Goal: Task Accomplishment & Management: Manage account settings

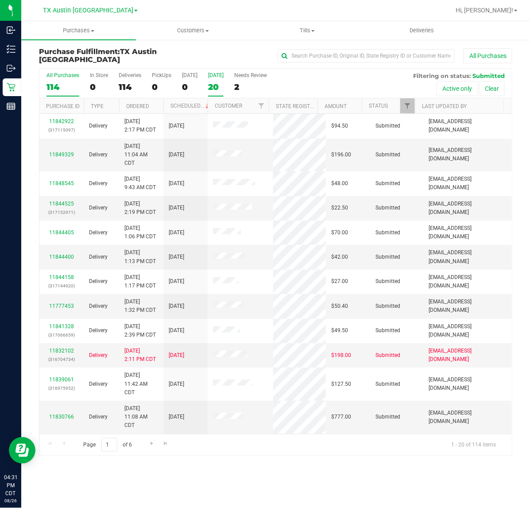
click at [208, 85] on div "20" at bounding box center [215, 87] width 15 height 10
click at [0, 0] on input "[DATE] 20" at bounding box center [0, 0] width 0 height 0
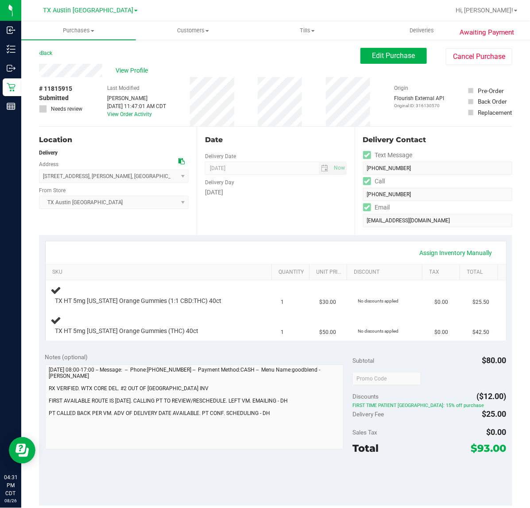
click at [248, 136] on div "Date" at bounding box center [275, 140] width 141 height 11
click at [277, 244] on div "Assign Inventory Manually" at bounding box center [276, 252] width 460 height 23
click at [286, 241] on div "Assign Inventory Manually" at bounding box center [276, 252] width 460 height 23
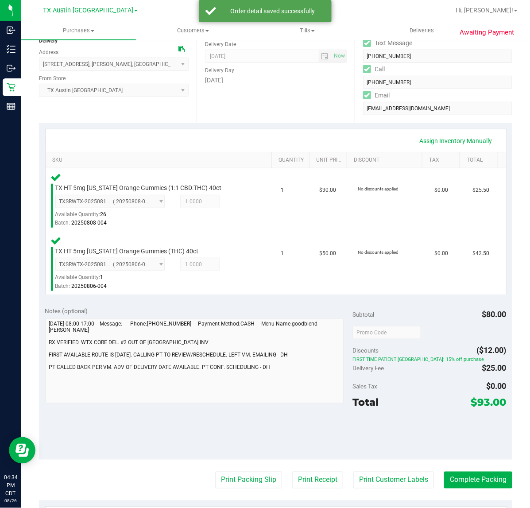
scroll to position [135, 0]
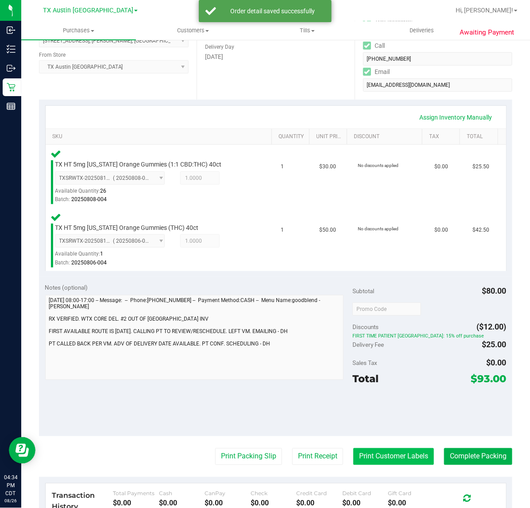
click at [397, 451] on button "Print Customer Labels" at bounding box center [393, 456] width 81 height 17
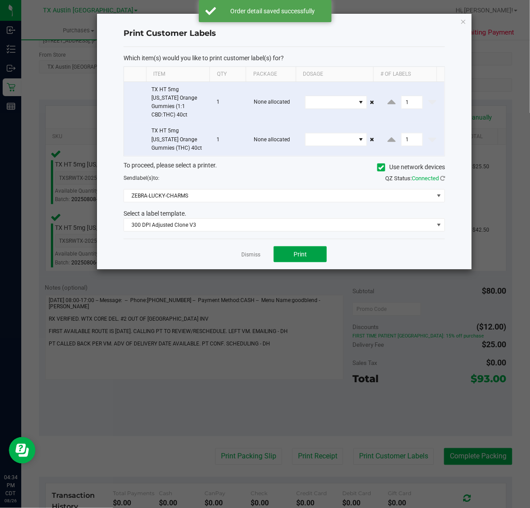
click at [296, 251] on span "Print" at bounding box center [299, 254] width 13 height 7
click at [251, 251] on app-cancel-button "Dismiss" at bounding box center [250, 254] width 19 height 9
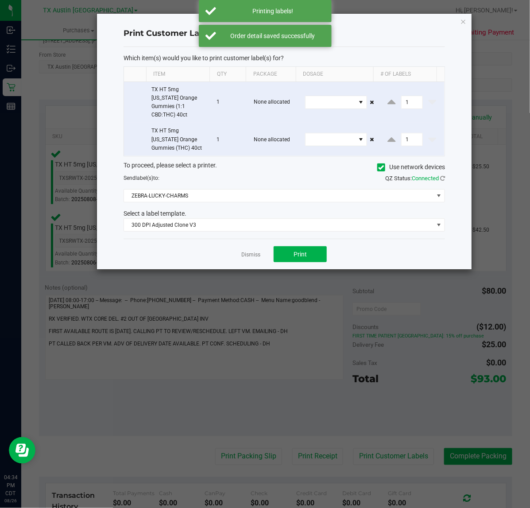
click at [317, 463] on ngb-modal-window "Print Customer Labels Which item(s) would you like to print customer label(s) f…" at bounding box center [268, 254] width 536 height 508
click at [247, 251] on link "Dismiss" at bounding box center [250, 255] width 19 height 8
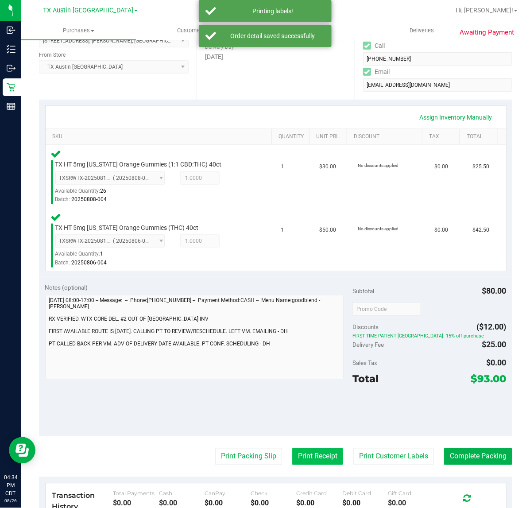
click at [313, 456] on button "Print Receipt" at bounding box center [317, 456] width 51 height 17
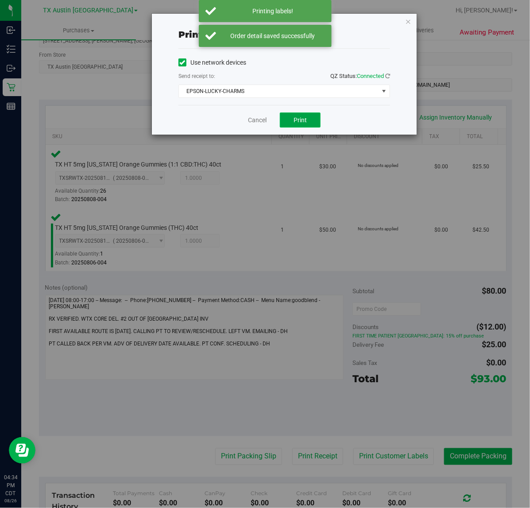
click at [302, 125] on button "Print" at bounding box center [300, 119] width 41 height 15
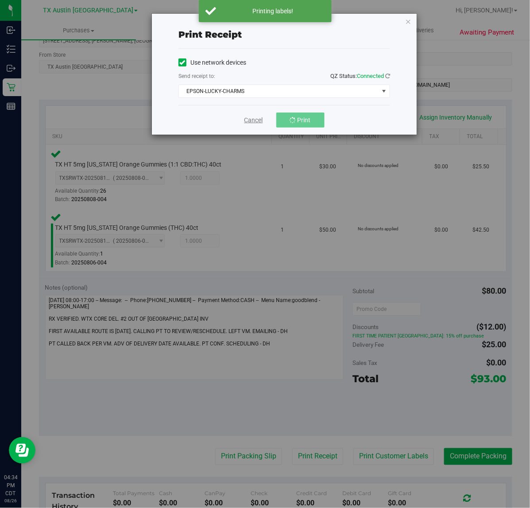
click at [251, 123] on link "Cancel" at bounding box center [253, 120] width 19 height 9
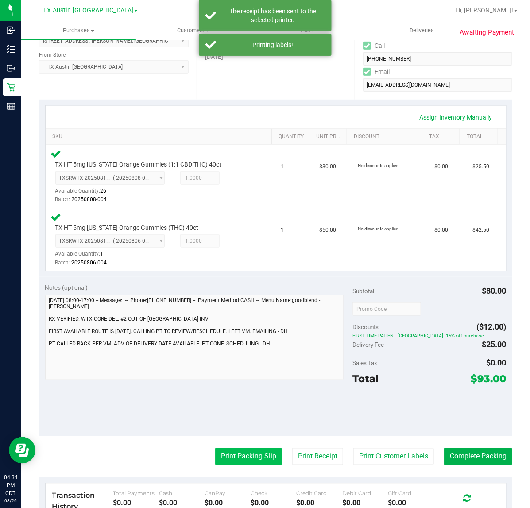
click at [227, 464] on button "Print Packing Slip" at bounding box center [248, 456] width 67 height 17
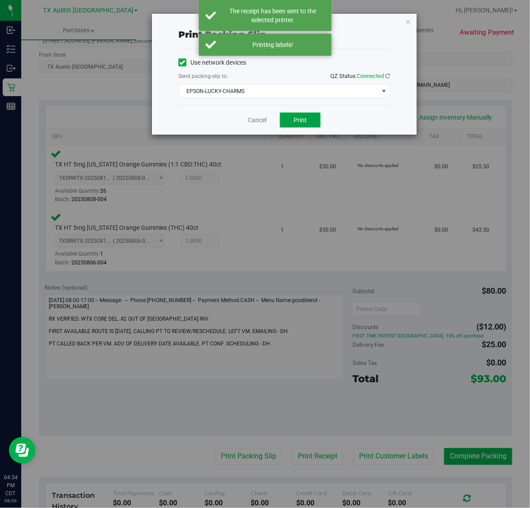
click at [302, 123] on span "Print" at bounding box center [299, 119] width 13 height 7
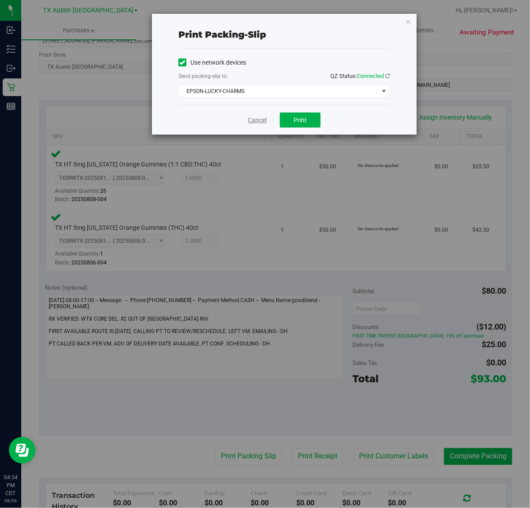
click at [254, 123] on link "Cancel" at bounding box center [257, 120] width 19 height 9
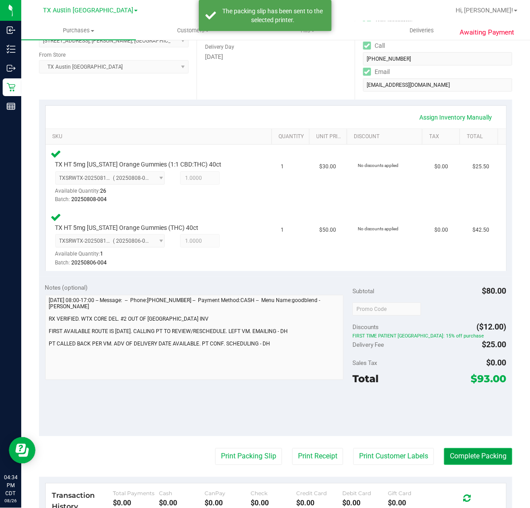
click at [477, 455] on button "Complete Packing" at bounding box center [478, 456] width 68 height 17
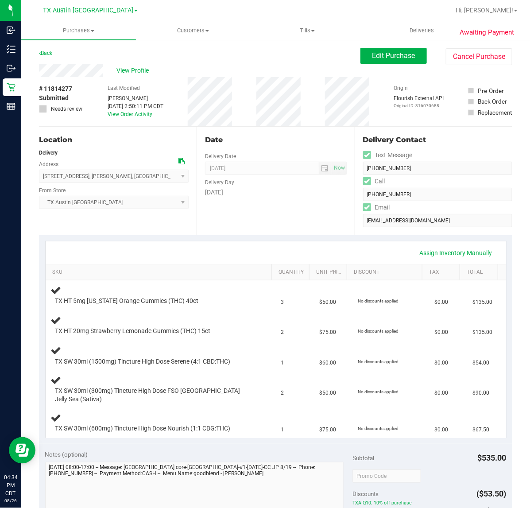
click at [305, 181] on div "Delivery Day" at bounding box center [275, 181] width 141 height 13
click at [215, 212] on div "Date Delivery Date 08/27/2025 Now 08/27/2025 07:00 AM Now Delivery Day Wednesday" at bounding box center [276, 181] width 158 height 108
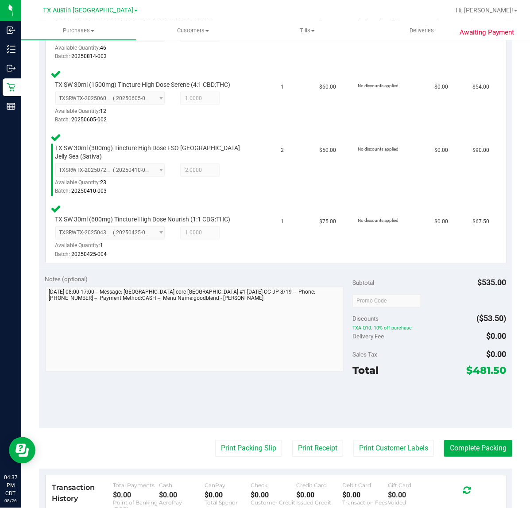
scroll to position [381, 0]
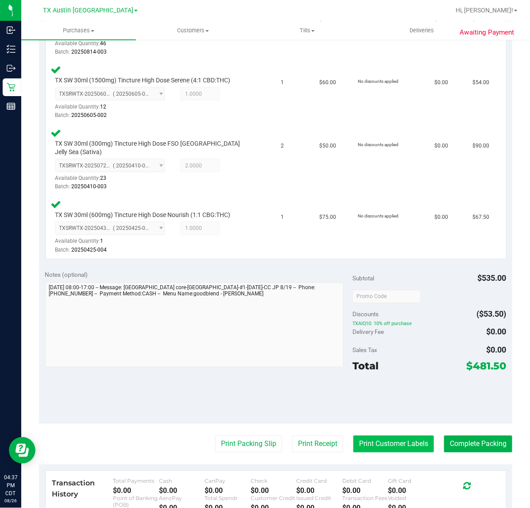
click at [397, 436] on button "Print Customer Labels" at bounding box center [393, 444] width 81 height 17
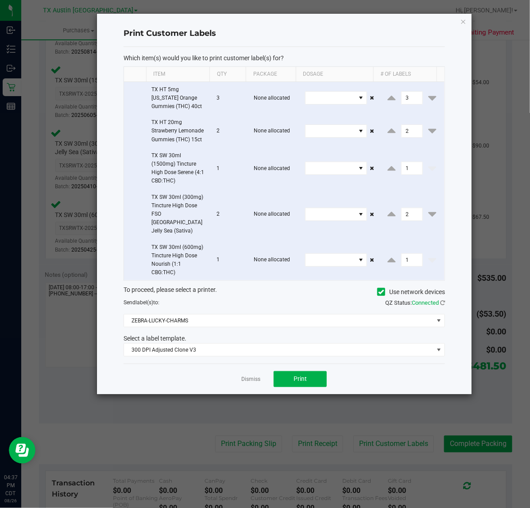
click at [273, 363] on div "Dismiss Print" at bounding box center [283, 378] width 321 height 31
click at [280, 371] on button "Print" at bounding box center [300, 379] width 53 height 16
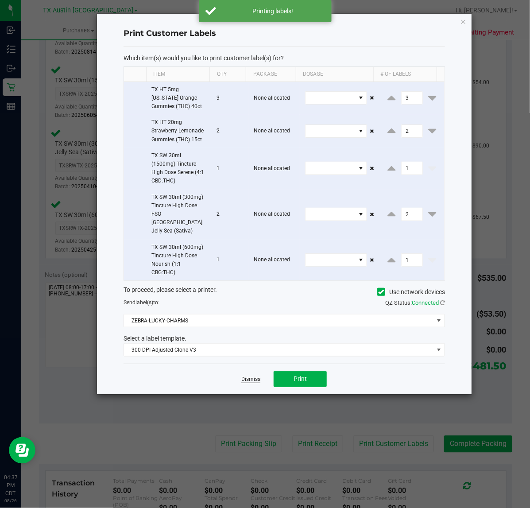
click at [258, 375] on link "Dismiss" at bounding box center [250, 379] width 19 height 8
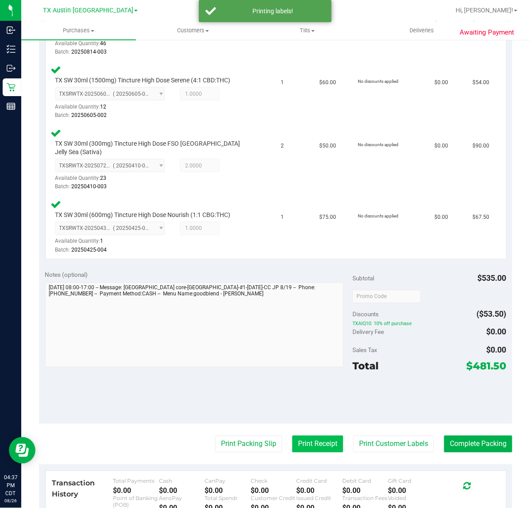
drag, startPoint x: 301, startPoint y: 446, endPoint x: 310, endPoint y: 437, distance: 12.8
click at [304, 447] on purchase-details "Back Edit Purchase Cancel Purchase View Profile # 11814277 Submitted Needs revi…" at bounding box center [275, 151] width 473 height 969
click at [310, 436] on button "Print Receipt" at bounding box center [317, 444] width 51 height 17
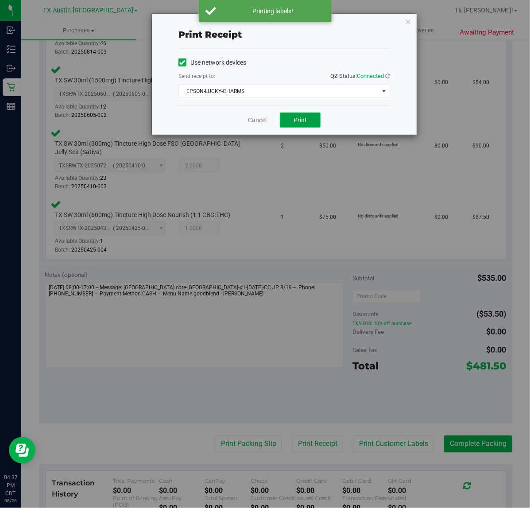
click at [301, 116] on button "Print" at bounding box center [300, 119] width 41 height 15
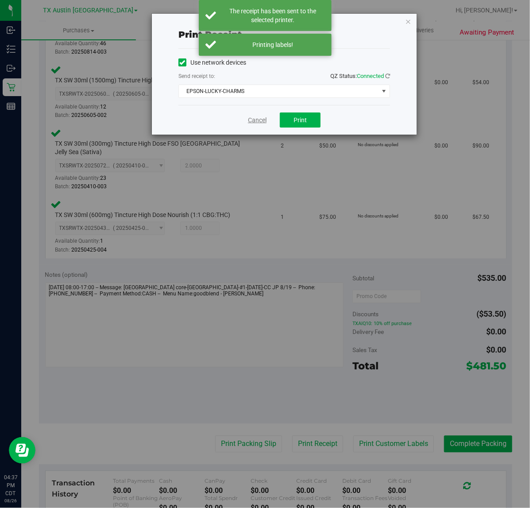
click at [262, 122] on link "Cancel" at bounding box center [257, 120] width 19 height 9
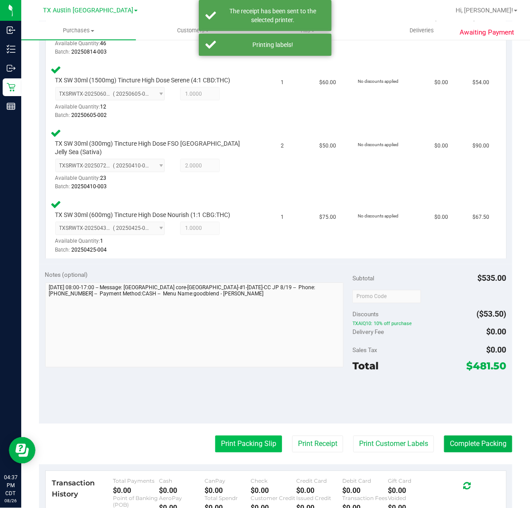
click at [243, 438] on button "Print Packing Slip" at bounding box center [248, 444] width 67 height 17
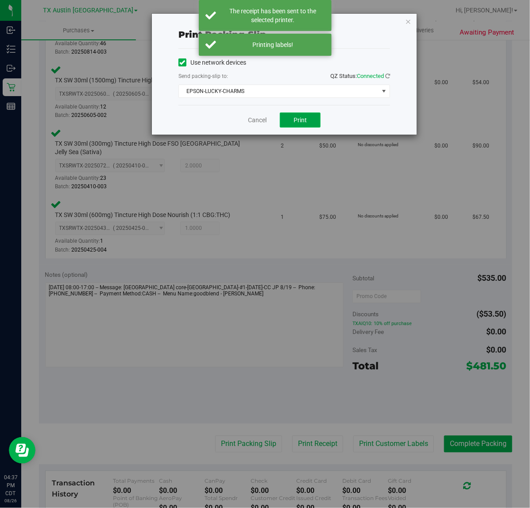
click at [300, 116] on span "Print" at bounding box center [299, 119] width 13 height 7
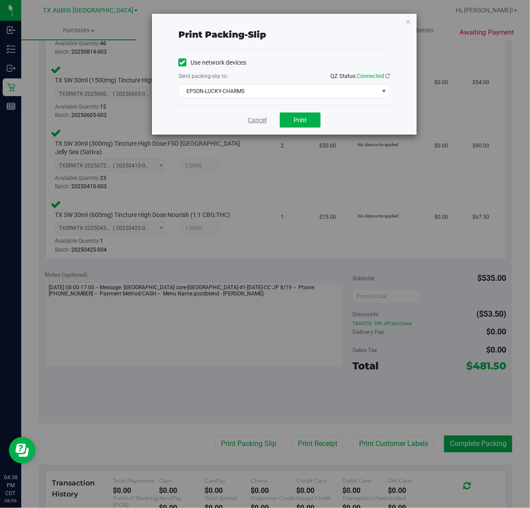
click at [257, 122] on link "Cancel" at bounding box center [257, 120] width 19 height 9
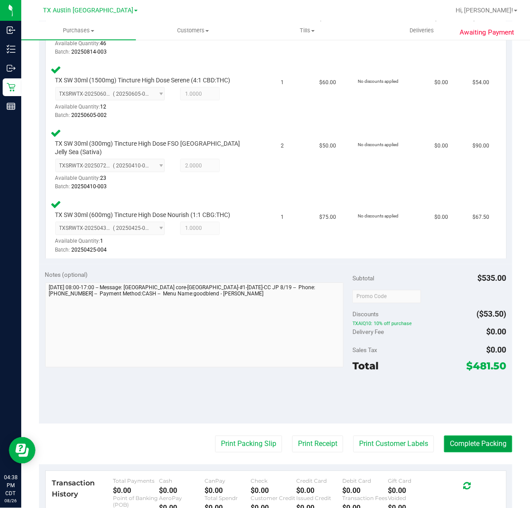
click at [477, 436] on button "Complete Packing" at bounding box center [478, 444] width 68 height 17
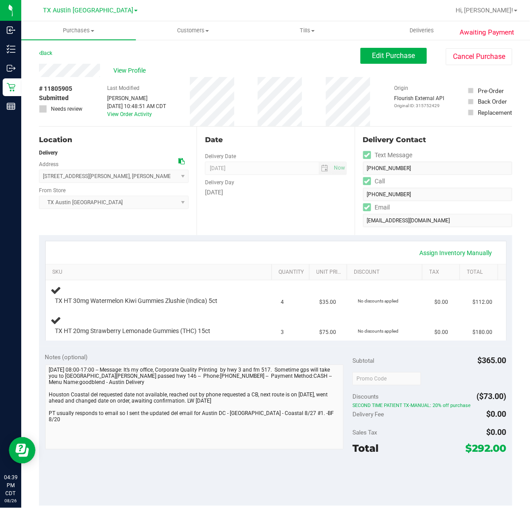
click at [289, 224] on div "Date Delivery Date [DATE] Now [DATE] 07:00 AM Now Delivery Day [DATE]" at bounding box center [276, 181] width 158 height 108
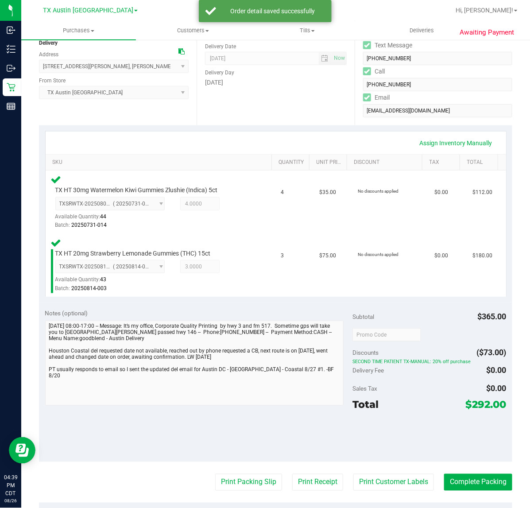
scroll to position [111, 0]
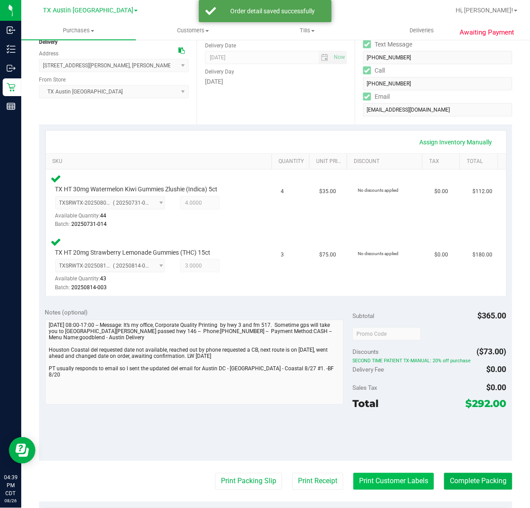
click at [353, 473] on button "Print Customer Labels" at bounding box center [393, 481] width 81 height 17
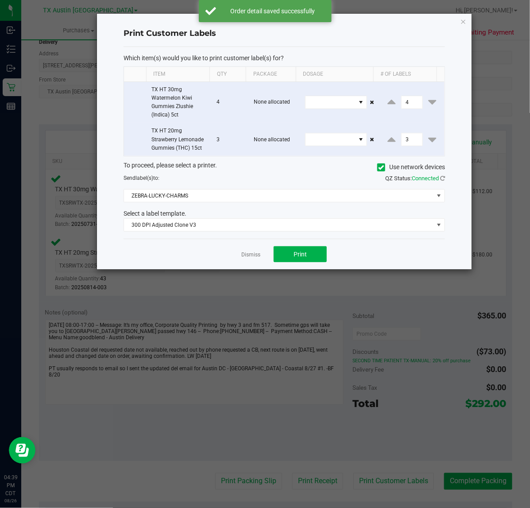
click at [291, 246] on div "Dismiss Print" at bounding box center [283, 254] width 321 height 31
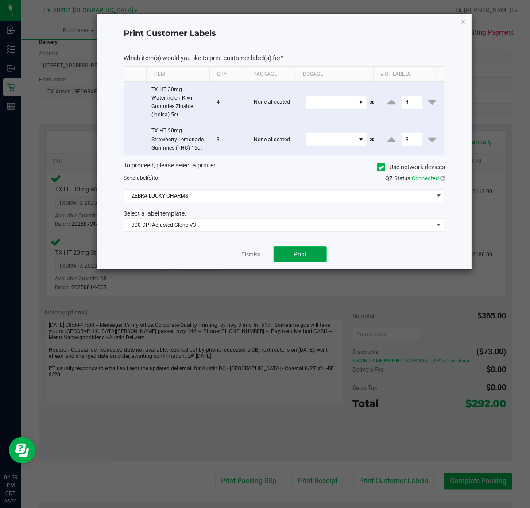
click at [288, 252] on button "Print" at bounding box center [300, 254] width 53 height 16
click at [259, 256] on div at bounding box center [284, 141] width 374 height 255
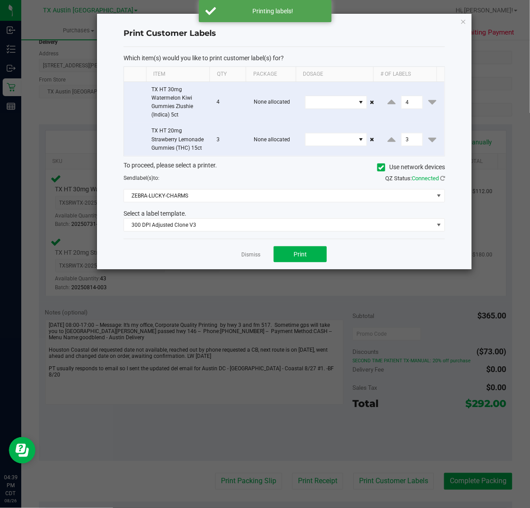
drag, startPoint x: 259, startPoint y: 256, endPoint x: 259, endPoint y: 282, distance: 26.1
click at [259, 257] on link "Dismiss" at bounding box center [250, 255] width 19 height 8
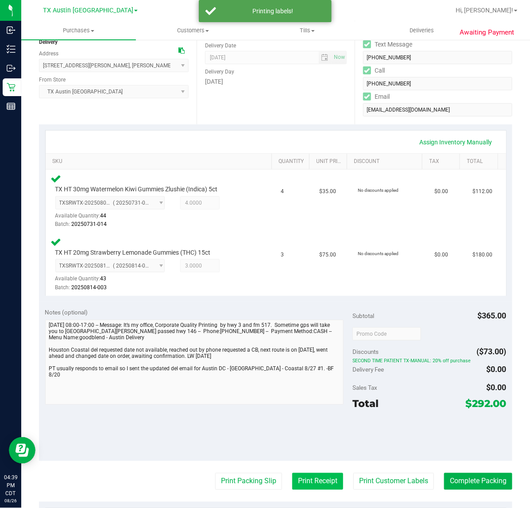
click at [303, 481] on button "Print Receipt" at bounding box center [317, 481] width 51 height 17
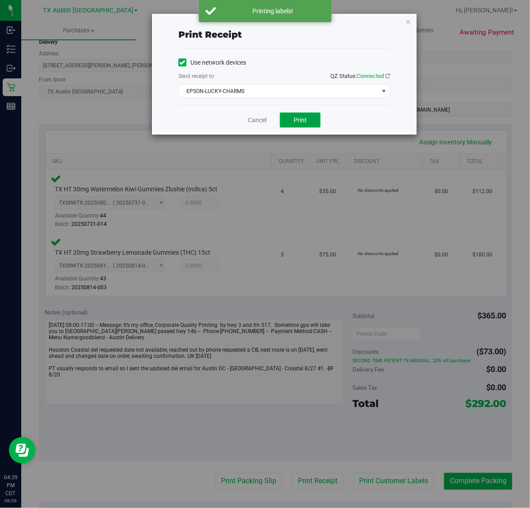
click at [293, 120] on button "Print" at bounding box center [300, 119] width 41 height 15
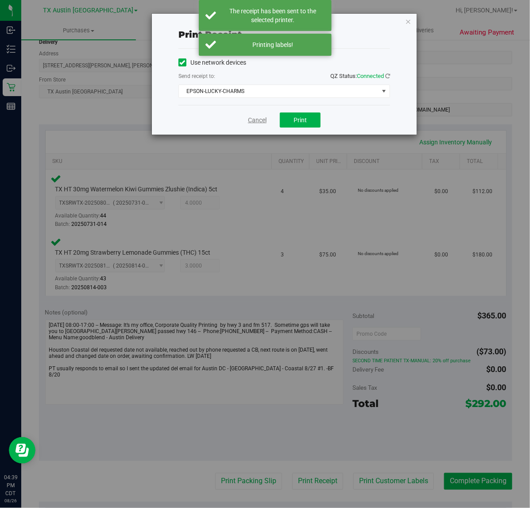
click at [255, 118] on link "Cancel" at bounding box center [257, 120] width 19 height 9
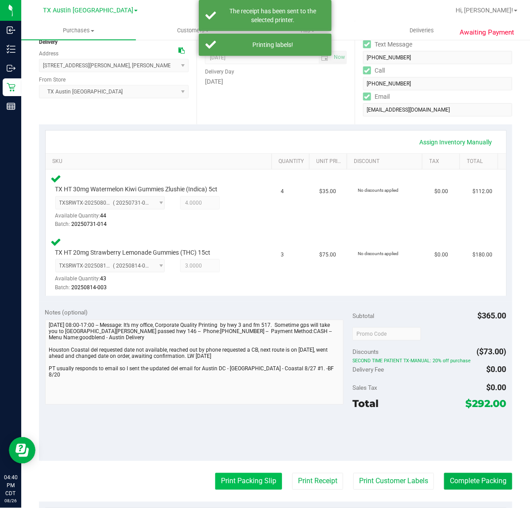
click at [266, 477] on button "Print Packing Slip" at bounding box center [248, 481] width 67 height 17
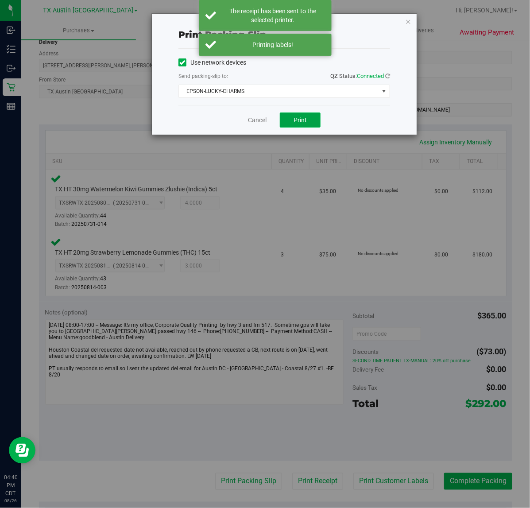
click at [299, 116] on span "Print" at bounding box center [299, 119] width 13 height 7
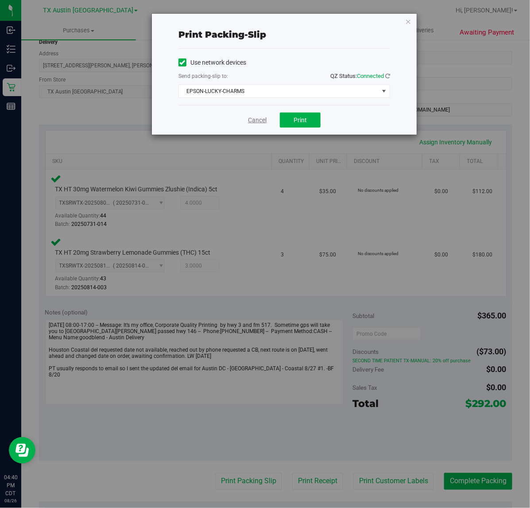
click at [252, 121] on link "Cancel" at bounding box center [257, 120] width 19 height 9
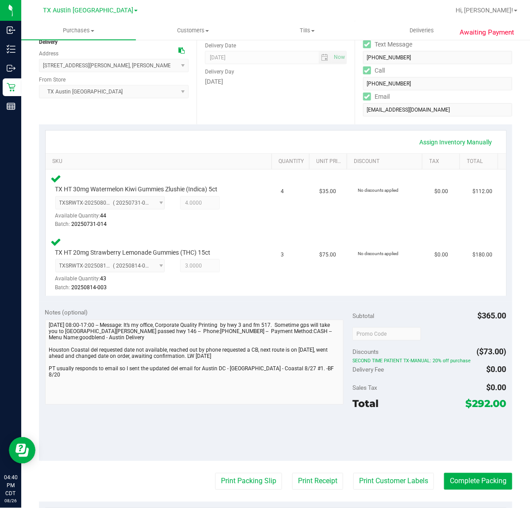
scroll to position [0, 0]
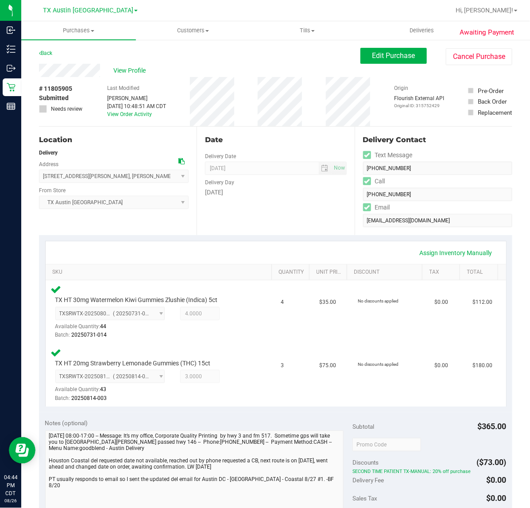
click at [324, 226] on div "Date Delivery Date 08/27/2025 Now 08/27/2025 07:00 AM Now Delivery Day Wednesday" at bounding box center [276, 181] width 158 height 108
click at [262, 244] on div "Assign Inventory Manually" at bounding box center [276, 252] width 460 height 23
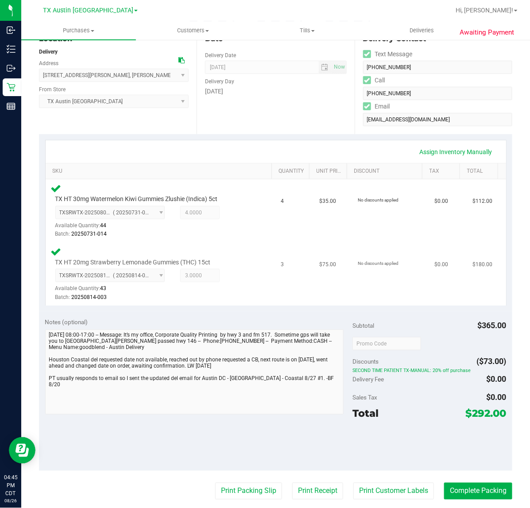
scroll to position [111, 0]
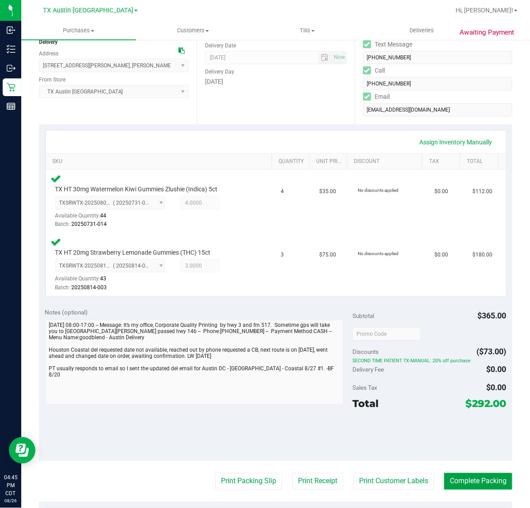
click at [444, 479] on button "Complete Packing" at bounding box center [478, 481] width 68 height 17
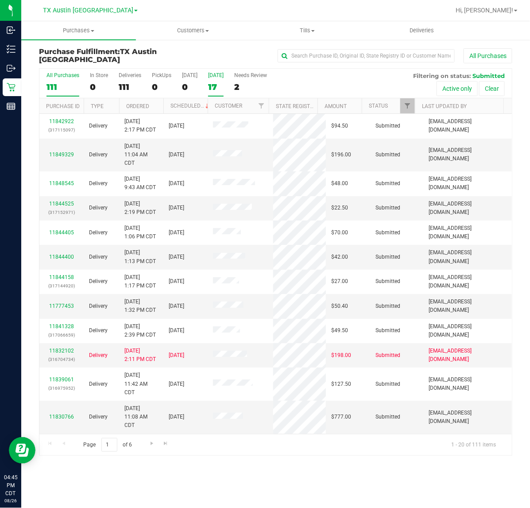
click at [210, 72] on div "[DATE]" at bounding box center [215, 75] width 15 height 6
click at [0, 0] on input "Tomorrow 17" at bounding box center [0, 0] width 0 height 0
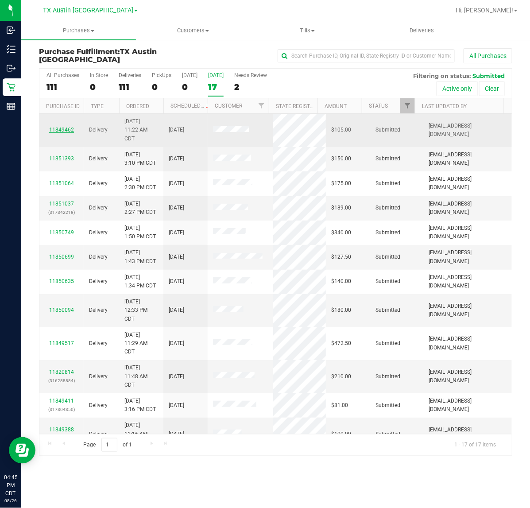
click at [63, 130] on link "11849462" at bounding box center [61, 130] width 25 height 6
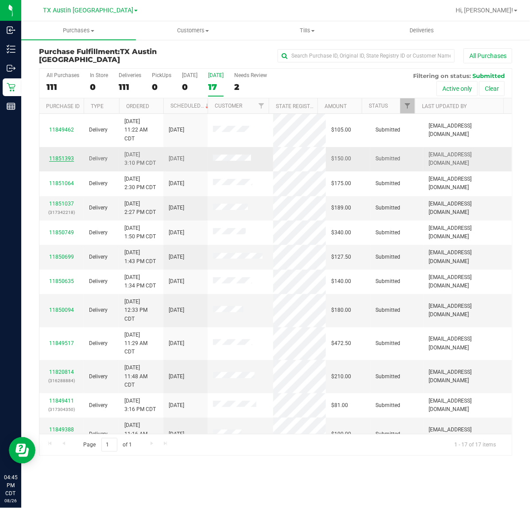
click at [64, 156] on link "11851393" at bounding box center [61, 158] width 25 height 6
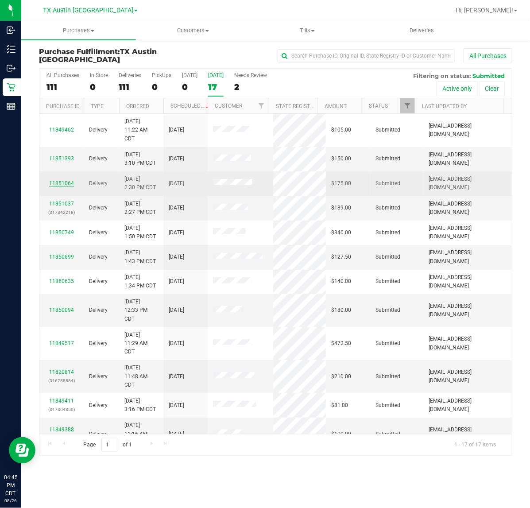
click at [71, 184] on link "11851064" at bounding box center [61, 183] width 25 height 6
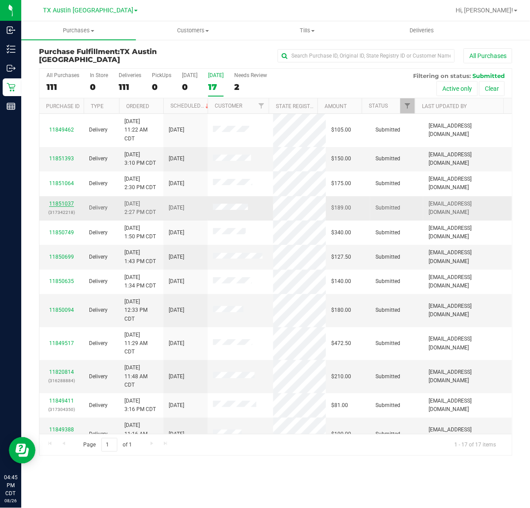
click at [68, 206] on link "11851037" at bounding box center [61, 203] width 25 height 6
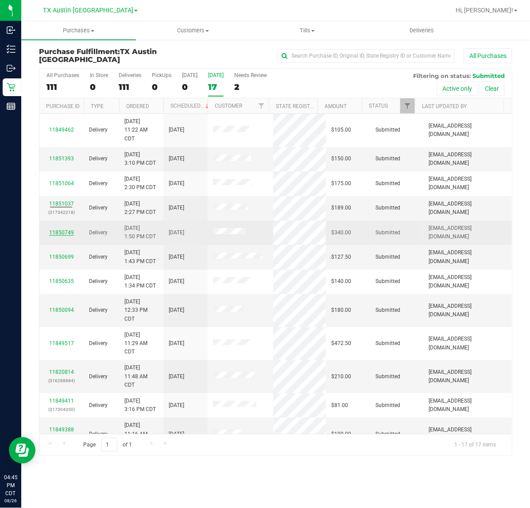
click at [69, 234] on link "11850749" at bounding box center [61, 232] width 25 height 6
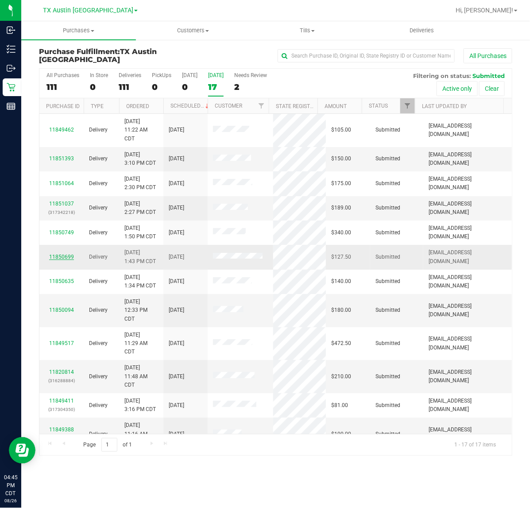
click at [69, 259] on link "11850699" at bounding box center [61, 257] width 25 height 6
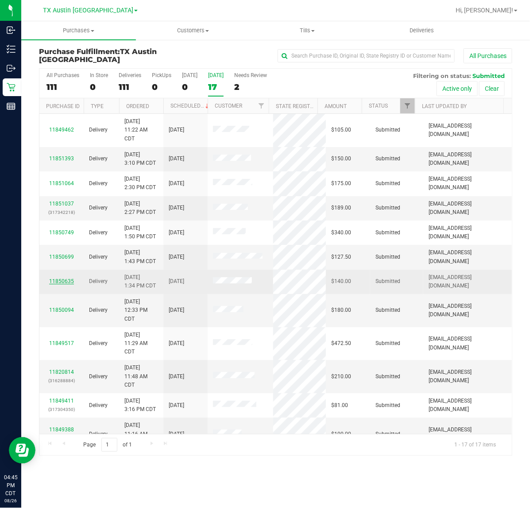
click at [62, 280] on link "11850635" at bounding box center [61, 281] width 25 height 6
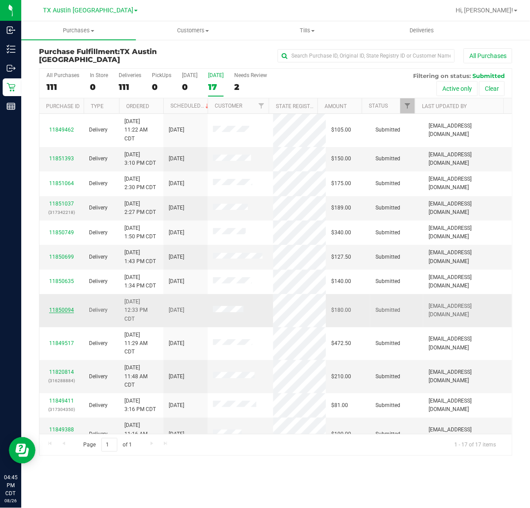
drag, startPoint x: 61, startPoint y: 308, endPoint x: 63, endPoint y: 314, distance: 6.0
click at [61, 309] on link "11850094" at bounding box center [61, 310] width 25 height 6
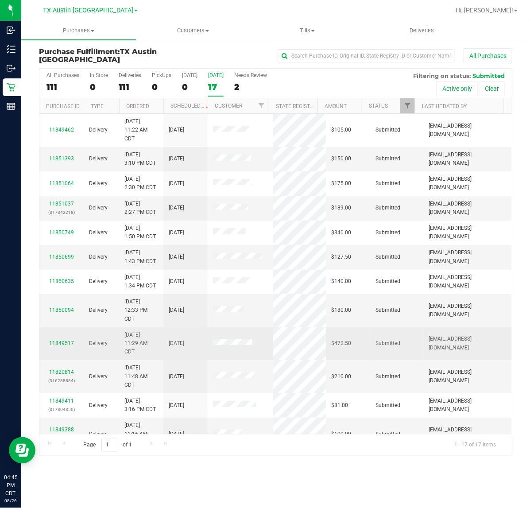
click at [66, 341] on div "11849517" at bounding box center [62, 343] width 34 height 8
click at [64, 343] on link "11849517" at bounding box center [61, 343] width 25 height 6
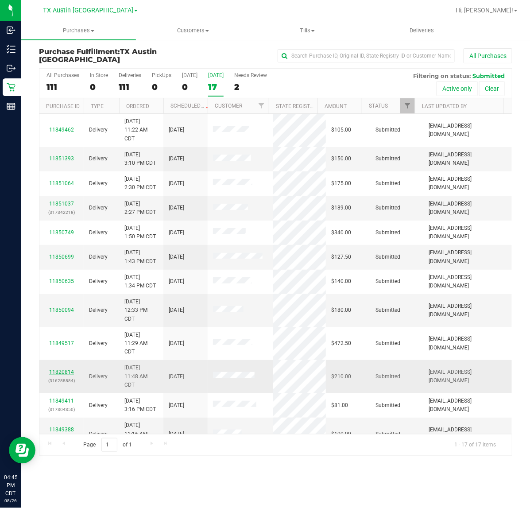
click at [65, 375] on link "11820814" at bounding box center [61, 372] width 25 height 6
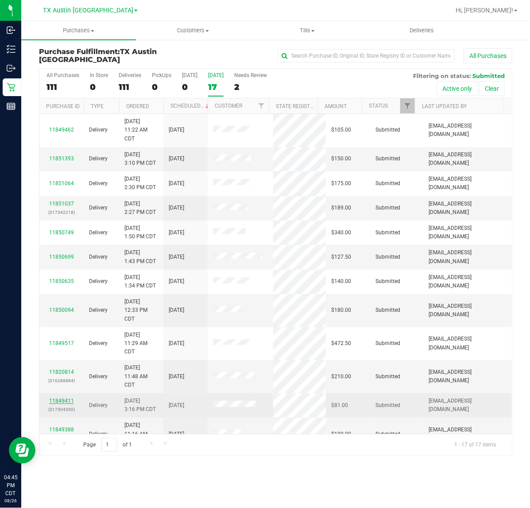
drag, startPoint x: 59, startPoint y: 397, endPoint x: 58, endPoint y: 401, distance: 4.5
click at [59, 397] on td "11849411 (317304350)" at bounding box center [61, 405] width 44 height 24
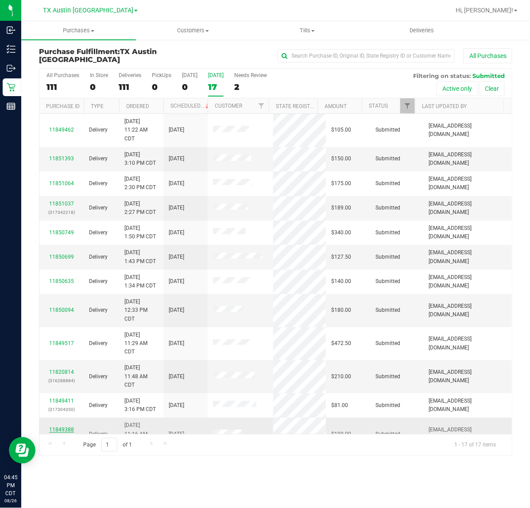
click at [53, 432] on link "11849388" at bounding box center [61, 429] width 25 height 6
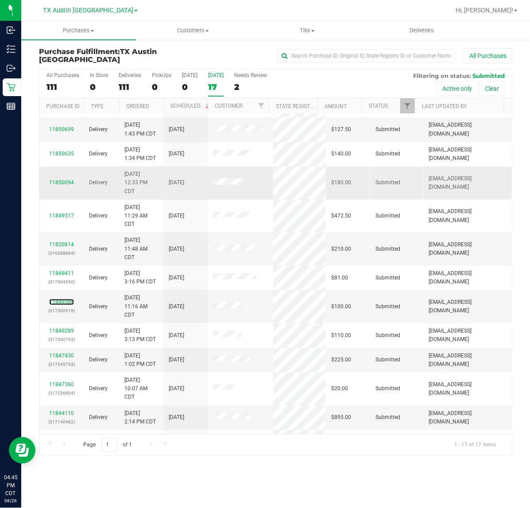
scroll to position [149, 0]
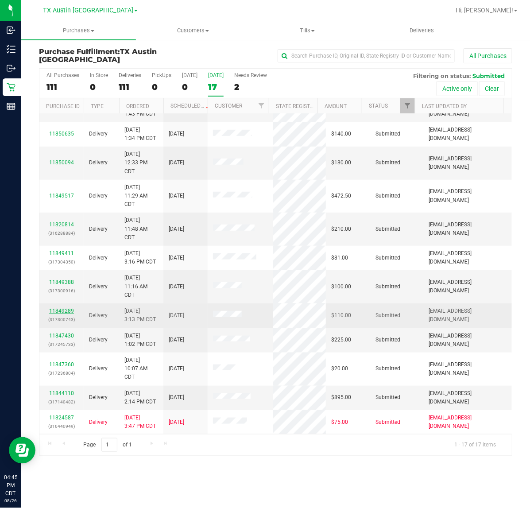
click at [66, 310] on link "11849289" at bounding box center [61, 311] width 25 height 6
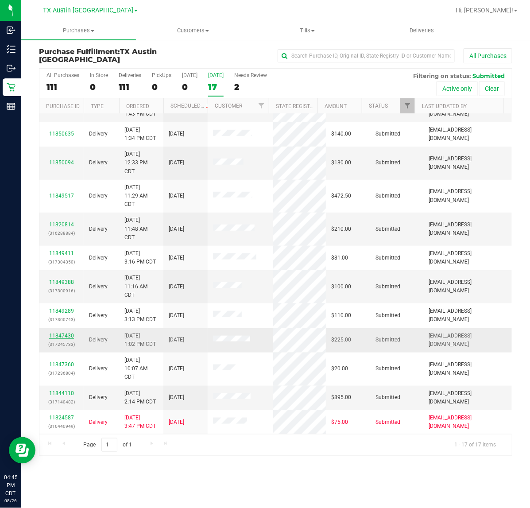
click at [58, 335] on link "11847430" at bounding box center [61, 335] width 25 height 6
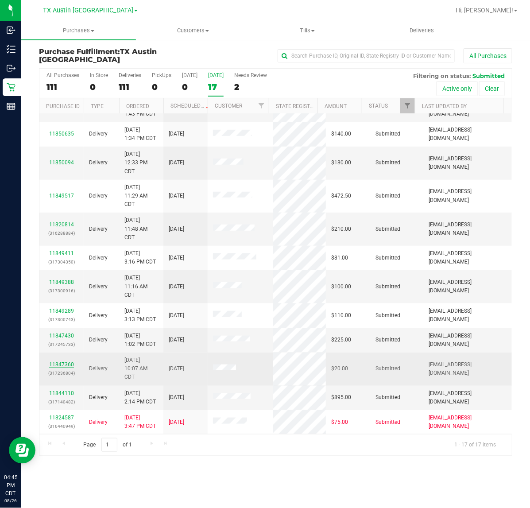
click at [58, 366] on link "11847360" at bounding box center [61, 364] width 25 height 6
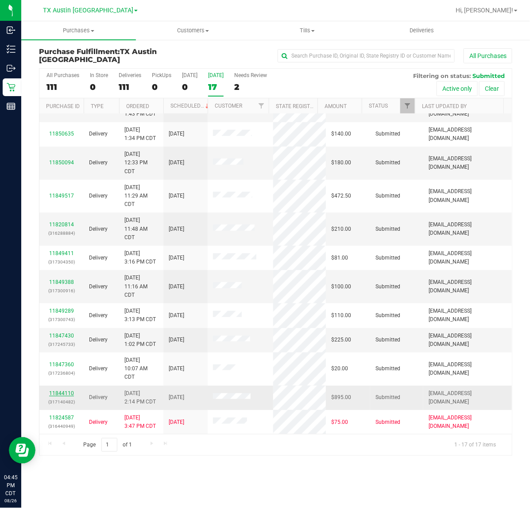
click at [62, 396] on link "11844110" at bounding box center [61, 393] width 25 height 6
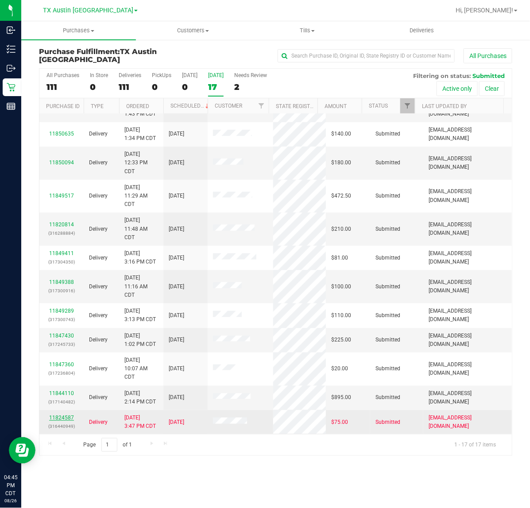
click at [62, 416] on link "11824587" at bounding box center [61, 417] width 25 height 6
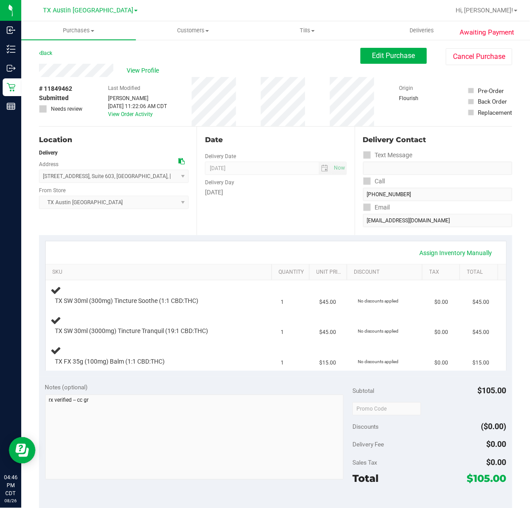
click at [301, 207] on div "Date Delivery Date [DATE] Now [DATE] 07:00 AM Now Delivery Day [DATE]" at bounding box center [276, 181] width 158 height 108
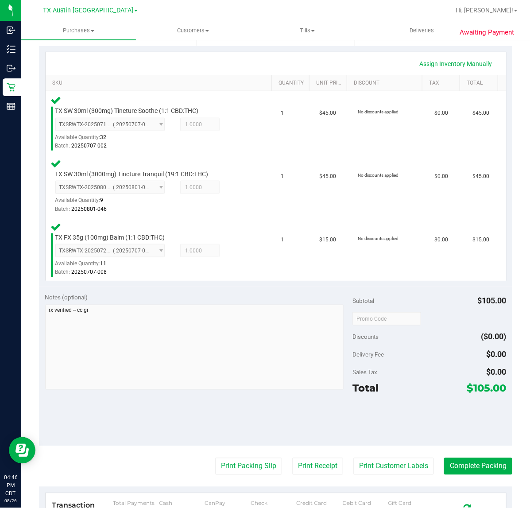
scroll to position [189, 0]
click at [389, 465] on button "Print Customer Labels" at bounding box center [393, 465] width 81 height 17
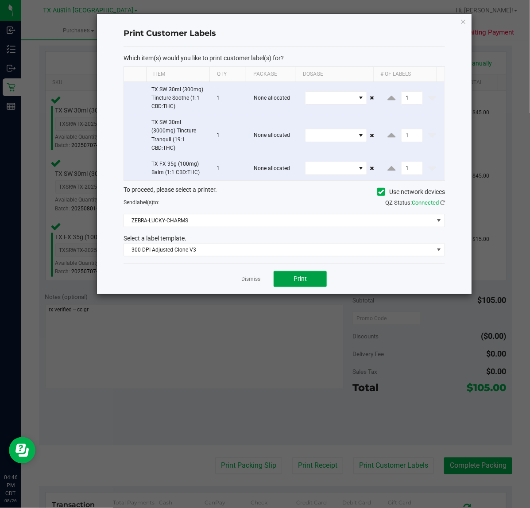
click at [302, 282] on span "Print" at bounding box center [299, 278] width 13 height 7
click at [253, 284] on div at bounding box center [284, 154] width 374 height 280
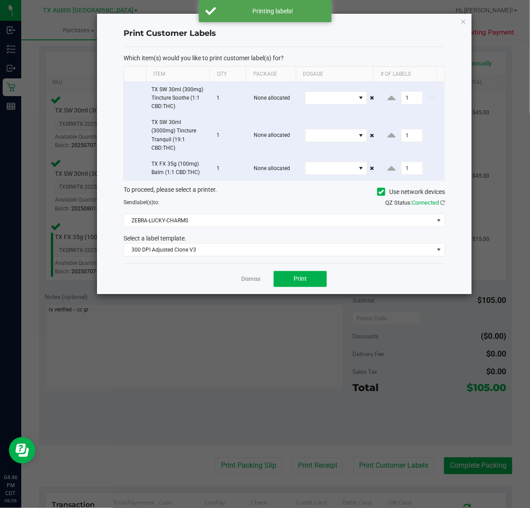
click at [317, 465] on ngb-modal-window "Print Customer Labels Which item(s) would you like to print customer label(s) f…" at bounding box center [268, 254] width 536 height 508
click at [258, 280] on link "Dismiss" at bounding box center [250, 279] width 19 height 8
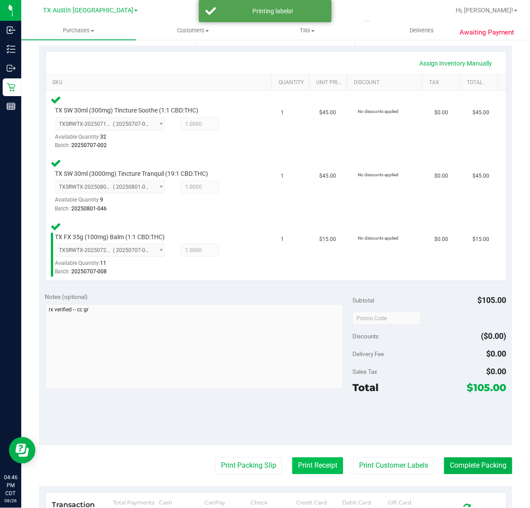
click at [304, 470] on button "Print Receipt" at bounding box center [317, 465] width 51 height 17
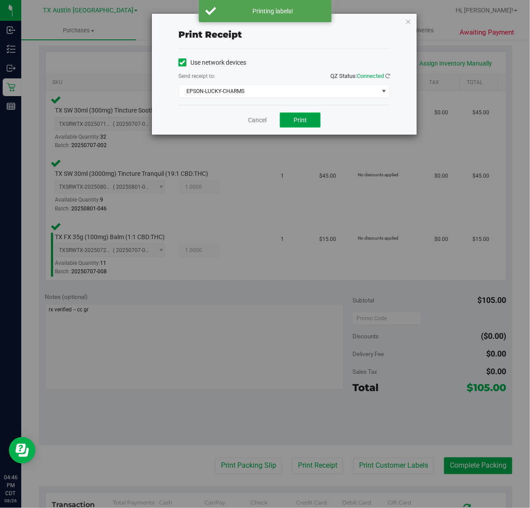
click at [302, 122] on span "Print" at bounding box center [299, 119] width 13 height 7
click at [248, 120] on link "Cancel" at bounding box center [253, 120] width 19 height 9
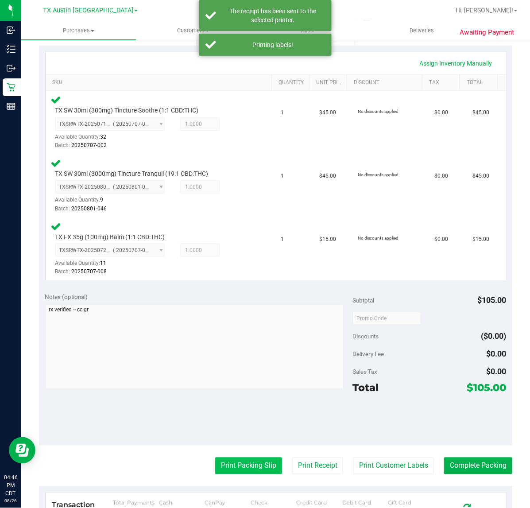
click at [231, 472] on button "Print Packing Slip" at bounding box center [248, 465] width 67 height 17
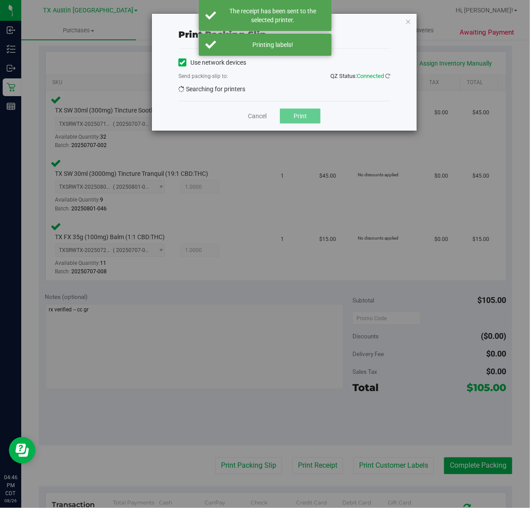
click at [302, 118] on span "Print" at bounding box center [299, 115] width 13 height 7
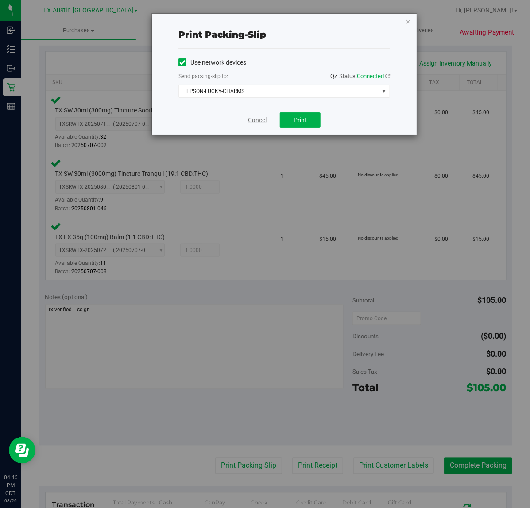
click at [254, 122] on link "Cancel" at bounding box center [257, 120] width 19 height 9
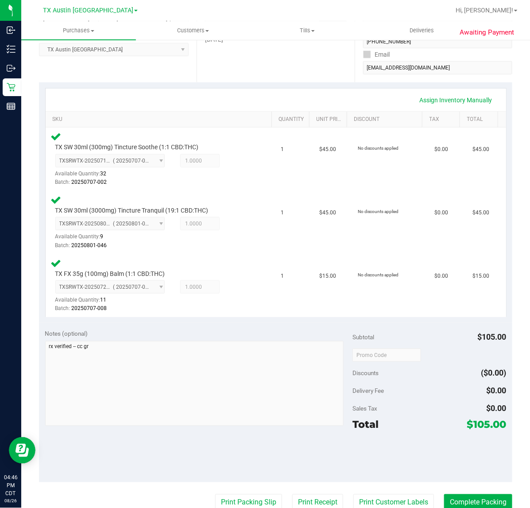
scroll to position [207, 0]
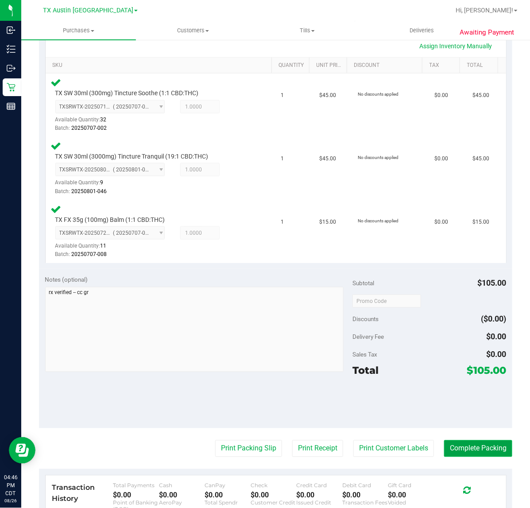
click at [455, 442] on button "Complete Packing" at bounding box center [478, 448] width 68 height 17
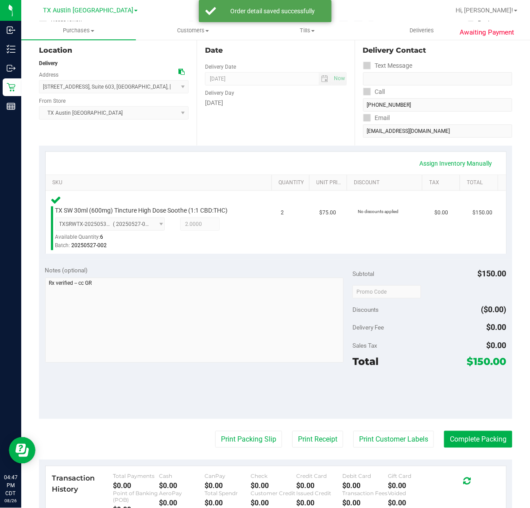
scroll to position [97, 0]
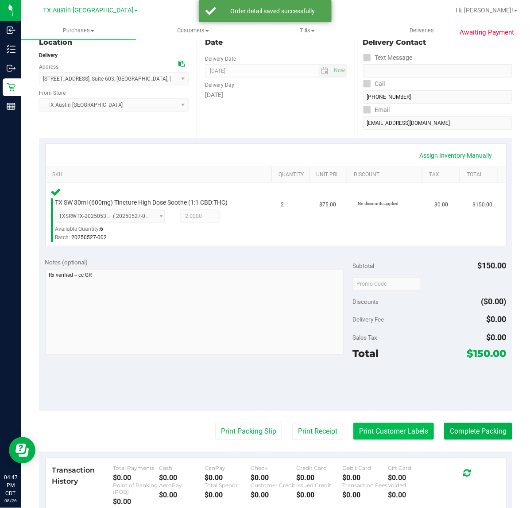
click at [393, 432] on button "Print Customer Labels" at bounding box center [393, 431] width 81 height 17
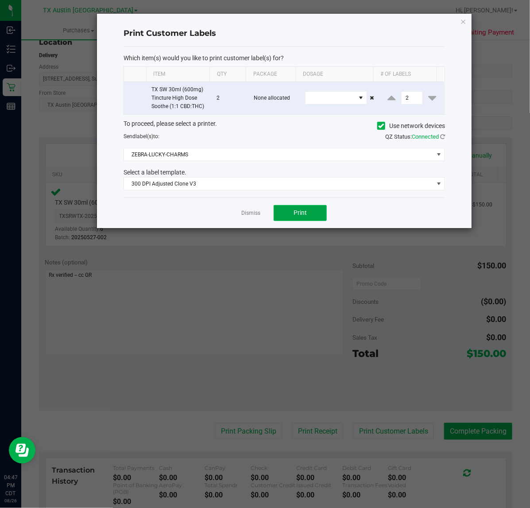
click at [304, 216] on span "Print" at bounding box center [299, 212] width 13 height 7
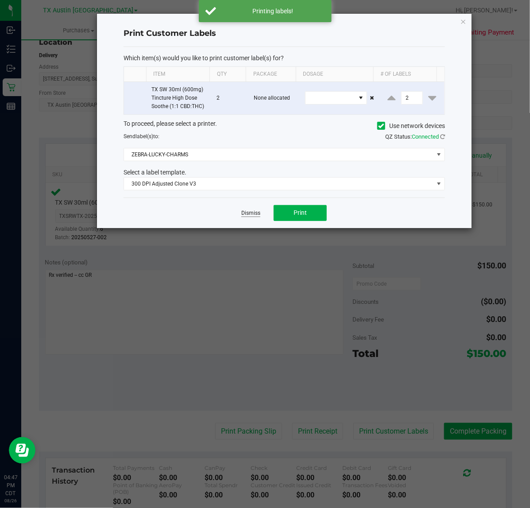
click at [251, 212] on link "Dismiss" at bounding box center [250, 213] width 19 height 8
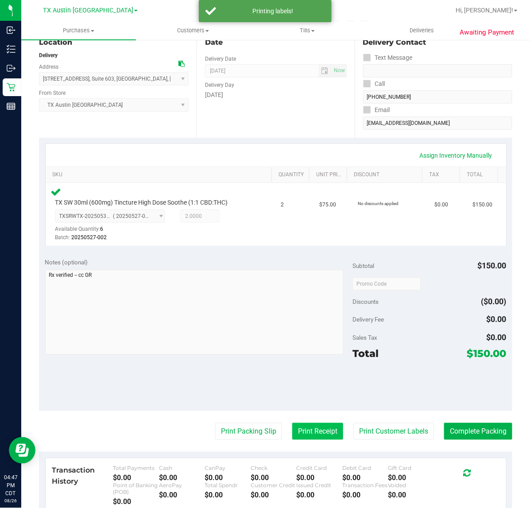
click at [315, 436] on button "Print Receipt" at bounding box center [317, 431] width 51 height 17
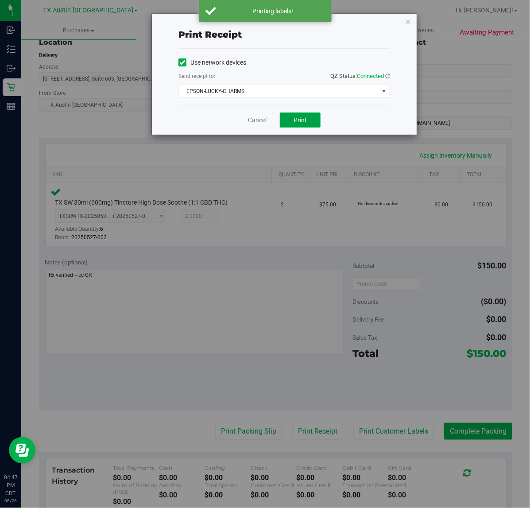
click at [297, 123] on span "Print" at bounding box center [299, 119] width 13 height 7
click at [251, 122] on link "Cancel" at bounding box center [253, 120] width 19 height 9
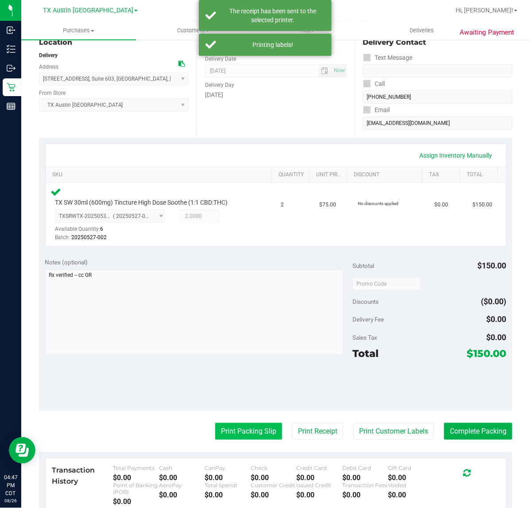
click at [246, 430] on button "Print Packing Slip" at bounding box center [248, 431] width 67 height 17
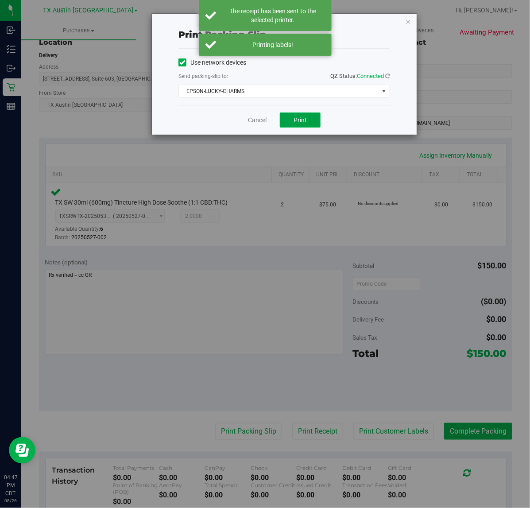
click at [305, 120] on span "Print" at bounding box center [299, 119] width 13 height 7
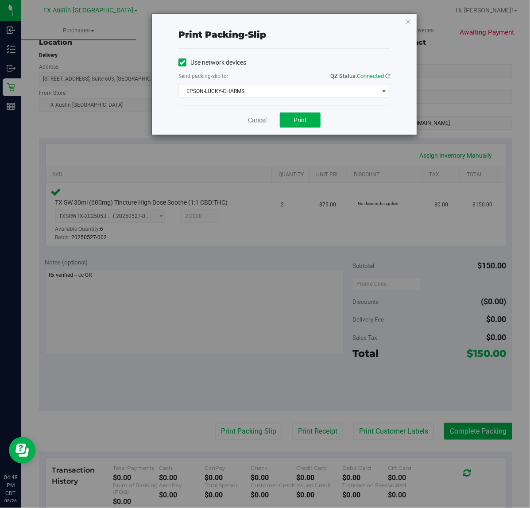
click at [255, 119] on link "Cancel" at bounding box center [257, 120] width 19 height 9
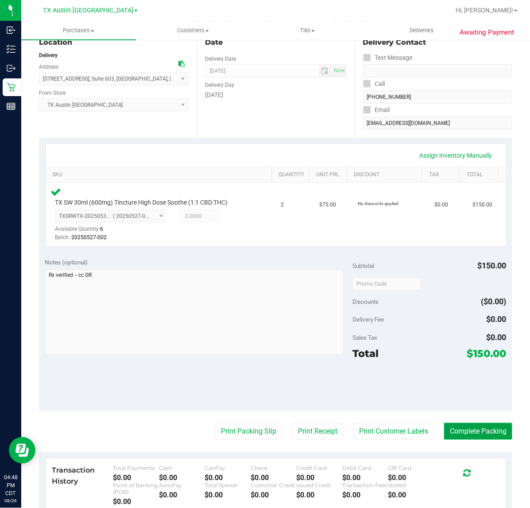
click at [455, 432] on button "Complete Packing" at bounding box center [478, 431] width 68 height 17
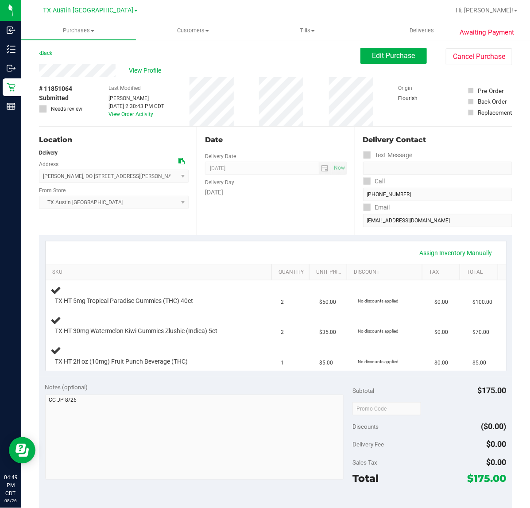
click at [266, 230] on div "Date Delivery Date 08/27/2025 Now 08/27/2025 07:00 AM Now Delivery Day Wednesday" at bounding box center [276, 181] width 158 height 108
click at [407, 57] on button "Edit Purchase" at bounding box center [393, 56] width 66 height 16
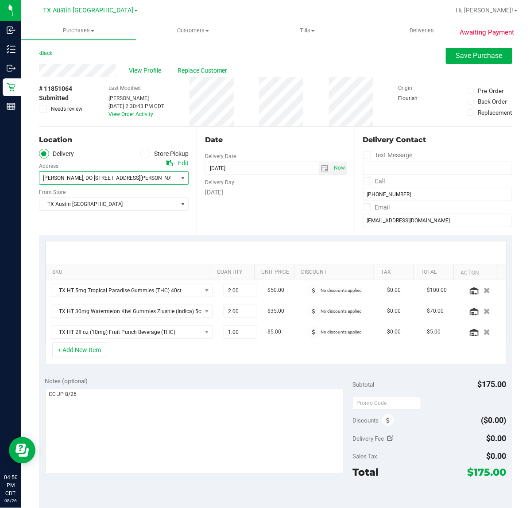
click at [184, 179] on span "select" at bounding box center [182, 178] width 11 height 12
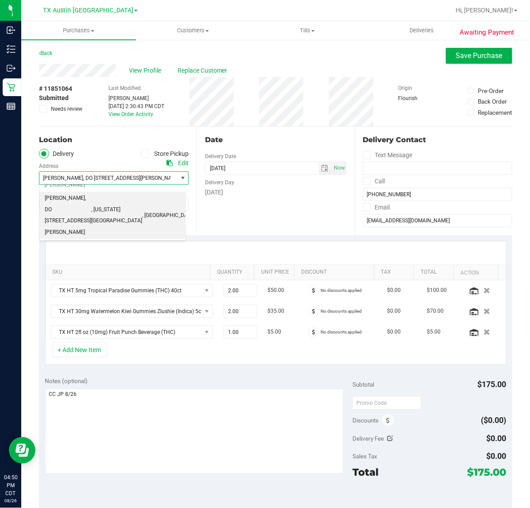
click at [233, 223] on div "Date Delivery Date 08/27/2025 Now 08/27/2025 07:00 AM Now Delivery Day Wednesday" at bounding box center [276, 181] width 158 height 108
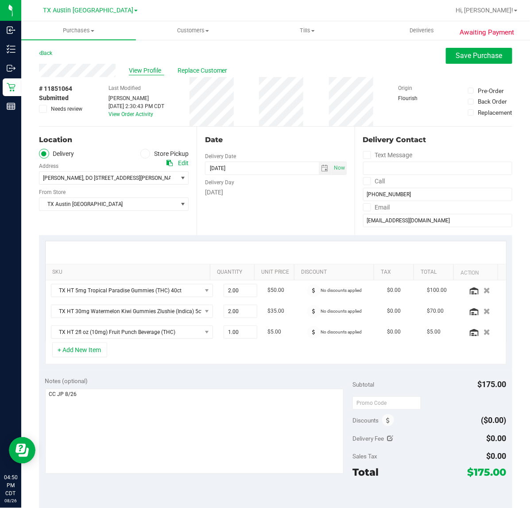
click at [158, 74] on span "View Profile" at bounding box center [146, 70] width 35 height 9
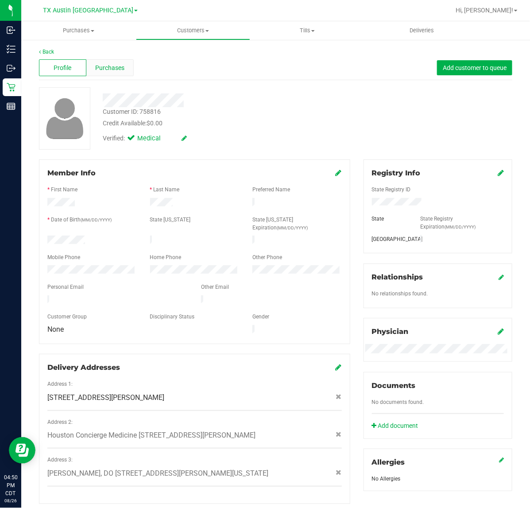
click at [89, 60] on div "Purchases" at bounding box center [109, 67] width 47 height 17
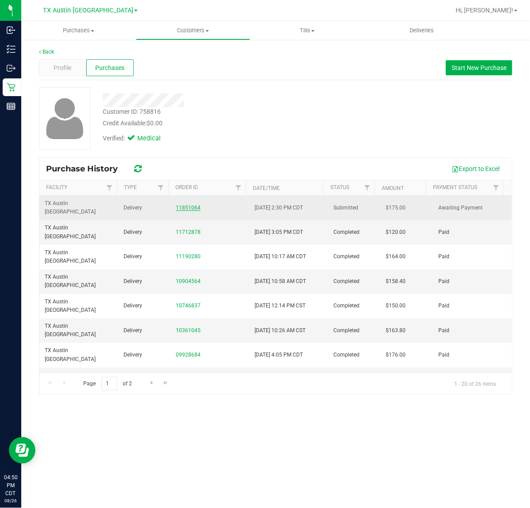
click at [194, 204] on link "11851064" at bounding box center [188, 207] width 25 height 6
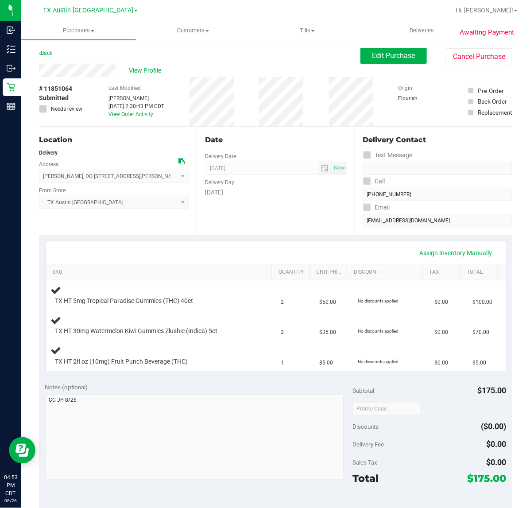
click at [319, 233] on div "Date Delivery Date 08/27/2025 Now 08/27/2025 07:00 AM Now Delivery Day Wednesday" at bounding box center [276, 181] width 158 height 108
click at [393, 58] on span "Edit Purchase" at bounding box center [393, 55] width 43 height 8
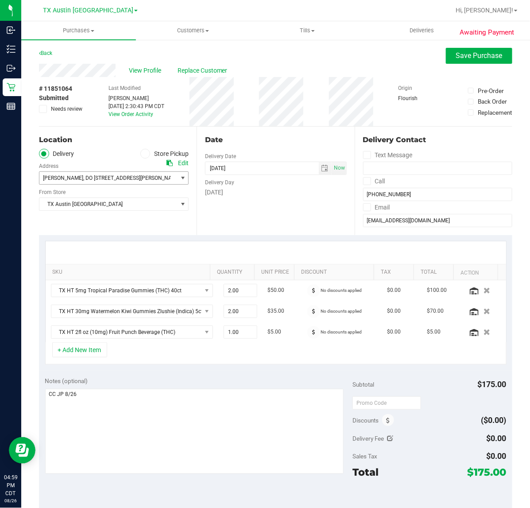
click at [180, 180] on span "select" at bounding box center [182, 177] width 7 height 7
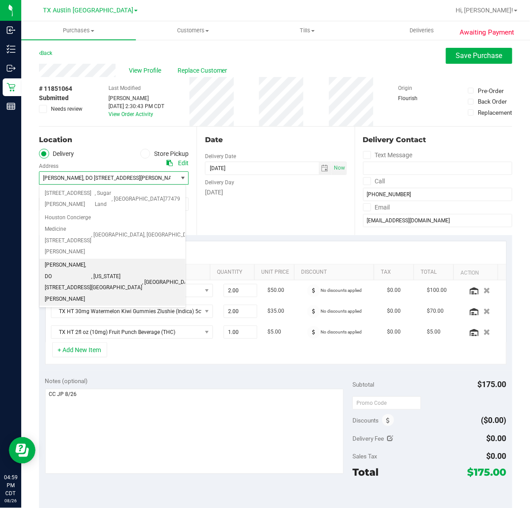
click at [180, 180] on span "select" at bounding box center [182, 177] width 7 height 7
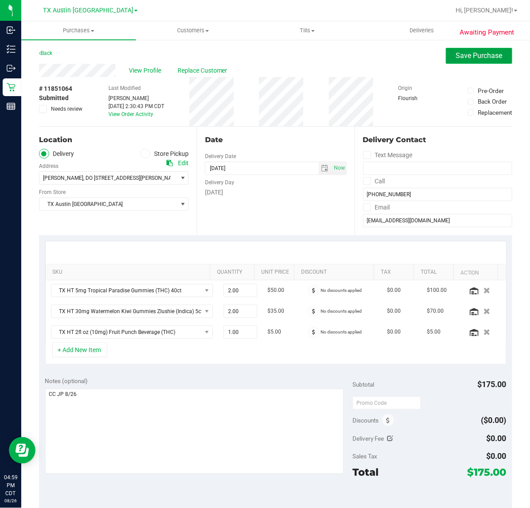
click at [459, 52] on span "Save Purchase" at bounding box center [479, 55] width 46 height 8
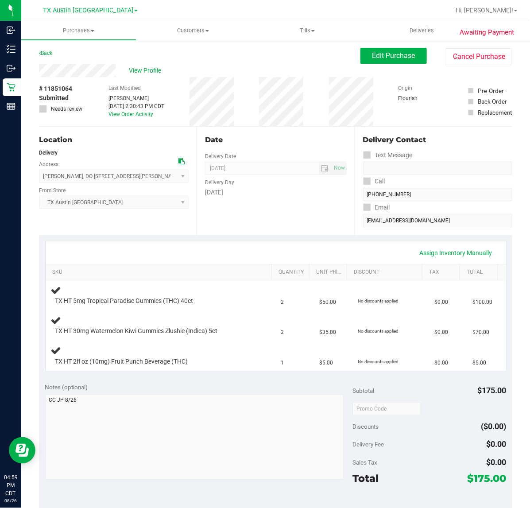
click at [282, 204] on div "Date Delivery Date [DATE] Now [DATE] 07:00 AM Now Delivery Day [DATE]" at bounding box center [276, 181] width 158 height 108
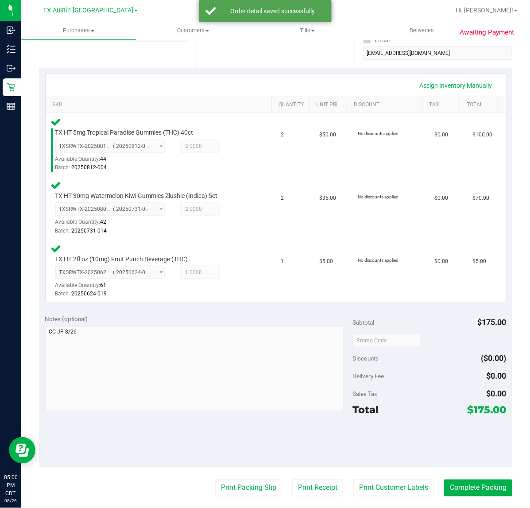
scroll to position [195, 0]
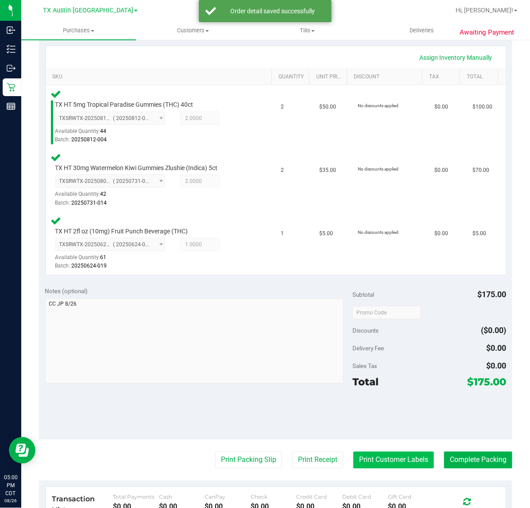
click at [382, 459] on button "Print Customer Labels" at bounding box center [393, 459] width 81 height 17
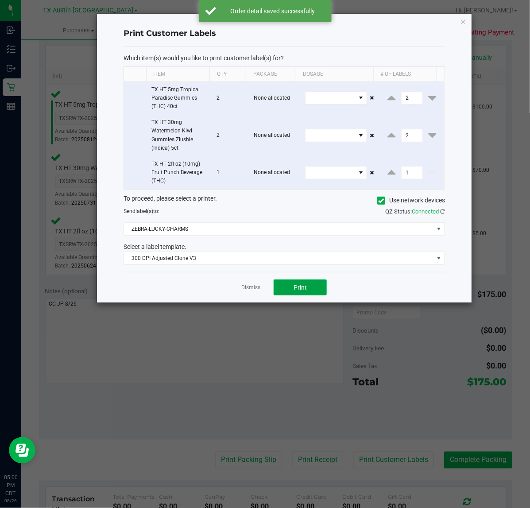
click at [304, 295] on button "Print" at bounding box center [300, 287] width 53 height 16
click at [252, 291] on link "Dismiss" at bounding box center [250, 288] width 19 height 8
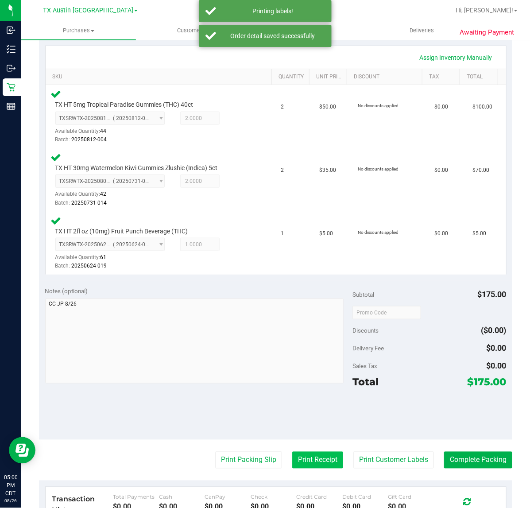
click at [308, 451] on button "Print Receipt" at bounding box center [317, 459] width 51 height 17
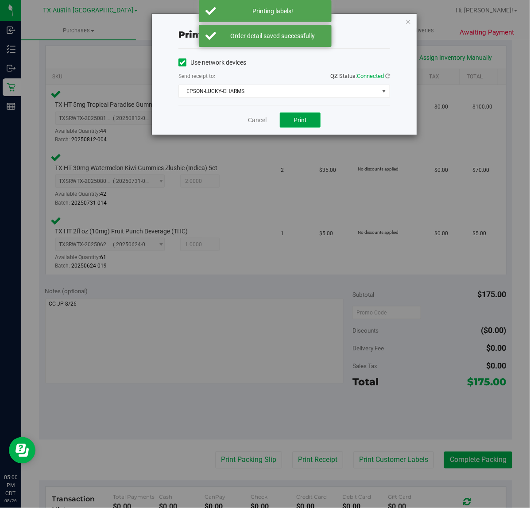
click at [304, 125] on button "Print" at bounding box center [300, 119] width 41 height 15
click at [259, 120] on link "Cancel" at bounding box center [253, 120] width 19 height 9
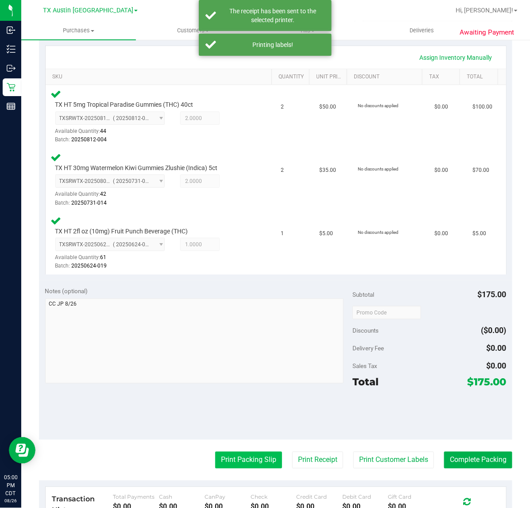
click at [240, 465] on button "Print Packing Slip" at bounding box center [248, 459] width 67 height 17
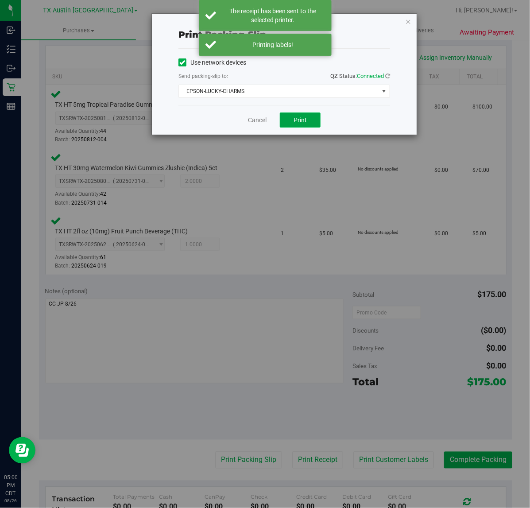
click at [308, 119] on button "Print" at bounding box center [300, 119] width 41 height 15
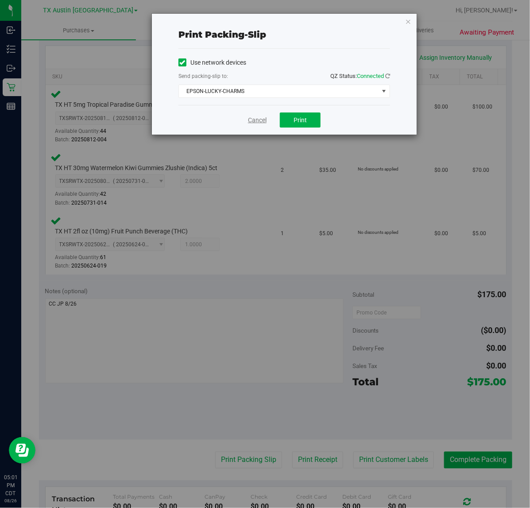
click at [260, 120] on link "Cancel" at bounding box center [257, 120] width 19 height 9
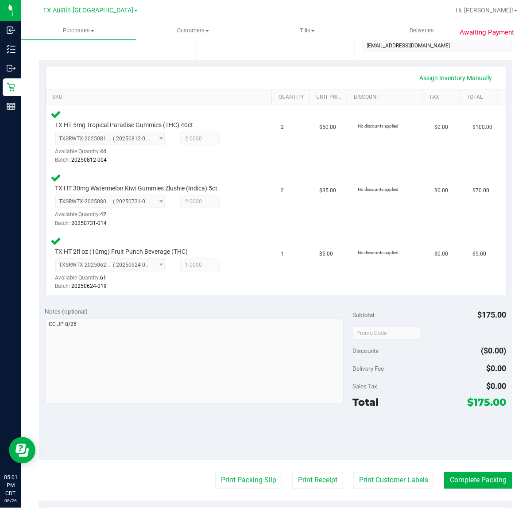
scroll to position [175, 0]
click at [471, 478] on button "Complete Packing" at bounding box center [478, 479] width 68 height 17
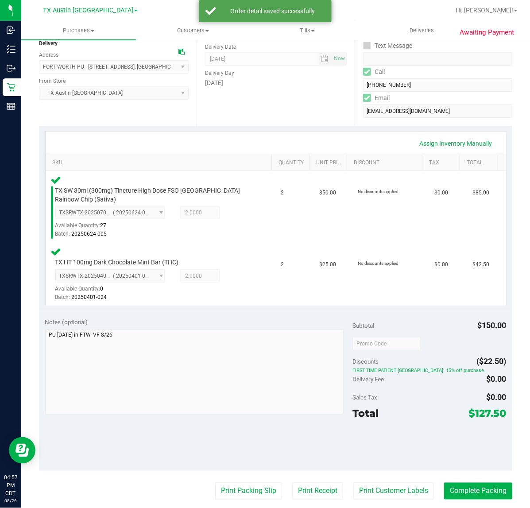
scroll to position [111, 0]
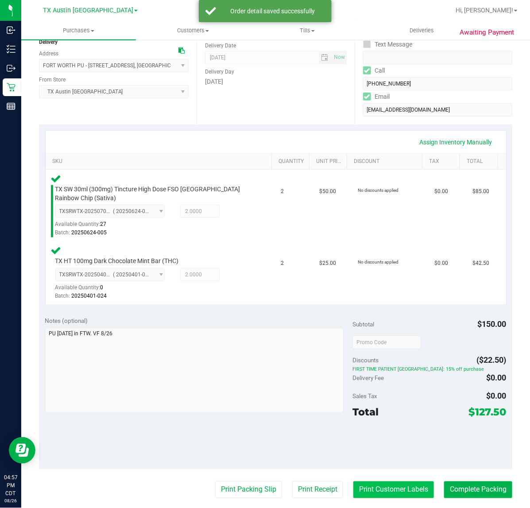
click at [368, 487] on button "Print Customer Labels" at bounding box center [393, 489] width 81 height 17
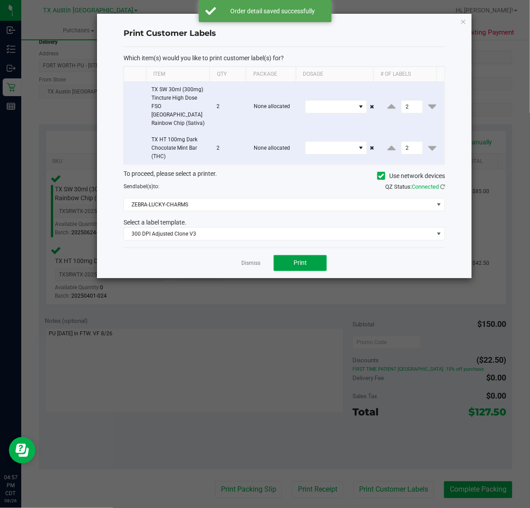
click at [308, 259] on button "Print" at bounding box center [300, 263] width 53 height 16
click at [251, 259] on link "Dismiss" at bounding box center [250, 263] width 19 height 8
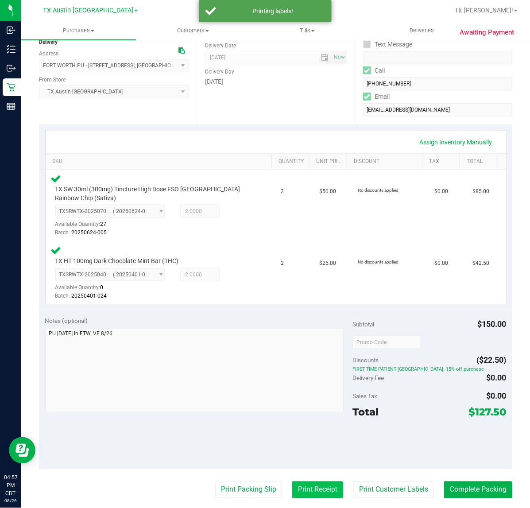
click at [315, 481] on button "Print Receipt" at bounding box center [317, 489] width 51 height 17
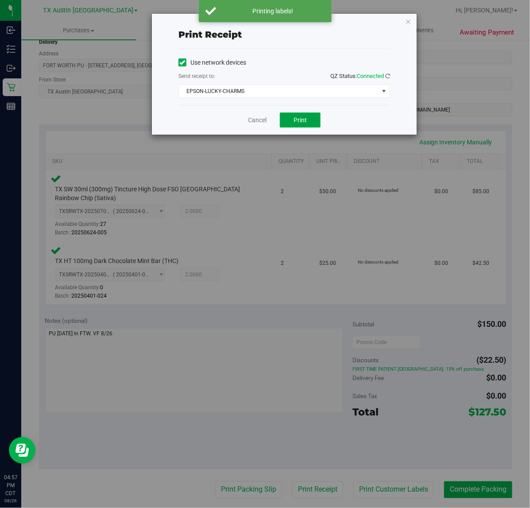
click at [282, 124] on button "Print" at bounding box center [300, 119] width 41 height 15
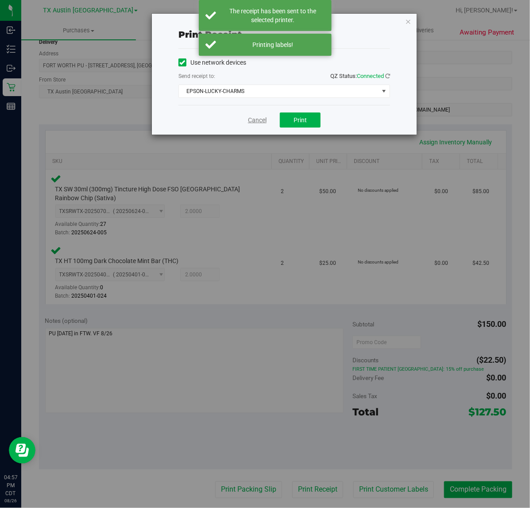
click at [264, 124] on link "Cancel" at bounding box center [257, 120] width 19 height 9
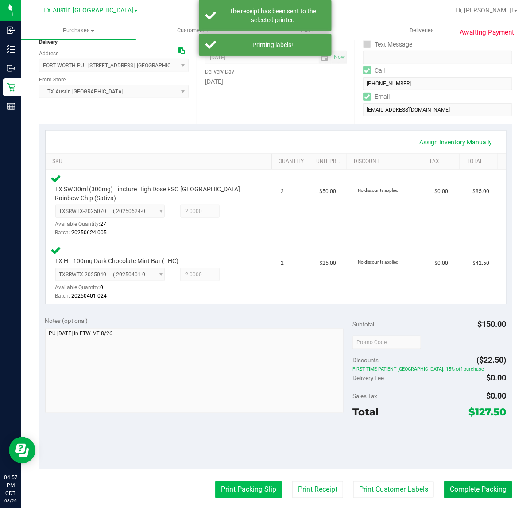
click at [241, 490] on button "Print Packing Slip" at bounding box center [248, 489] width 67 height 17
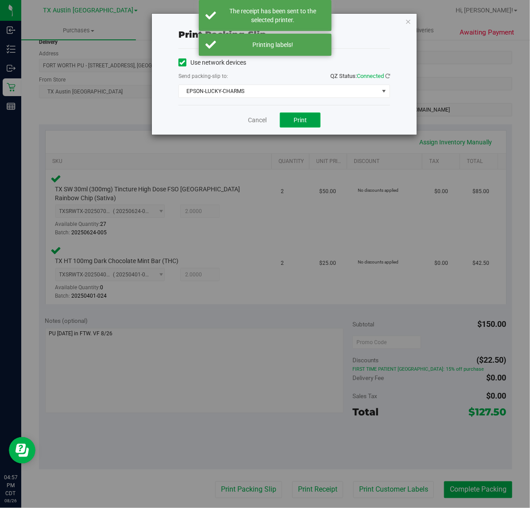
click at [287, 120] on button "Print" at bounding box center [300, 119] width 41 height 15
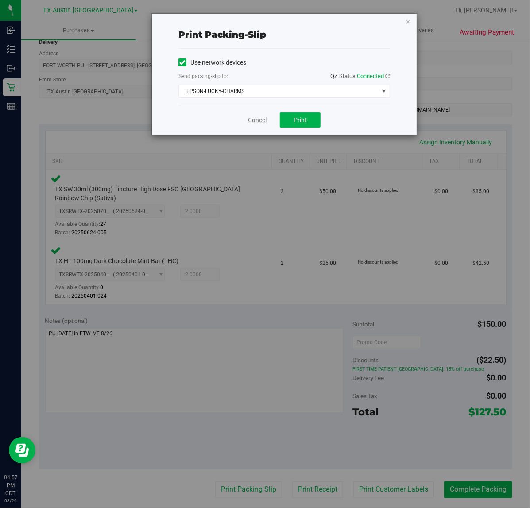
click at [266, 121] on link "Cancel" at bounding box center [257, 120] width 19 height 9
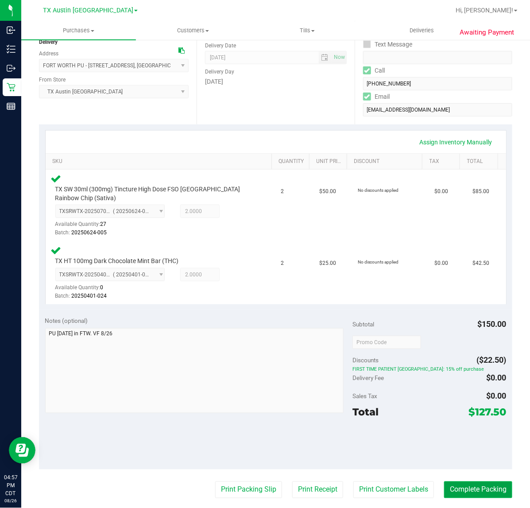
click at [472, 492] on button "Complete Packing" at bounding box center [478, 489] width 68 height 17
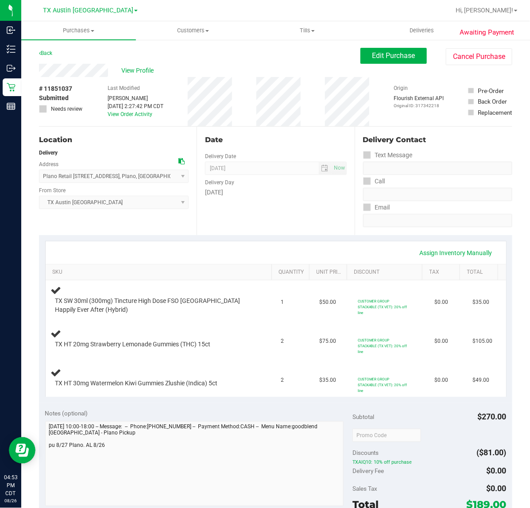
click at [322, 224] on div "Date Delivery Date 08/27/2025 Now 08/27/2025 07:00 AM Now Delivery Day Wednesday" at bounding box center [276, 181] width 158 height 108
click at [374, 56] on span "Edit Purchase" at bounding box center [393, 55] width 43 height 8
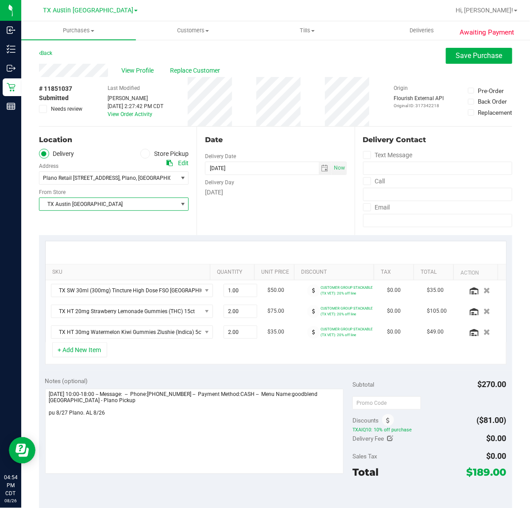
click at [179, 205] on span "select" at bounding box center [182, 203] width 7 height 7
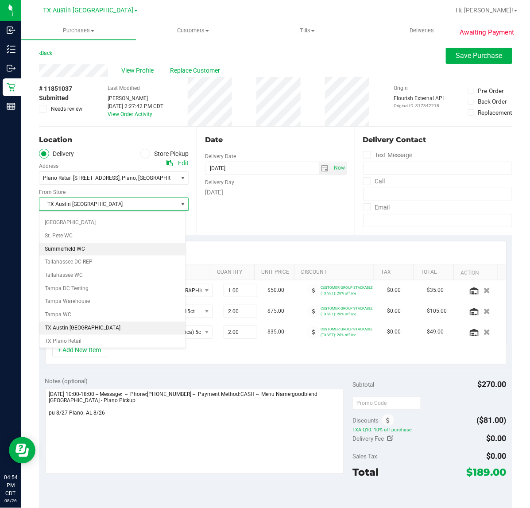
scroll to position [618, 0]
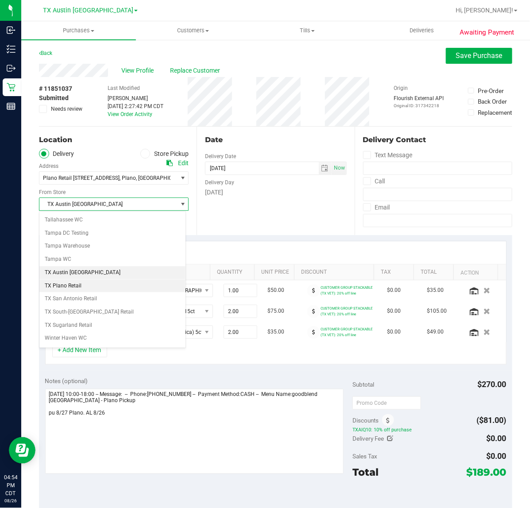
click at [122, 293] on li "TX Plano Retail" at bounding box center [112, 285] width 146 height 13
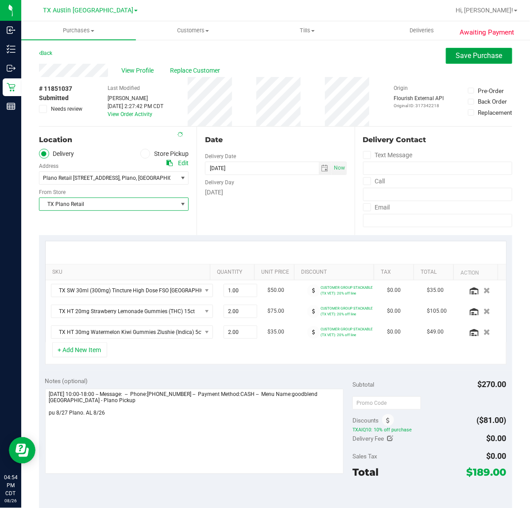
click at [447, 48] on button "Save Purchase" at bounding box center [479, 56] width 66 height 16
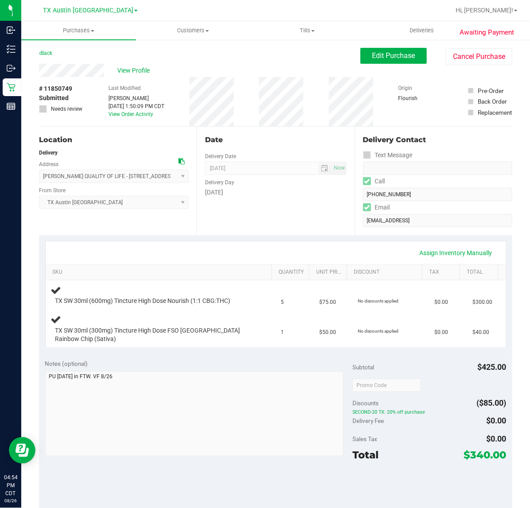
click at [143, 234] on div "Location Delivery Address CLARKE QUALITY OF LIFE - 1307 8TH AVE , STE 603 , For…" at bounding box center [118, 181] width 158 height 108
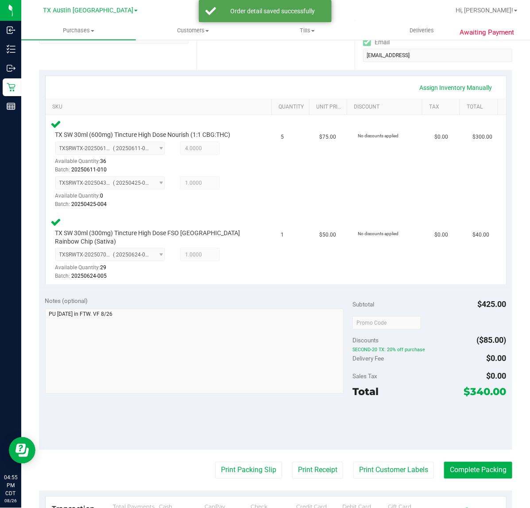
scroll to position [166, 0]
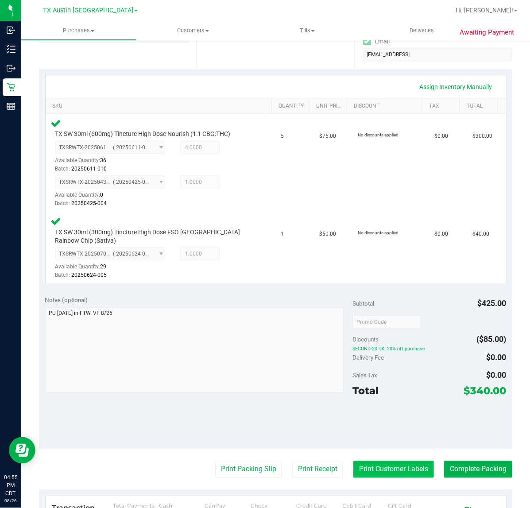
click at [370, 470] on button "Print Customer Labels" at bounding box center [393, 469] width 81 height 17
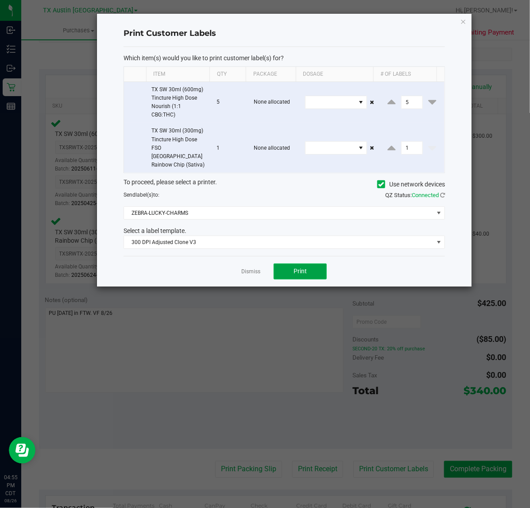
click at [303, 267] on span "Print" at bounding box center [299, 270] width 13 height 7
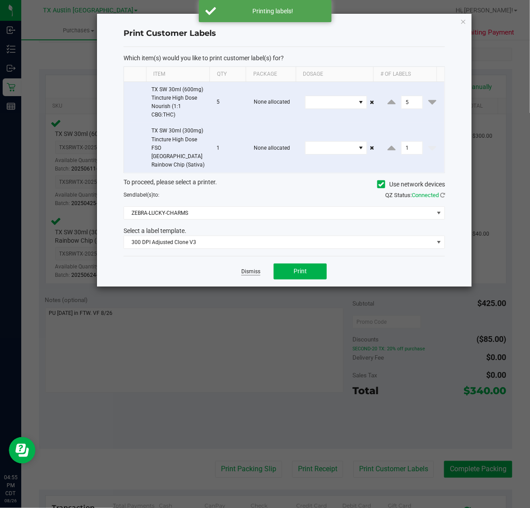
click at [255, 268] on link "Dismiss" at bounding box center [250, 272] width 19 height 8
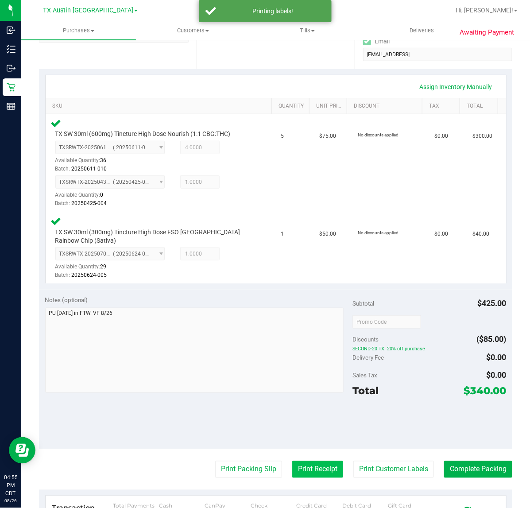
click at [293, 466] on button "Print Receipt" at bounding box center [317, 469] width 51 height 17
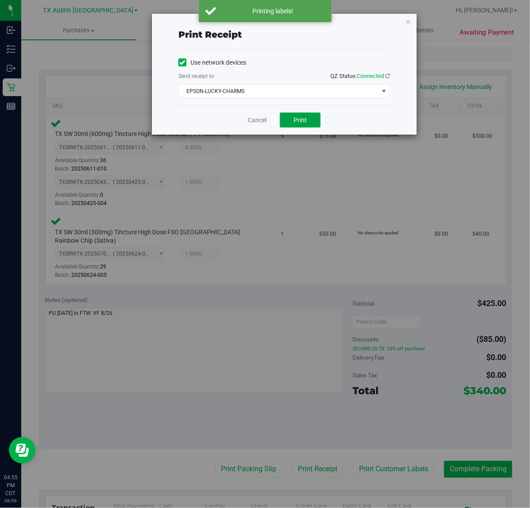
click at [290, 118] on button "Print" at bounding box center [300, 119] width 41 height 15
click at [250, 127] on div "Cancel Print" at bounding box center [284, 120] width 212 height 30
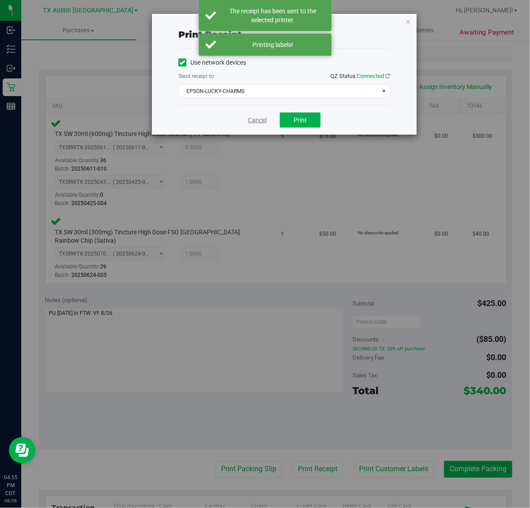
click at [260, 121] on link "Cancel" at bounding box center [257, 120] width 19 height 9
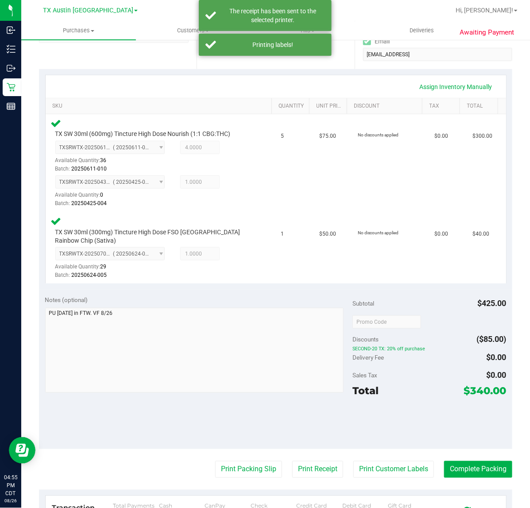
click at [238, 455] on purchase-details "Back Edit Purchase Cancel Purchase View Profile # 11850749 Submitted Needs revi…" at bounding box center [275, 272] width 473 height 780
click at [231, 467] on button "Print Packing Slip" at bounding box center [248, 469] width 67 height 17
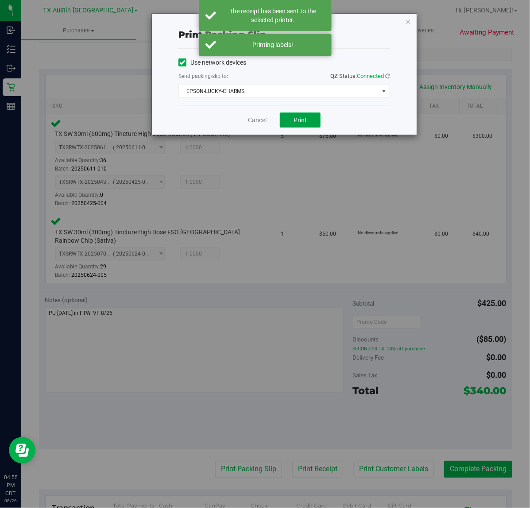
click at [295, 119] on span "Print" at bounding box center [299, 119] width 13 height 7
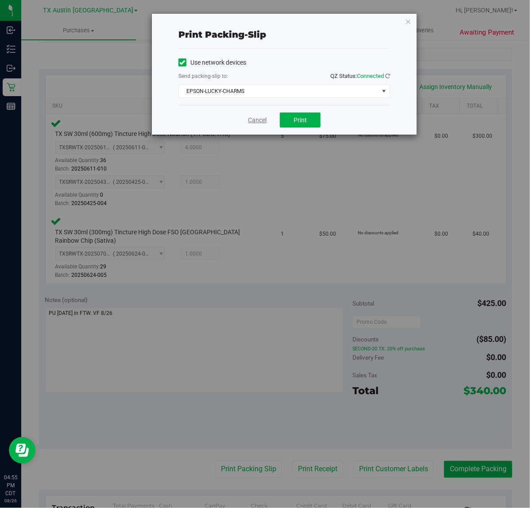
click at [251, 120] on link "Cancel" at bounding box center [257, 120] width 19 height 9
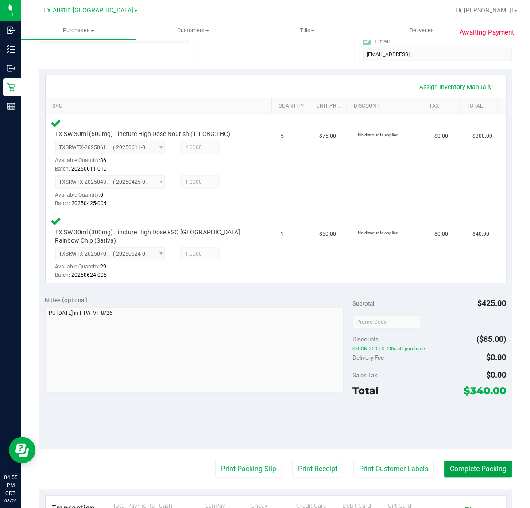
click at [465, 470] on button "Complete Packing" at bounding box center [478, 469] width 68 height 17
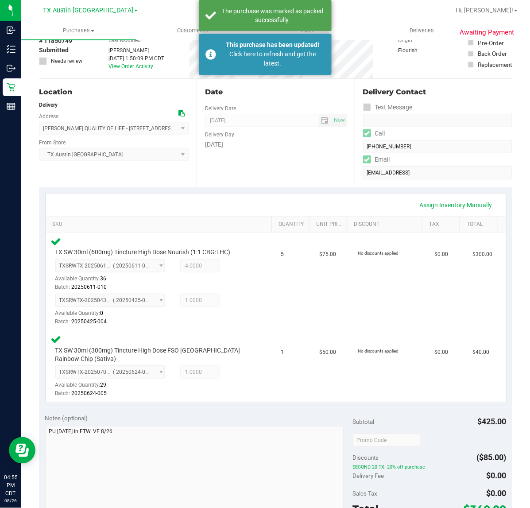
scroll to position [53, 0]
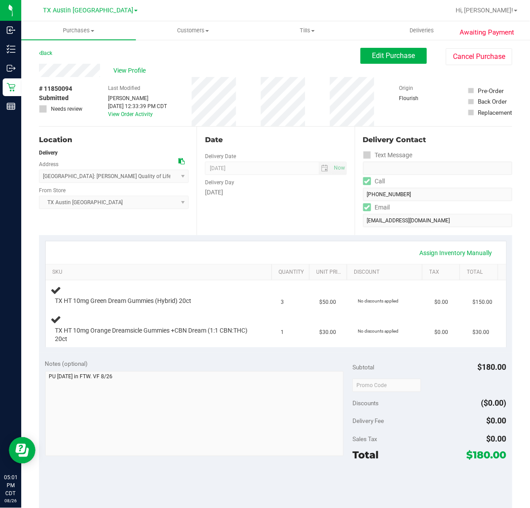
click at [297, 246] on div "Assign Inventory Manually" at bounding box center [276, 252] width 444 height 15
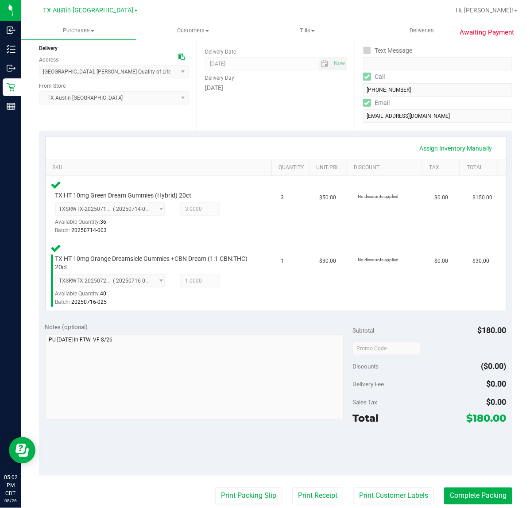
scroll to position [131, 0]
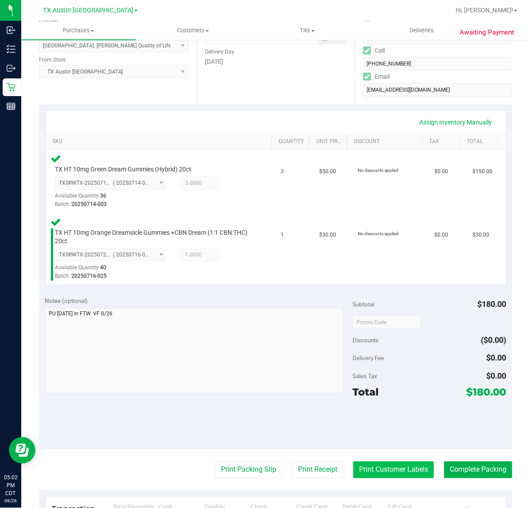
click at [386, 461] on button "Print Customer Labels" at bounding box center [393, 469] width 81 height 17
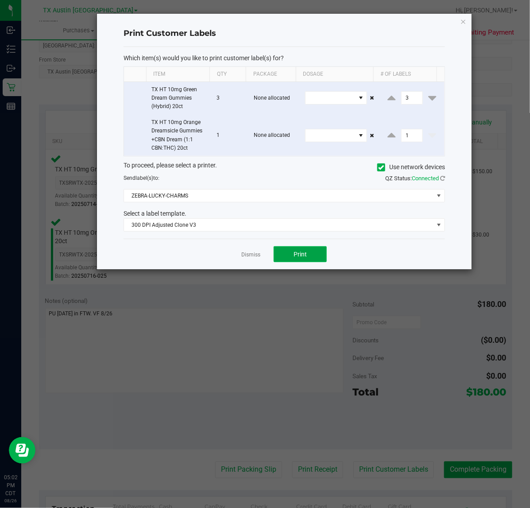
click at [306, 253] on span "Print" at bounding box center [299, 254] width 13 height 7
click at [254, 253] on link "Dismiss" at bounding box center [250, 255] width 19 height 8
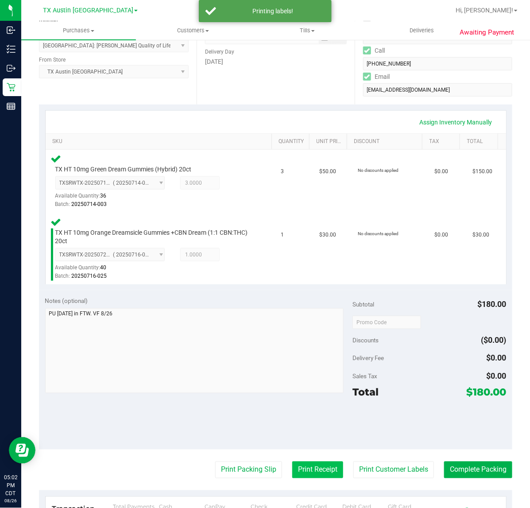
click at [297, 468] on button "Print Receipt" at bounding box center [317, 469] width 51 height 17
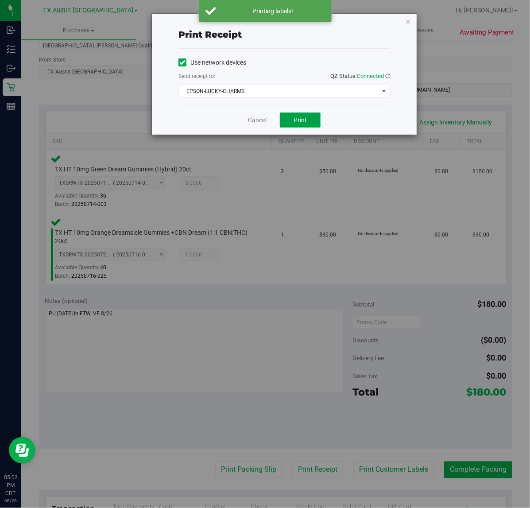
click at [291, 114] on button "Print" at bounding box center [300, 119] width 41 height 15
click at [249, 123] on link "Cancel" at bounding box center [253, 120] width 19 height 9
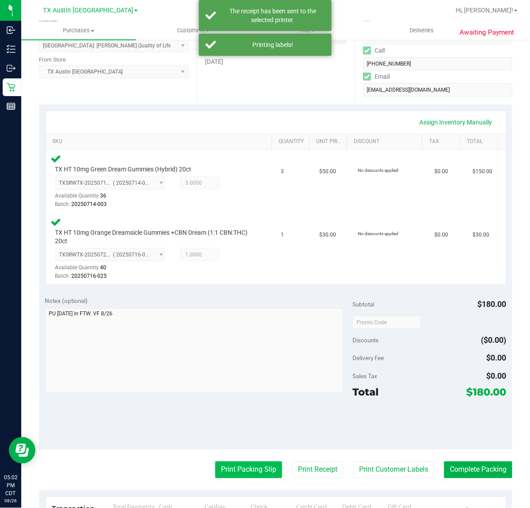
click at [242, 473] on button "Print Packing Slip" at bounding box center [248, 469] width 67 height 17
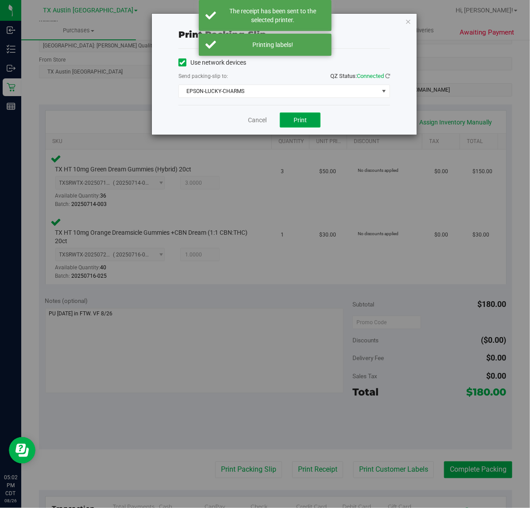
click at [299, 120] on span "Print" at bounding box center [299, 119] width 13 height 7
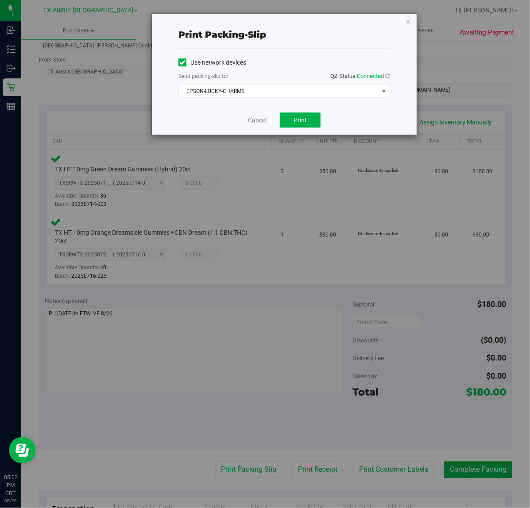
click at [258, 119] on link "Cancel" at bounding box center [257, 120] width 19 height 9
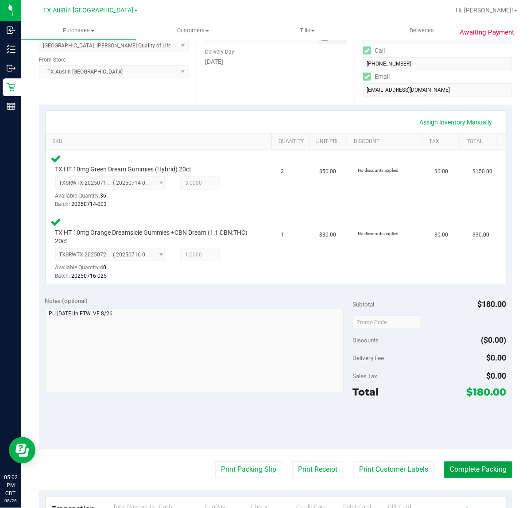
click at [465, 465] on button "Complete Packing" at bounding box center [478, 469] width 68 height 17
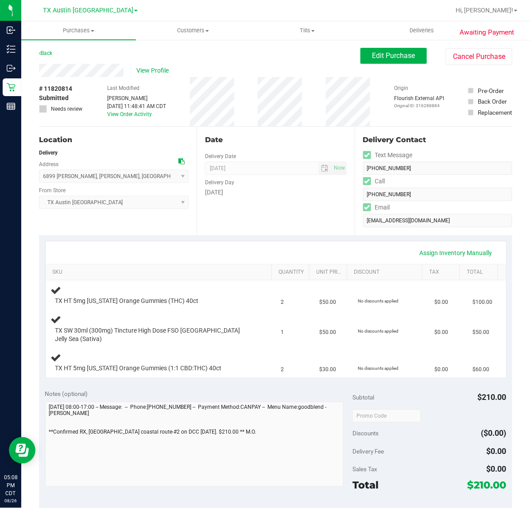
click at [295, 222] on div "Date Delivery Date [DATE] Now [DATE] 07:00 AM Now Delivery Day [DATE]" at bounding box center [276, 181] width 158 height 108
click at [296, 231] on div "Date Delivery Date [DATE] Now [DATE] 07:00 AM Now Delivery Day [DATE]" at bounding box center [276, 181] width 158 height 108
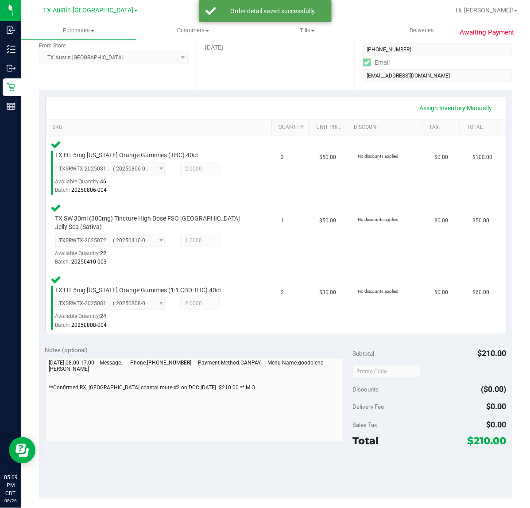
scroll to position [157, 0]
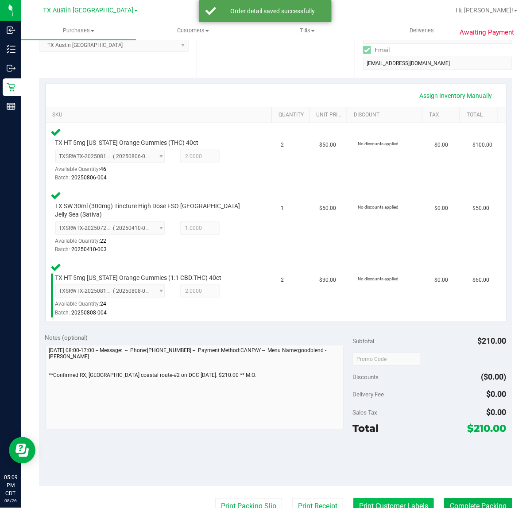
click at [377, 498] on button "Print Customer Labels" at bounding box center [393, 506] width 81 height 17
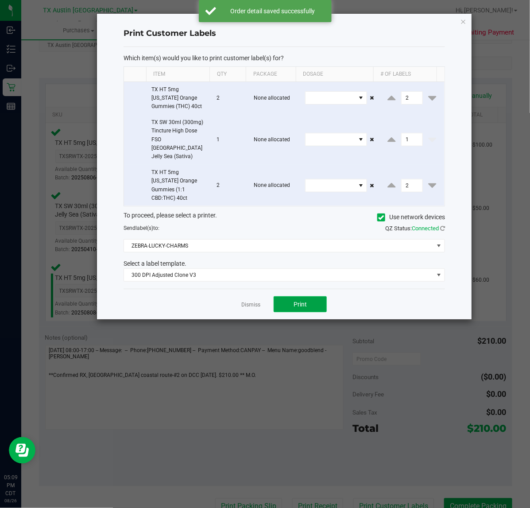
click at [306, 301] on span "Print" at bounding box center [299, 304] width 13 height 7
click at [254, 301] on link "Dismiss" at bounding box center [250, 305] width 19 height 8
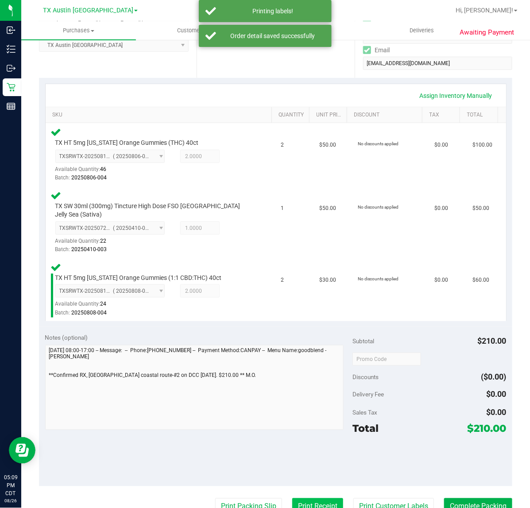
click at [312, 498] on button "Print Receipt" at bounding box center [317, 506] width 51 height 17
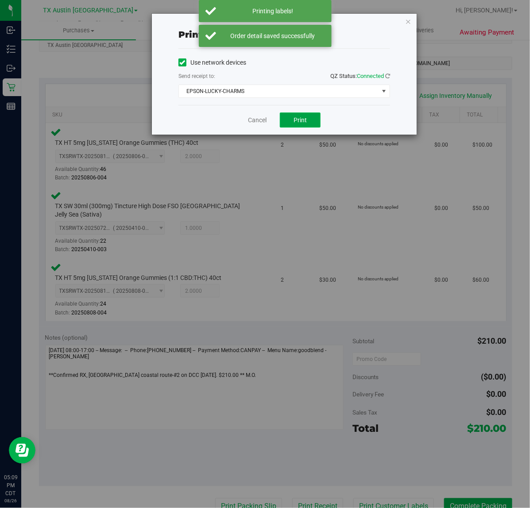
click at [304, 127] on button "Print" at bounding box center [300, 119] width 41 height 15
click at [256, 122] on link "Cancel" at bounding box center [253, 120] width 19 height 9
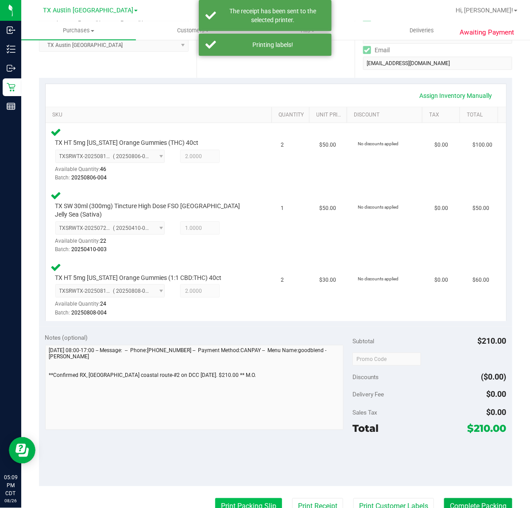
click at [240, 505] on button "Print Packing Slip" at bounding box center [248, 506] width 67 height 17
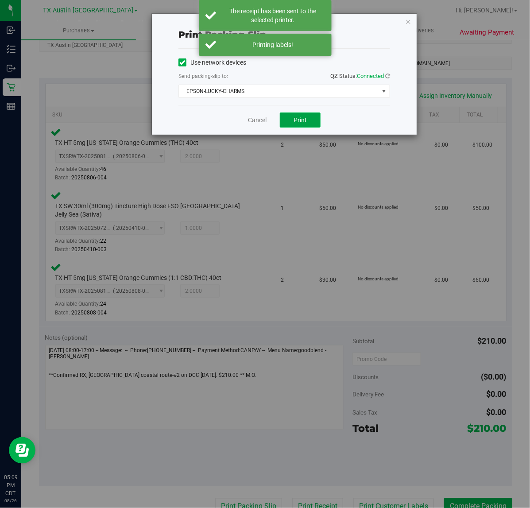
click at [298, 120] on span "Print" at bounding box center [299, 119] width 13 height 7
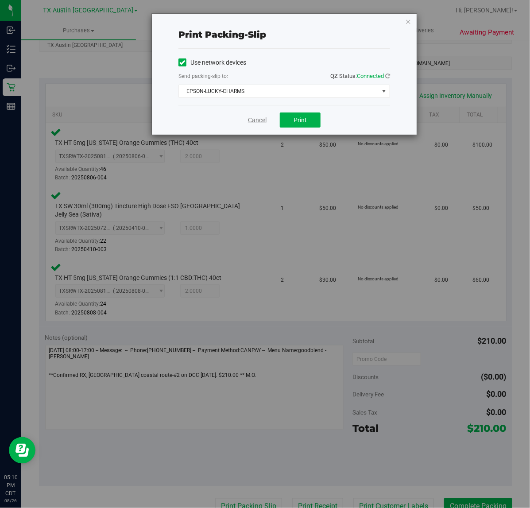
click at [256, 119] on link "Cancel" at bounding box center [257, 120] width 19 height 9
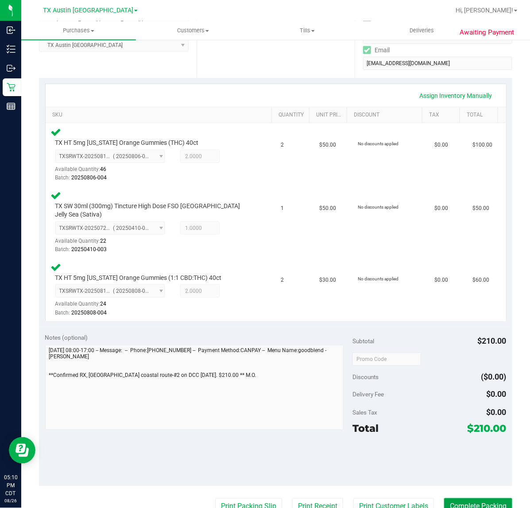
click at [488, 498] on button "Complete Packing" at bounding box center [478, 506] width 68 height 17
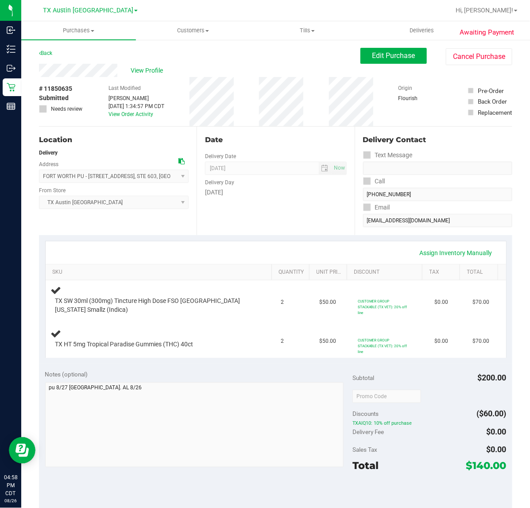
click at [236, 215] on div "Date Delivery Date [DATE] Now [DATE] 07:00 AM Now Delivery Day [DATE]" at bounding box center [276, 181] width 158 height 108
click at [302, 218] on div "Date Delivery Date [DATE] Now [DATE] 07:00 AM Now Delivery Day [DATE]" at bounding box center [276, 181] width 158 height 108
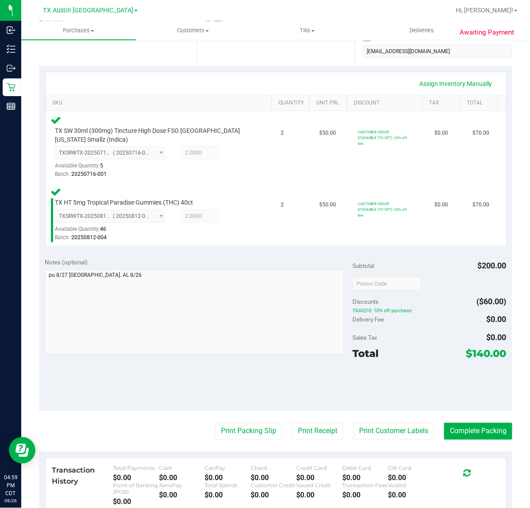
scroll to position [169, 0]
click at [384, 430] on button "Print Customer Labels" at bounding box center [393, 431] width 81 height 17
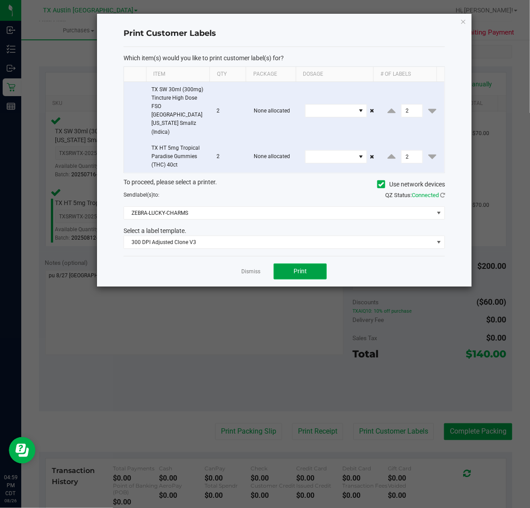
click at [305, 267] on span "Print" at bounding box center [299, 270] width 13 height 7
click at [251, 268] on link "Dismiss" at bounding box center [250, 272] width 19 height 8
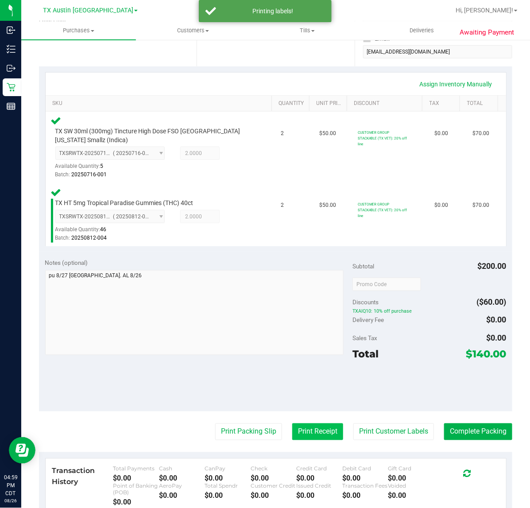
click at [305, 423] on button "Print Receipt" at bounding box center [317, 431] width 51 height 17
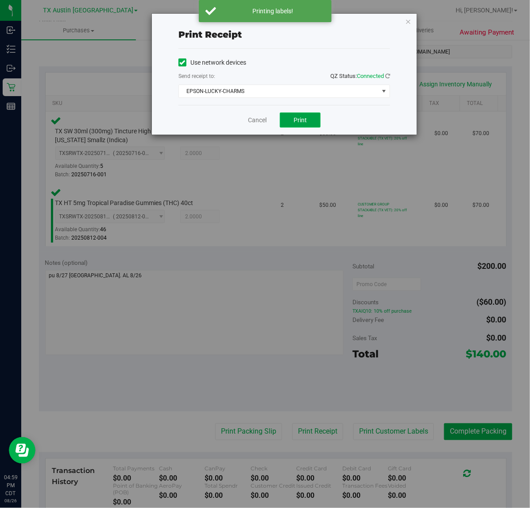
click at [304, 120] on span "Print" at bounding box center [299, 119] width 13 height 7
click at [251, 124] on link "Cancel" at bounding box center [253, 120] width 19 height 9
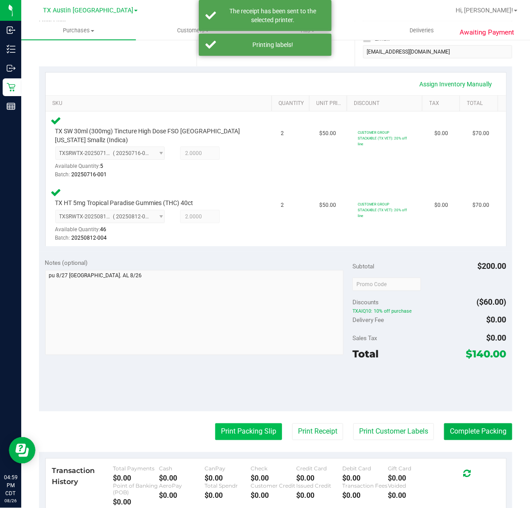
click at [229, 439] on button "Print Packing Slip" at bounding box center [248, 431] width 67 height 17
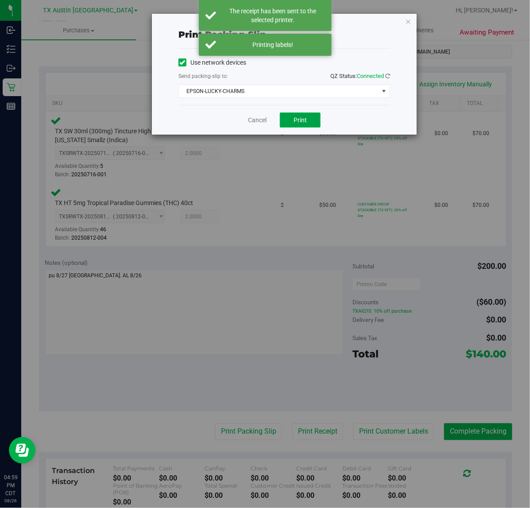
click at [295, 127] on button "Print" at bounding box center [300, 119] width 41 height 15
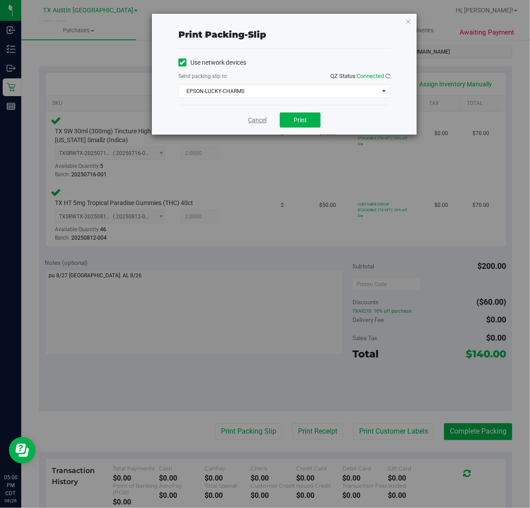
click at [258, 119] on link "Cancel" at bounding box center [257, 120] width 19 height 9
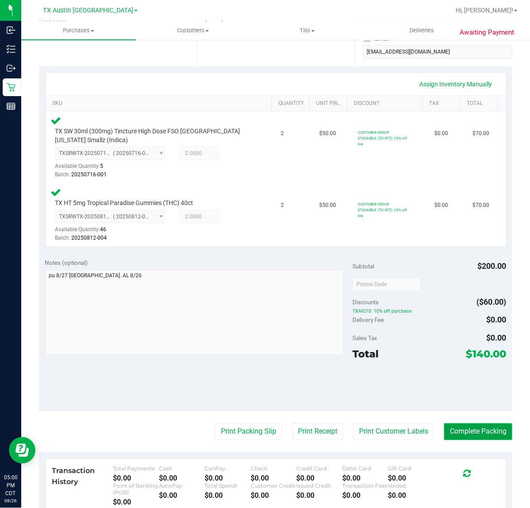
click at [481, 434] on button "Complete Packing" at bounding box center [478, 431] width 68 height 17
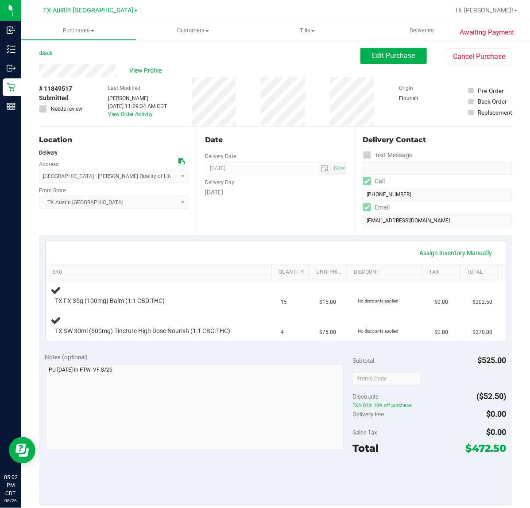
click at [317, 233] on div "Date Delivery Date [DATE] Now [DATE] 07:00 AM Now Delivery Day [DATE]" at bounding box center [276, 181] width 158 height 108
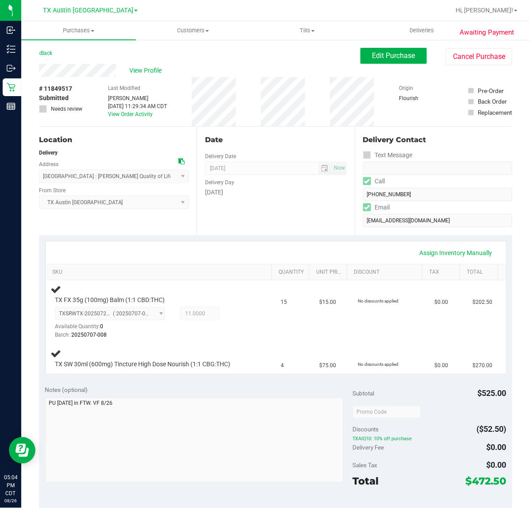
click at [276, 231] on div "Date Delivery Date [DATE] Now [DATE] 07:00 AM Now Delivery Day [DATE]" at bounding box center [276, 181] width 158 height 108
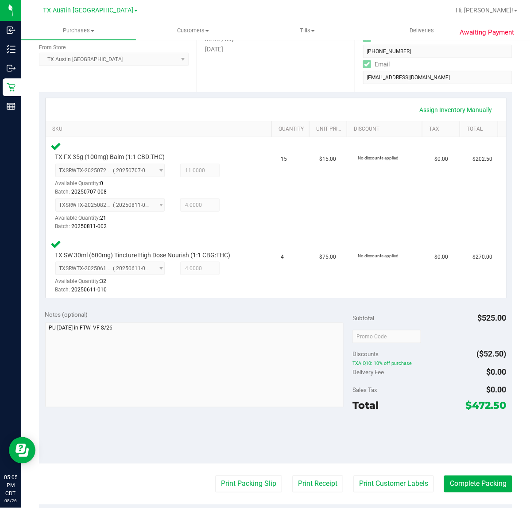
scroll to position [200, 0]
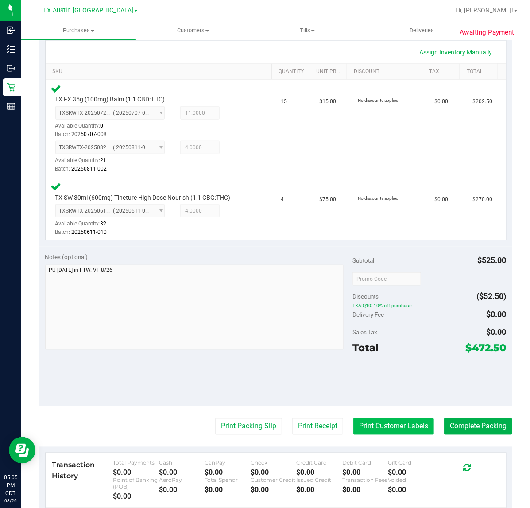
click at [393, 428] on button "Print Customer Labels" at bounding box center [393, 426] width 81 height 17
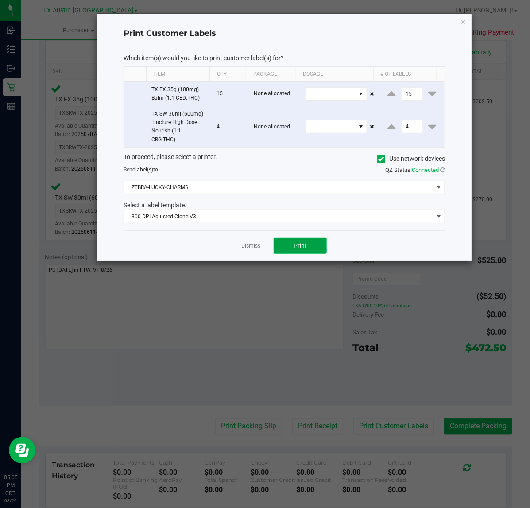
click at [305, 253] on button "Print" at bounding box center [300, 246] width 53 height 16
click at [247, 247] on link "Dismiss" at bounding box center [250, 246] width 19 height 8
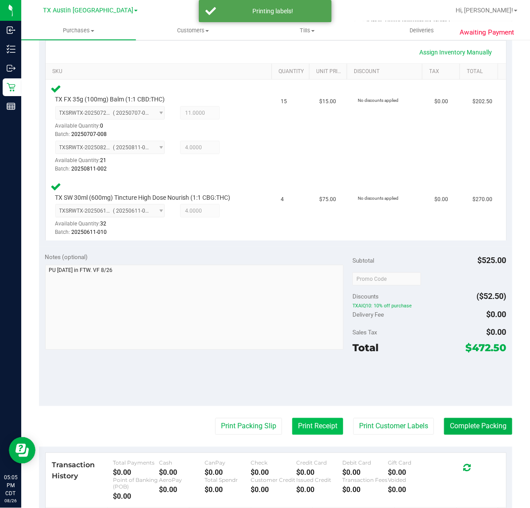
click at [304, 432] on button "Print Receipt" at bounding box center [317, 426] width 51 height 17
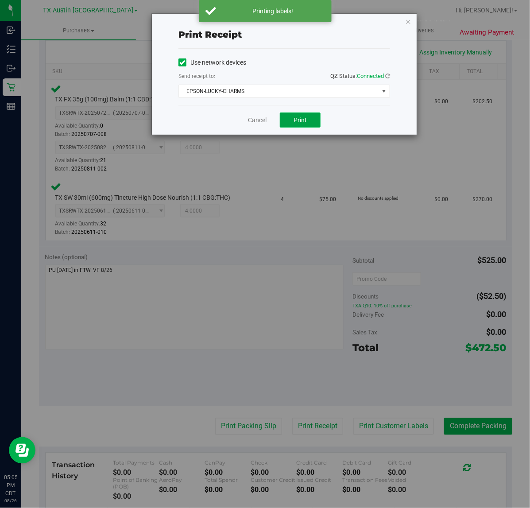
click at [300, 121] on span "Print" at bounding box center [299, 119] width 13 height 7
click at [251, 123] on link "Cancel" at bounding box center [253, 120] width 19 height 9
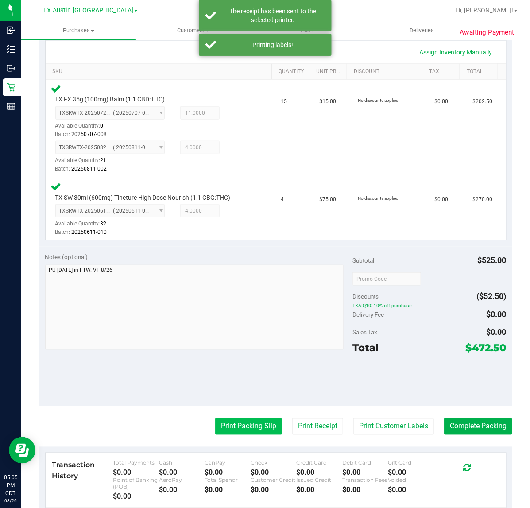
click at [238, 425] on button "Print Packing Slip" at bounding box center [248, 426] width 67 height 17
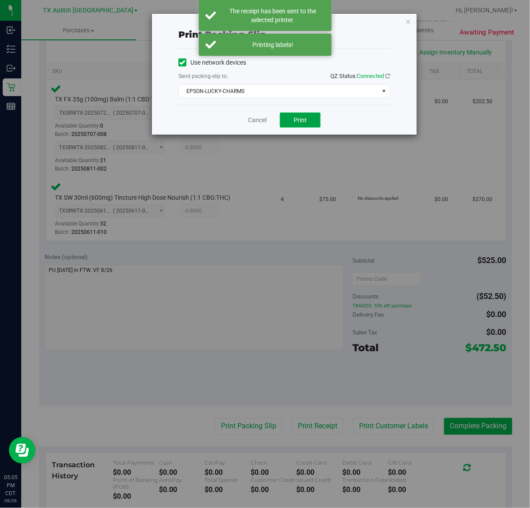
click at [297, 125] on button "Print" at bounding box center [300, 119] width 41 height 15
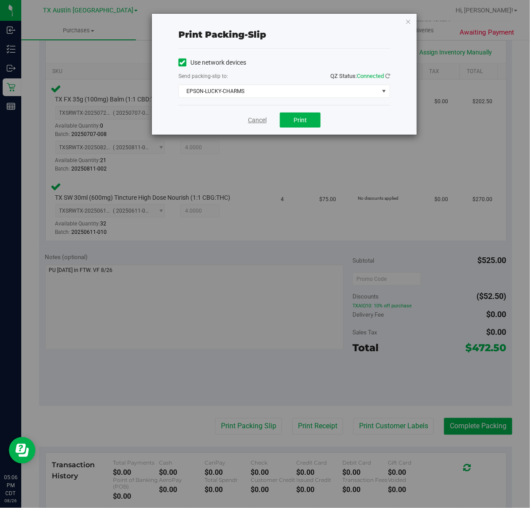
click at [265, 118] on link "Cancel" at bounding box center [257, 120] width 19 height 9
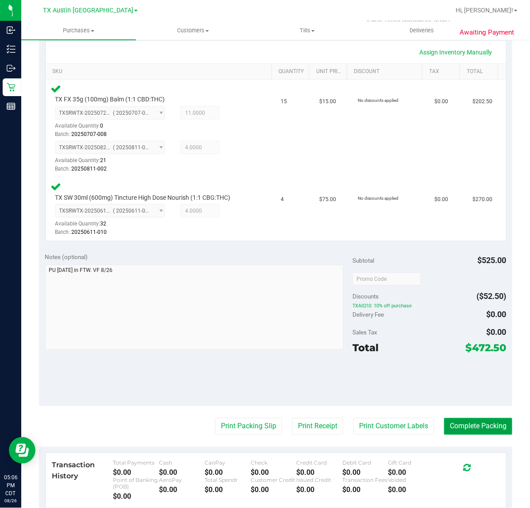
click at [477, 424] on button "Complete Packing" at bounding box center [478, 426] width 68 height 17
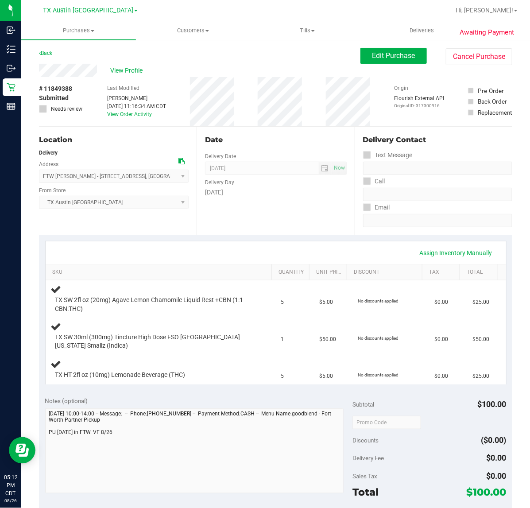
click at [295, 214] on div "Date Delivery Date [DATE] Now [DATE] 07:00 AM Now Delivery Day [DATE]" at bounding box center [276, 181] width 158 height 108
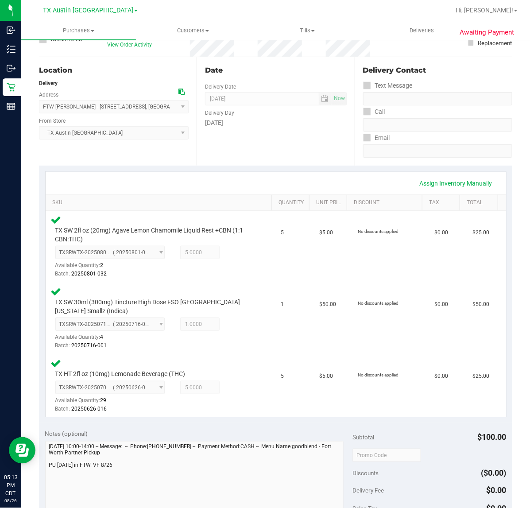
scroll to position [166, 0]
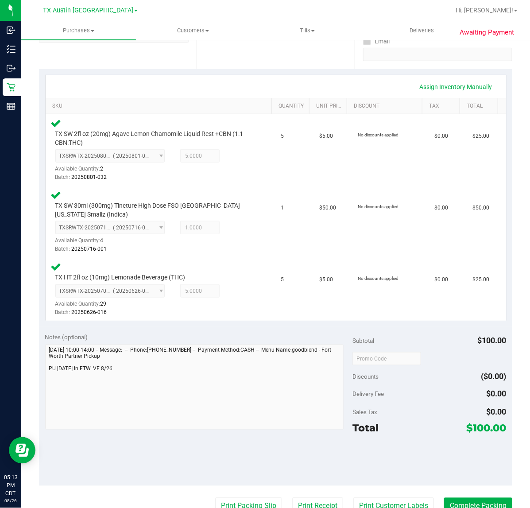
click at [401, 496] on purchase-details "Back Edit Purchase Cancel Purchase View Profile # 11849388 Submitted Needs revi…" at bounding box center [275, 290] width 473 height 817
click at [398, 498] on button "Print Customer Labels" at bounding box center [393, 505] width 81 height 17
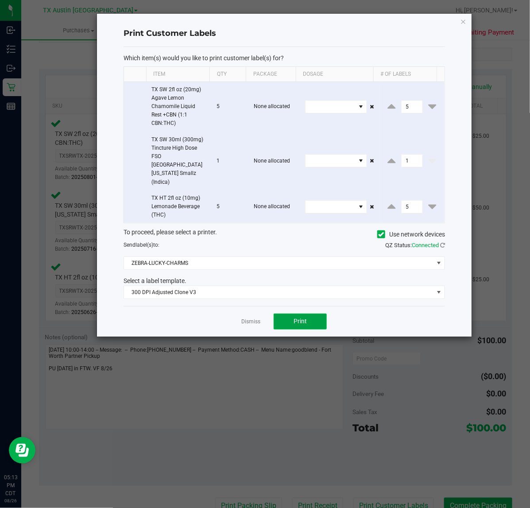
click at [279, 313] on button "Print" at bounding box center [300, 321] width 53 height 16
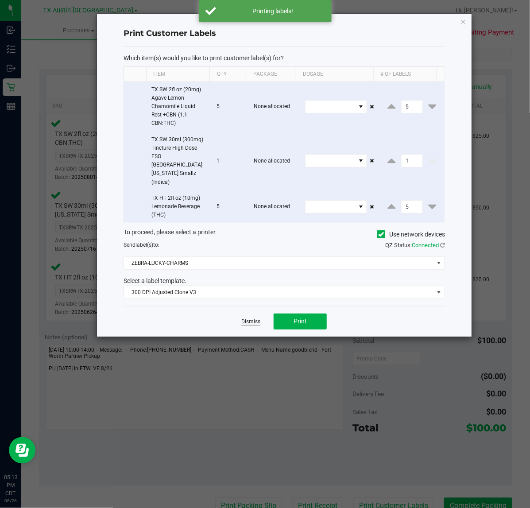
click at [259, 318] on link "Dismiss" at bounding box center [250, 322] width 19 height 8
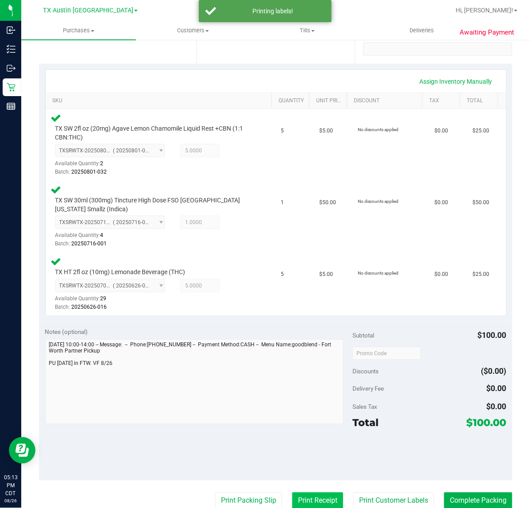
click at [293, 505] on button "Print Receipt" at bounding box center [317, 500] width 51 height 17
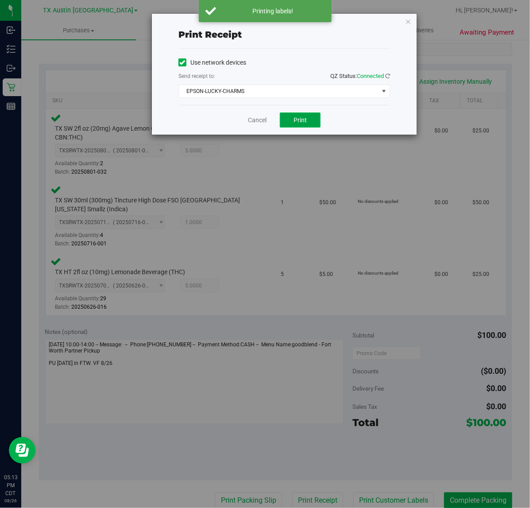
click at [302, 123] on span "Print" at bounding box center [299, 119] width 13 height 7
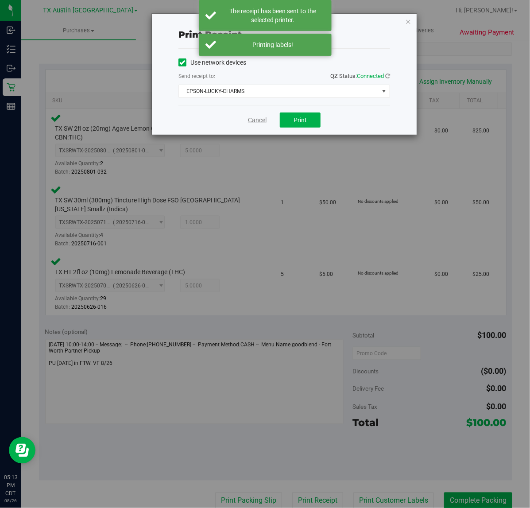
click at [248, 120] on link "Cancel" at bounding box center [257, 120] width 19 height 9
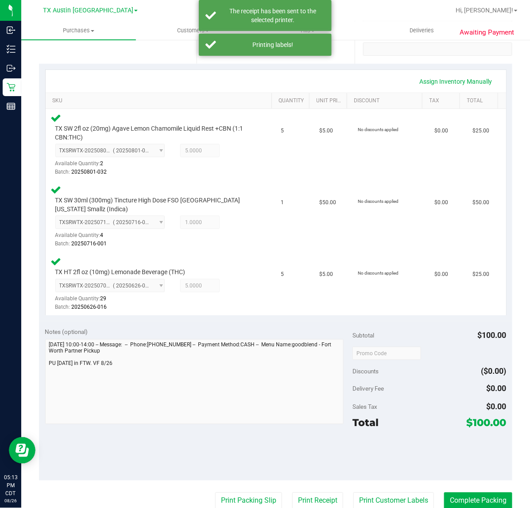
click at [233, 486] on purchase-details "Back Edit Purchase Cancel Purchase View Profile # 11849388 Submitted Needs revi…" at bounding box center [275, 285] width 473 height 817
click at [235, 490] on purchase-details "Back Edit Purchase Cancel Purchase View Profile # 11849388 Submitted Needs revi…" at bounding box center [275, 285] width 473 height 817
click at [237, 492] on button "Print Packing Slip" at bounding box center [248, 500] width 67 height 17
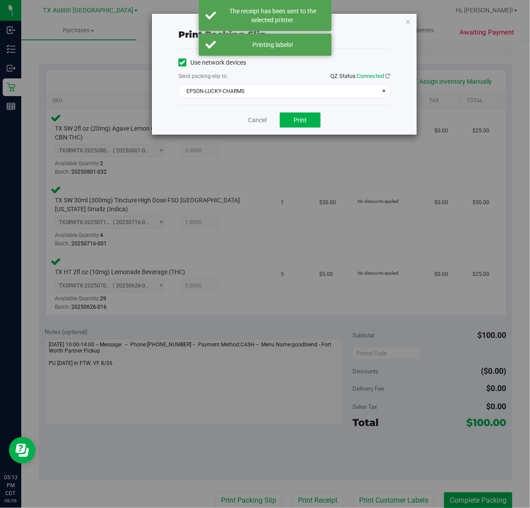
click at [317, 328] on div "Print packing-slip Use network devices Send packing-slip to: QZ Status: Connect…" at bounding box center [268, 254] width 536 height 508
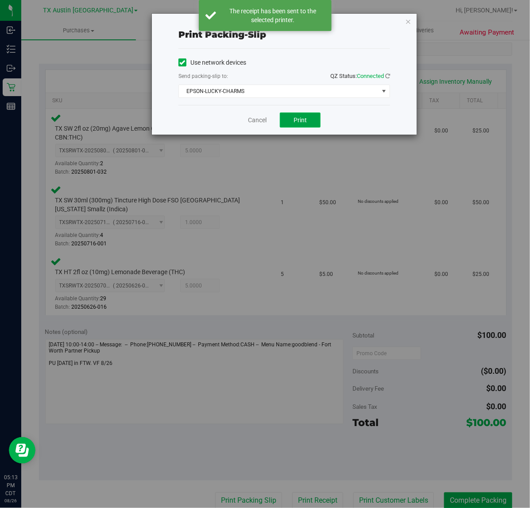
click at [297, 123] on span "Print" at bounding box center [299, 119] width 13 height 7
click at [250, 123] on link "Cancel" at bounding box center [257, 120] width 19 height 9
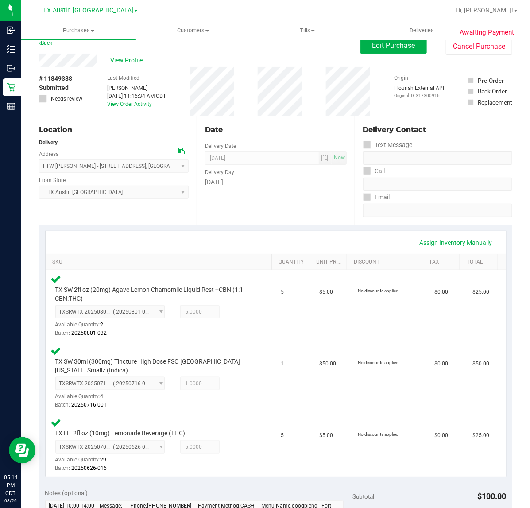
scroll to position [16, 0]
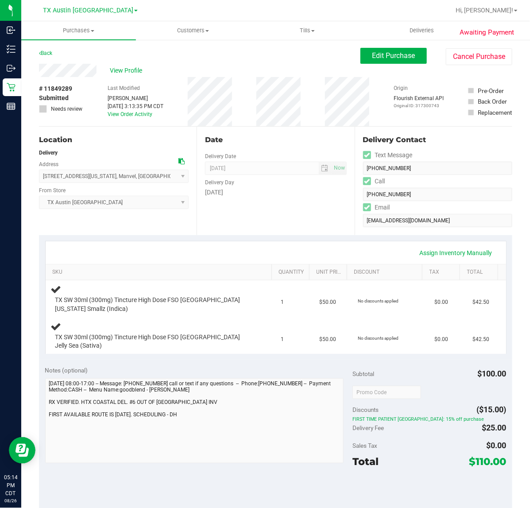
click at [301, 204] on div "Date Delivery Date [DATE] Now [DATE] 07:00 AM Now Delivery Day [DATE]" at bounding box center [276, 181] width 158 height 108
click at [275, 239] on div "Assign Inventory Manually SKU Quantity Unit Price Discount Tax Total TX SW 30ml…" at bounding box center [275, 297] width 473 height 125
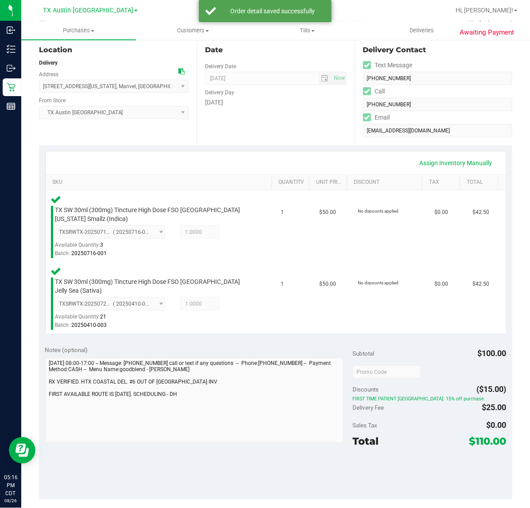
scroll to position [133, 0]
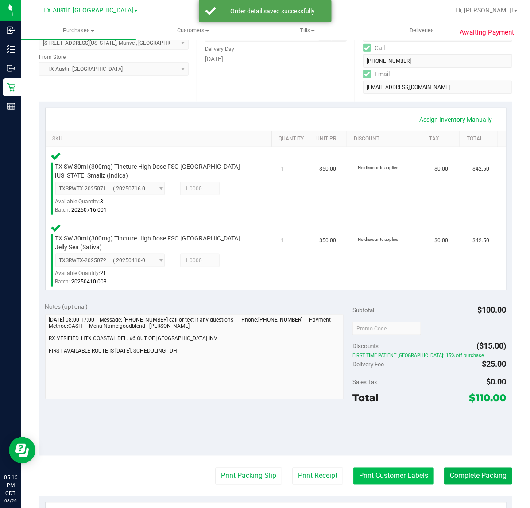
click at [389, 467] on button "Print Customer Labels" at bounding box center [393, 475] width 81 height 17
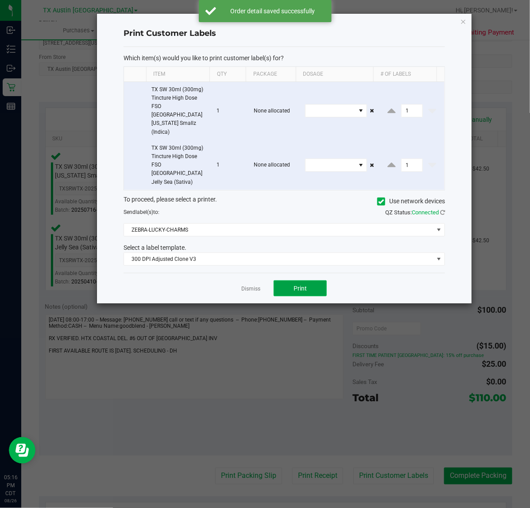
click at [313, 280] on button "Print" at bounding box center [300, 288] width 53 height 16
click at [251, 285] on link "Dismiss" at bounding box center [250, 289] width 19 height 8
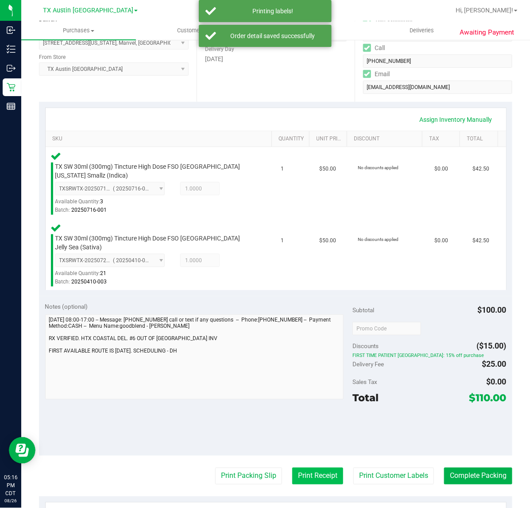
click at [325, 472] on button "Print Receipt" at bounding box center [317, 475] width 51 height 17
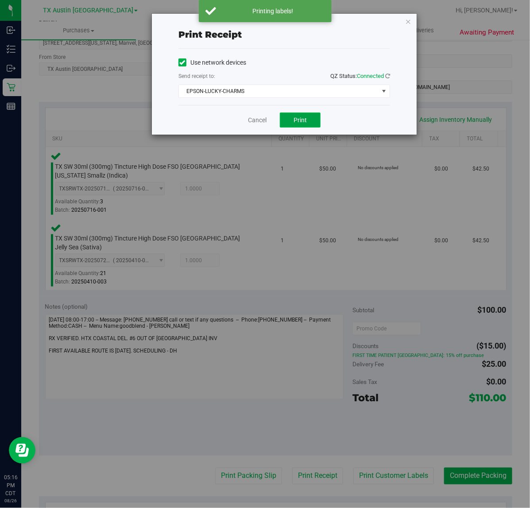
click at [305, 119] on span "Print" at bounding box center [299, 119] width 13 height 7
click at [247, 124] on link "Cancel" at bounding box center [253, 120] width 19 height 9
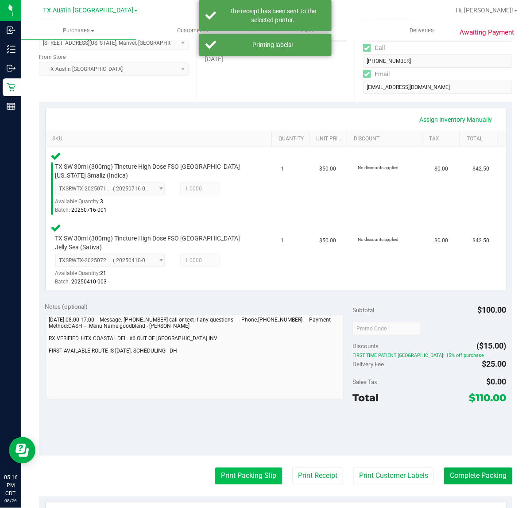
click at [219, 467] on button "Print Packing Slip" at bounding box center [248, 475] width 67 height 17
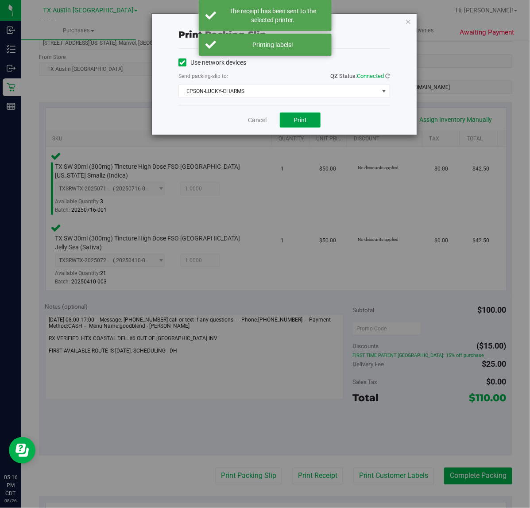
click at [294, 122] on span "Print" at bounding box center [299, 119] width 13 height 7
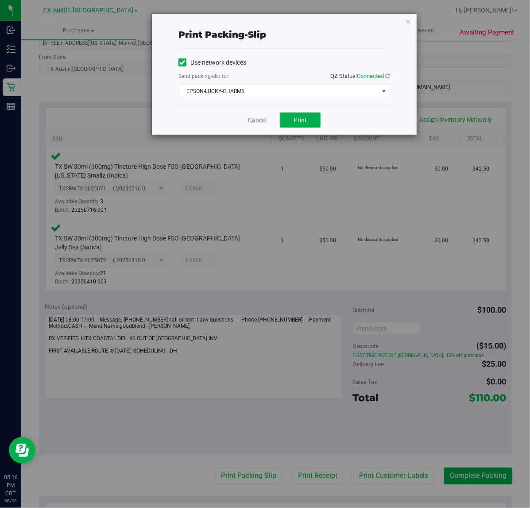
click at [266, 123] on link "Cancel" at bounding box center [257, 120] width 19 height 9
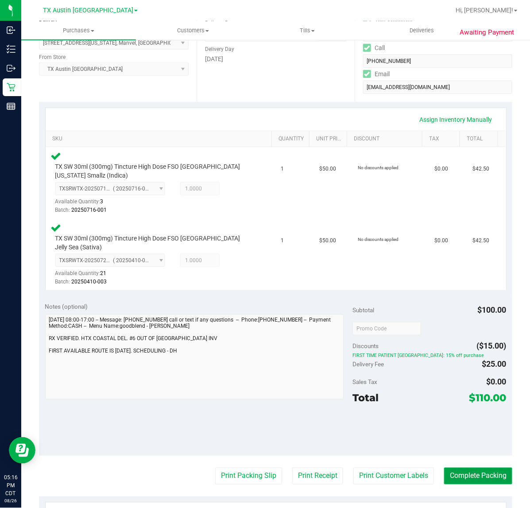
click at [477, 467] on button "Complete Packing" at bounding box center [478, 475] width 68 height 17
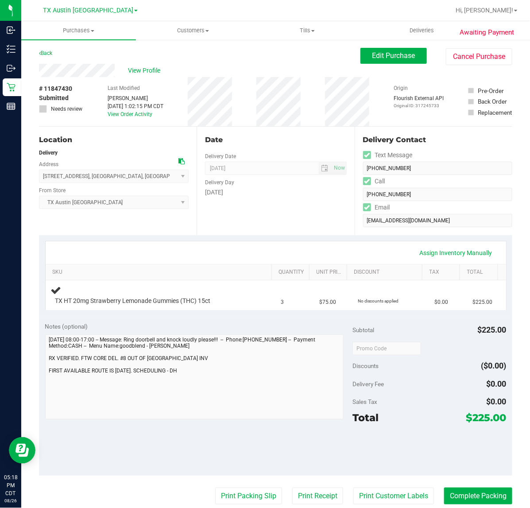
click at [408, 420] on div "Total $225.00" at bounding box center [429, 417] width 154 height 16
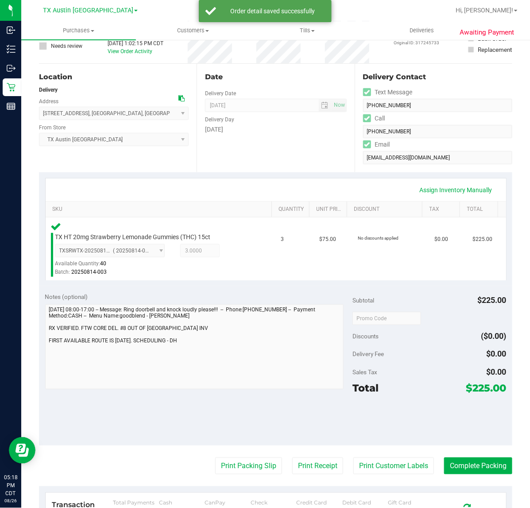
scroll to position [116, 0]
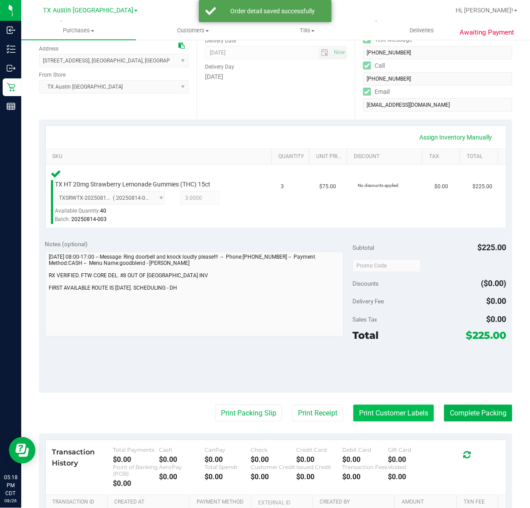
click at [389, 415] on button "Print Customer Labels" at bounding box center [393, 413] width 81 height 17
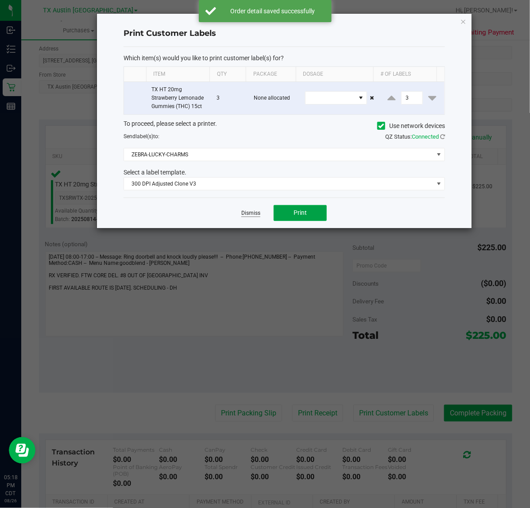
click at [308, 220] on button "Print" at bounding box center [300, 213] width 53 height 16
click at [257, 212] on link "Dismiss" at bounding box center [250, 213] width 19 height 8
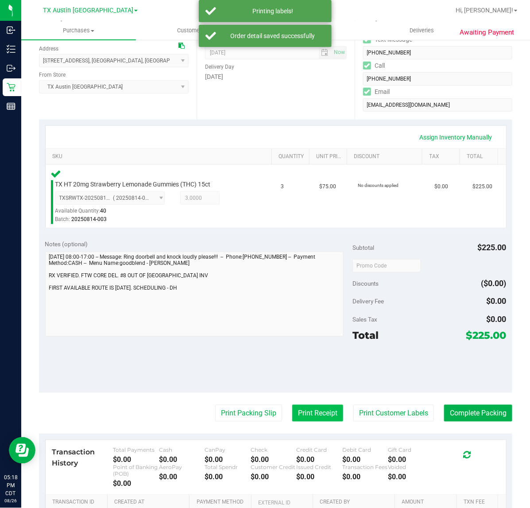
click at [308, 417] on button "Print Receipt" at bounding box center [317, 413] width 51 height 17
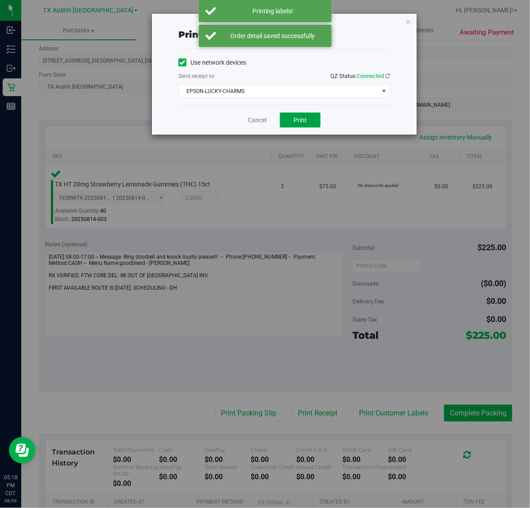
click at [300, 120] on span "Print" at bounding box center [299, 119] width 13 height 7
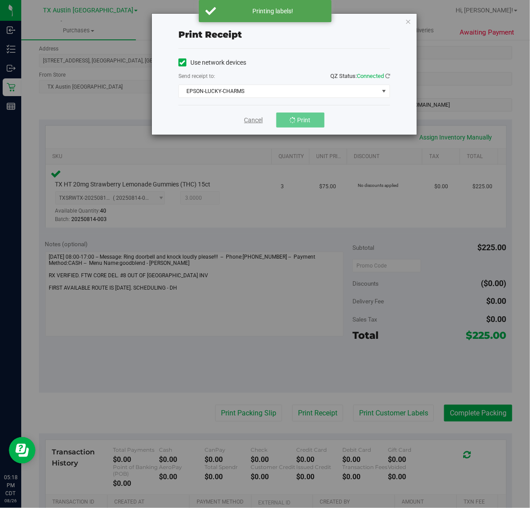
click at [251, 122] on link "Cancel" at bounding box center [253, 120] width 19 height 9
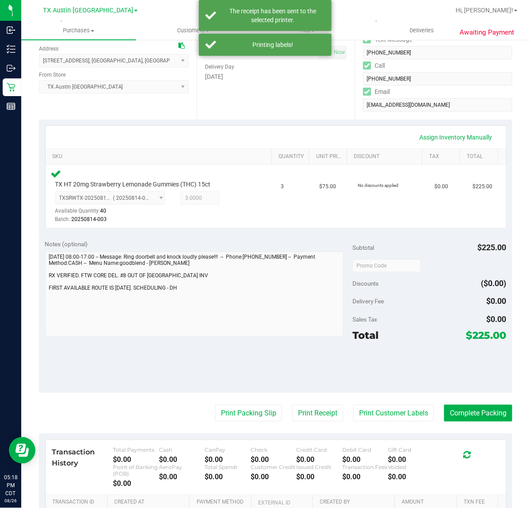
click at [231, 440] on div "Transaction History Total Payments $0.00 Cash $0.00 CanPay $0.00 Check $0.00 Cr…" at bounding box center [276, 467] width 460 height 55
click at [243, 410] on button "Print Packing Slip" at bounding box center [248, 413] width 67 height 17
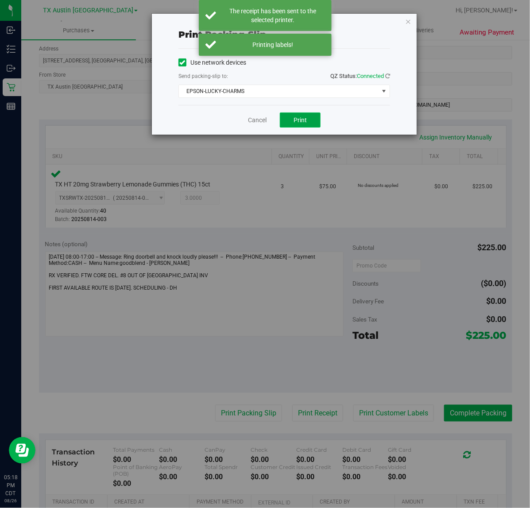
click at [293, 125] on button "Print" at bounding box center [300, 119] width 41 height 15
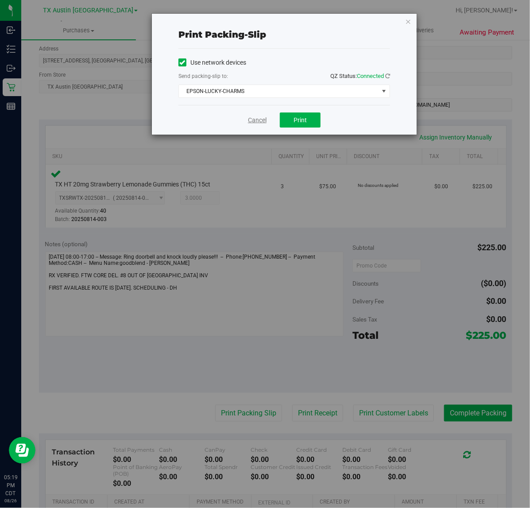
click at [254, 125] on link "Cancel" at bounding box center [257, 120] width 19 height 9
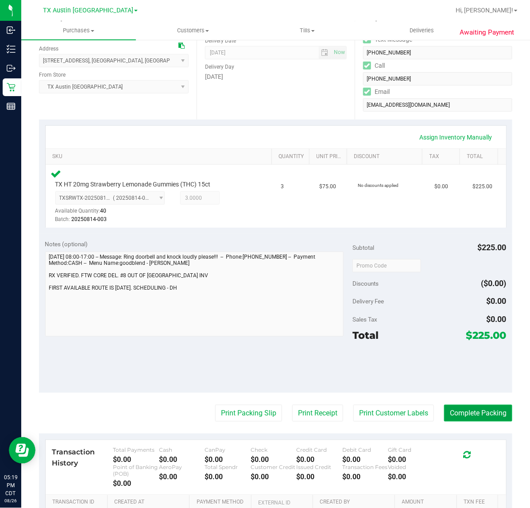
click at [444, 412] on button "Complete Packing" at bounding box center [478, 413] width 68 height 17
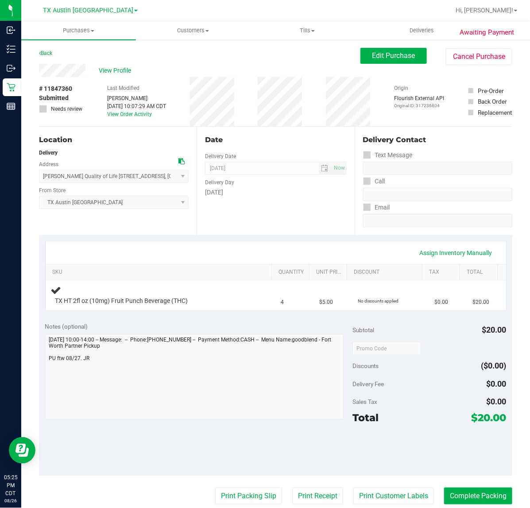
click at [310, 320] on div "Notes (optional) Subtotal $20.00 Discounts ($0.00) Delivery Fee $0.00 Sales Tax…" at bounding box center [275, 395] width 473 height 159
click at [332, 324] on div "Notes (optional)" at bounding box center [199, 326] width 308 height 9
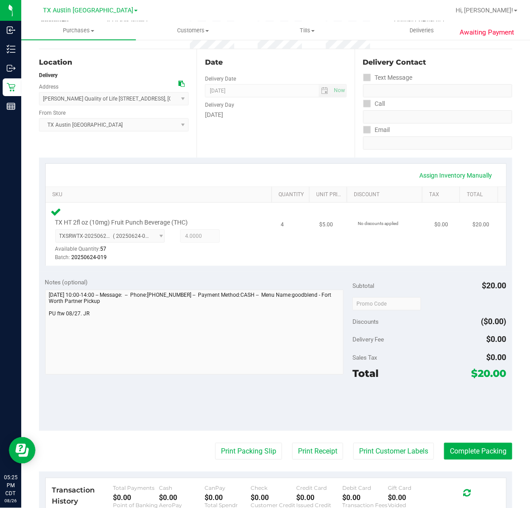
scroll to position [94, 0]
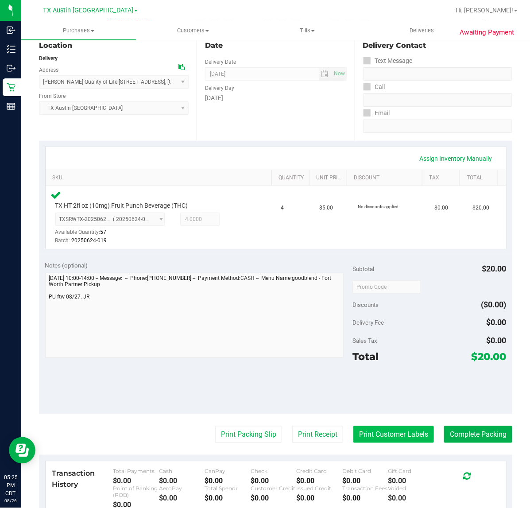
click at [396, 437] on button "Print Customer Labels" at bounding box center [393, 434] width 81 height 17
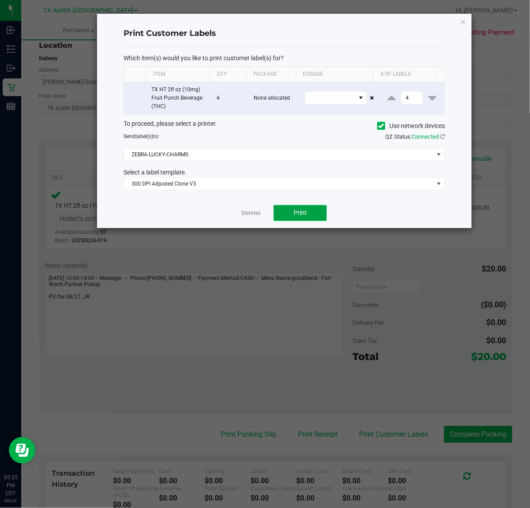
click at [310, 217] on button "Print" at bounding box center [300, 213] width 53 height 16
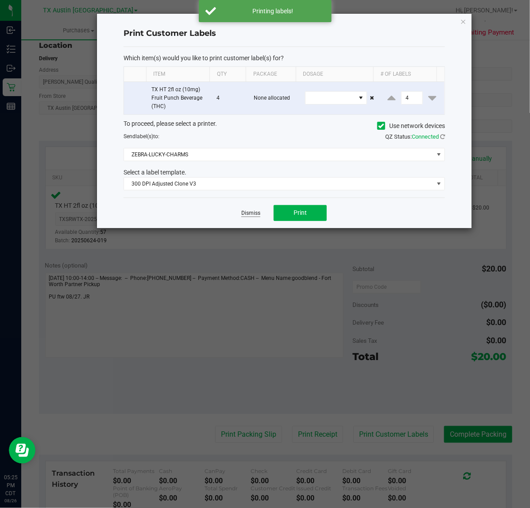
click at [251, 214] on link "Dismiss" at bounding box center [250, 213] width 19 height 8
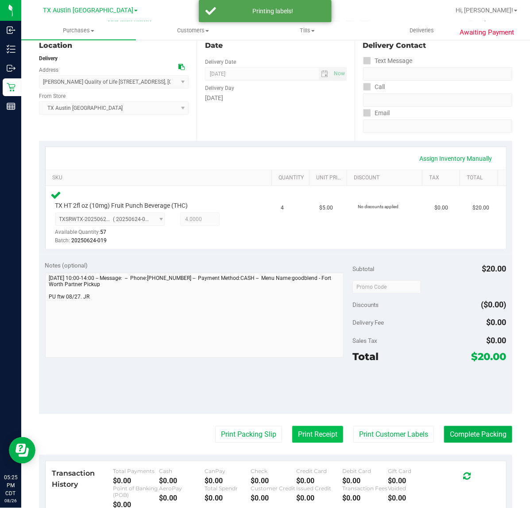
click at [304, 428] on button "Print Receipt" at bounding box center [317, 434] width 51 height 17
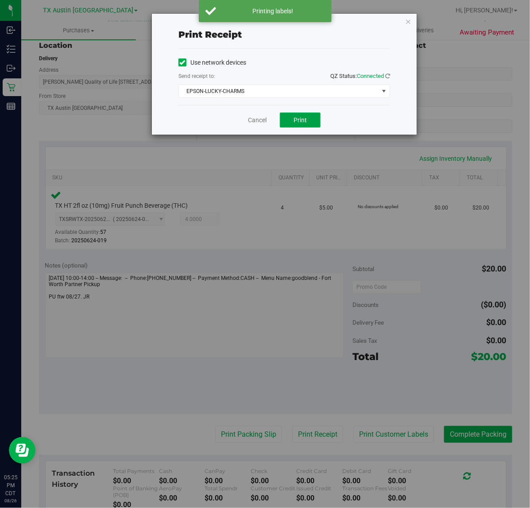
click at [306, 116] on span "Print" at bounding box center [299, 119] width 13 height 7
click at [252, 125] on link "Cancel" at bounding box center [253, 120] width 19 height 9
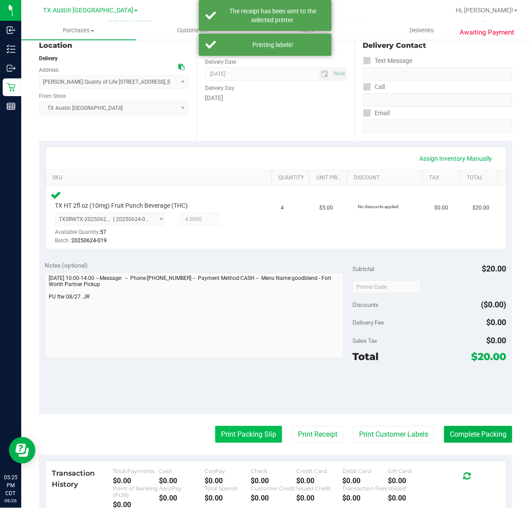
click at [236, 439] on button "Print Packing Slip" at bounding box center [248, 434] width 67 height 17
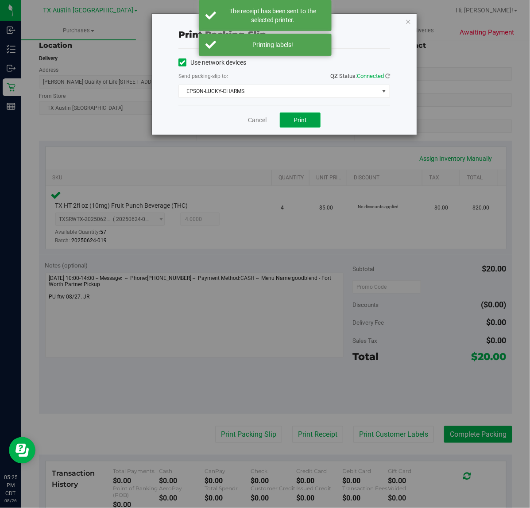
click at [300, 122] on span "Print" at bounding box center [299, 119] width 13 height 7
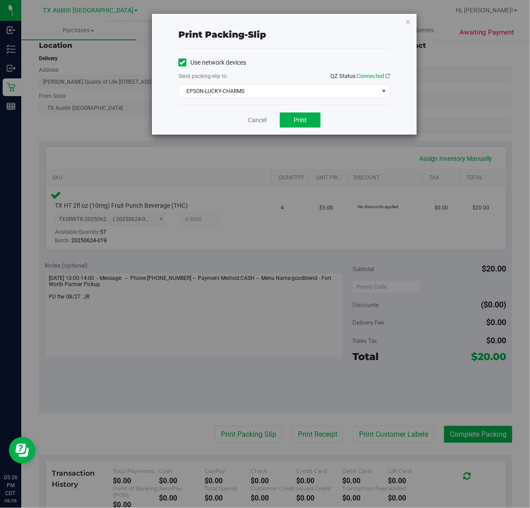
click at [250, 136] on div "Print packing-slip Use network devices Send packing-slip to: QZ Status: Connect…" at bounding box center [268, 254] width 536 height 508
click at [253, 123] on link "Cancel" at bounding box center [257, 120] width 19 height 9
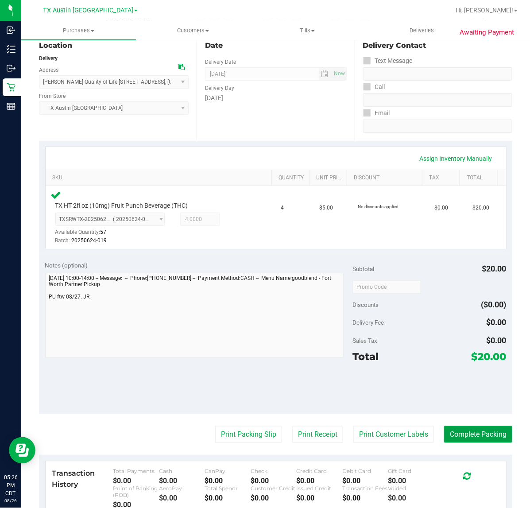
click at [478, 436] on button "Complete Packing" at bounding box center [478, 434] width 68 height 17
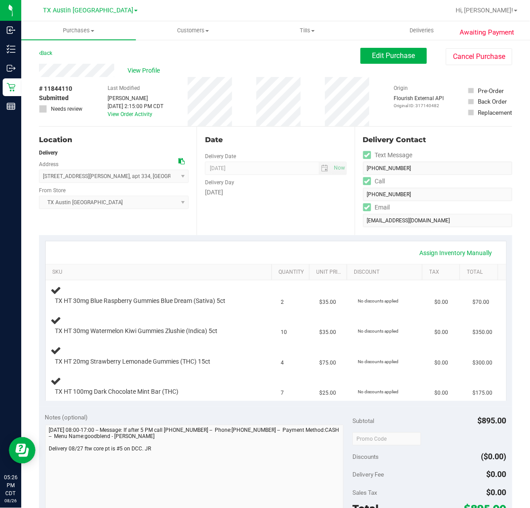
click at [217, 229] on div "Date Delivery Date 08/27/2025 Now 08/27/2025 07:00 AM Now Delivery Day Wednesday" at bounding box center [276, 181] width 158 height 108
click at [316, 224] on div "Date Delivery Date 08/27/2025 Now 08/27/2025 07:00 AM Now Delivery Day Wednesday" at bounding box center [276, 181] width 158 height 108
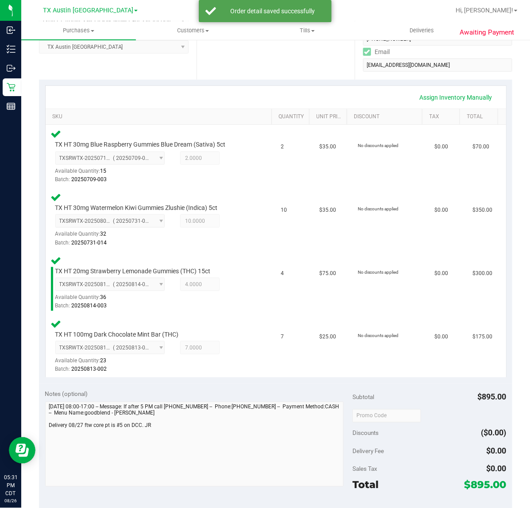
scroll to position [285, 0]
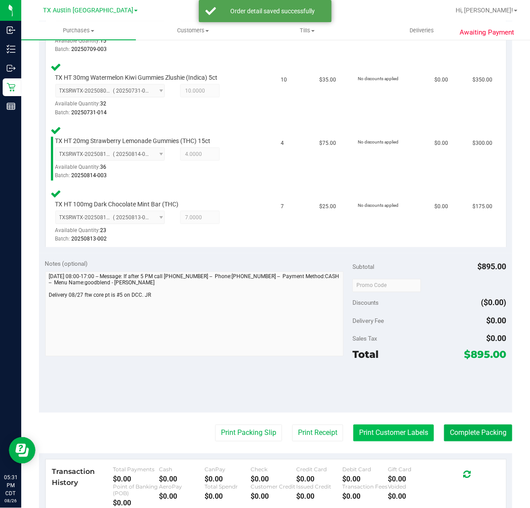
click at [386, 429] on button "Print Customer Labels" at bounding box center [393, 432] width 81 height 17
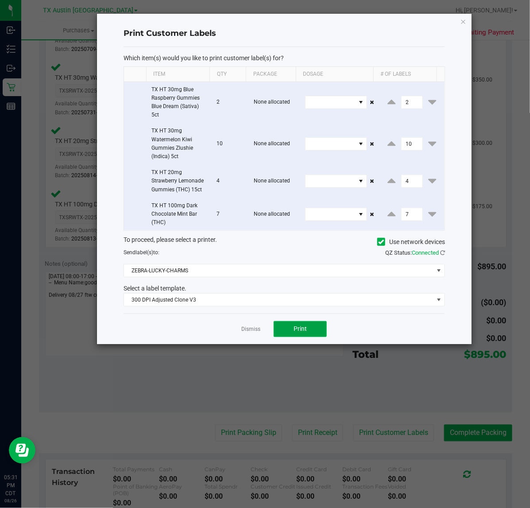
click at [300, 331] on span "Print" at bounding box center [299, 328] width 13 height 7
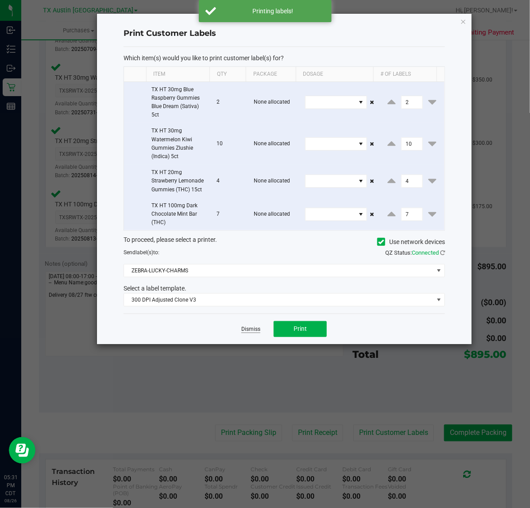
click at [247, 332] on link "Dismiss" at bounding box center [250, 329] width 19 height 8
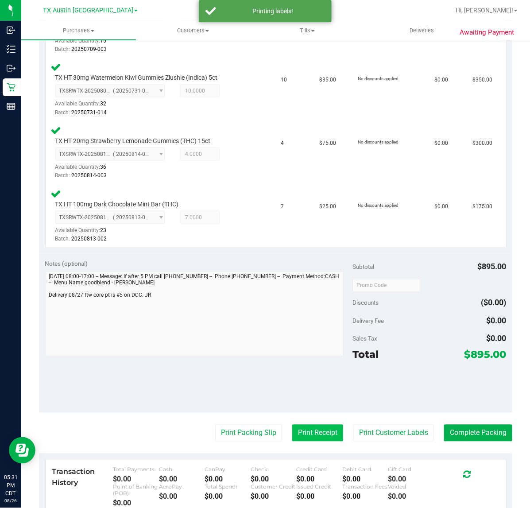
click at [294, 431] on button "Print Receipt" at bounding box center [317, 432] width 51 height 17
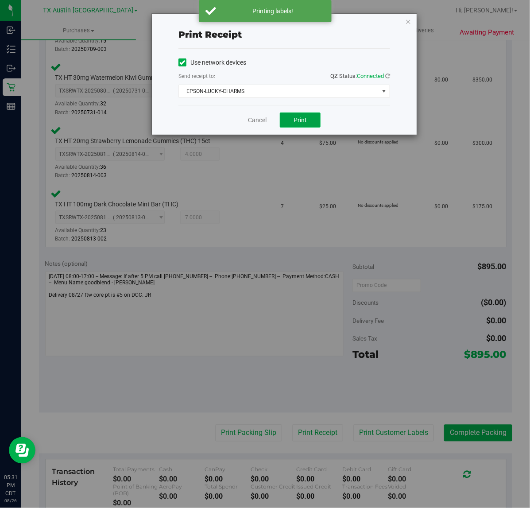
click at [306, 127] on button "Print" at bounding box center [300, 119] width 41 height 15
click at [254, 118] on link "Cancel" at bounding box center [253, 120] width 19 height 9
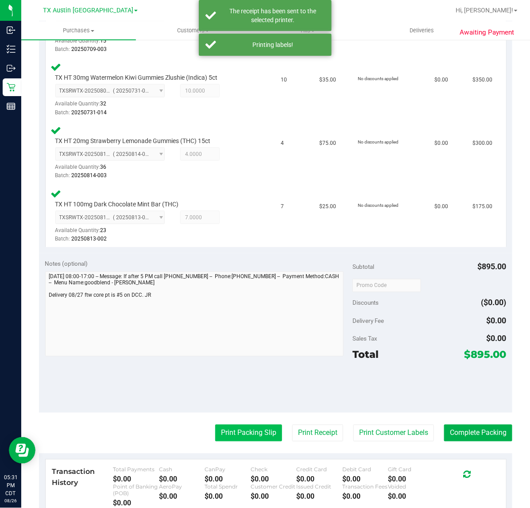
click at [234, 430] on button "Print Packing Slip" at bounding box center [248, 432] width 67 height 17
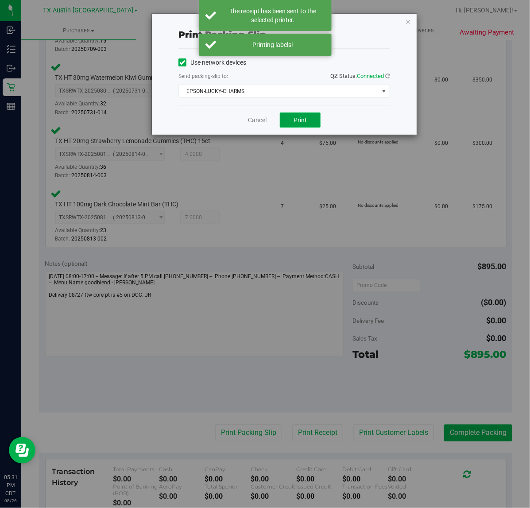
click at [295, 123] on span "Print" at bounding box center [299, 119] width 13 height 7
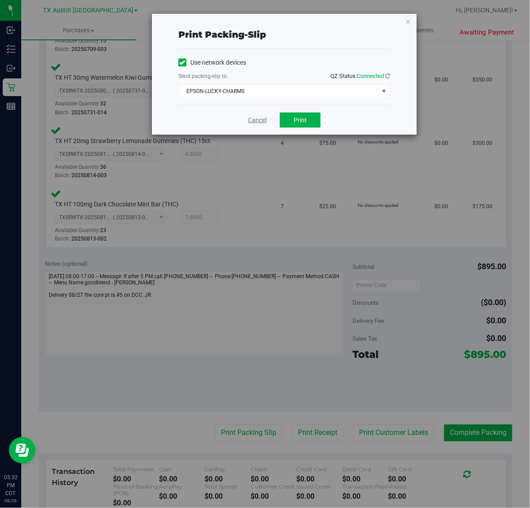
click at [266, 118] on link "Cancel" at bounding box center [257, 120] width 19 height 9
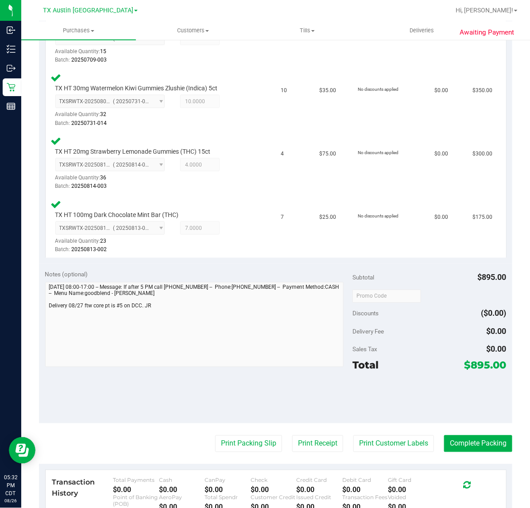
scroll to position [286, 0]
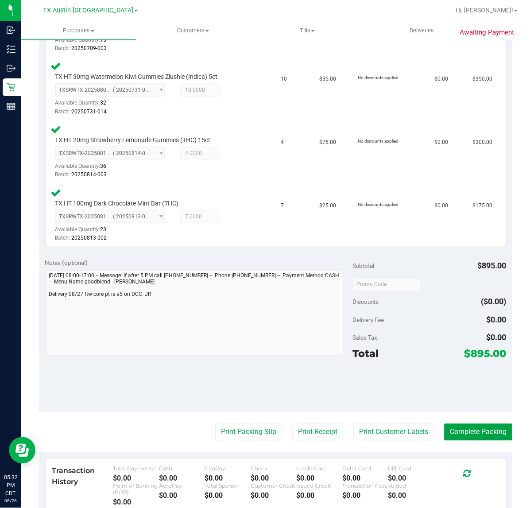
click at [470, 431] on button "Complete Packing" at bounding box center [478, 432] width 68 height 17
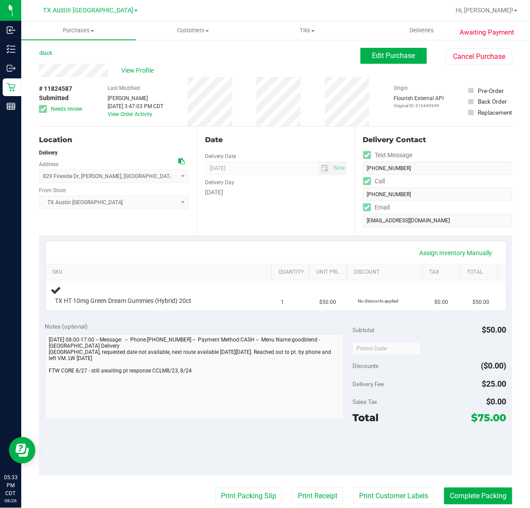
click at [236, 66] on div "View Profile" at bounding box center [199, 70] width 321 height 13
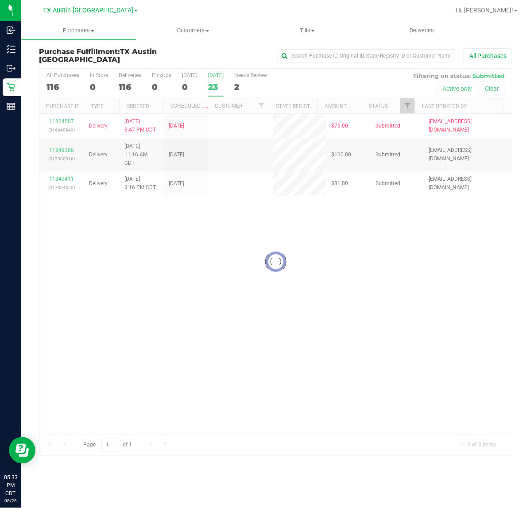
click at [212, 82] on div "23" at bounding box center [215, 87] width 15 height 10
click at [0, 0] on input "[DATE] 23" at bounding box center [0, 0] width 0 height 0
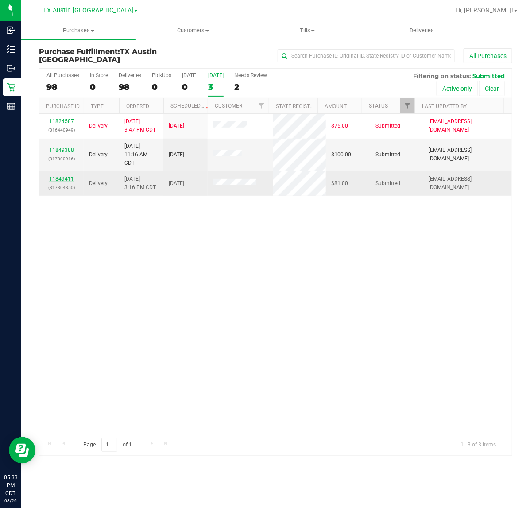
click at [65, 178] on link "11849411" at bounding box center [61, 179] width 25 height 6
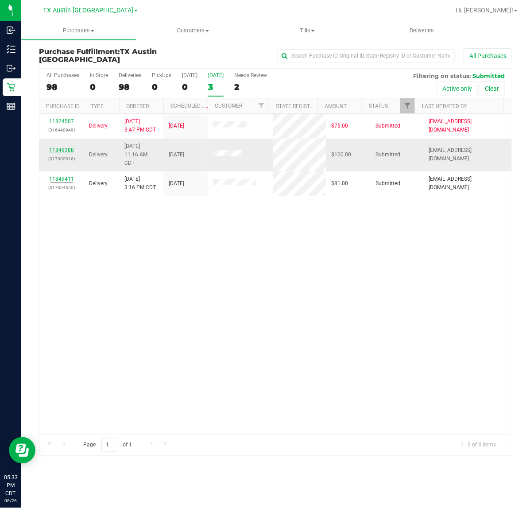
click at [65, 150] on link "11849388" at bounding box center [61, 150] width 25 height 6
click at [81, 9] on span "TX Austin [GEOGRAPHIC_DATA]" at bounding box center [88, 11] width 90 height 8
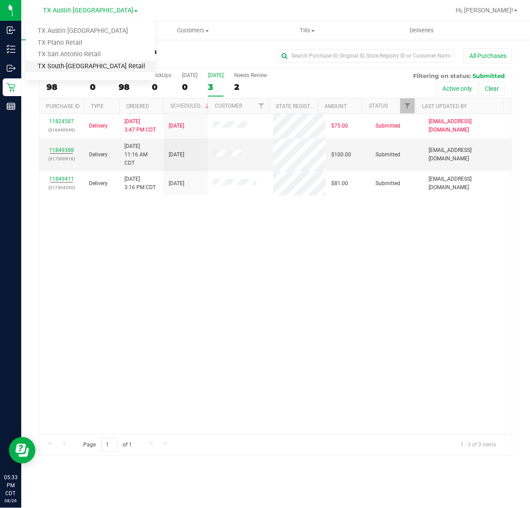
click at [75, 61] on link "TX South-[GEOGRAPHIC_DATA] Retail" at bounding box center [90, 67] width 129 height 12
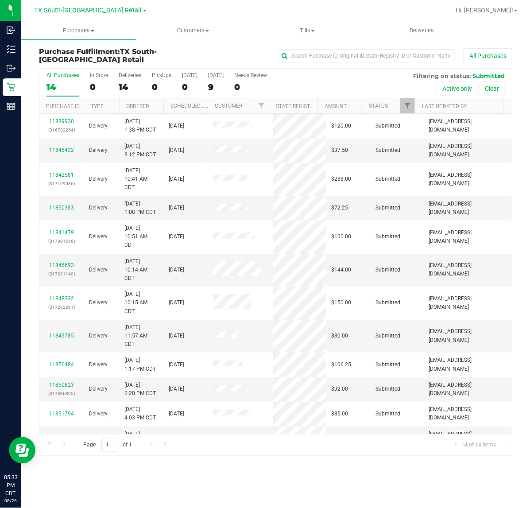
click at [205, 74] on div "All Purchases 14 In Store 0 Deliveries 14 PickUps 0 Today 0 Tomorrow 9 Needs Re…" at bounding box center [275, 72] width 472 height 7
click at [208, 75] on div "[DATE]" at bounding box center [215, 75] width 15 height 6
click at [0, 0] on input "Tomorrow 9" at bounding box center [0, 0] width 0 height 0
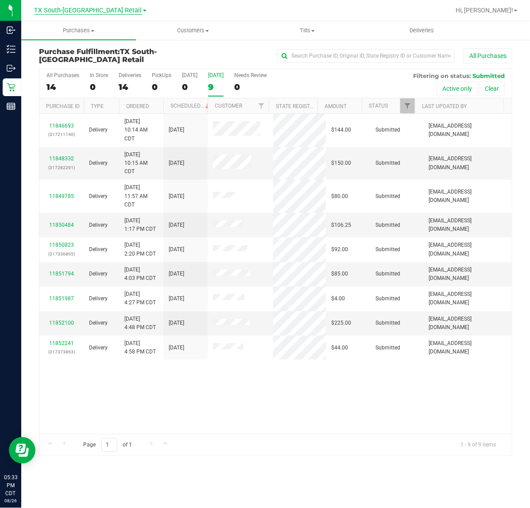
click at [89, 7] on span "TX South-[GEOGRAPHIC_DATA] Retail" at bounding box center [89, 11] width 108 height 8
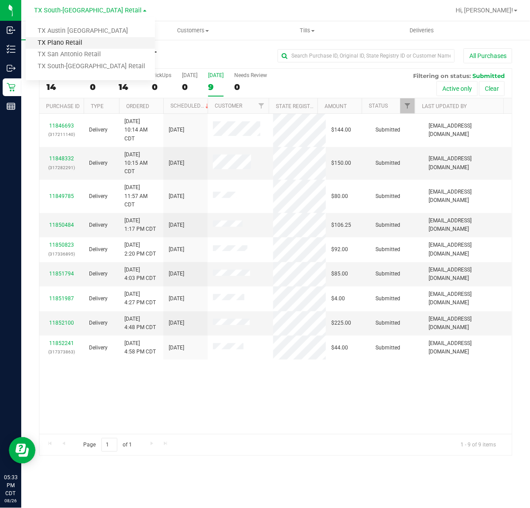
click at [85, 42] on link "TX Plano Retail" at bounding box center [90, 43] width 129 height 12
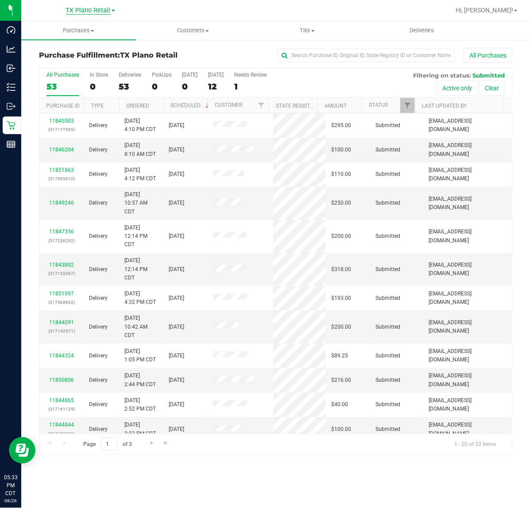
click at [85, 10] on span "TX Plano Retail" at bounding box center [88, 11] width 45 height 8
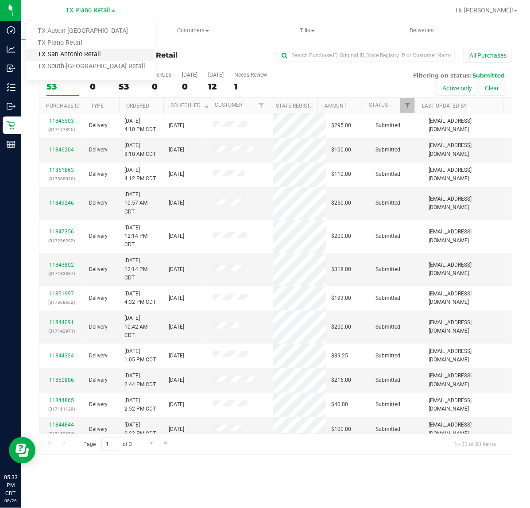
click at [83, 49] on link "TX San Antonio Retail" at bounding box center [90, 55] width 129 height 12
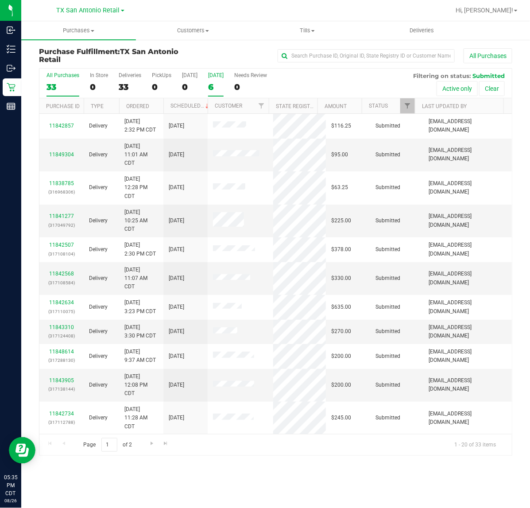
click at [224, 80] on label "Tomorrow 6" at bounding box center [215, 84] width 15 height 24
click at [0, 0] on input "Tomorrow 6" at bounding box center [0, 0] width 0 height 0
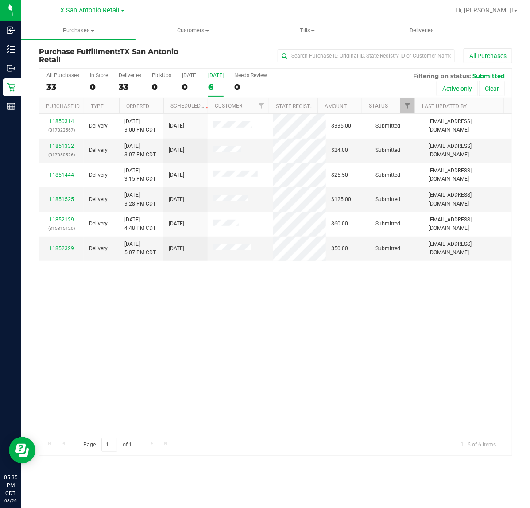
click at [74, 6] on link "TX San Antonio Retail" at bounding box center [91, 10] width 68 height 8
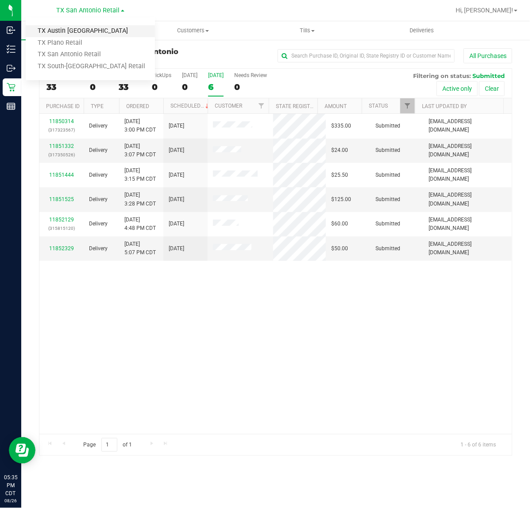
click at [79, 27] on link "TX Austin [GEOGRAPHIC_DATA]" at bounding box center [90, 31] width 129 height 12
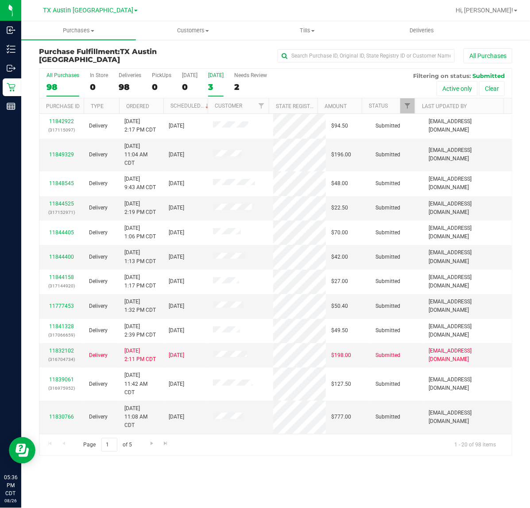
click at [213, 87] on div "3" at bounding box center [215, 87] width 15 height 10
click at [0, 0] on input "Tomorrow 3" at bounding box center [0, 0] width 0 height 0
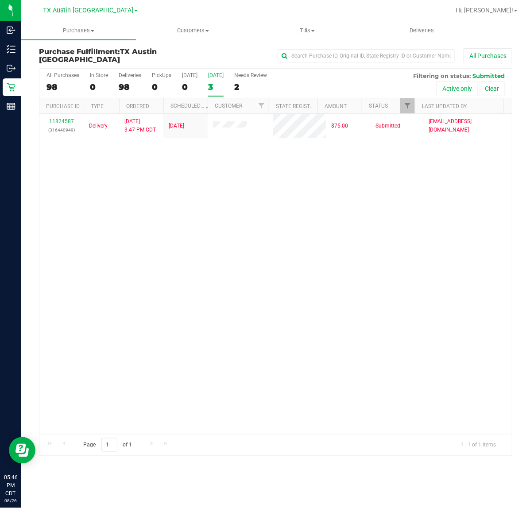
click at [222, 81] on label "Tomorrow 3" at bounding box center [215, 84] width 15 height 24
click at [0, 0] on input "Tomorrow 3" at bounding box center [0, 0] width 0 height 0
click at [216, 82] on div "1" at bounding box center [215, 87] width 15 height 10
click at [0, 0] on input "[DATE] 1" at bounding box center [0, 0] width 0 height 0
click at [91, 9] on span "TX Austin [GEOGRAPHIC_DATA]" at bounding box center [88, 11] width 90 height 8
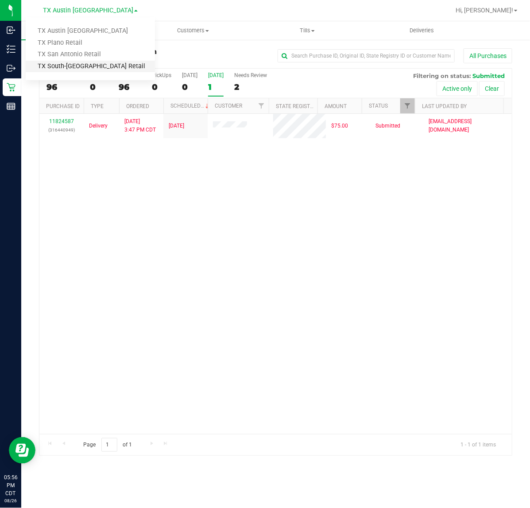
click at [78, 67] on link "TX South-[GEOGRAPHIC_DATA] Retail" at bounding box center [90, 67] width 129 height 12
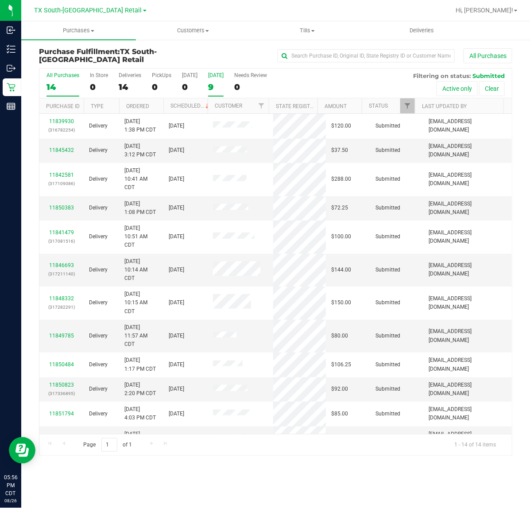
click at [224, 80] on label "Tomorrow 9" at bounding box center [215, 84] width 15 height 24
click at [0, 0] on input "Tomorrow 9" at bounding box center [0, 0] width 0 height 0
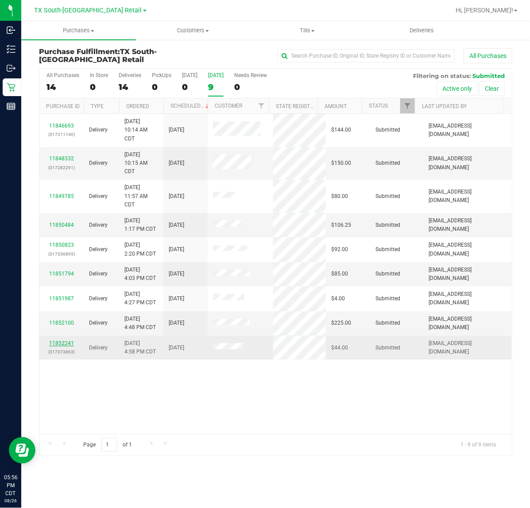
click at [54, 346] on link "11852241" at bounding box center [61, 343] width 25 height 6
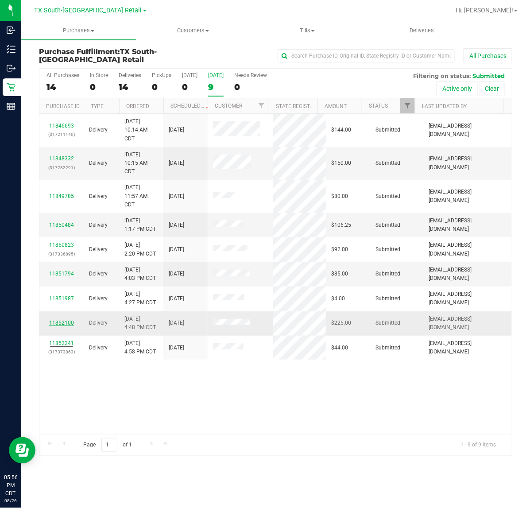
click at [54, 322] on link "11852100" at bounding box center [61, 323] width 25 height 6
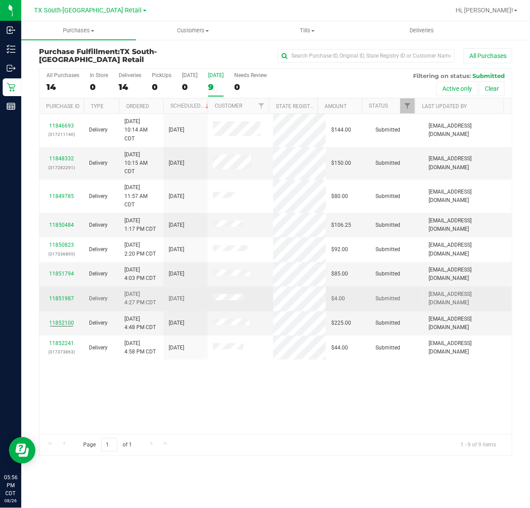
click at [60, 295] on div "11851987" at bounding box center [62, 298] width 34 height 8
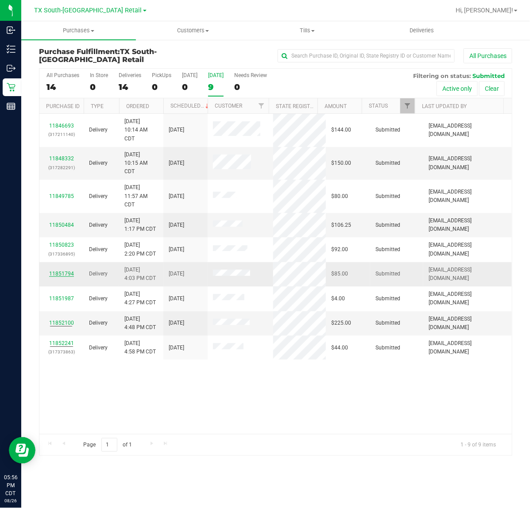
click at [60, 275] on link "11851794" at bounding box center [61, 273] width 25 height 6
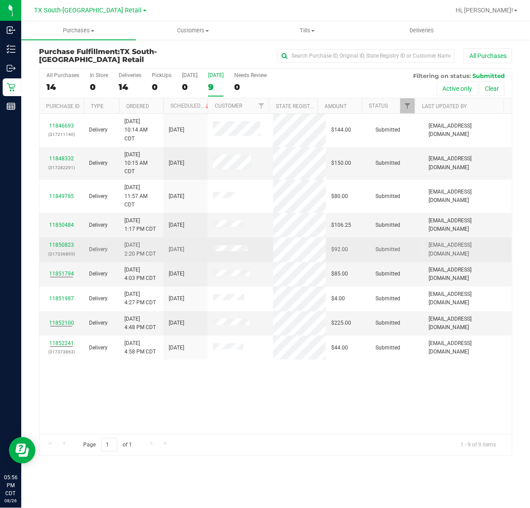
click at [63, 249] on div "11850823 (317336895)" at bounding box center [62, 249] width 34 height 17
click at [63, 246] on link "11850823" at bounding box center [61, 245] width 25 height 6
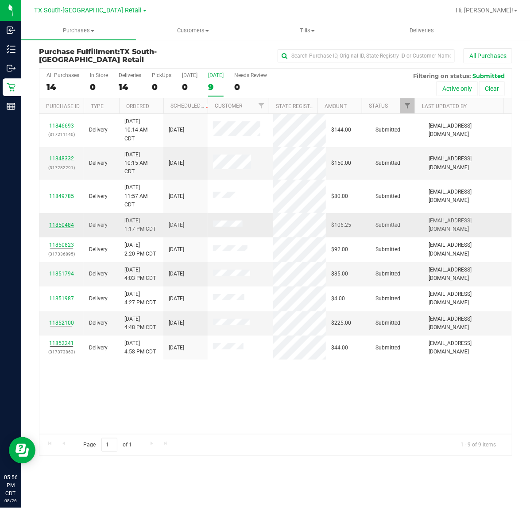
click at [67, 226] on link "11850484" at bounding box center [61, 225] width 25 height 6
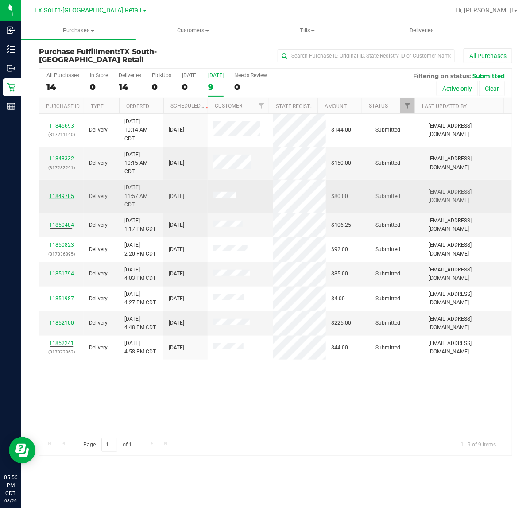
click at [62, 195] on link "11849785" at bounding box center [61, 196] width 25 height 6
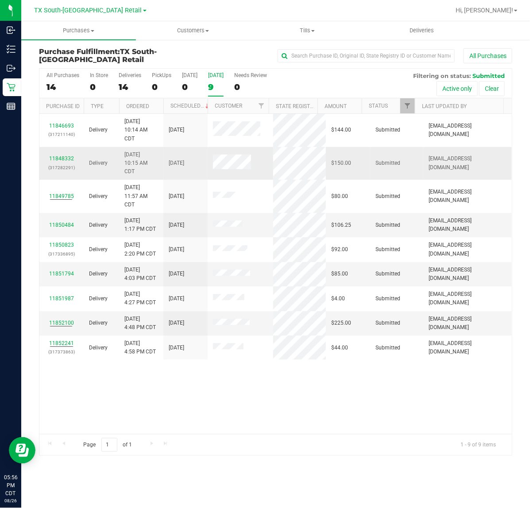
click at [66, 164] on p "(317282291)" at bounding box center [62, 167] width 34 height 8
click at [67, 162] on link "11848332" at bounding box center [61, 158] width 25 height 6
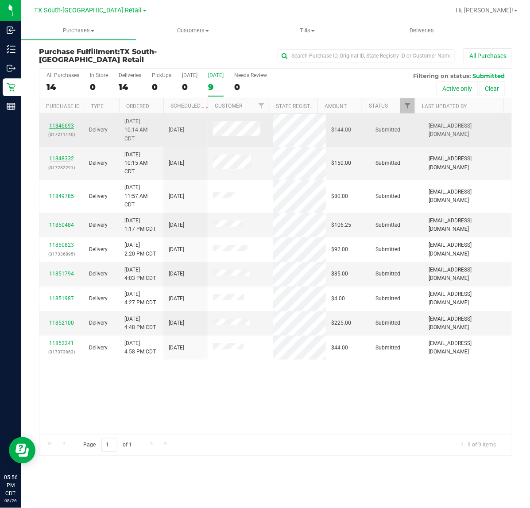
click at [66, 127] on link "11846693" at bounding box center [61, 126] width 25 height 6
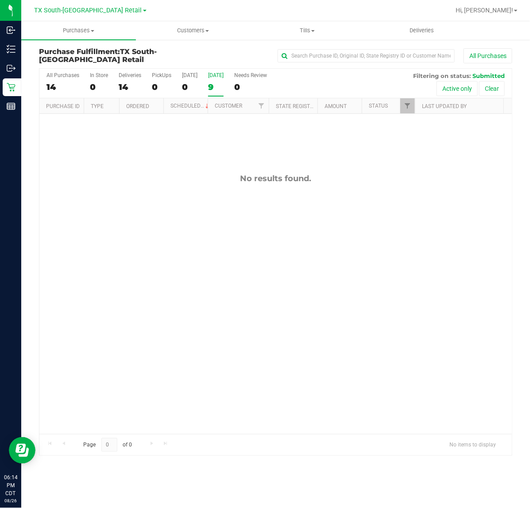
click at [217, 79] on label "Tomorrow 9" at bounding box center [215, 84] width 15 height 24
click at [0, 0] on input "Tomorrow 9" at bounding box center [0, 0] width 0 height 0
click at [84, 10] on span "TX South-[GEOGRAPHIC_DATA] Retail" at bounding box center [89, 11] width 108 height 8
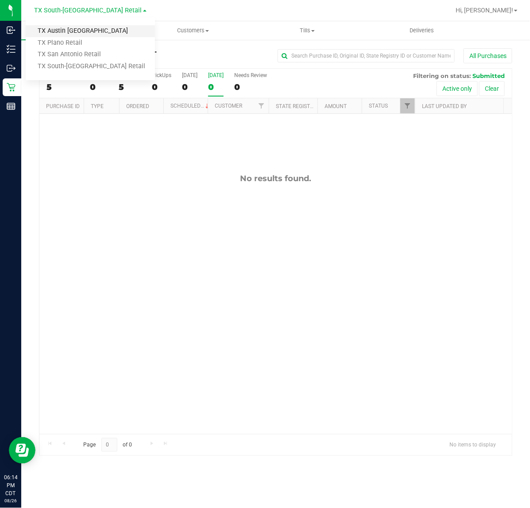
click at [74, 30] on link "TX Austin [GEOGRAPHIC_DATA]" at bounding box center [90, 31] width 129 height 12
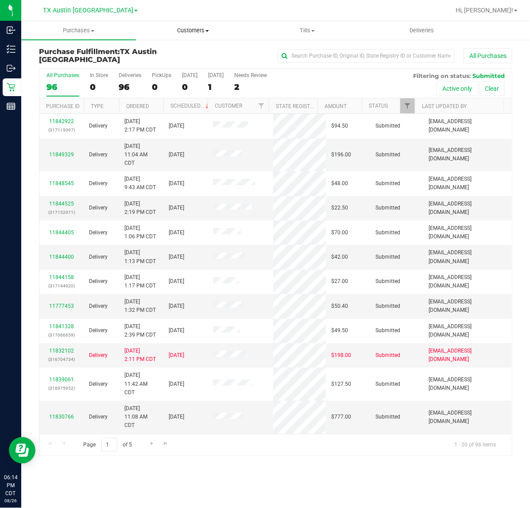
click at [191, 31] on span "Customers" at bounding box center [193, 31] width 114 height 8
click at [186, 51] on span "All customers" at bounding box center [168, 54] width 64 height 8
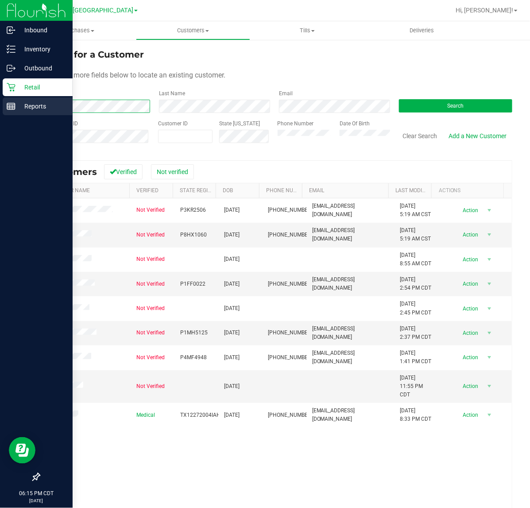
click at [16, 104] on div "Inbound Inventory Outbound Retail Reports 06:15 PM CDT 08/26/2025 08/26 TX Aust…" at bounding box center [265, 254] width 530 height 508
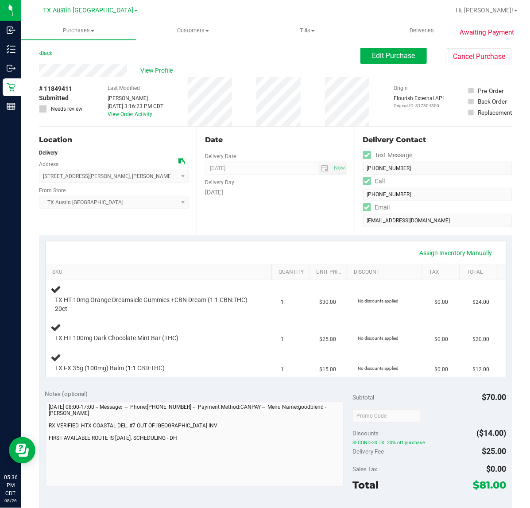
click at [252, 216] on div "Date Delivery Date 08/27/2025 Now 08/27/2025 07:00 AM Now Delivery Day Wednesday" at bounding box center [276, 181] width 158 height 108
click at [278, 199] on div "Date Delivery Date 08/27/2025 Now 08/27/2025 07:00 AM Now Delivery Day Wednesday" at bounding box center [276, 181] width 158 height 108
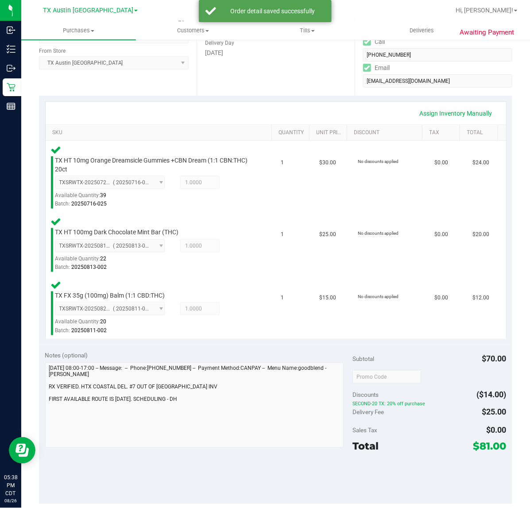
scroll to position [182, 0]
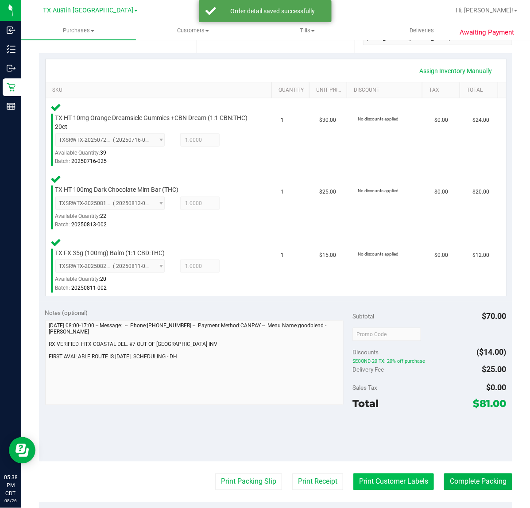
click at [384, 483] on button "Print Customer Labels" at bounding box center [393, 481] width 81 height 17
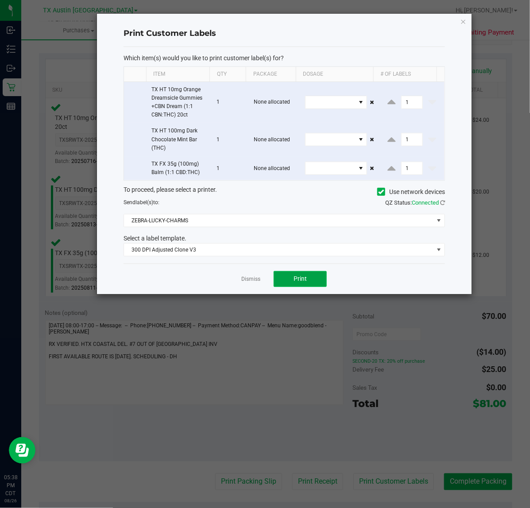
click at [295, 281] on span "Print" at bounding box center [299, 278] width 13 height 7
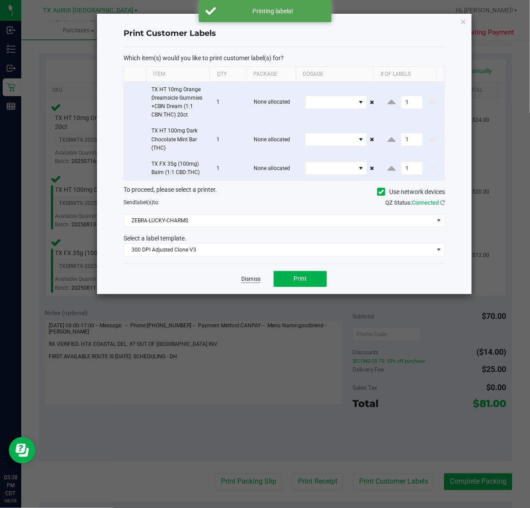
click at [244, 278] on link "Dismiss" at bounding box center [250, 279] width 19 height 8
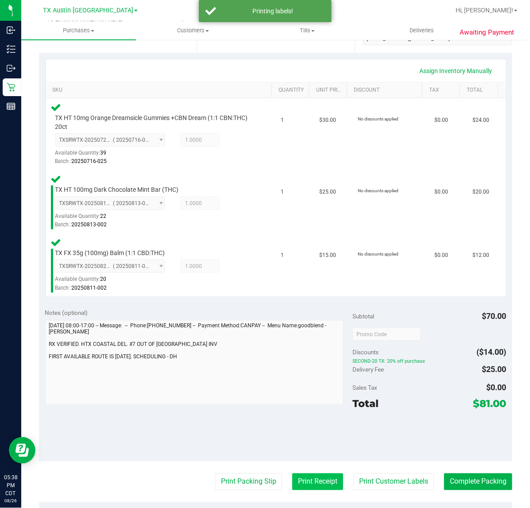
click at [317, 473] on button "Print Receipt" at bounding box center [317, 481] width 51 height 17
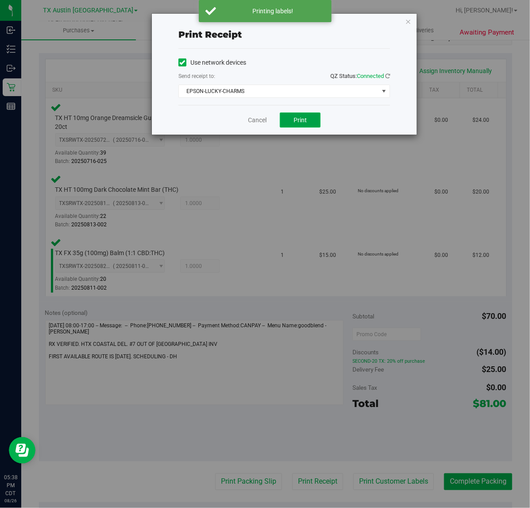
click at [309, 127] on button "Print" at bounding box center [300, 119] width 41 height 15
click at [255, 122] on link "Cancel" at bounding box center [257, 120] width 19 height 9
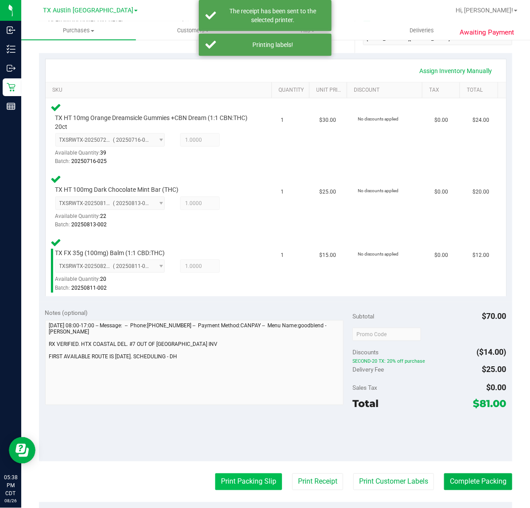
click at [260, 479] on button "Print Packing Slip" at bounding box center [248, 481] width 67 height 17
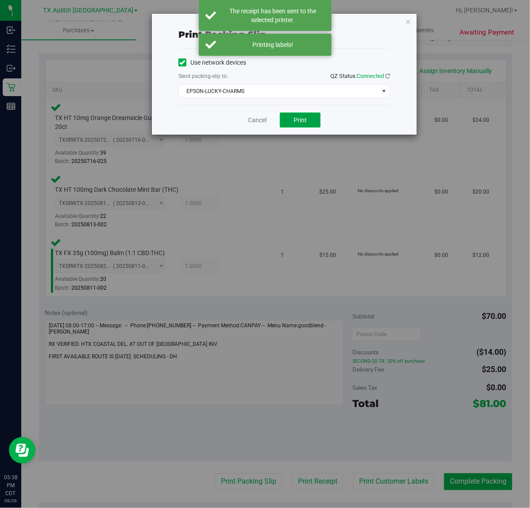
click at [306, 123] on span "Print" at bounding box center [299, 119] width 13 height 7
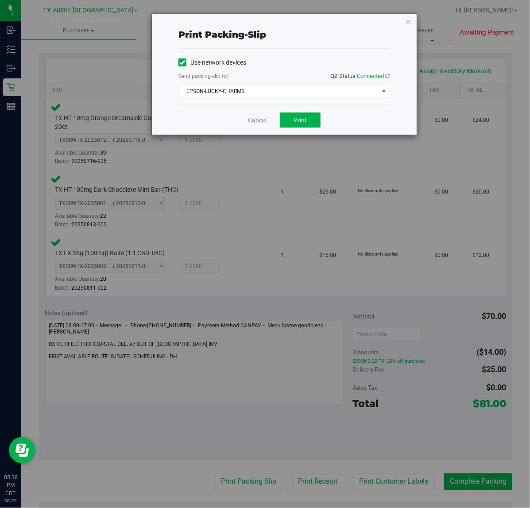
click at [260, 120] on link "Cancel" at bounding box center [257, 120] width 19 height 9
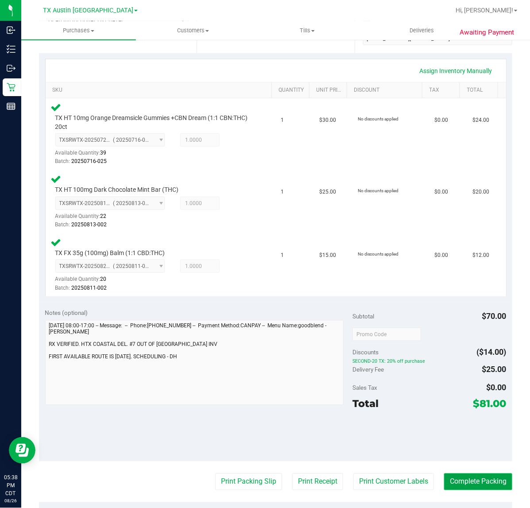
click at [475, 476] on button "Complete Packing" at bounding box center [478, 481] width 68 height 17
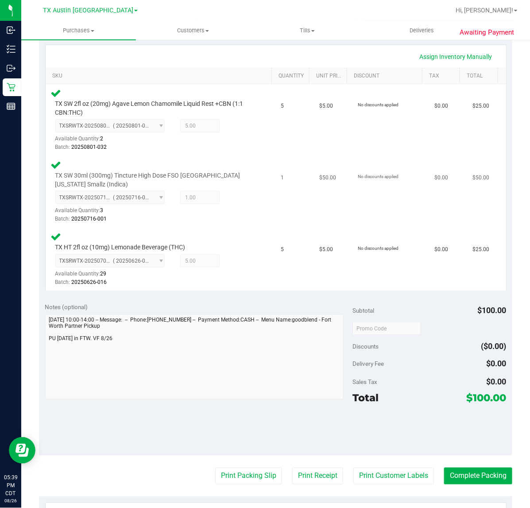
scroll to position [221, 0]
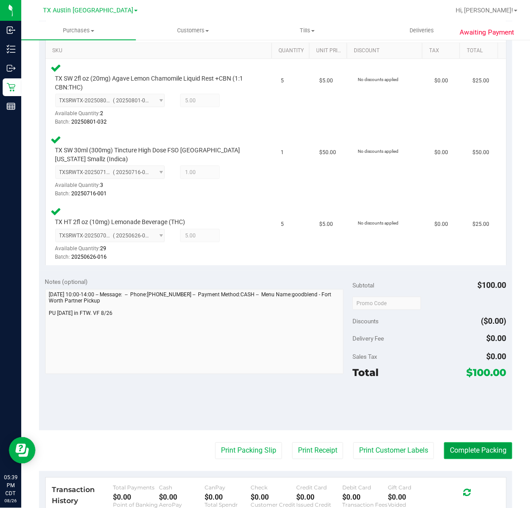
click at [476, 453] on button "Complete Packing" at bounding box center [478, 450] width 68 height 17
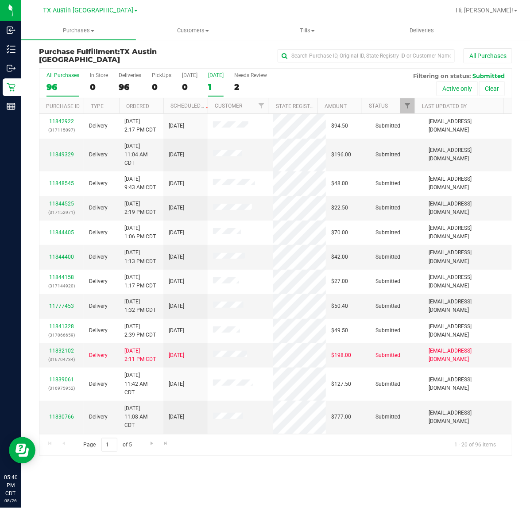
click at [222, 80] on label "[DATE] 1" at bounding box center [215, 84] width 15 height 24
click at [0, 0] on input "[DATE] 1" at bounding box center [0, 0] width 0 height 0
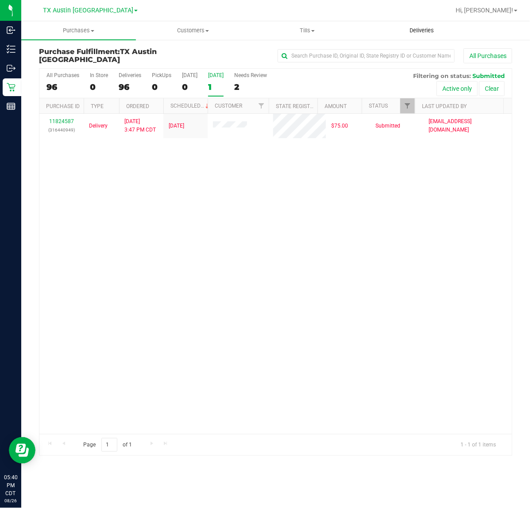
click at [441, 29] on span "Deliveries" at bounding box center [421, 31] width 48 height 8
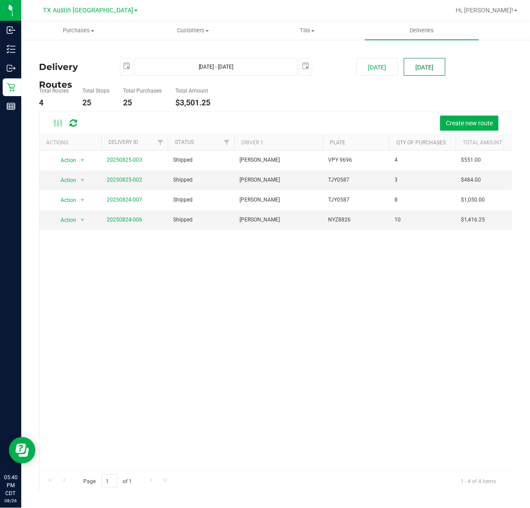
click at [416, 65] on button "[DATE]" at bounding box center [425, 67] width 42 height 18
type input "[DATE] - [DATE]"
type input "[DATE]"
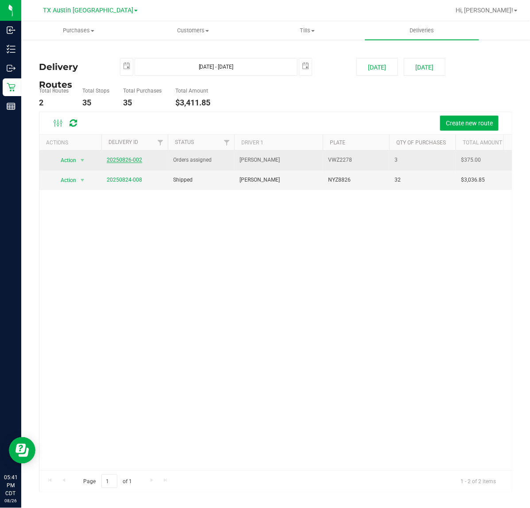
click at [129, 158] on link "20250826-002" at bounding box center [124, 160] width 35 height 6
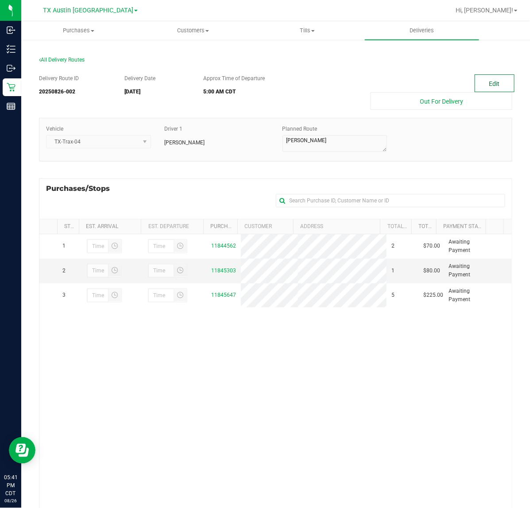
click at [478, 74] on button "Edit" at bounding box center [494, 83] width 40 height 18
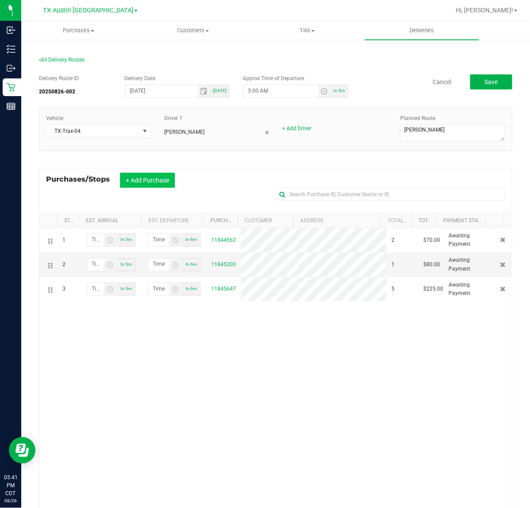
click at [162, 187] on button "+ Add Purchase" at bounding box center [147, 180] width 55 height 15
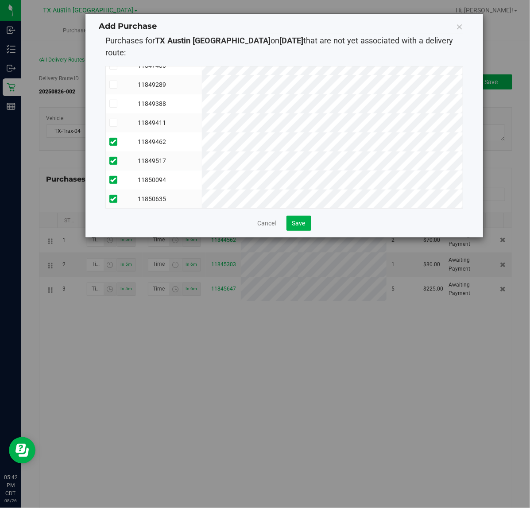
scroll to position [457, 0]
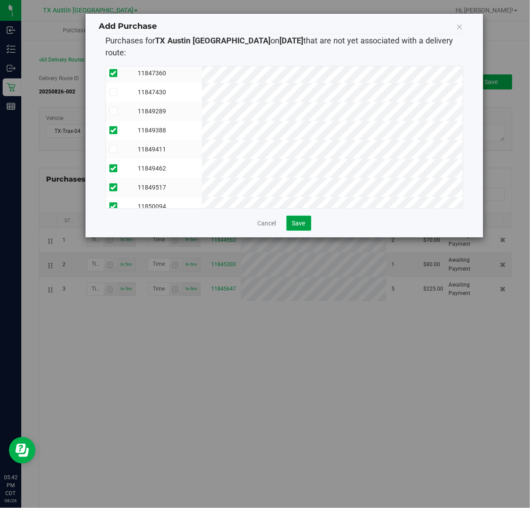
click at [299, 217] on button "Save" at bounding box center [298, 223] width 25 height 15
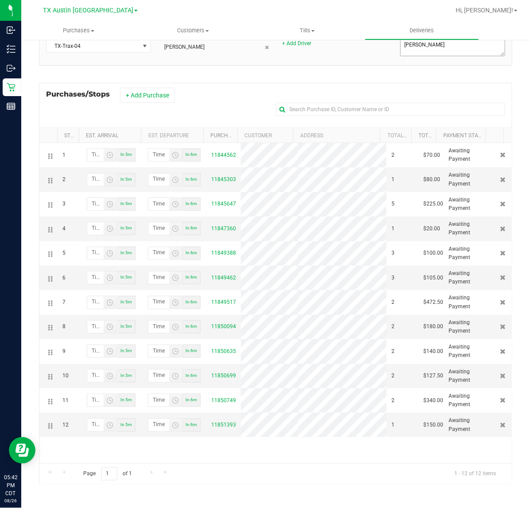
scroll to position [0, 0]
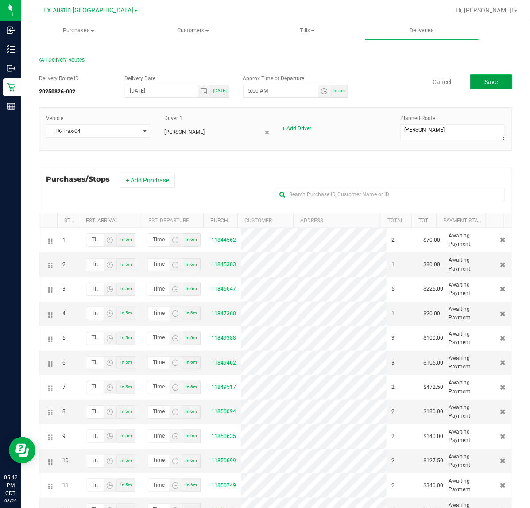
click at [479, 87] on button "Save" at bounding box center [491, 81] width 42 height 15
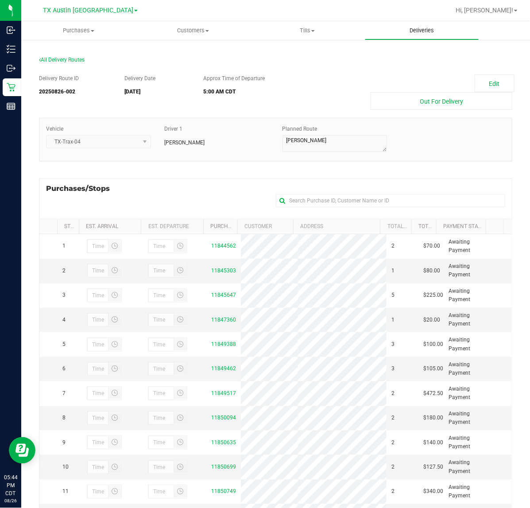
click at [432, 32] on span "Deliveries" at bounding box center [421, 31] width 48 height 8
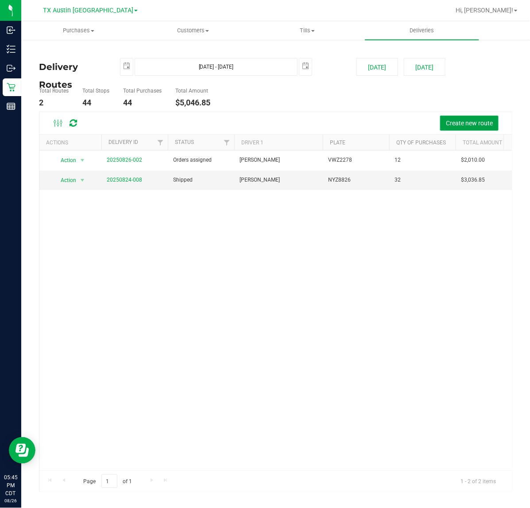
click at [443, 118] on button "Create new route" at bounding box center [469, 123] width 58 height 15
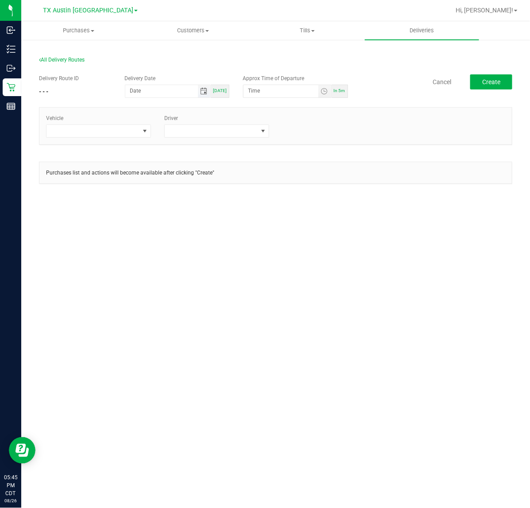
click at [203, 94] on span "Toggle calendar" at bounding box center [203, 91] width 7 height 7
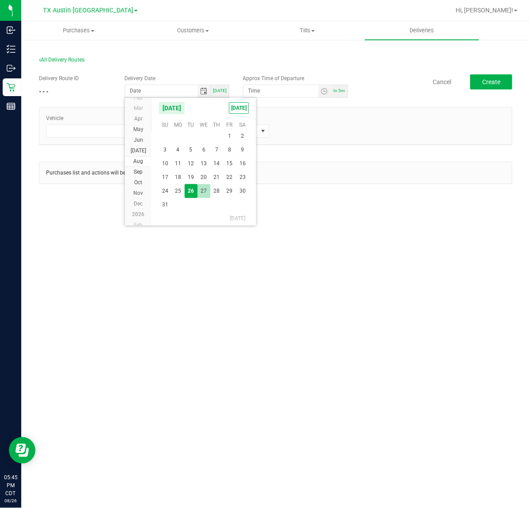
click at [204, 190] on span "27" at bounding box center [203, 191] width 13 height 14
type input "[DATE]"
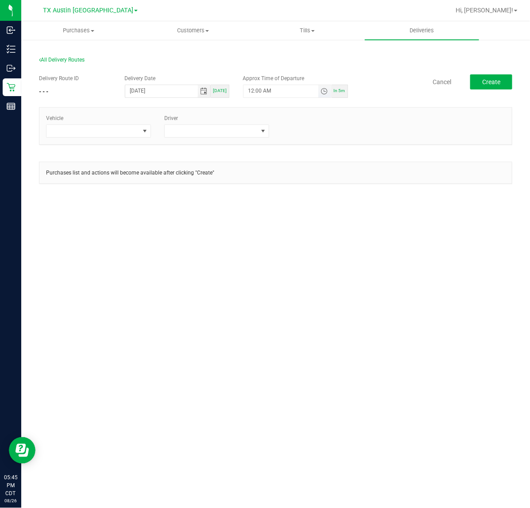
click at [325, 92] on span "Toggle time list" at bounding box center [323, 91] width 7 height 7
click at [306, 267] on button "Set" at bounding box center [307, 263] width 33 height 19
type input "5:00 AM"
click at [139, 127] on span at bounding box center [144, 131] width 11 height 12
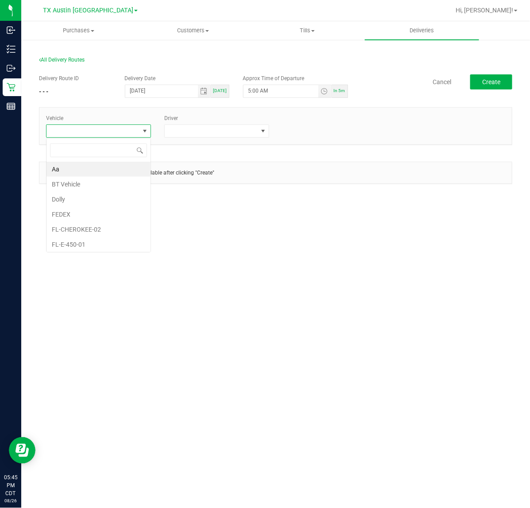
scroll to position [14, 105]
type input "tx"
click at [116, 184] on li "TX-CHEROKEE-01" at bounding box center [98, 184] width 104 height 15
click at [176, 122] on label "Driver" at bounding box center [171, 118] width 14 height 8
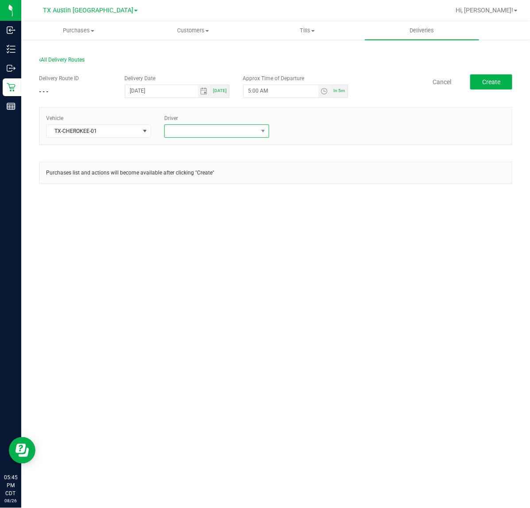
click at [176, 138] on span at bounding box center [216, 130] width 105 height 13
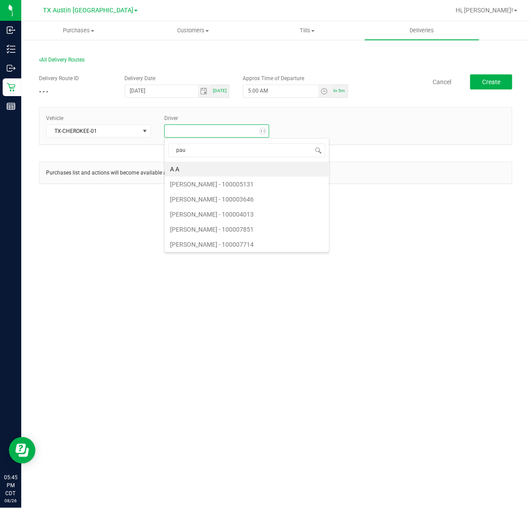
type input "paul"
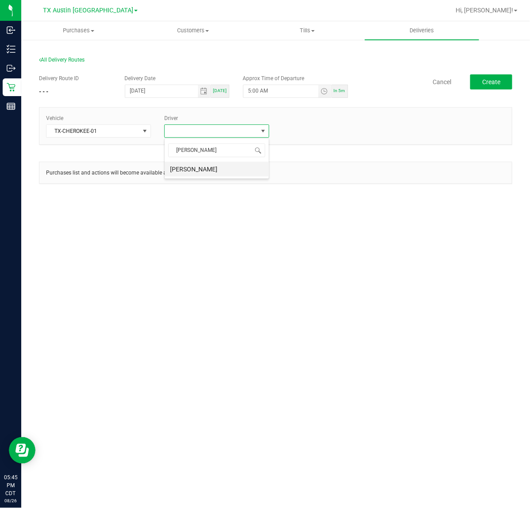
click at [184, 173] on li "[PERSON_NAME]" at bounding box center [217, 169] width 104 height 15
click at [486, 81] on span "Create" at bounding box center [491, 81] width 18 height 7
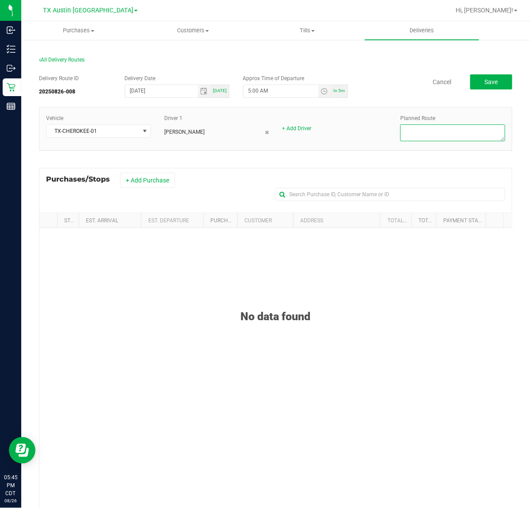
click at [451, 128] on textarea at bounding box center [452, 132] width 105 height 17
type textarea "HTX Coastal/Core"
click at [171, 180] on button "+ Add Purchase" at bounding box center [147, 180] width 55 height 15
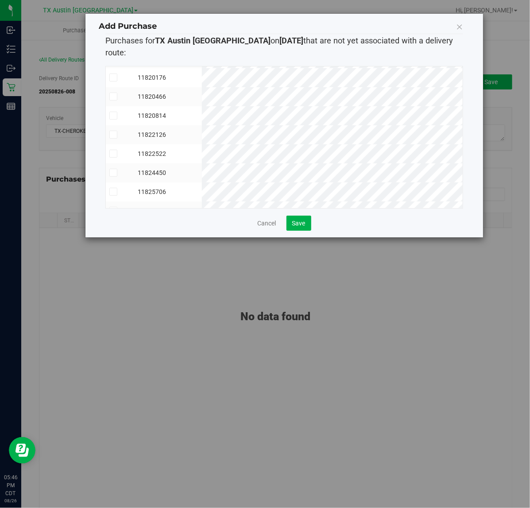
scroll to position [111, 0]
click at [297, 216] on button "Save" at bounding box center [298, 223] width 25 height 15
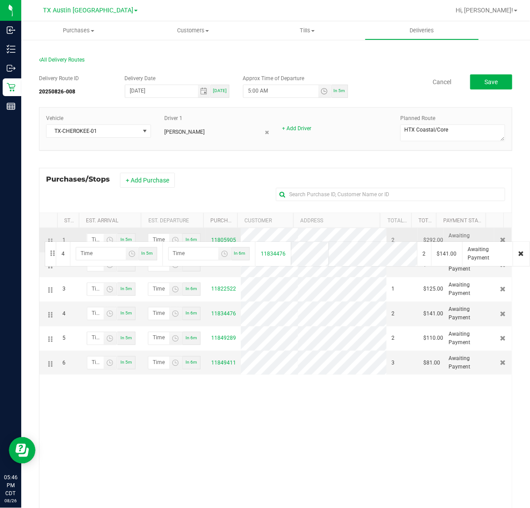
drag, startPoint x: 52, startPoint y: 316, endPoint x: 43, endPoint y: 240, distance: 75.8
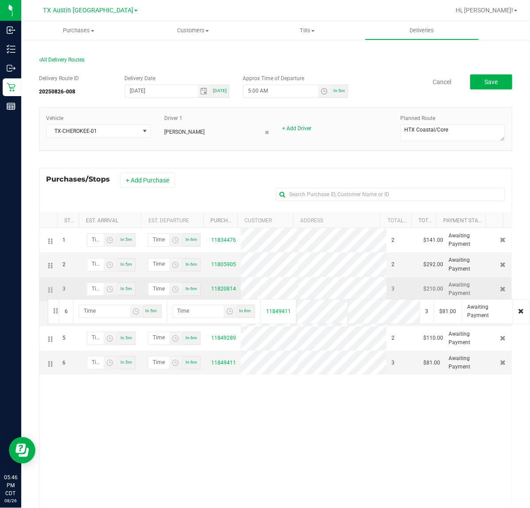
drag, startPoint x: 47, startPoint y: 367, endPoint x: 46, endPoint y: 297, distance: 70.8
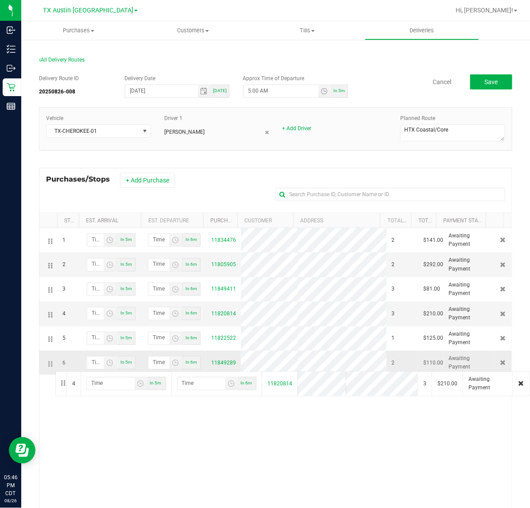
drag, startPoint x: 50, startPoint y: 314, endPoint x: 54, endPoint y: 370, distance: 55.9
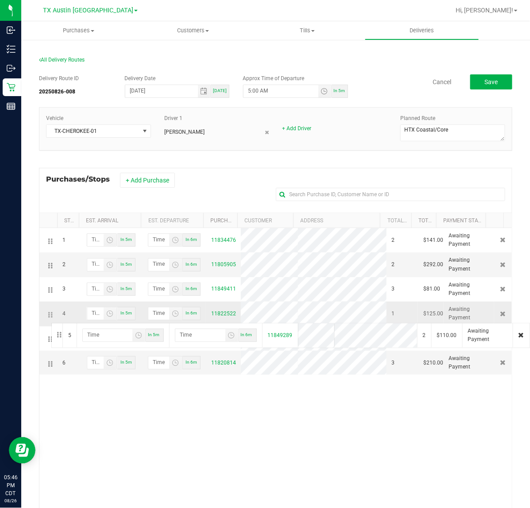
drag, startPoint x: 51, startPoint y: 339, endPoint x: 50, endPoint y: 321, distance: 17.8
click at [474, 77] on button "Save" at bounding box center [491, 81] width 42 height 15
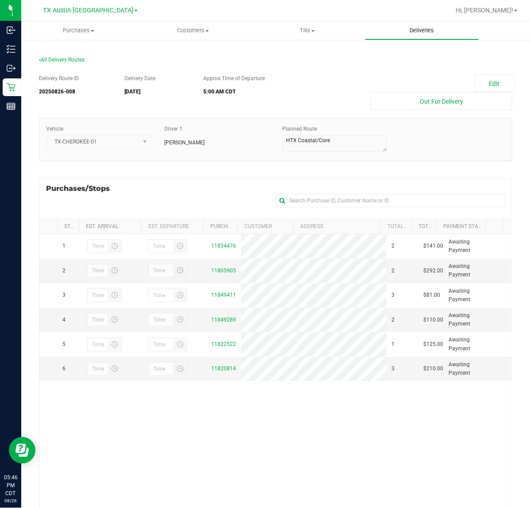
click at [401, 36] on uib-tab-heading "Deliveries" at bounding box center [422, 31] width 114 height 18
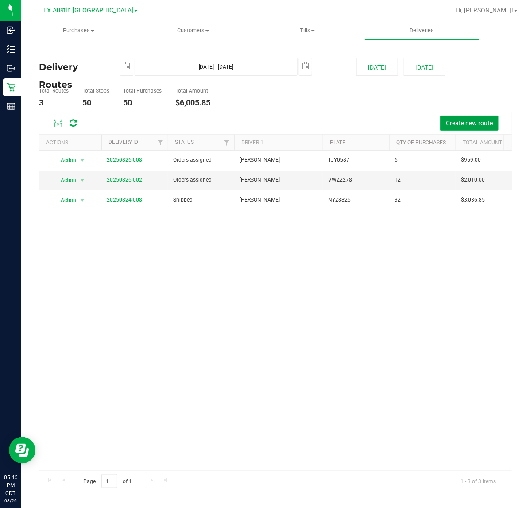
click at [465, 125] on span "Create new route" at bounding box center [469, 122] width 47 height 7
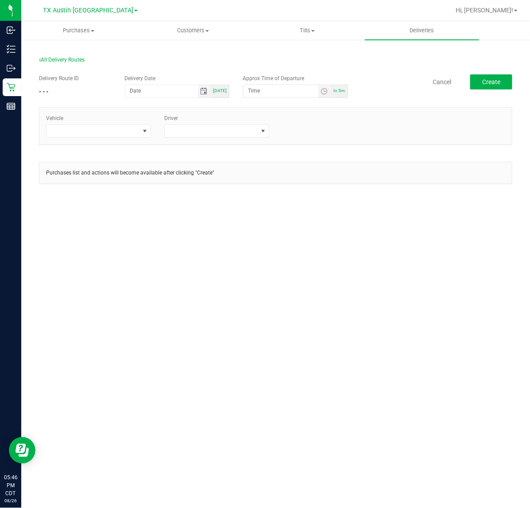
click at [207, 89] on span "Toggle calendar" at bounding box center [203, 91] width 7 height 7
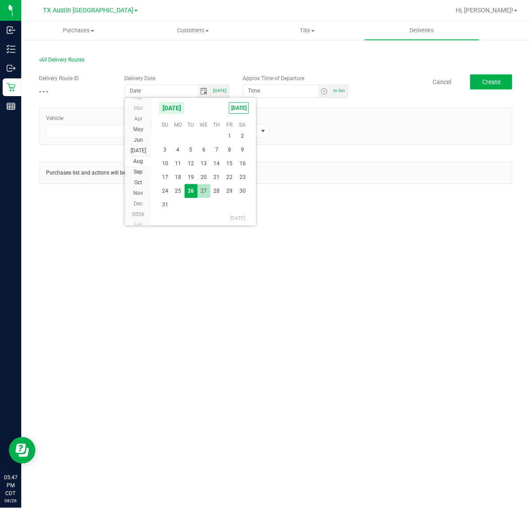
click at [209, 189] on span "27" at bounding box center [203, 191] width 13 height 14
type input "08/27/2025"
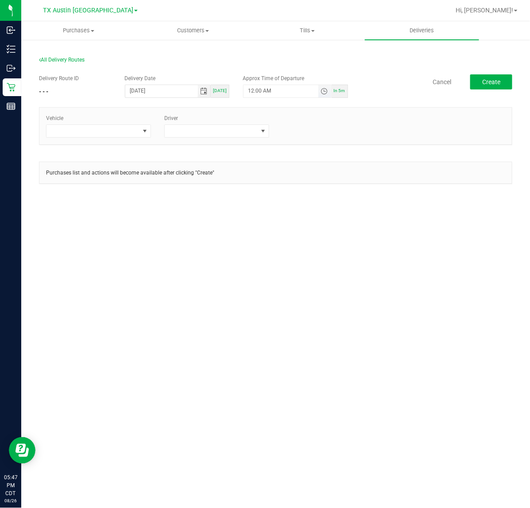
click at [328, 93] on span "Toggle time list" at bounding box center [323, 91] width 7 height 7
click at [294, 263] on button "Set" at bounding box center [307, 263] width 33 height 19
type input "5:00 AM"
click at [139, 131] on span at bounding box center [144, 131] width 11 height 12
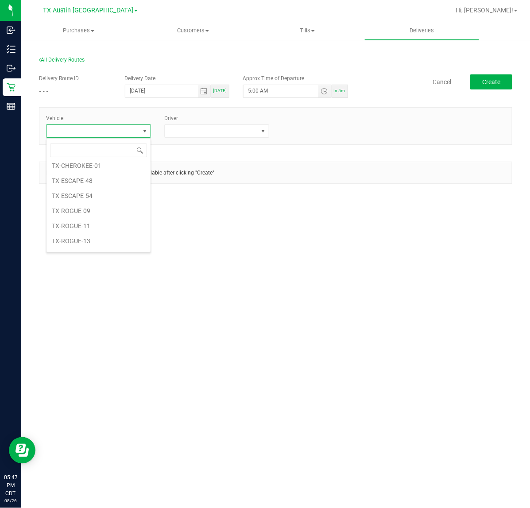
scroll to position [829, 0]
click at [103, 235] on li "TX-ROGUE-11" at bounding box center [98, 227] width 104 height 15
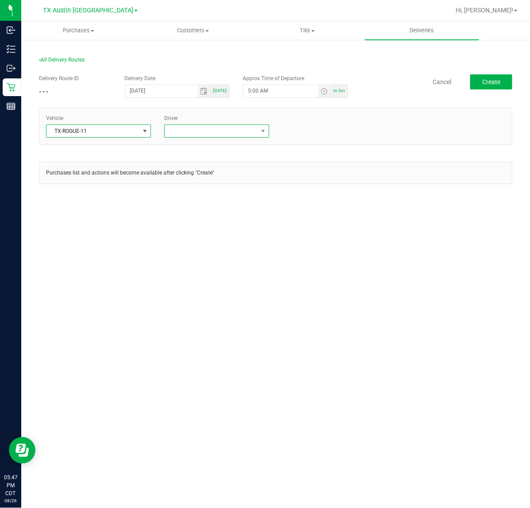
click at [189, 138] on span at bounding box center [216, 130] width 105 height 13
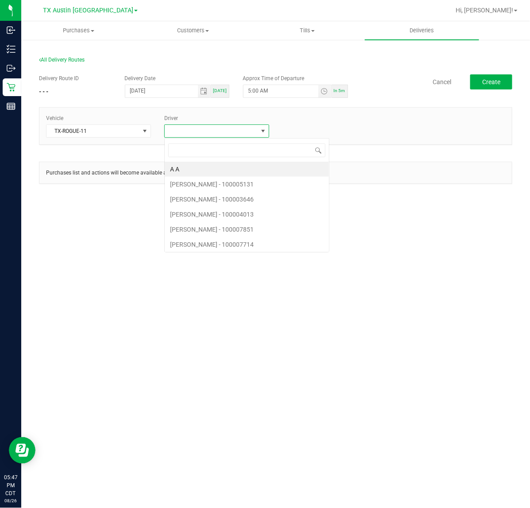
scroll to position [14, 105]
type input "flore"
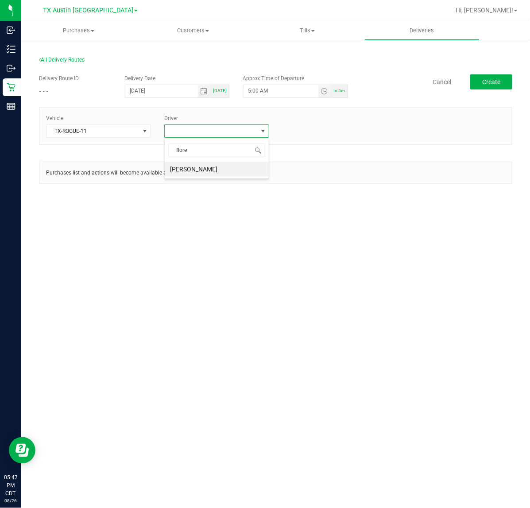
click at [262, 161] on span "flore" at bounding box center [217, 150] width 104 height 21
click at [253, 175] on li "Victoria Flores" at bounding box center [217, 169] width 104 height 15
click at [501, 79] on button "Create" at bounding box center [491, 81] width 42 height 15
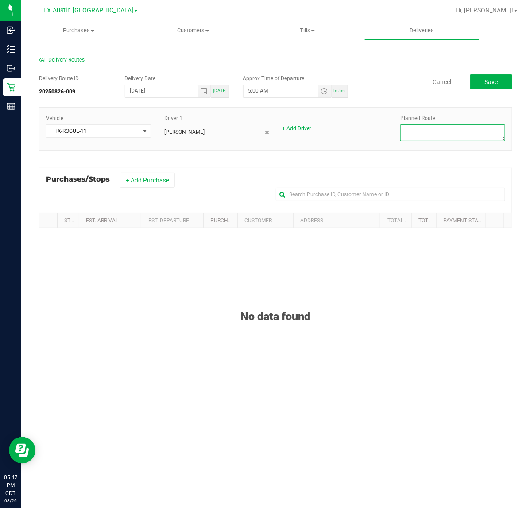
click at [416, 134] on textarea at bounding box center [452, 132] width 105 height 17
type textarea "West Texas DEL"
click at [159, 185] on button "+ Add Purchase" at bounding box center [147, 180] width 55 height 15
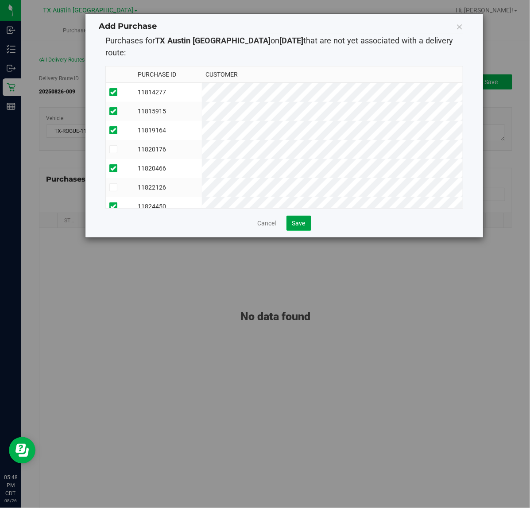
click at [299, 216] on button "Save" at bounding box center [298, 223] width 25 height 15
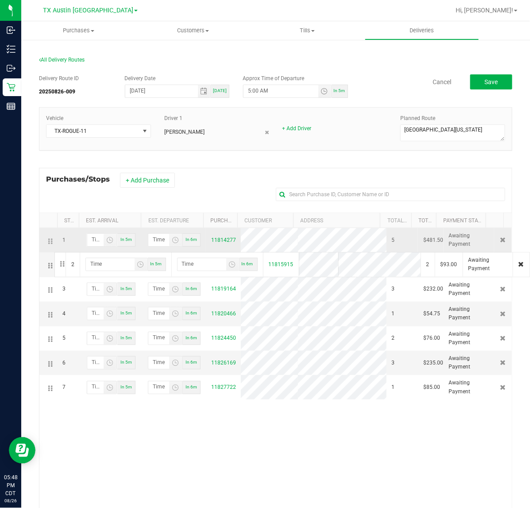
drag, startPoint x: 47, startPoint y: 266, endPoint x: 53, endPoint y: 250, distance: 16.7
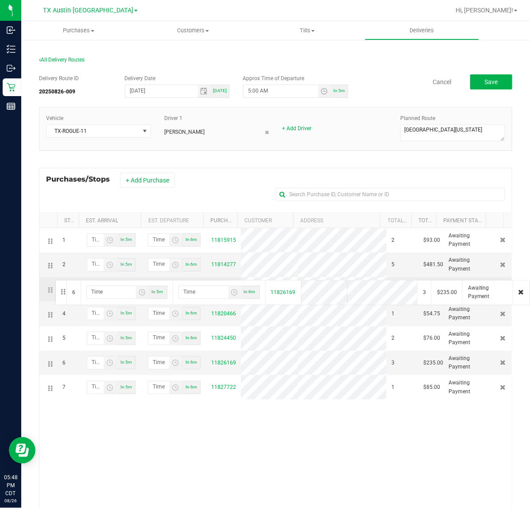
drag, startPoint x: 52, startPoint y: 366, endPoint x: 54, endPoint y: 279, distance: 86.8
drag, startPoint x: 51, startPoint y: 388, endPoint x: 54, endPoint y: 284, distance: 104.0
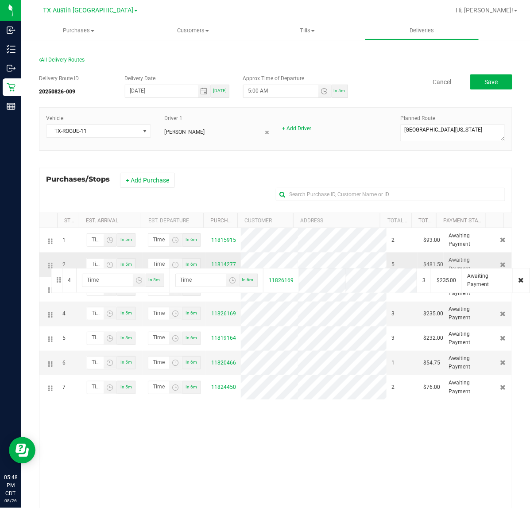
drag, startPoint x: 55, startPoint y: 316, endPoint x: 50, endPoint y: 267, distance: 49.9
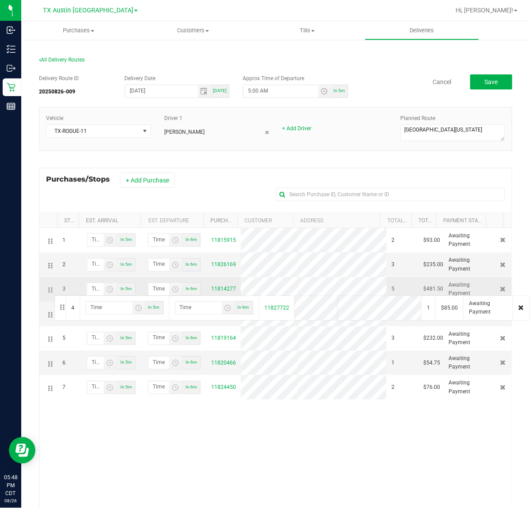
drag, startPoint x: 50, startPoint y: 316, endPoint x: 53, endPoint y: 294, distance: 21.5
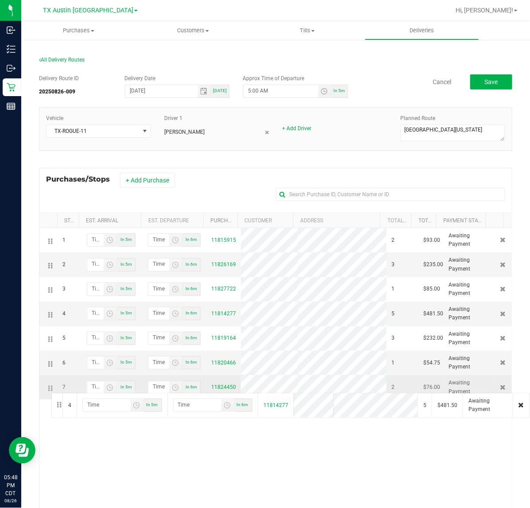
drag, startPoint x: 51, startPoint y: 319, endPoint x: 50, endPoint y: 392, distance: 73.0
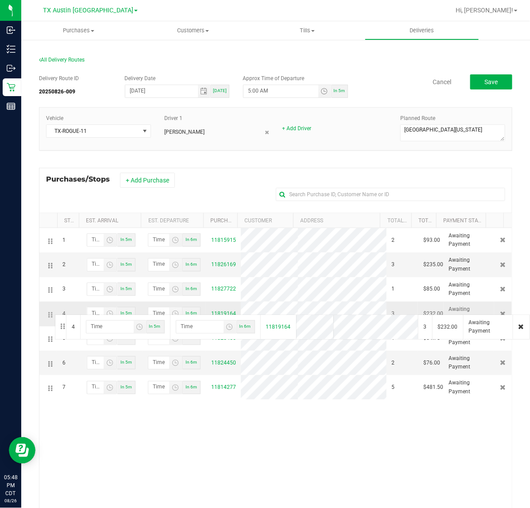
click at [54, 313] on td at bounding box center [48, 313] width 18 height 24
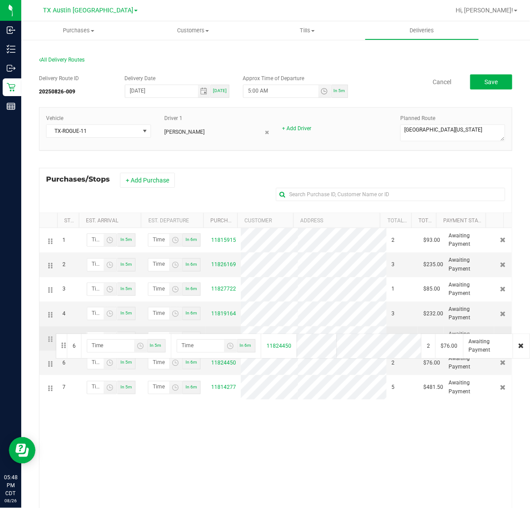
drag, startPoint x: 51, startPoint y: 363, endPoint x: 54, endPoint y: 332, distance: 30.7
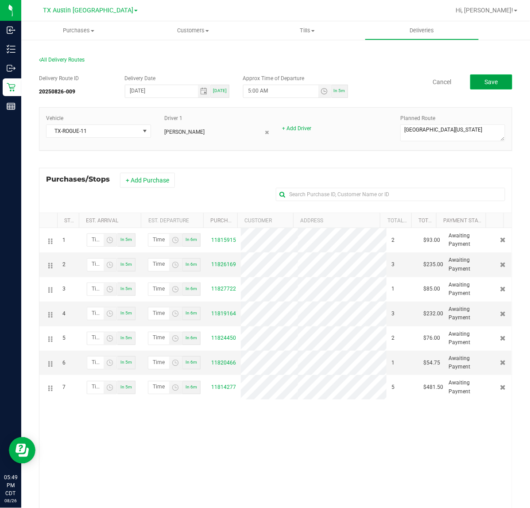
click at [490, 87] on button "Save" at bounding box center [491, 81] width 42 height 15
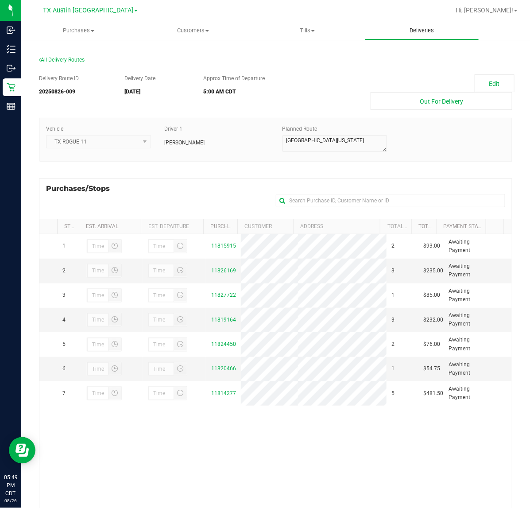
click at [418, 32] on span "Deliveries" at bounding box center [421, 31] width 48 height 8
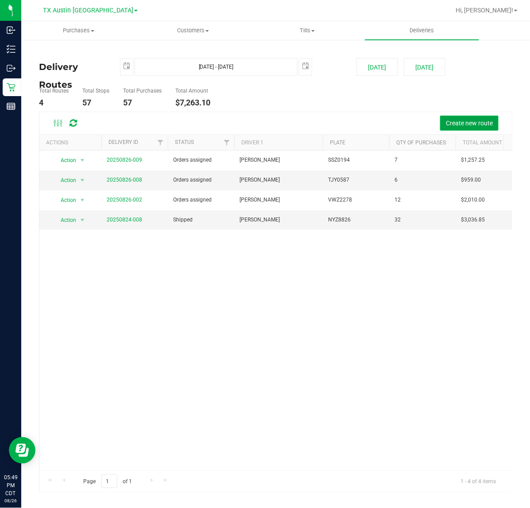
click at [451, 120] on span "Create new route" at bounding box center [469, 122] width 47 height 7
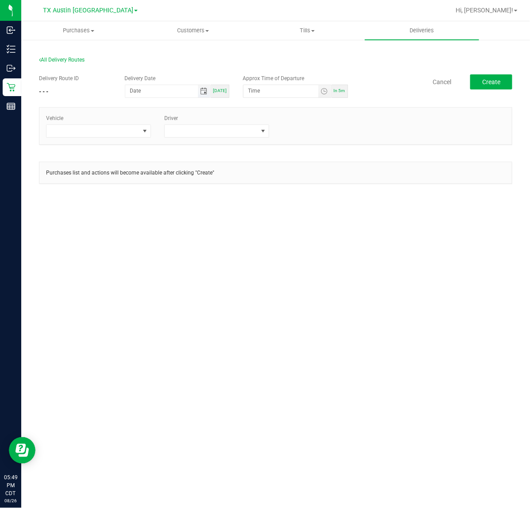
click at [203, 92] on span "Toggle calendar" at bounding box center [203, 91] width 7 height 7
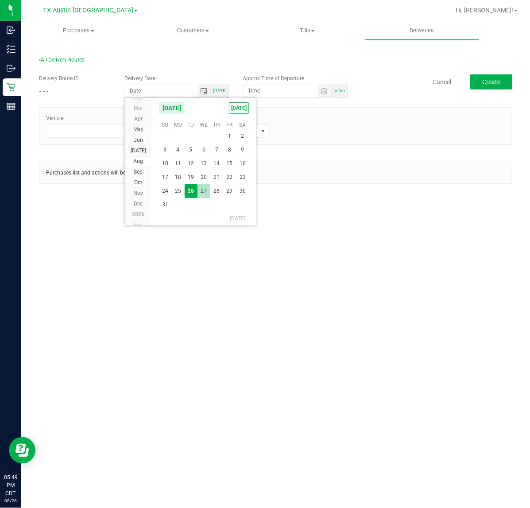
click at [205, 189] on span "27" at bounding box center [203, 191] width 13 height 14
type input "08/27/2025"
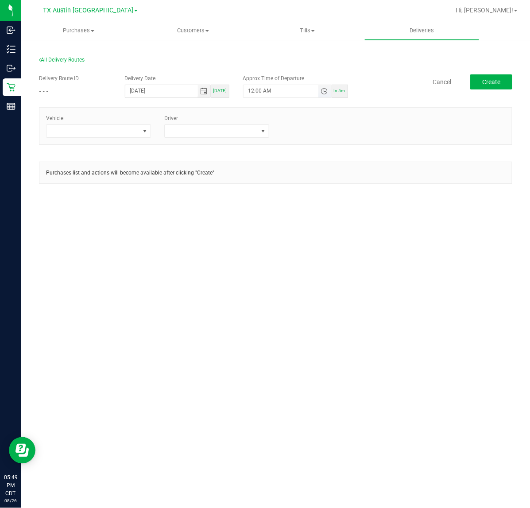
click at [321, 92] on span "Toggle time list" at bounding box center [323, 91] width 7 height 7
click at [306, 266] on button "Set" at bounding box center [307, 263] width 33 height 19
type input "5:00 AM"
click at [134, 131] on span at bounding box center [92, 131] width 93 height 12
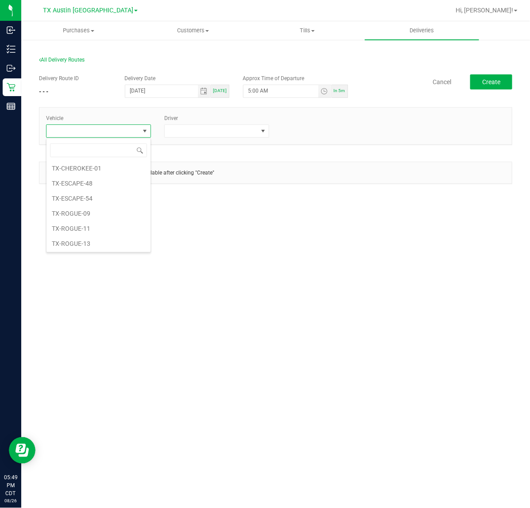
scroll to position [830, 0]
click at [118, 159] on li "TX Escape 42" at bounding box center [98, 151] width 104 height 15
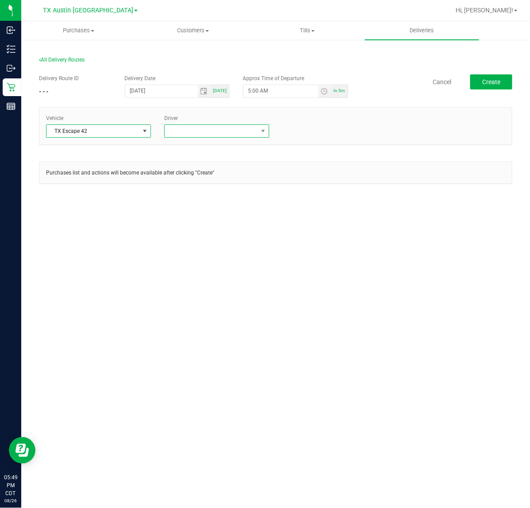
click at [191, 131] on span at bounding box center [211, 131] width 93 height 12
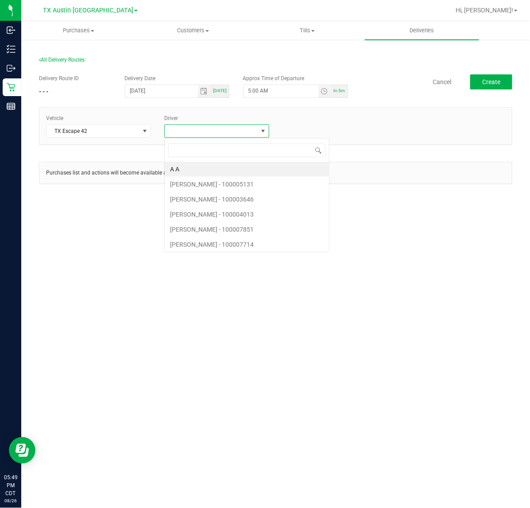
scroll to position [14, 105]
type input "ritz"
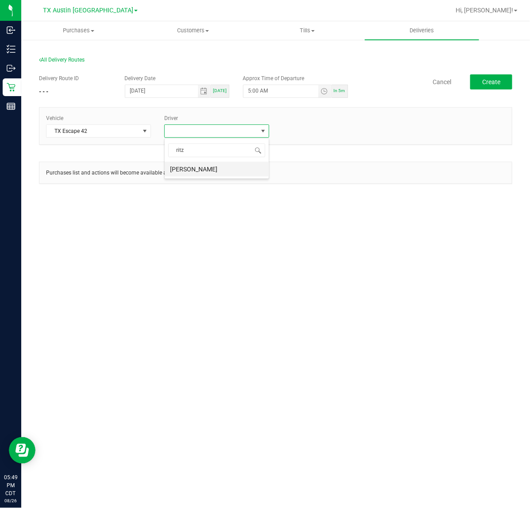
click at [212, 175] on li "Richard Ritz" at bounding box center [217, 169] width 104 height 15
click at [490, 84] on span "Create" at bounding box center [491, 81] width 18 height 7
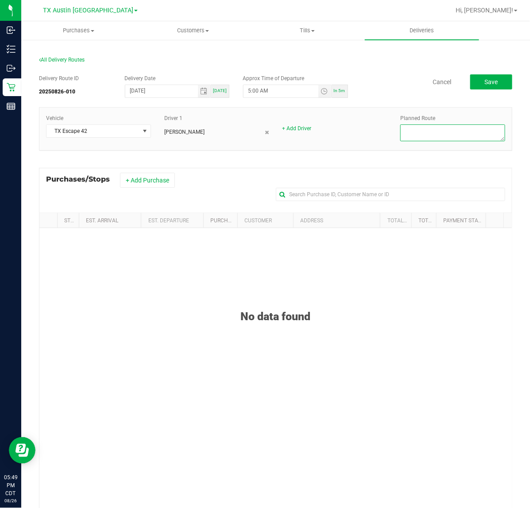
click at [451, 132] on textarea at bounding box center [452, 132] width 105 height 17
click at [423, 126] on textarea at bounding box center [452, 132] width 105 height 17
type textarea "HTX NXT DAY DEL"
click at [164, 184] on button "+ Add Purchase" at bounding box center [147, 180] width 55 height 15
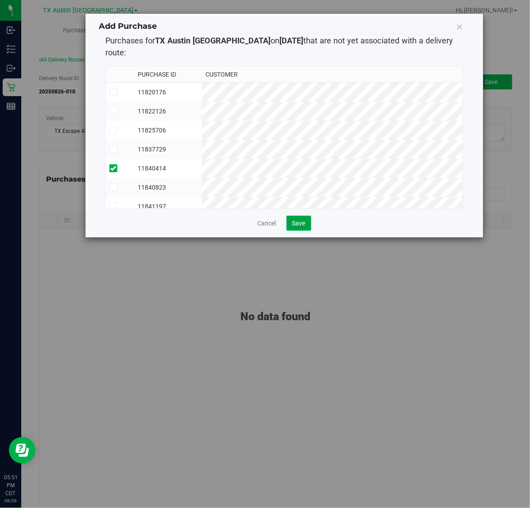
click at [302, 218] on button "Save" at bounding box center [298, 223] width 25 height 15
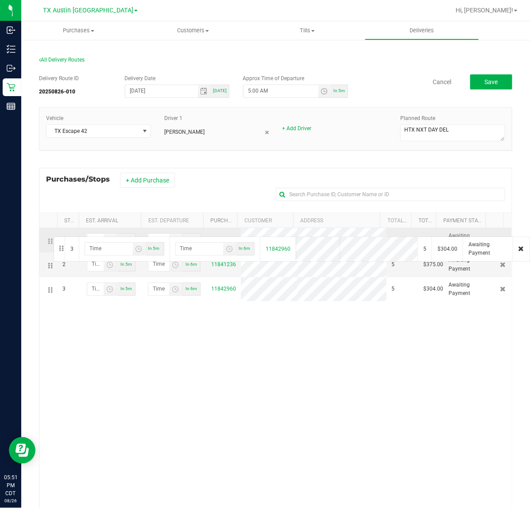
drag, startPoint x: 51, startPoint y: 289, endPoint x: 52, endPoint y: 235, distance: 53.1
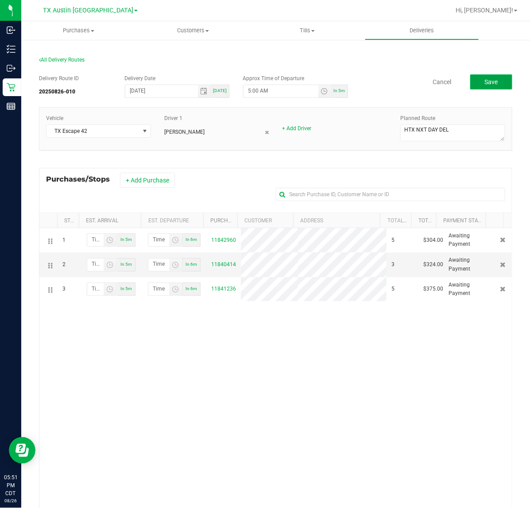
click at [487, 81] on span "Save" at bounding box center [490, 81] width 13 height 7
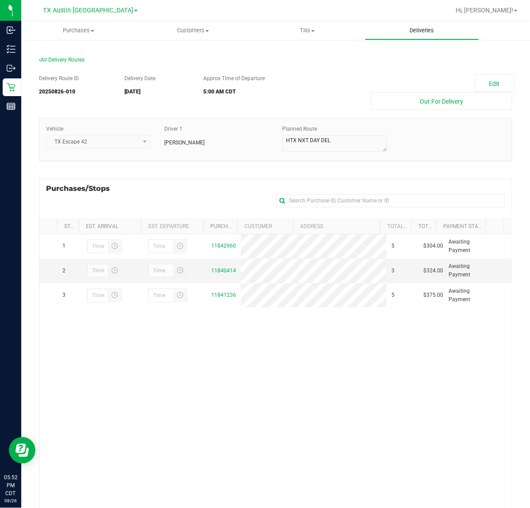
click at [437, 27] on span "Deliveries" at bounding box center [421, 31] width 48 height 8
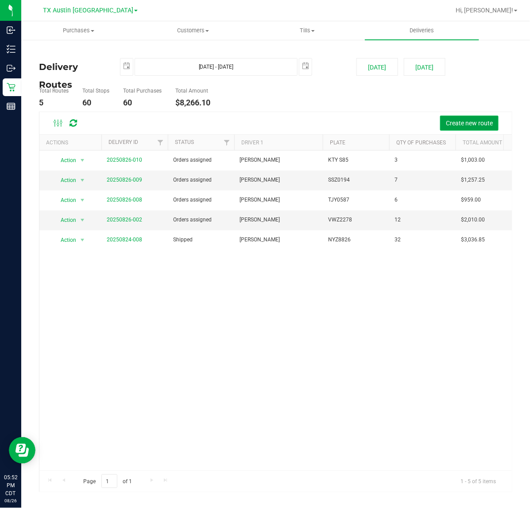
click at [476, 126] on span "Create new route" at bounding box center [469, 122] width 47 height 7
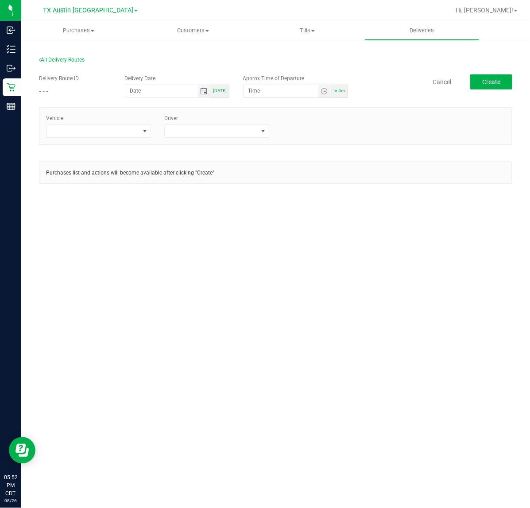
click at [203, 94] on span "Toggle calendar" at bounding box center [203, 91] width 7 height 7
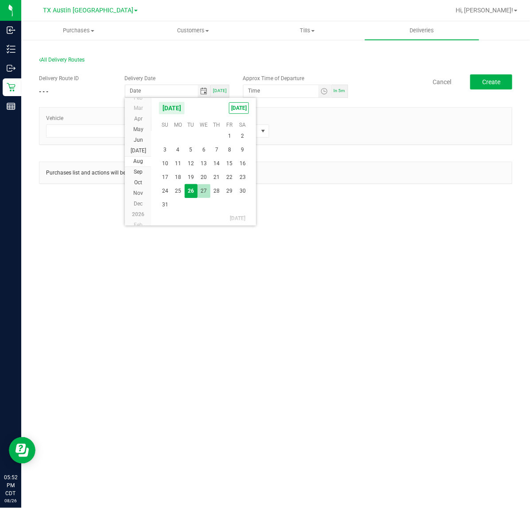
click at [204, 195] on span "27" at bounding box center [203, 191] width 13 height 14
type input "08/27/2025"
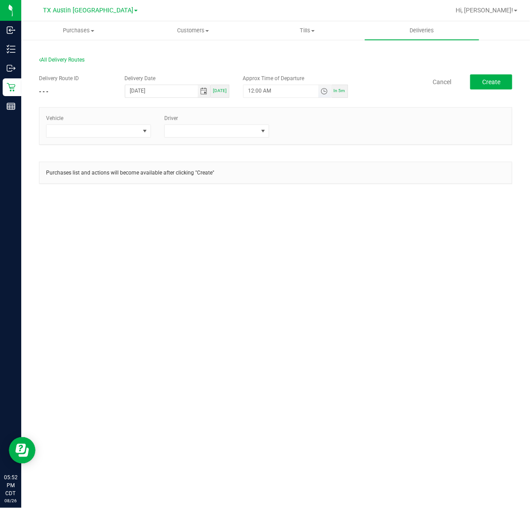
click at [323, 90] on span "Toggle time list" at bounding box center [323, 91] width 7 height 7
click at [291, 254] on button "Set" at bounding box center [307, 263] width 33 height 19
type input "5:00 AM"
click at [137, 131] on span at bounding box center [92, 131] width 93 height 12
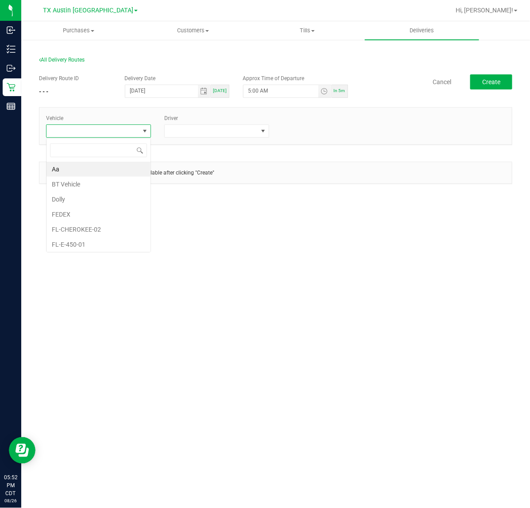
scroll to position [14, 105]
type input "tx"
click at [107, 170] on li "TX Escape 42" at bounding box center [98, 169] width 104 height 15
click at [231, 141] on div "Vehicle TX Escape 42 Driver" at bounding box center [275, 126] width 472 height 37
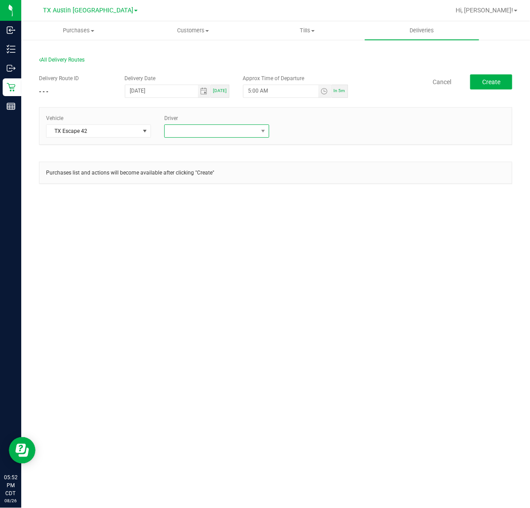
click at [233, 134] on span at bounding box center [211, 131] width 93 height 12
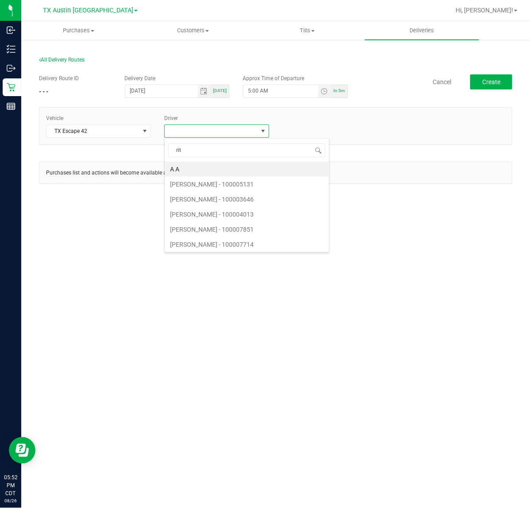
type input "ritz"
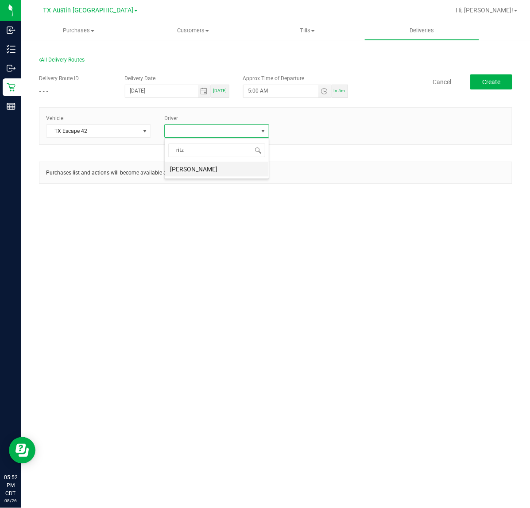
click at [239, 173] on li "Richard Ritz" at bounding box center [217, 169] width 104 height 15
click at [496, 83] on span "Create" at bounding box center [491, 81] width 18 height 7
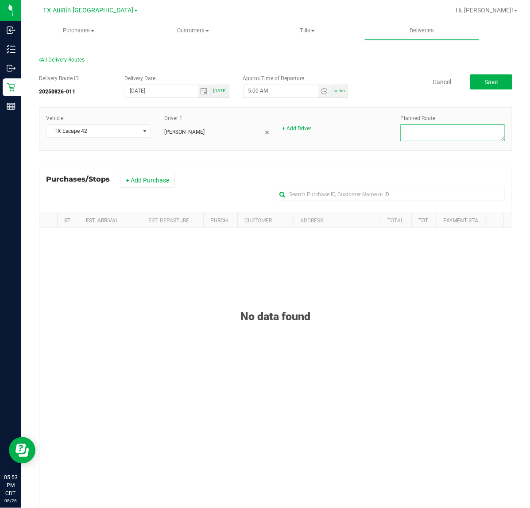
click at [428, 125] on textarea at bounding box center [452, 132] width 105 height 17
type textarea "MIZZ CITY PU"
click at [141, 183] on button "+ Add Purchase" at bounding box center [147, 180] width 55 height 15
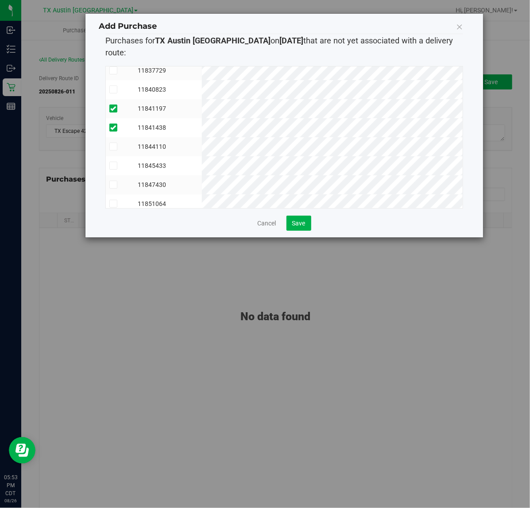
scroll to position [92, 0]
click at [301, 202] on div "Purchase ID Customer 11820176 11822126 11825706" at bounding box center [284, 137] width 358 height 157
click at [298, 219] on div "Add Purchase Purchases for TX Austin DC on 8/27/2025 that are not yet associate…" at bounding box center [283, 126] width 397 height 224
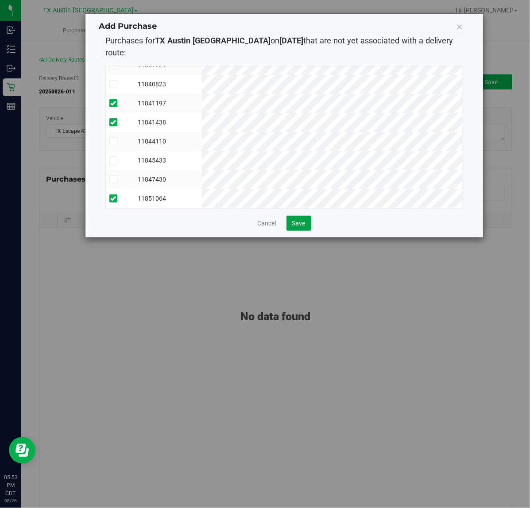
click at [300, 220] on span "Save" at bounding box center [298, 223] width 13 height 7
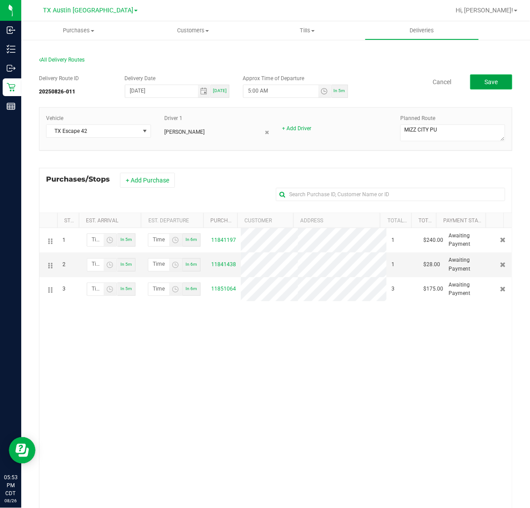
click at [482, 87] on button "Save" at bounding box center [491, 81] width 42 height 15
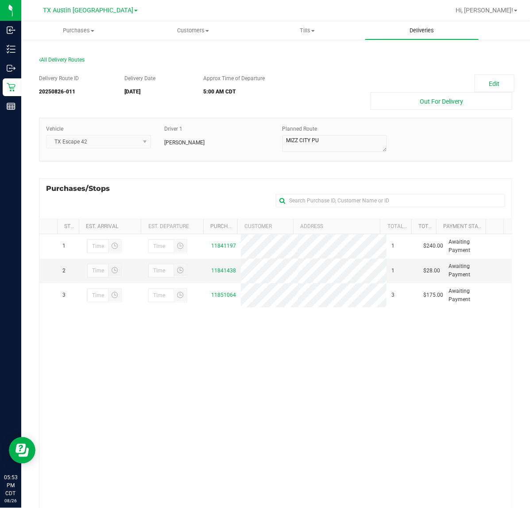
click at [421, 34] on span "Deliveries" at bounding box center [421, 31] width 48 height 8
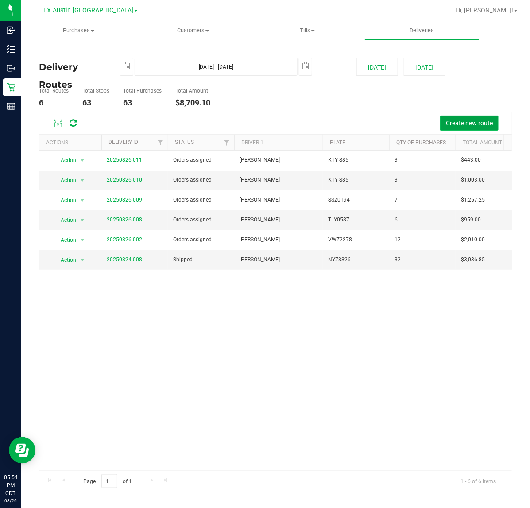
click at [451, 119] on span "Create new route" at bounding box center [469, 122] width 47 height 7
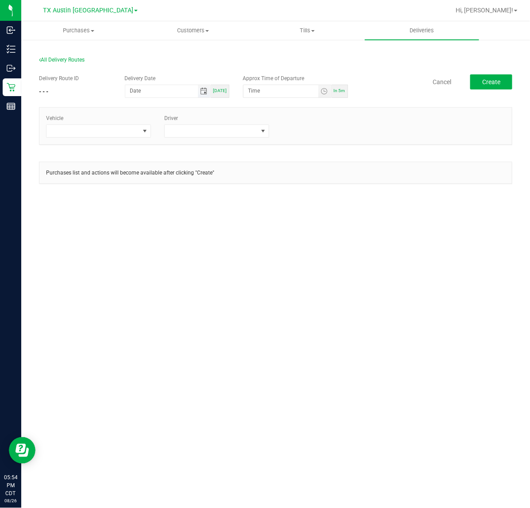
click at [205, 91] on span "Toggle calendar" at bounding box center [203, 91] width 7 height 7
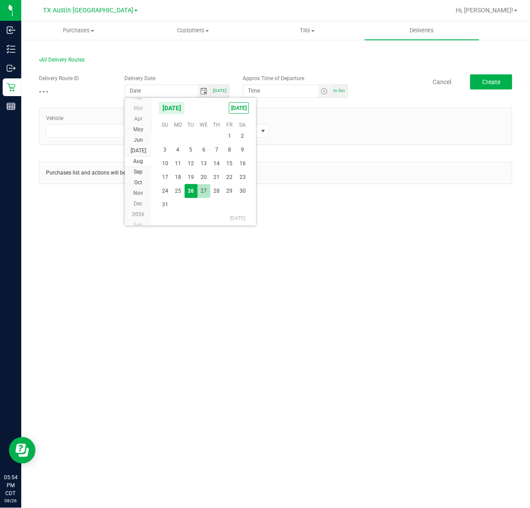
click at [203, 188] on span "27" at bounding box center [203, 191] width 13 height 14
type input "08/27/2025"
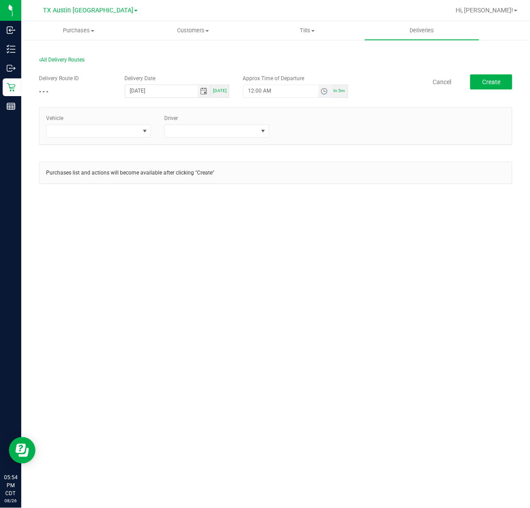
click at [321, 93] on span "Toggle time list" at bounding box center [323, 91] width 7 height 7
click at [316, 261] on button "Set" at bounding box center [307, 263] width 33 height 19
type input "5:00 AM"
click at [145, 135] on span at bounding box center [144, 131] width 11 height 12
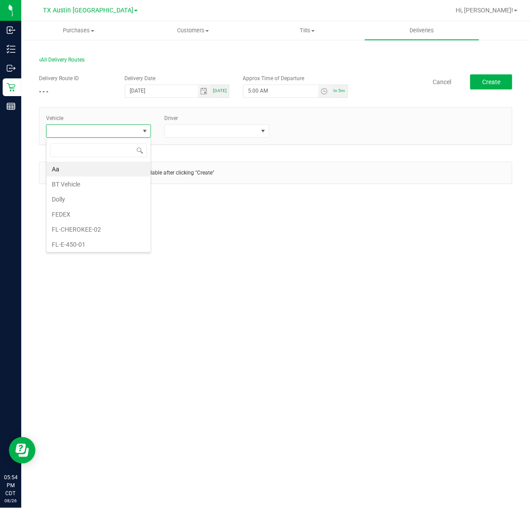
scroll to position [14, 105]
type input "t"
type input "ki"
click at [127, 180] on li "FL-KICKS-03" at bounding box center [98, 184] width 104 height 15
click at [177, 135] on span at bounding box center [211, 131] width 93 height 12
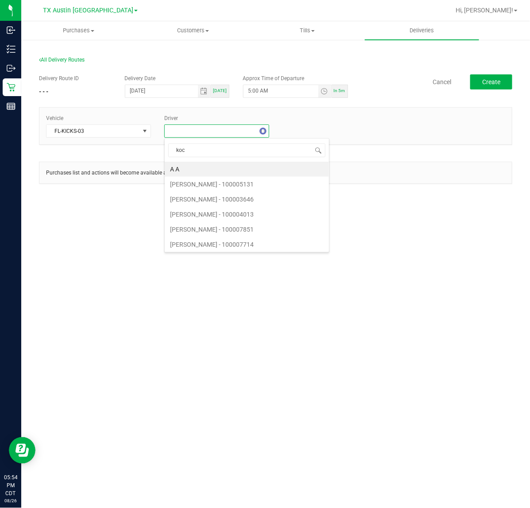
type input "koch"
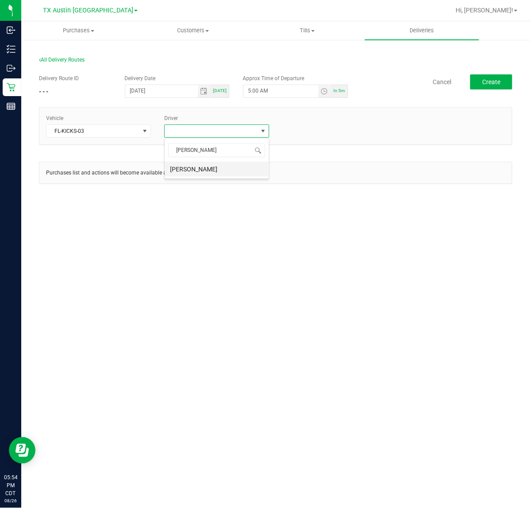
click at [255, 175] on li "Miles Koch" at bounding box center [217, 169] width 104 height 15
click at [493, 83] on span "Create" at bounding box center [491, 81] width 18 height 7
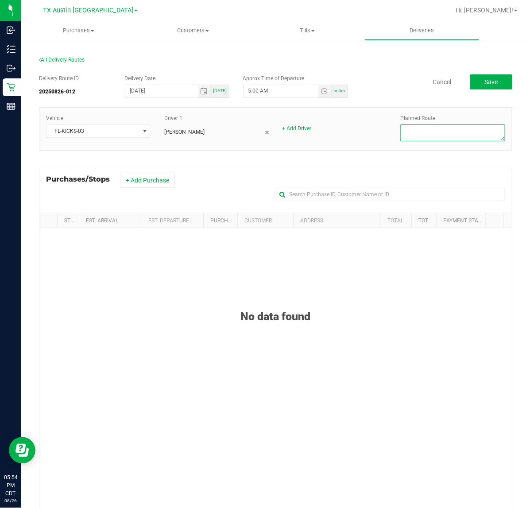
click at [417, 127] on textarea at bounding box center [452, 132] width 105 height 17
type textarea "Ft. Worth DEL"
click at [162, 183] on button "+ Add Purchase" at bounding box center [147, 180] width 55 height 15
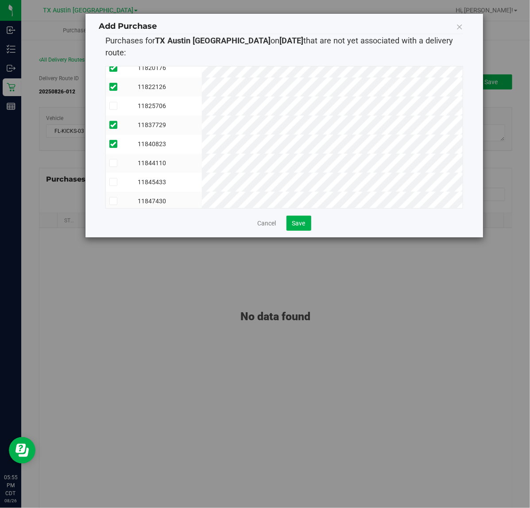
scroll to position [35, 0]
click at [308, 216] on button "Save" at bounding box center [298, 223] width 25 height 15
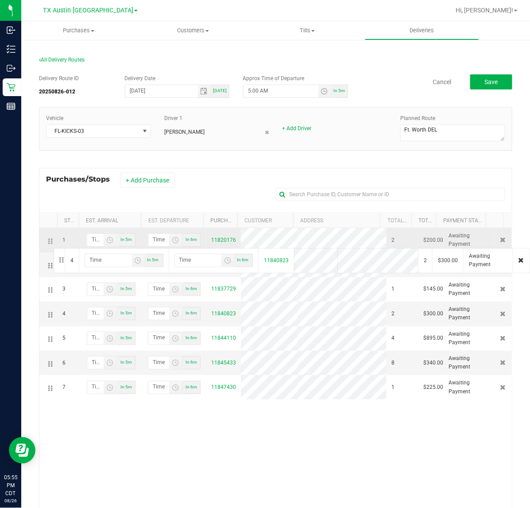
drag, startPoint x: 50, startPoint y: 317, endPoint x: 52, endPoint y: 247, distance: 70.0
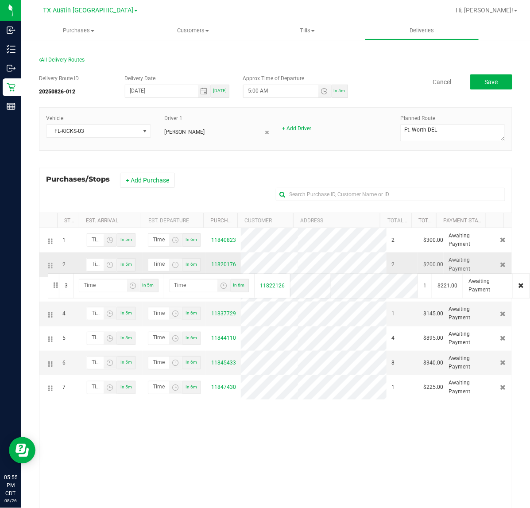
drag, startPoint x: 46, startPoint y: 290, endPoint x: 46, endPoint y: 272, distance: 17.7
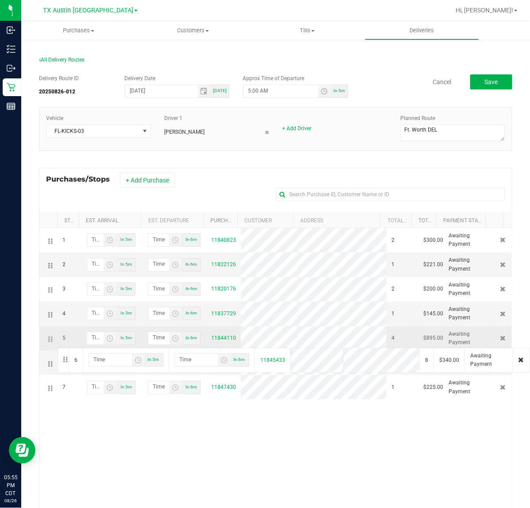
drag, startPoint x: 52, startPoint y: 366, endPoint x: 56, endPoint y: 347, distance: 20.4
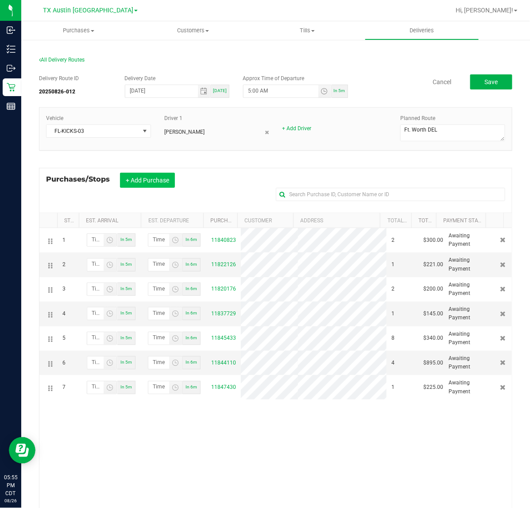
click at [127, 181] on button "+ Add Purchase" at bounding box center [147, 180] width 55 height 15
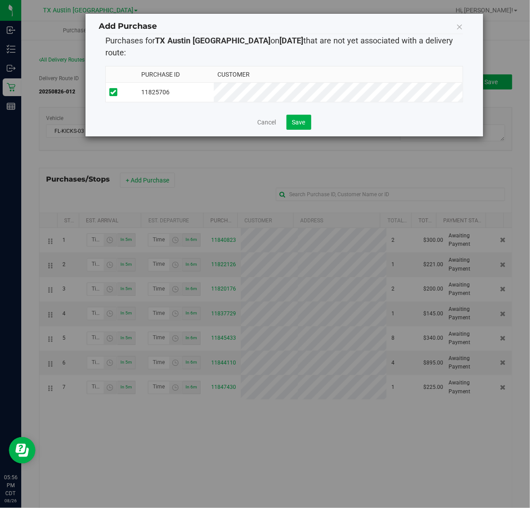
click at [290, 123] on div "Add Purchase Purchases for TX Austin DC on 8/27/2025 that are not yet associate…" at bounding box center [283, 75] width 397 height 123
click at [304, 119] on span "Save" at bounding box center [298, 122] width 13 height 7
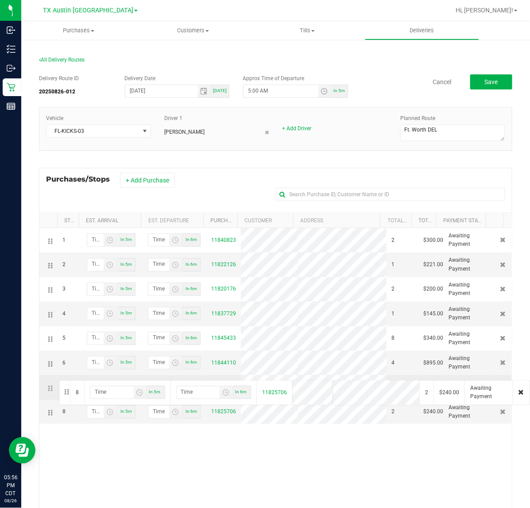
drag, startPoint x: 51, startPoint y: 412, endPoint x: 58, endPoint y: 379, distance: 33.4
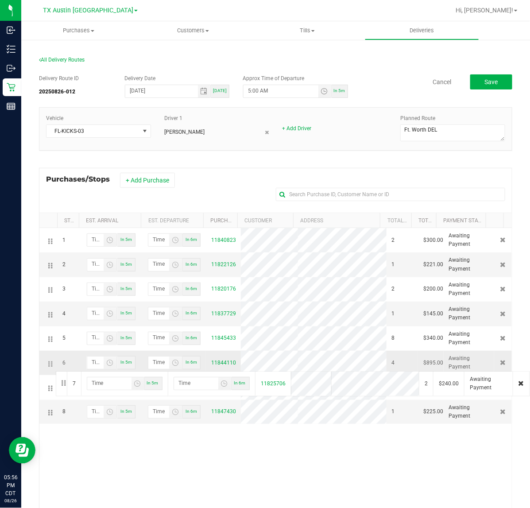
drag, startPoint x: 53, startPoint y: 389, endPoint x: 54, endPoint y: 370, distance: 19.5
click at [472, 86] on button "Save" at bounding box center [491, 81] width 42 height 15
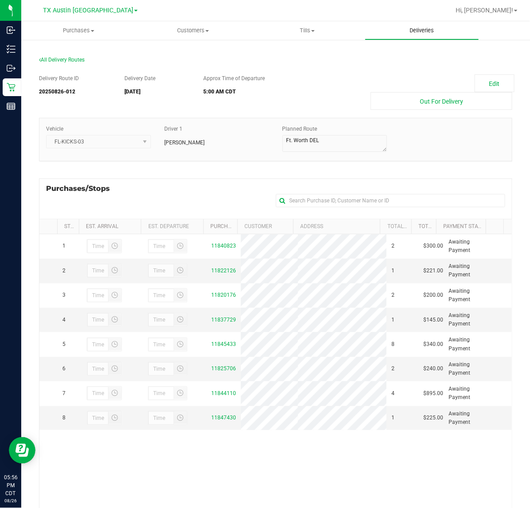
click at [446, 27] on uib-tab-heading "Deliveries" at bounding box center [422, 31] width 114 height 18
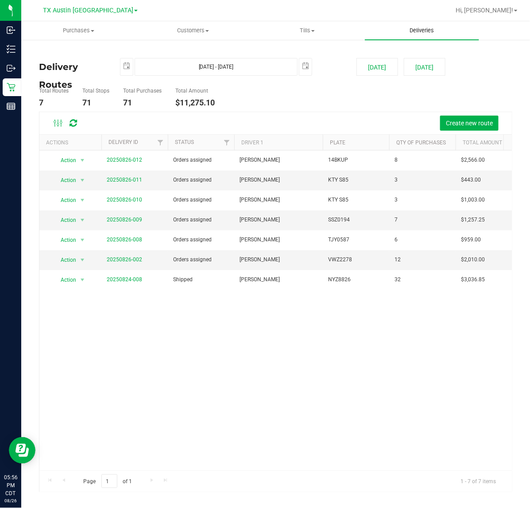
click at [428, 34] on span "Deliveries" at bounding box center [421, 31] width 48 height 8
click at [408, 27] on span "Deliveries" at bounding box center [421, 31] width 48 height 8
click at [430, 61] on button "Tomorrow" at bounding box center [425, 67] width 42 height 18
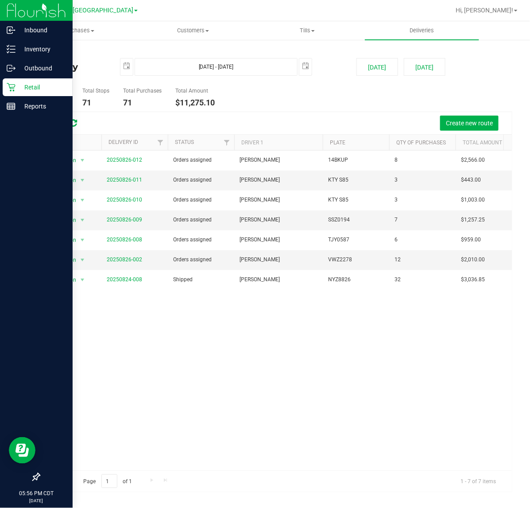
click at [11, 83] on icon at bounding box center [11, 87] width 9 height 9
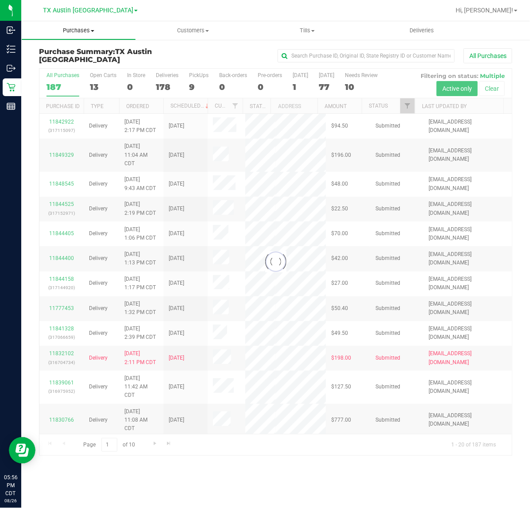
click at [87, 31] on span "Purchases" at bounding box center [79, 31] width 114 height 8
click at [87, 61] on li "Fulfillment" at bounding box center [78, 64] width 115 height 11
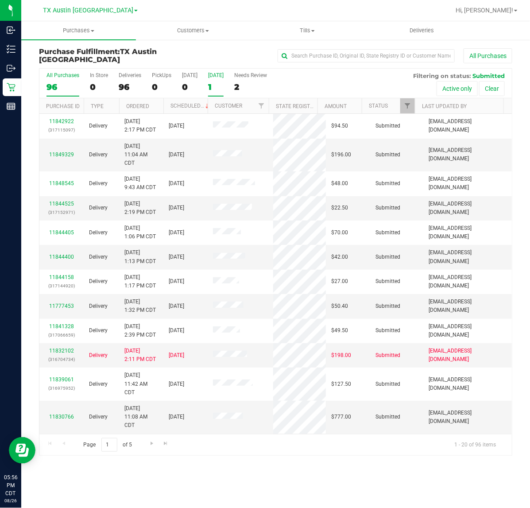
click at [220, 83] on div "1" at bounding box center [215, 87] width 15 height 10
click at [0, 0] on input "Tomorrow 1" at bounding box center [0, 0] width 0 height 0
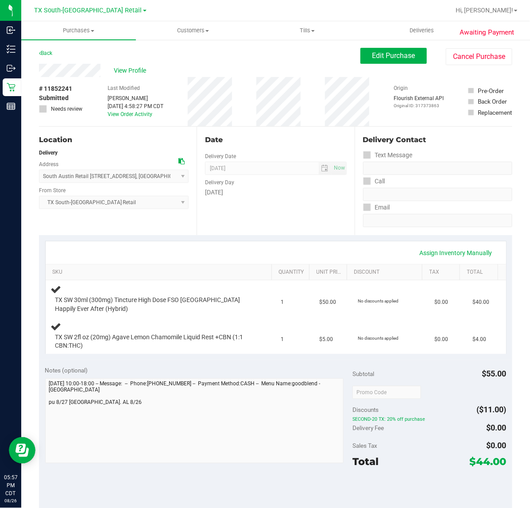
click at [319, 236] on div "Assign Inventory Manually SKU Quantity Unit Price Discount Tax Total TX SW 30ml…" at bounding box center [275, 297] width 473 height 125
click at [282, 235] on div "Assign Inventory Manually SKU Quantity Unit Price Discount Tax Total TX SW 30ml…" at bounding box center [275, 297] width 473 height 125
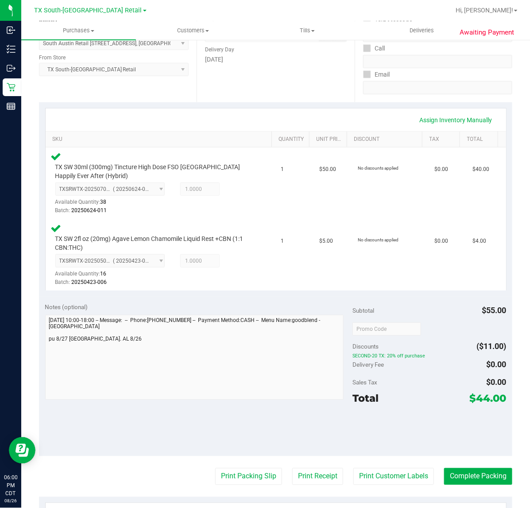
scroll to position [166, 0]
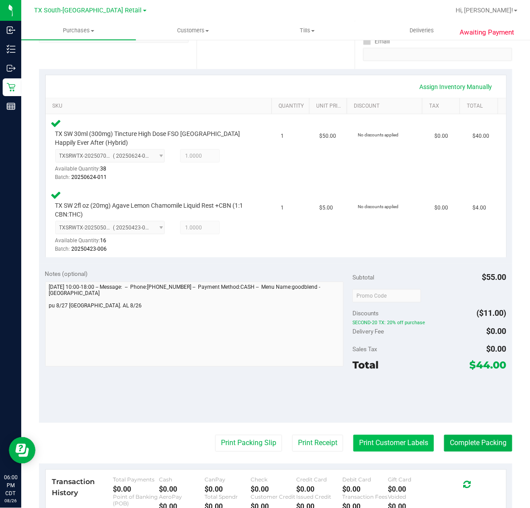
click at [399, 447] on button "Print Customer Labels" at bounding box center [393, 443] width 81 height 17
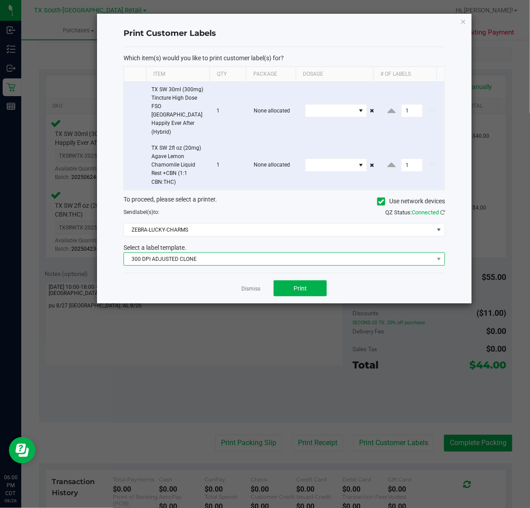
click at [269, 253] on span "300 DPI ADJUSTED CLONE" at bounding box center [278, 259] width 309 height 12
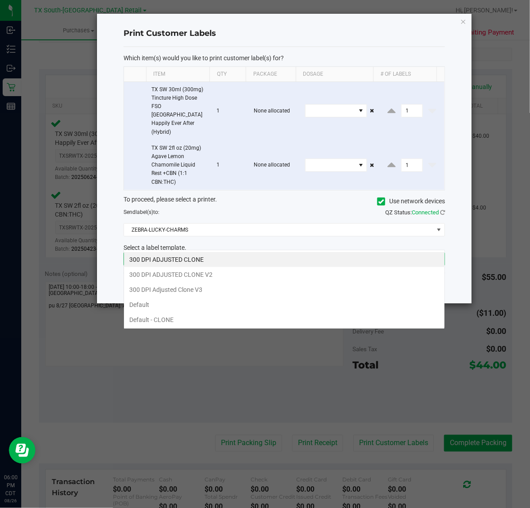
scroll to position [14, 321]
click at [245, 285] on li "300 DPI Adjusted Clone V3" at bounding box center [284, 289] width 320 height 15
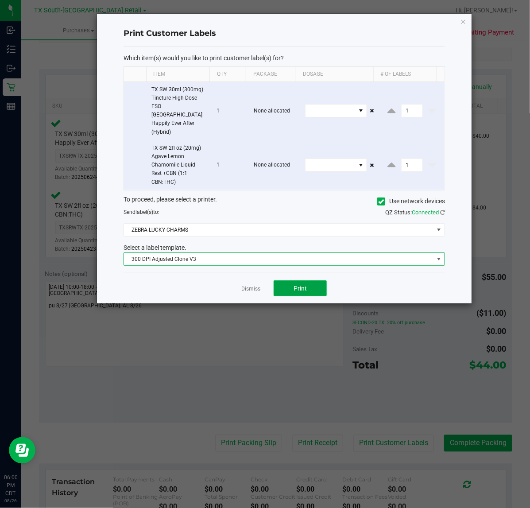
click at [299, 285] on span "Print" at bounding box center [299, 288] width 13 height 7
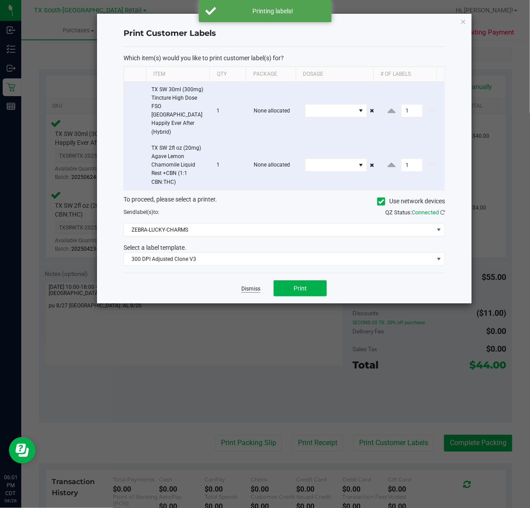
click at [255, 285] on link "Dismiss" at bounding box center [250, 289] width 19 height 8
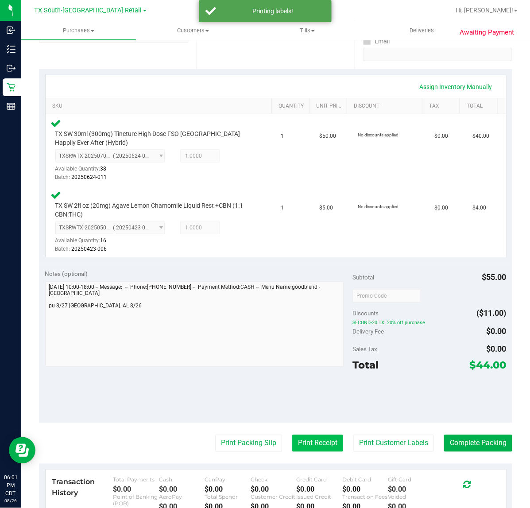
click at [293, 438] on button "Print Receipt" at bounding box center [317, 443] width 51 height 17
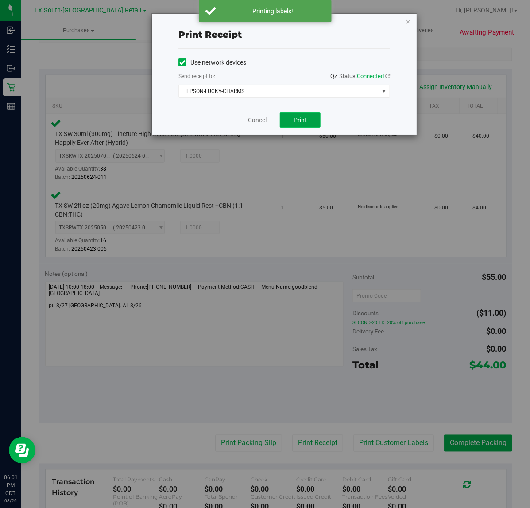
click at [303, 123] on span "Print" at bounding box center [299, 119] width 13 height 7
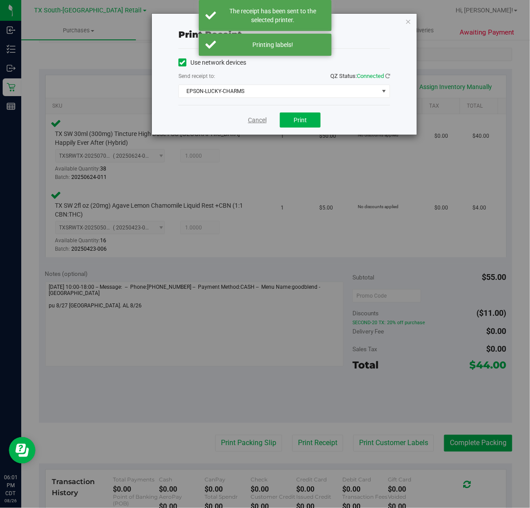
click at [249, 118] on link "Cancel" at bounding box center [257, 120] width 19 height 9
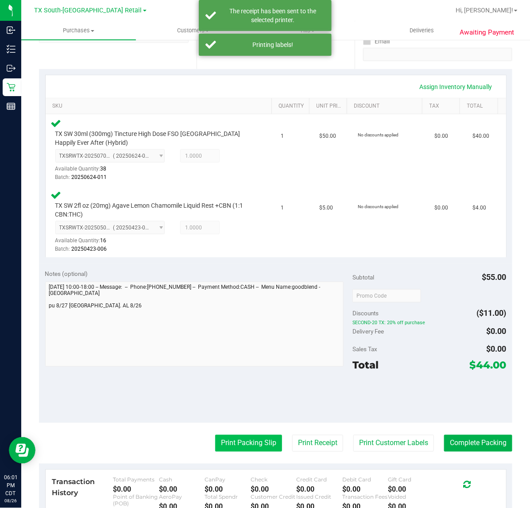
click at [248, 450] on button "Print Packing Slip" at bounding box center [248, 443] width 67 height 17
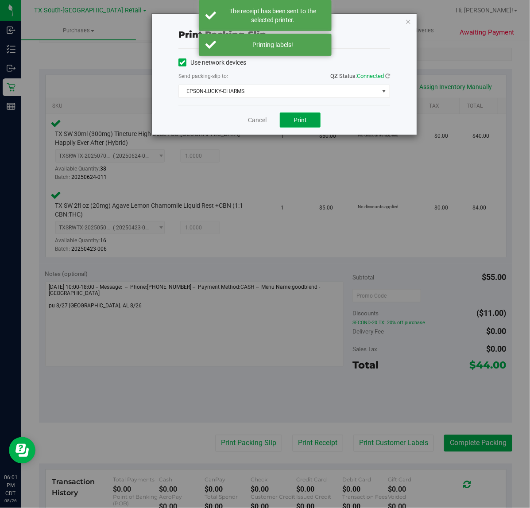
click at [316, 127] on button "Print" at bounding box center [300, 119] width 41 height 15
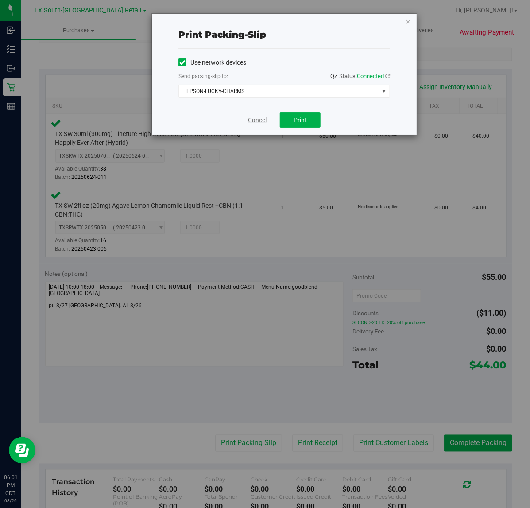
click at [262, 122] on link "Cancel" at bounding box center [257, 120] width 19 height 9
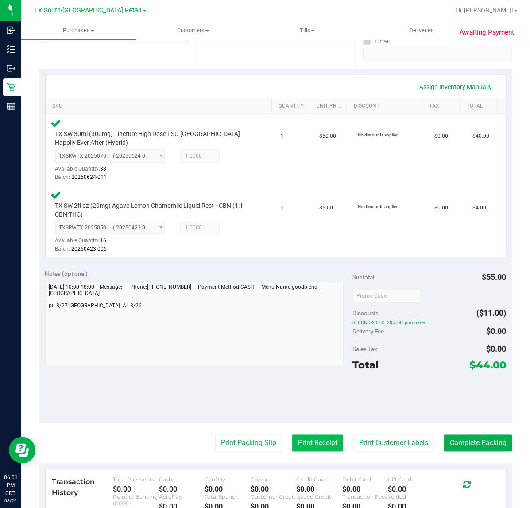
click at [312, 442] on button "Print Receipt" at bounding box center [317, 443] width 51 height 17
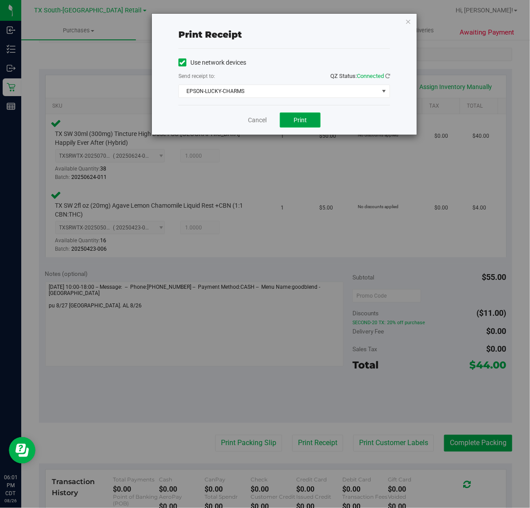
click at [304, 118] on span "Print" at bounding box center [299, 119] width 13 height 7
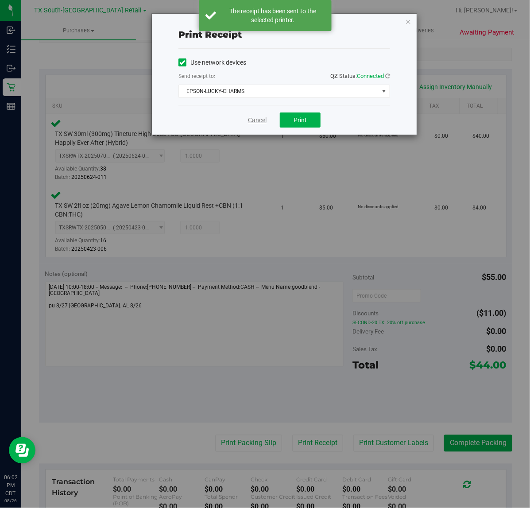
click at [255, 120] on link "Cancel" at bounding box center [257, 120] width 19 height 9
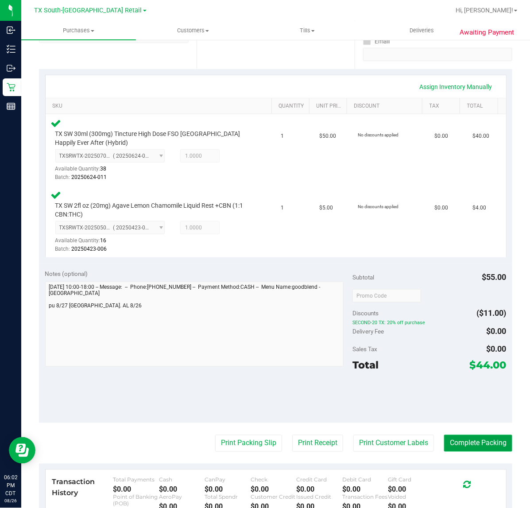
click at [475, 442] on button "Complete Packing" at bounding box center [478, 443] width 68 height 17
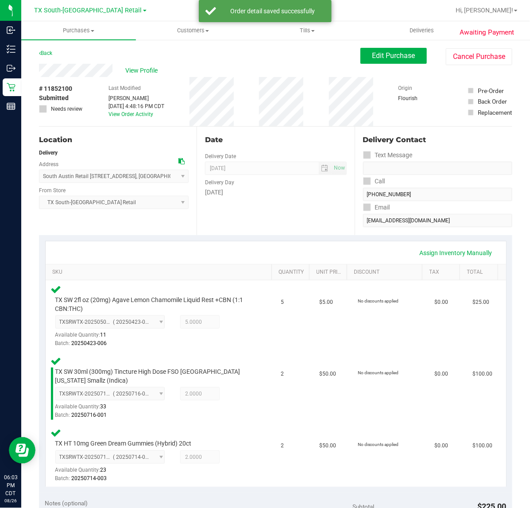
scroll to position [166, 0]
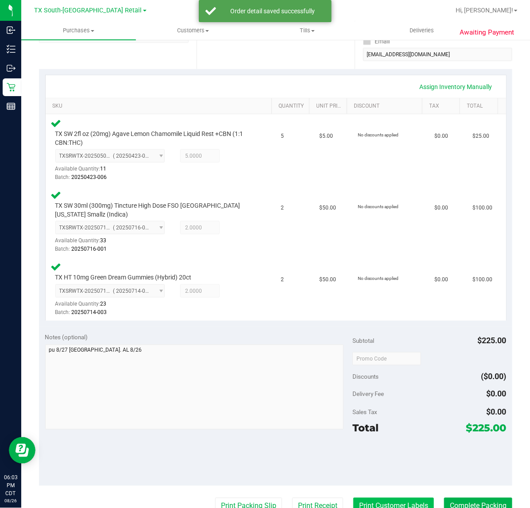
click at [386, 506] on button "Print Customer Labels" at bounding box center [393, 505] width 81 height 17
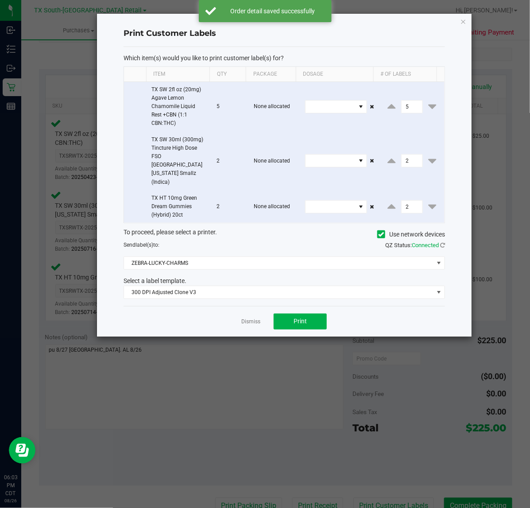
click at [283, 306] on div "Dismiss Print" at bounding box center [283, 321] width 321 height 31
click at [286, 313] on button "Print" at bounding box center [300, 321] width 53 height 16
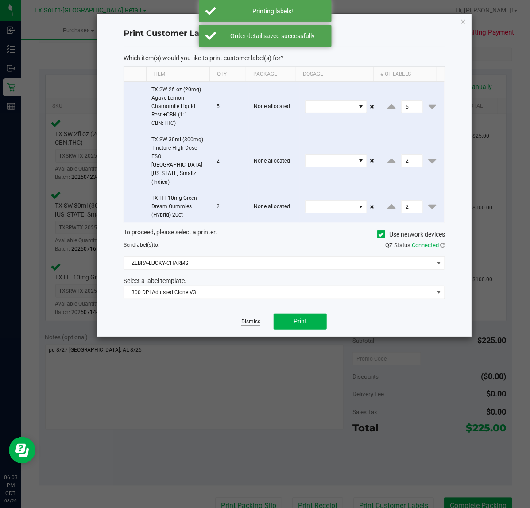
click at [257, 318] on link "Dismiss" at bounding box center [250, 322] width 19 height 8
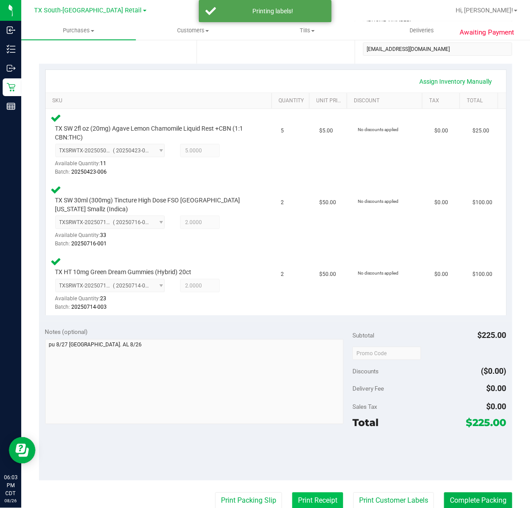
click at [292, 492] on button "Print Receipt" at bounding box center [317, 500] width 51 height 17
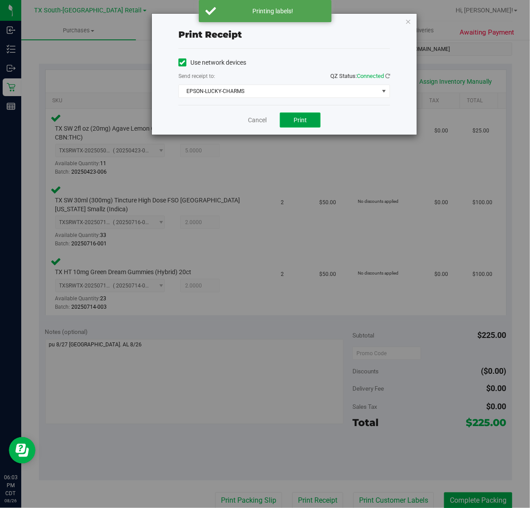
click at [305, 127] on button "Print" at bounding box center [300, 119] width 41 height 15
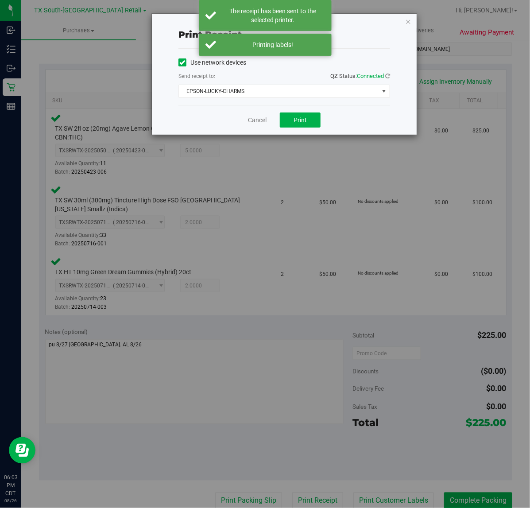
click at [245, 119] on div "Cancel Print" at bounding box center [284, 120] width 212 height 30
drag, startPoint x: 253, startPoint y: 123, endPoint x: 274, endPoint y: 366, distance: 244.8
click at [253, 122] on link "Cancel" at bounding box center [257, 120] width 19 height 9
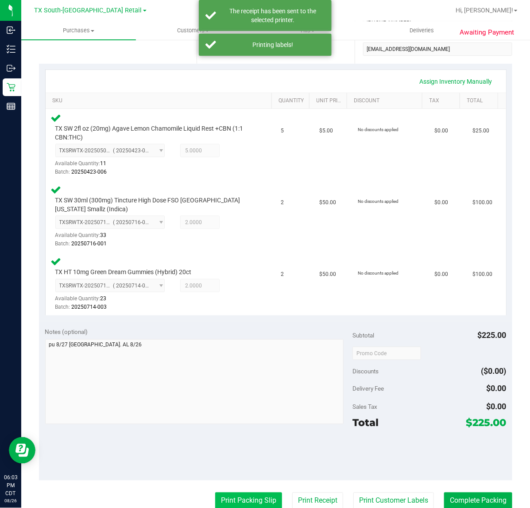
click at [251, 500] on button "Print Packing Slip" at bounding box center [248, 500] width 67 height 17
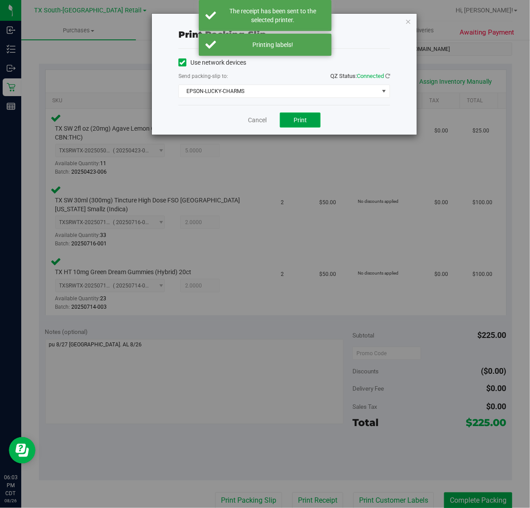
click at [289, 126] on button "Print" at bounding box center [300, 119] width 41 height 15
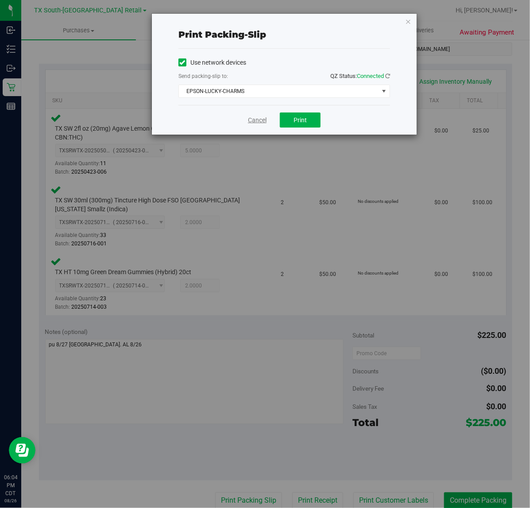
click at [255, 122] on link "Cancel" at bounding box center [257, 120] width 19 height 9
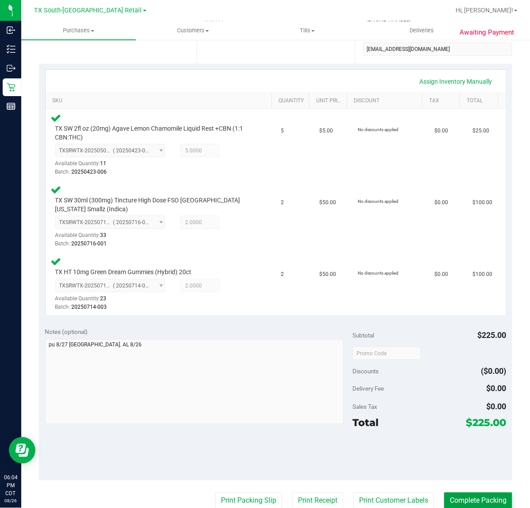
click at [460, 492] on button "Complete Packing" at bounding box center [478, 500] width 68 height 17
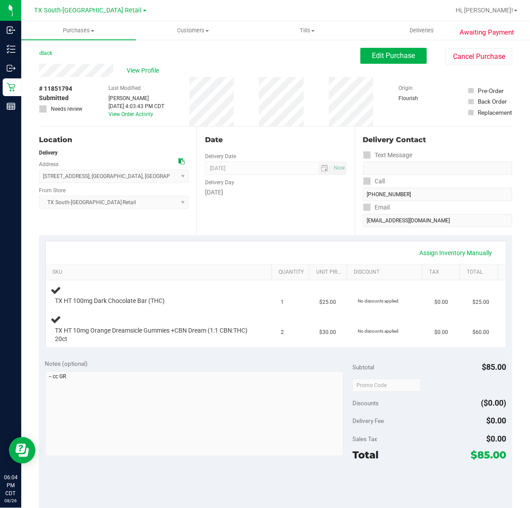
click at [290, 239] on div "Assign Inventory Manually SKU Quantity Unit Price Discount Tax Total TX HT 100m…" at bounding box center [275, 294] width 473 height 118
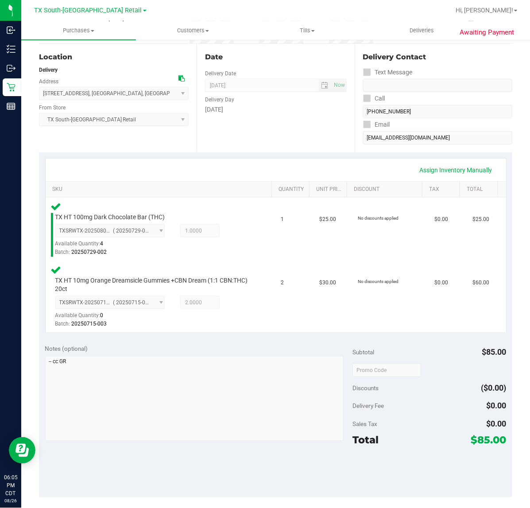
scroll to position [117, 0]
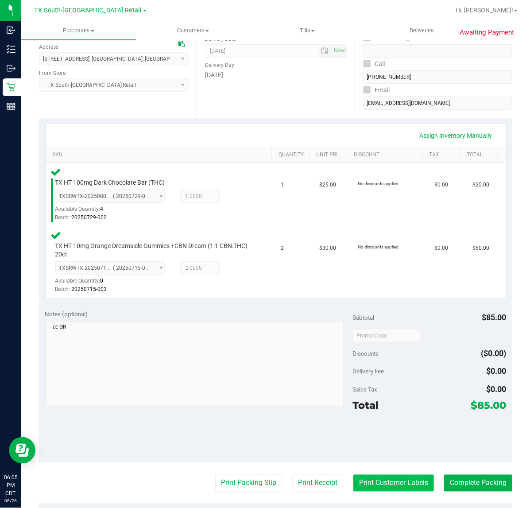
click at [383, 478] on button "Print Customer Labels" at bounding box center [393, 482] width 81 height 17
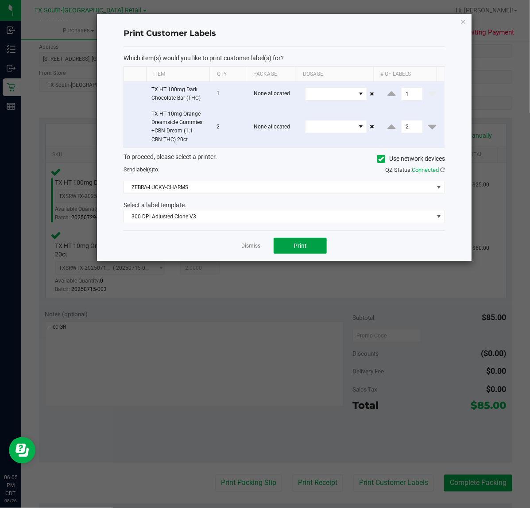
click at [301, 246] on span "Print" at bounding box center [299, 245] width 13 height 7
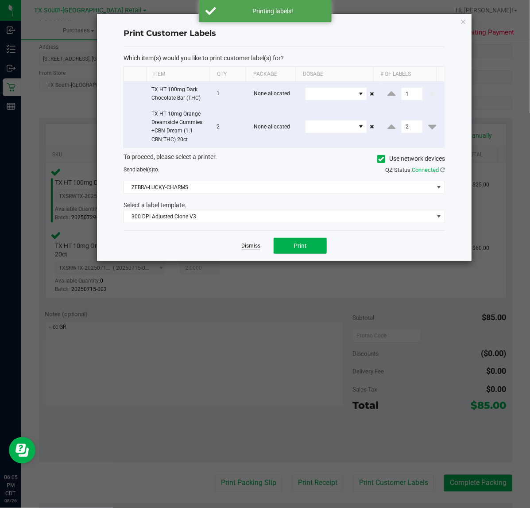
click at [253, 247] on link "Dismiss" at bounding box center [250, 246] width 19 height 8
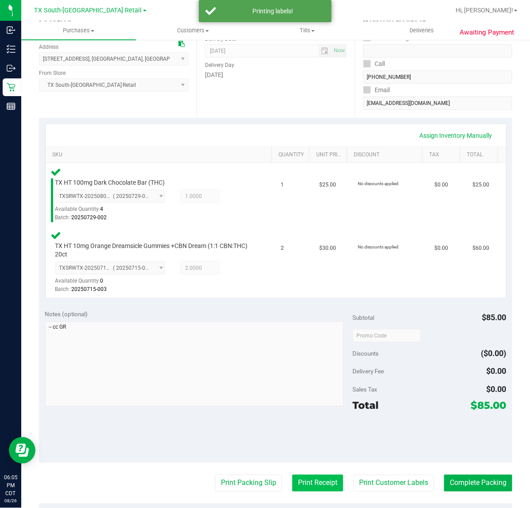
click at [313, 475] on button "Print Receipt" at bounding box center [317, 482] width 51 height 17
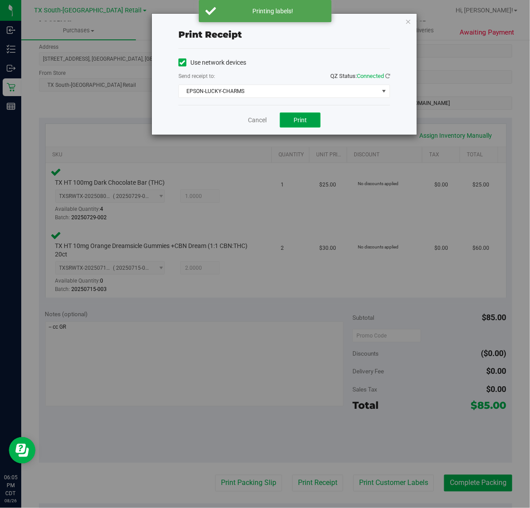
click at [295, 125] on button "Print" at bounding box center [300, 119] width 41 height 15
click at [262, 120] on link "Cancel" at bounding box center [257, 120] width 19 height 9
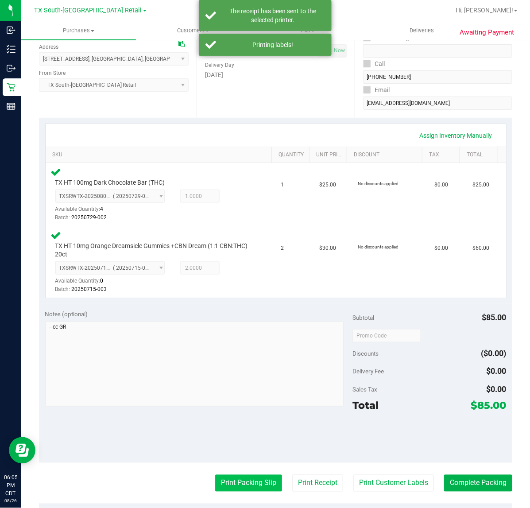
click at [238, 490] on button "Print Packing Slip" at bounding box center [248, 482] width 67 height 17
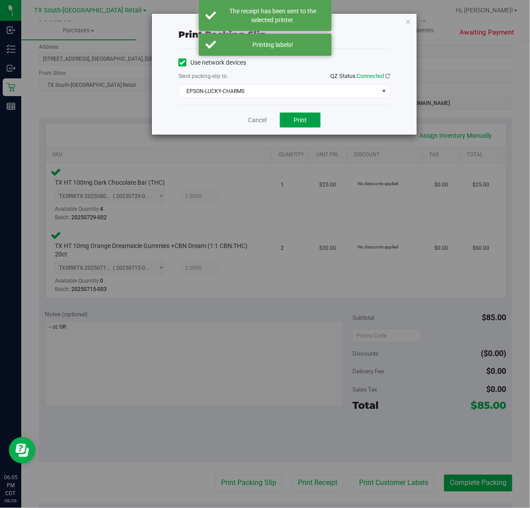
click at [306, 116] on button "Print" at bounding box center [300, 119] width 41 height 15
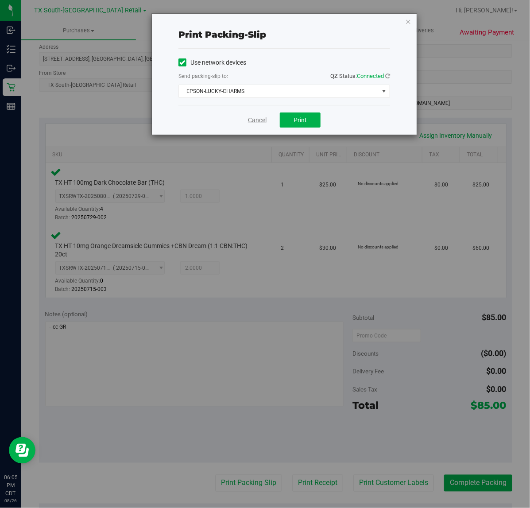
click at [263, 120] on link "Cancel" at bounding box center [257, 120] width 19 height 9
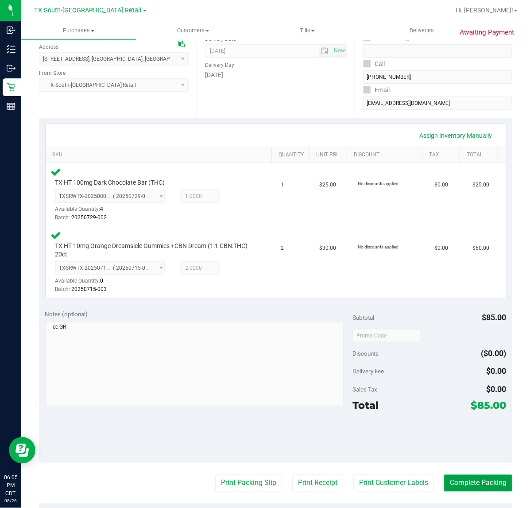
click at [473, 486] on button "Complete Packing" at bounding box center [478, 482] width 68 height 17
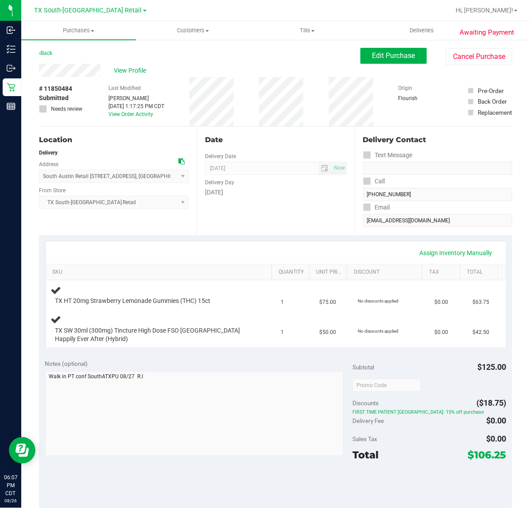
click at [220, 238] on div "Assign Inventory Manually SKU Quantity Unit Price Discount Tax Total TX HT 20mg…" at bounding box center [275, 294] width 473 height 118
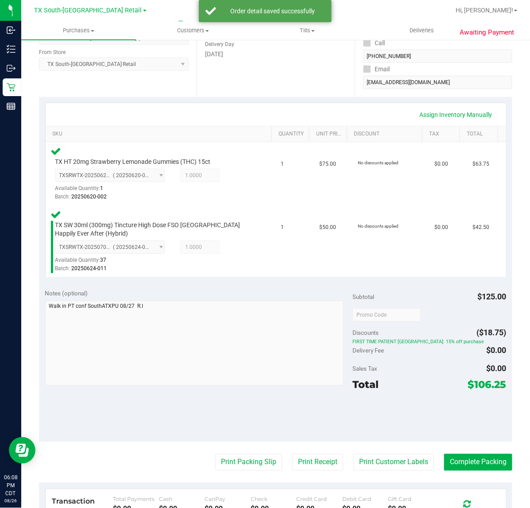
scroll to position [143, 0]
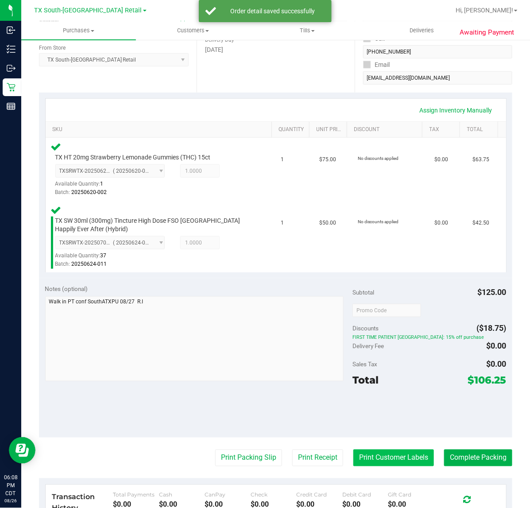
click at [383, 457] on button "Print Customer Labels" at bounding box center [393, 457] width 81 height 17
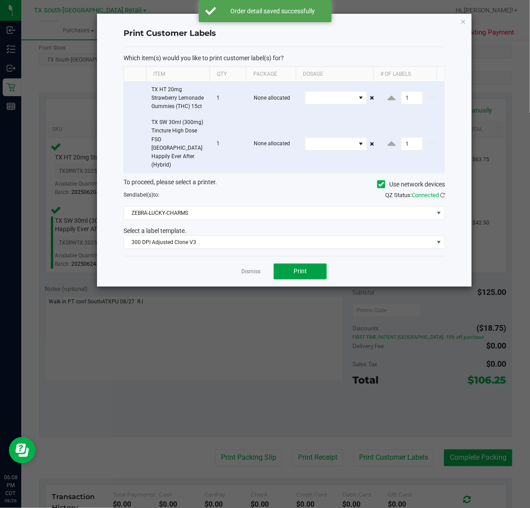
click at [308, 263] on button "Print" at bounding box center [300, 271] width 53 height 16
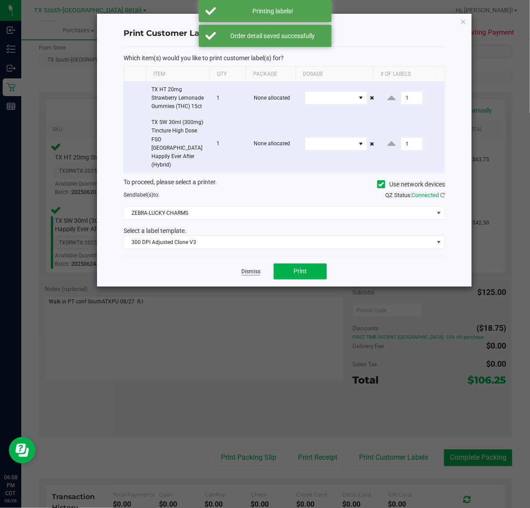
click at [247, 268] on link "Dismiss" at bounding box center [250, 272] width 19 height 8
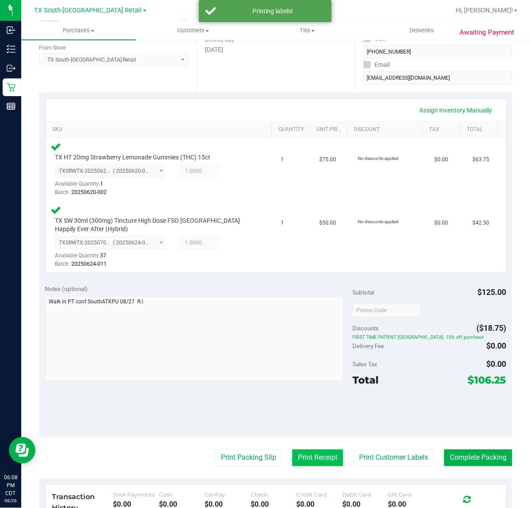
click at [304, 454] on button "Print Receipt" at bounding box center [317, 457] width 51 height 17
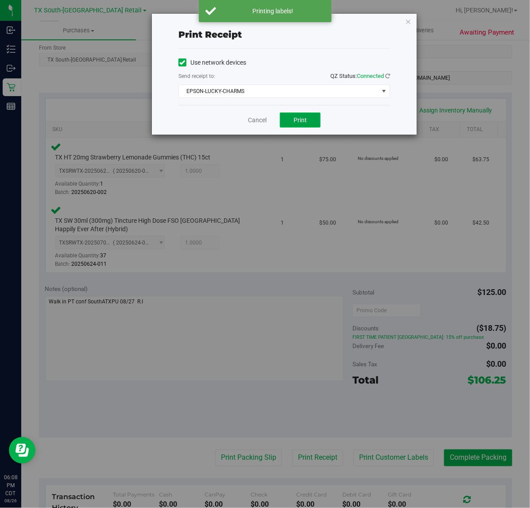
click at [306, 123] on span "Print" at bounding box center [299, 119] width 13 height 7
click at [253, 122] on link "Cancel" at bounding box center [253, 120] width 19 height 9
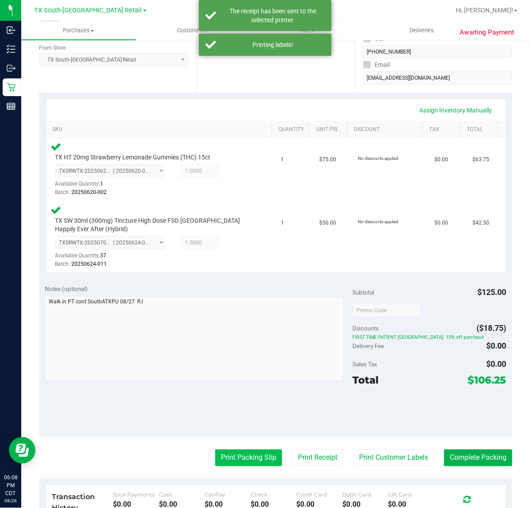
click at [238, 464] on button "Print Packing Slip" at bounding box center [248, 457] width 67 height 17
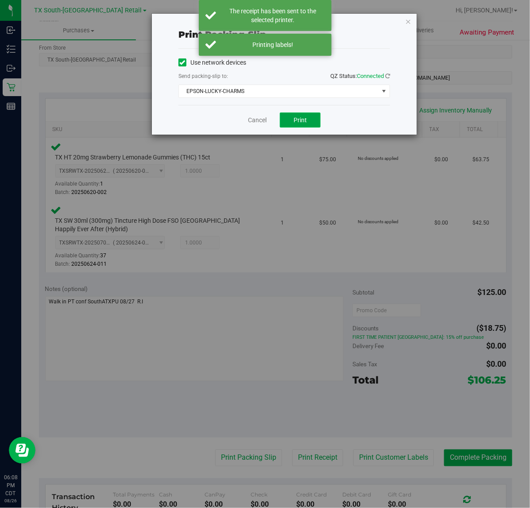
click at [300, 122] on span "Print" at bounding box center [299, 119] width 13 height 7
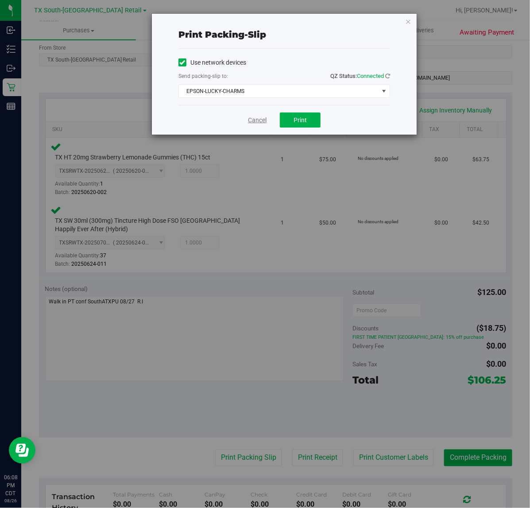
click at [256, 120] on link "Cancel" at bounding box center [257, 120] width 19 height 9
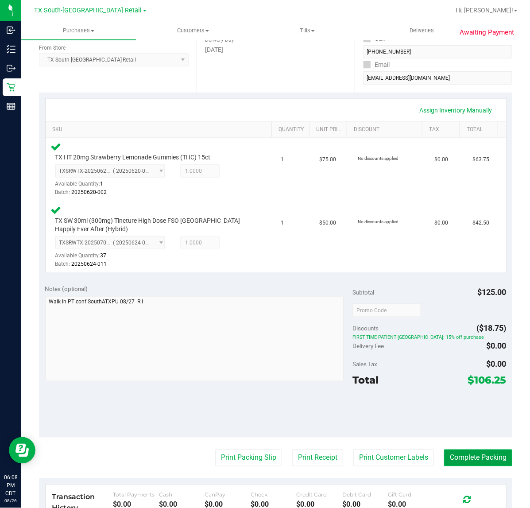
click at [498, 450] on button "Complete Packing" at bounding box center [478, 457] width 68 height 17
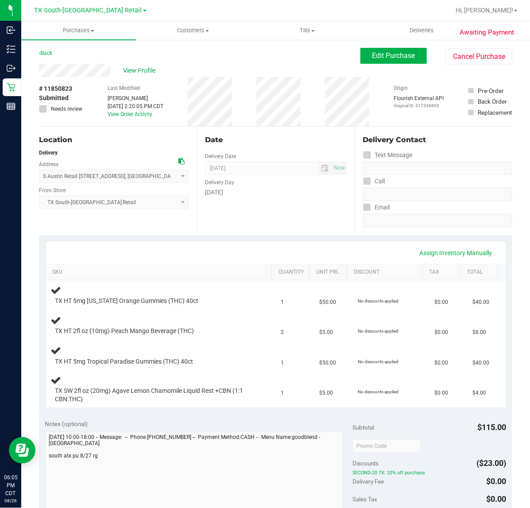
click at [246, 238] on div "Assign Inventory Manually SKU Quantity Unit Price Discount Tax Total TX HT 5mg …" at bounding box center [275, 324] width 473 height 178
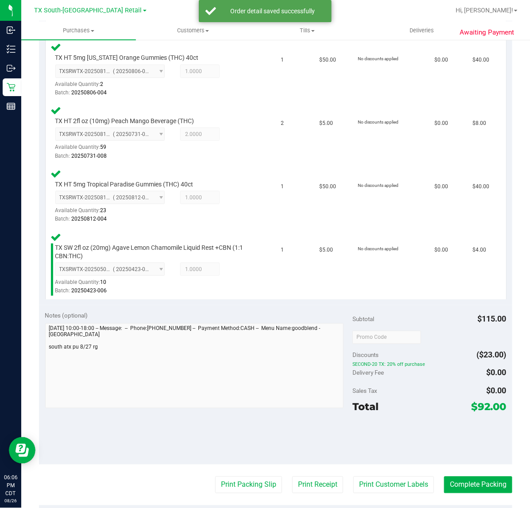
scroll to position [259, 0]
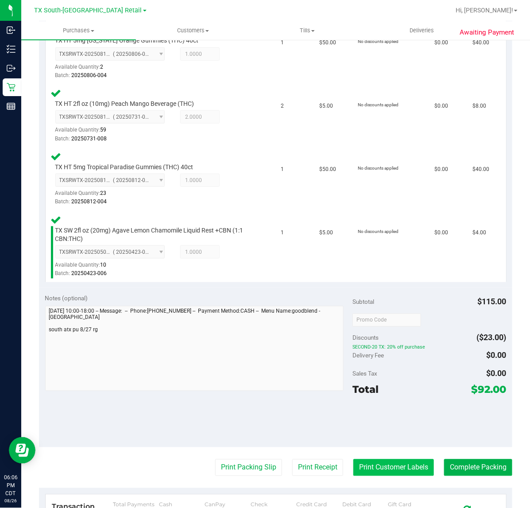
click at [386, 470] on button "Print Customer Labels" at bounding box center [393, 467] width 81 height 17
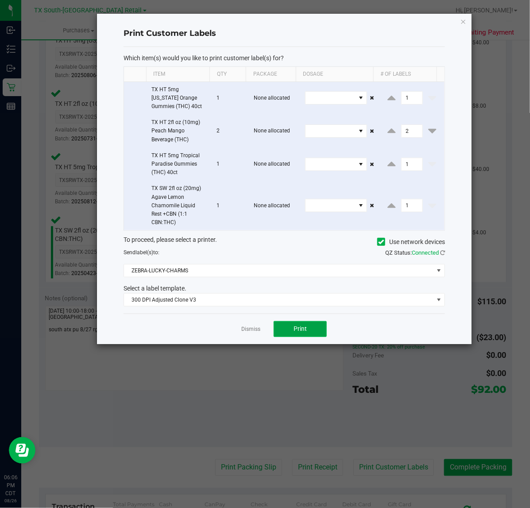
click at [292, 335] on button "Print" at bounding box center [300, 329] width 53 height 16
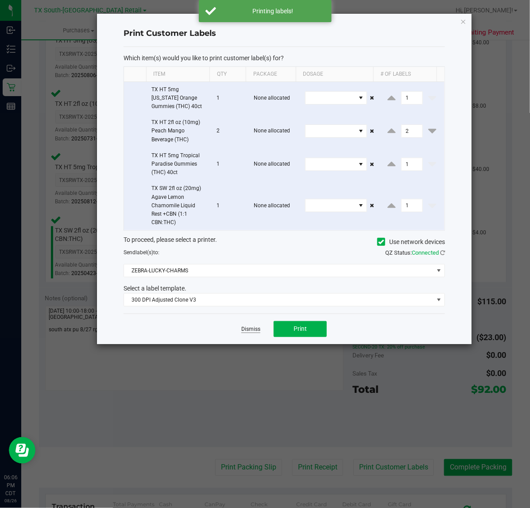
click at [246, 331] on link "Dismiss" at bounding box center [250, 329] width 19 height 8
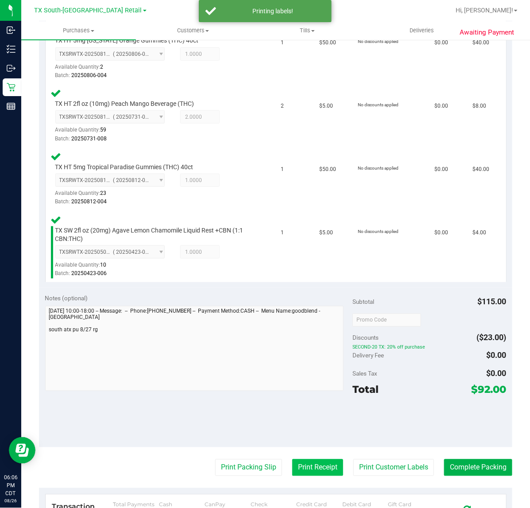
click at [304, 467] on button "Print Receipt" at bounding box center [317, 467] width 51 height 17
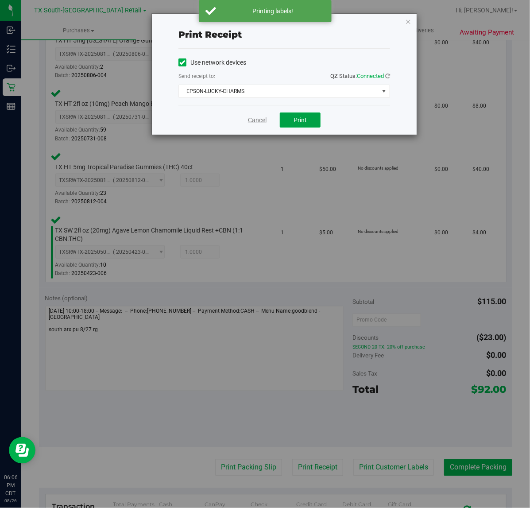
click at [300, 122] on span "Print" at bounding box center [299, 119] width 13 height 7
click at [254, 123] on link "Cancel" at bounding box center [257, 120] width 19 height 9
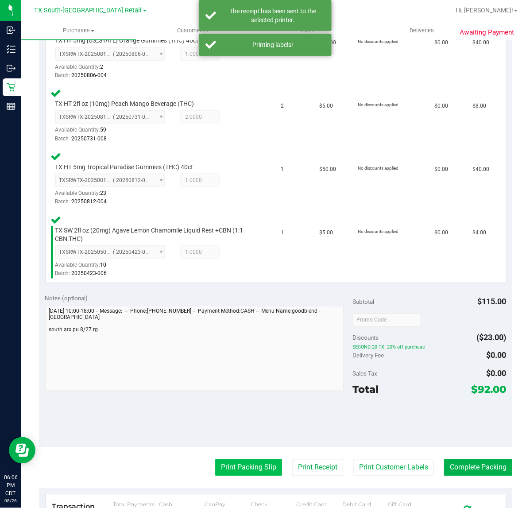
click at [252, 469] on button "Print Packing Slip" at bounding box center [248, 467] width 67 height 17
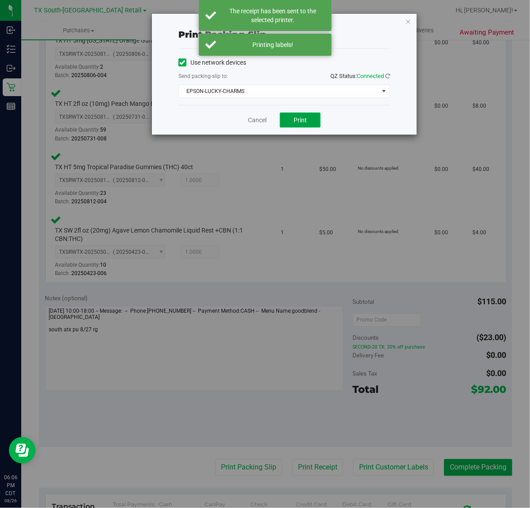
click at [305, 119] on span "Print" at bounding box center [299, 119] width 13 height 7
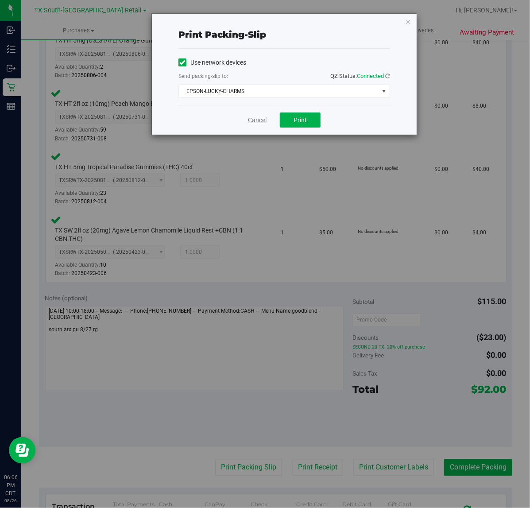
click at [254, 120] on link "Cancel" at bounding box center [257, 120] width 19 height 9
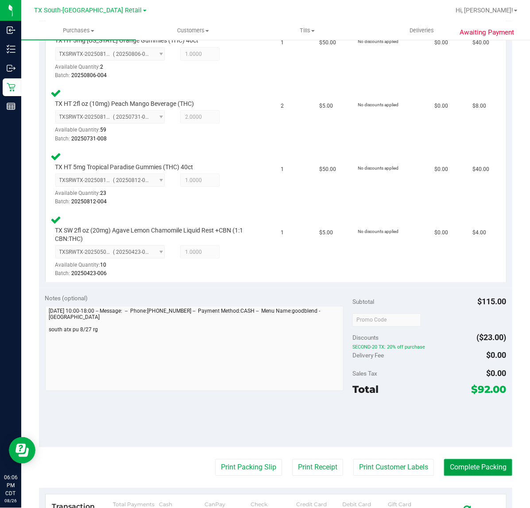
click at [475, 466] on button "Complete Packing" at bounding box center [478, 467] width 68 height 17
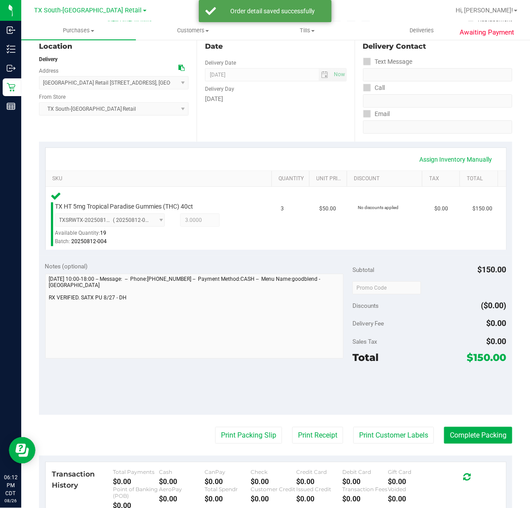
scroll to position [93, 0]
click at [393, 436] on button "Print Customer Labels" at bounding box center [393, 435] width 81 height 17
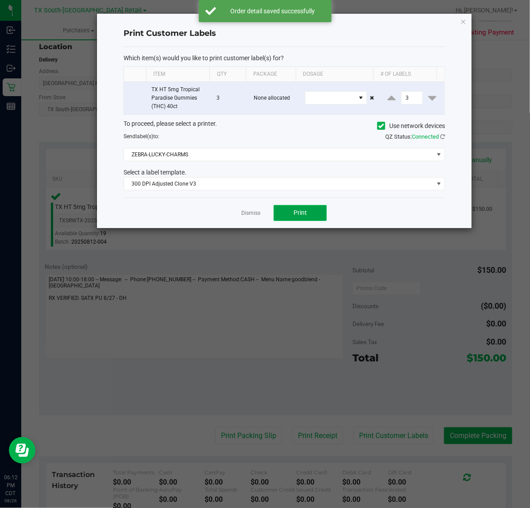
click at [300, 215] on span "Print" at bounding box center [299, 212] width 13 height 7
click at [251, 214] on link "Dismiss" at bounding box center [250, 213] width 19 height 8
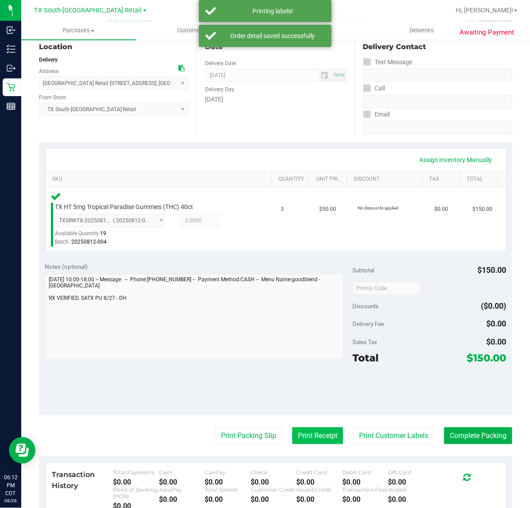
click at [326, 432] on button "Print Receipt" at bounding box center [317, 435] width 51 height 17
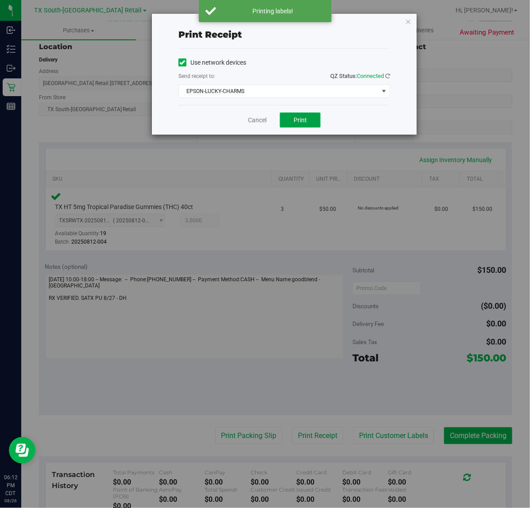
click at [305, 118] on span "Print" at bounding box center [299, 119] width 13 height 7
click at [256, 118] on link "Cancel" at bounding box center [253, 120] width 19 height 9
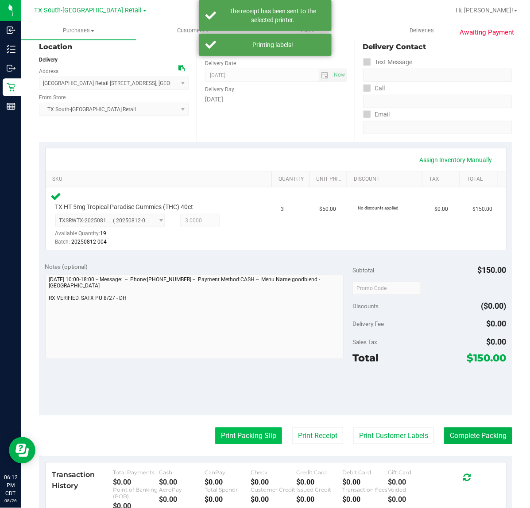
click at [237, 434] on button "Print Packing Slip" at bounding box center [248, 435] width 67 height 17
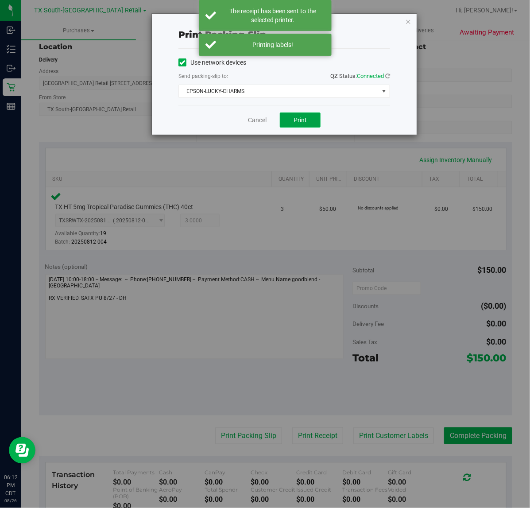
click at [295, 122] on span "Print" at bounding box center [299, 119] width 13 height 7
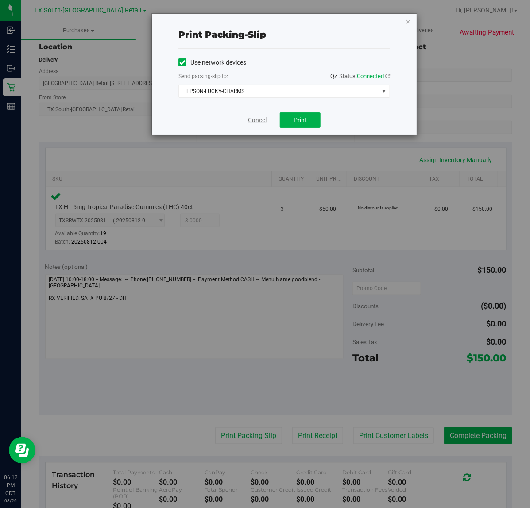
click at [256, 122] on link "Cancel" at bounding box center [257, 120] width 19 height 9
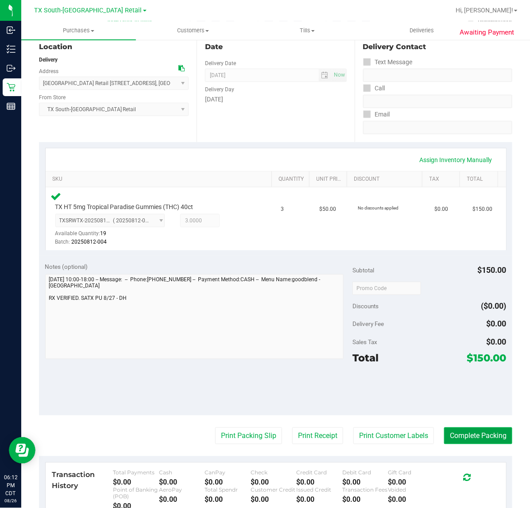
click at [474, 434] on button "Complete Packing" at bounding box center [478, 435] width 68 height 17
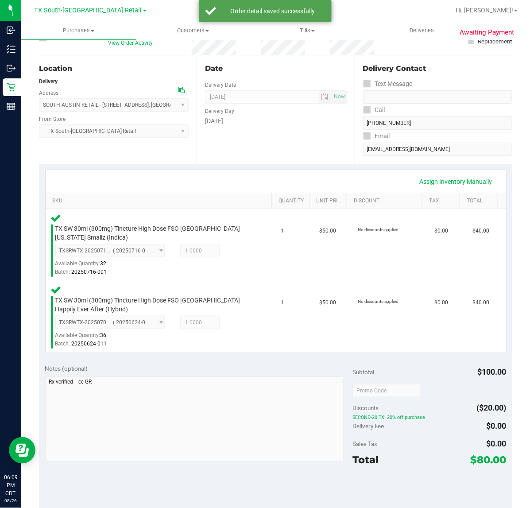
scroll to position [177, 0]
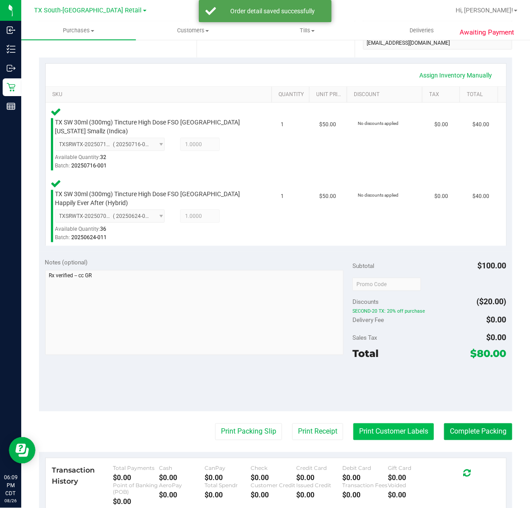
click at [389, 432] on button "Print Customer Labels" at bounding box center [393, 431] width 81 height 17
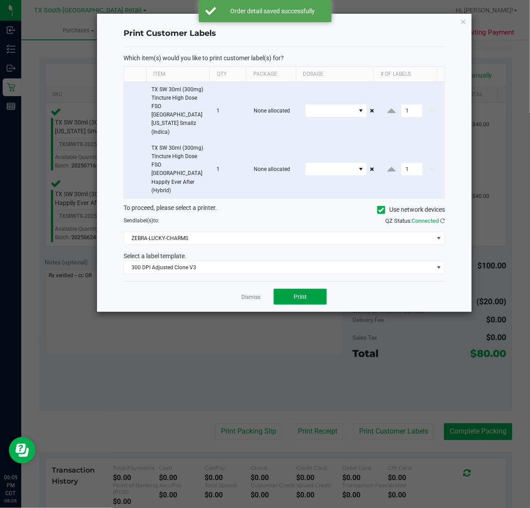
click at [306, 289] on button "Print" at bounding box center [300, 297] width 53 height 16
click at [249, 293] on link "Dismiss" at bounding box center [250, 297] width 19 height 8
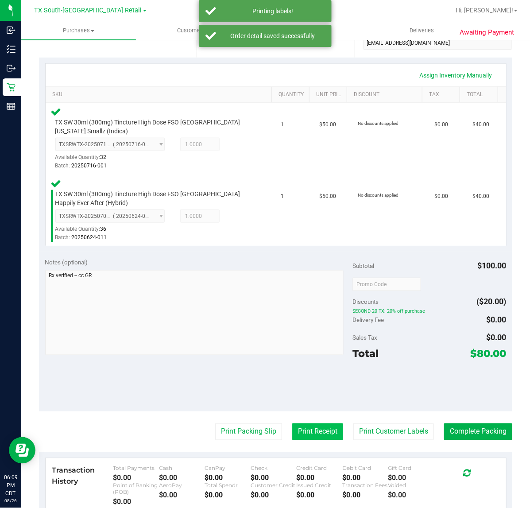
click at [317, 432] on button "Print Receipt" at bounding box center [317, 431] width 51 height 17
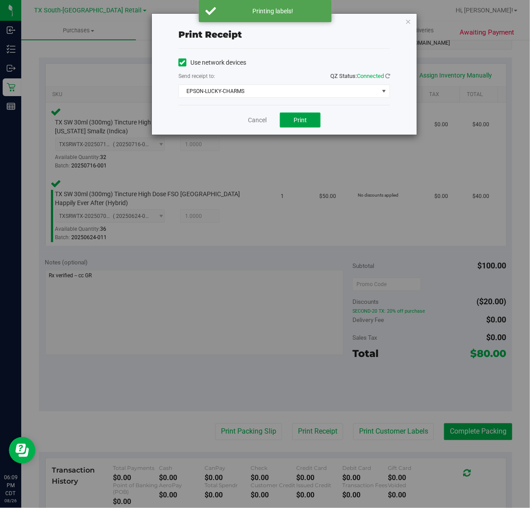
click at [314, 125] on button "Print" at bounding box center [300, 119] width 41 height 15
click at [257, 124] on link "Cancel" at bounding box center [253, 120] width 19 height 9
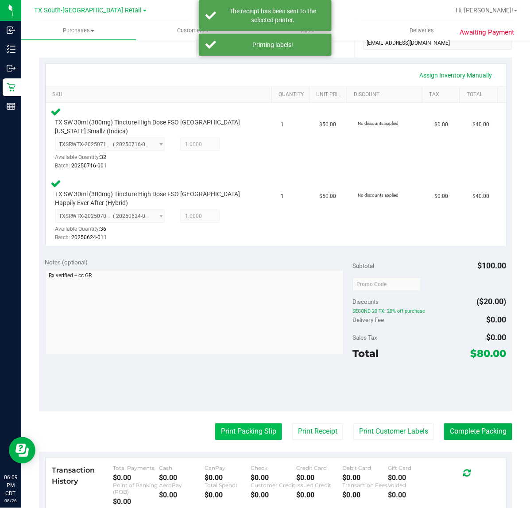
click at [233, 438] on button "Print Packing Slip" at bounding box center [248, 431] width 67 height 17
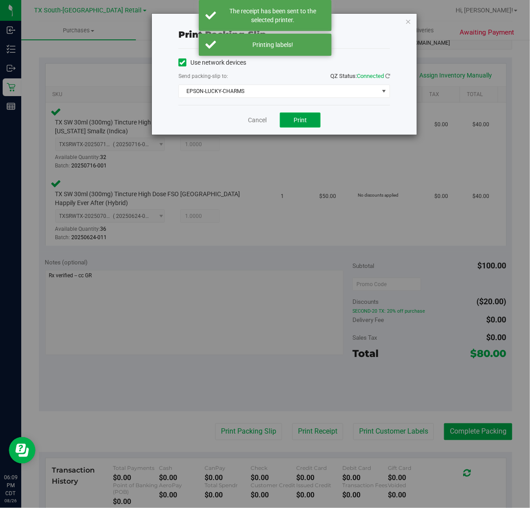
click at [304, 118] on span "Print" at bounding box center [299, 119] width 13 height 7
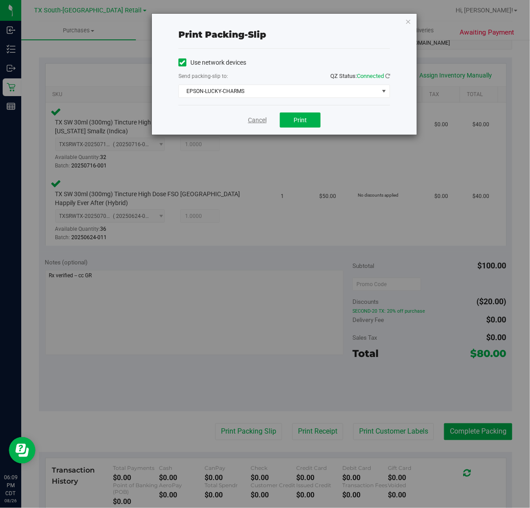
click at [254, 124] on link "Cancel" at bounding box center [257, 120] width 19 height 9
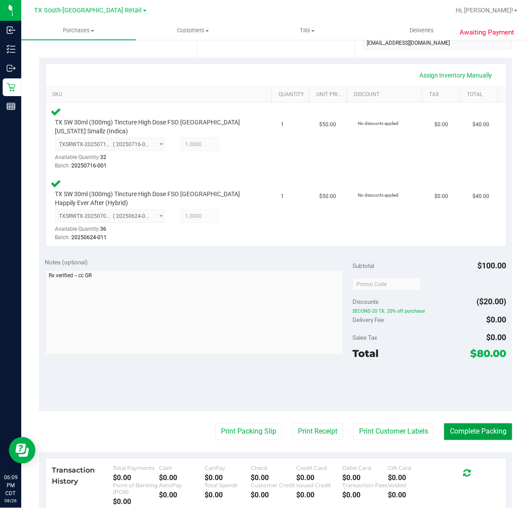
click at [468, 433] on button "Complete Packing" at bounding box center [478, 431] width 68 height 17
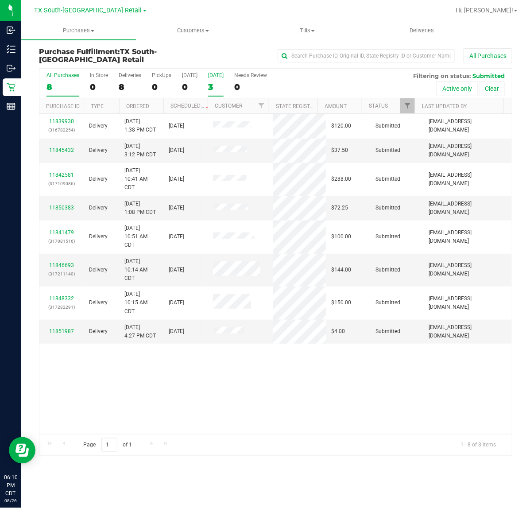
click at [210, 80] on label "Tomorrow 3" at bounding box center [215, 84] width 15 height 24
click at [0, 0] on input "Tomorrow 3" at bounding box center [0, 0] width 0 height 0
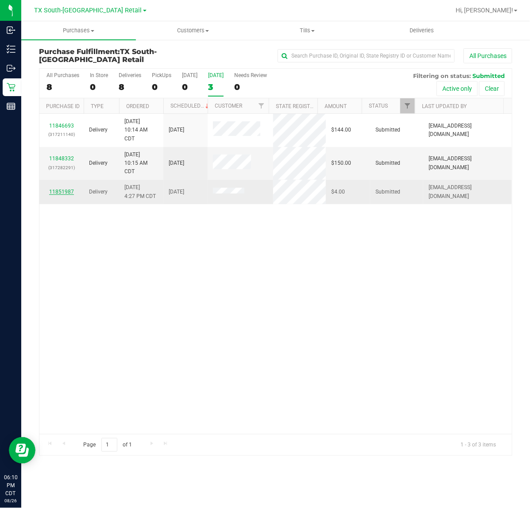
click at [61, 193] on link "11851987" at bounding box center [61, 192] width 25 height 6
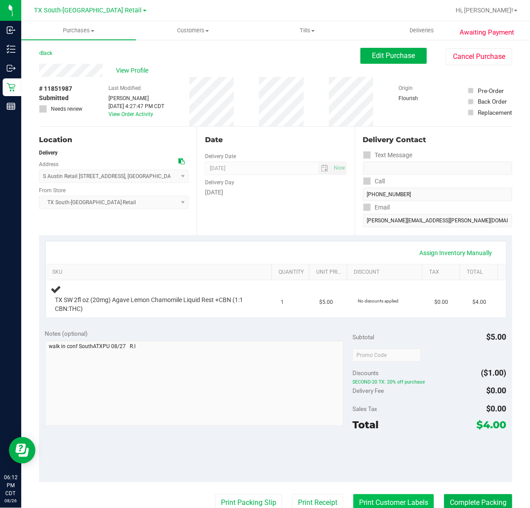
click at [395, 497] on button "Print Customer Labels" at bounding box center [393, 502] width 81 height 17
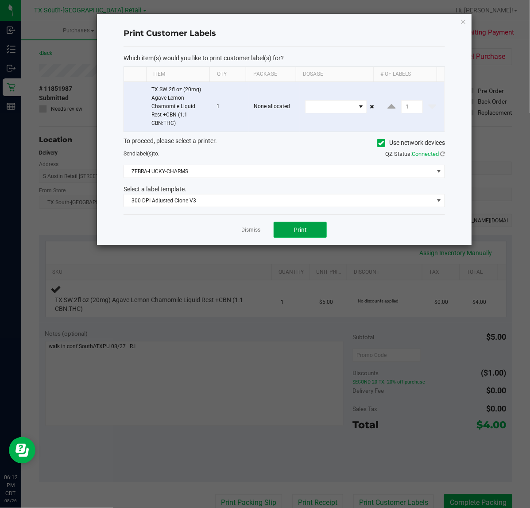
click at [309, 238] on button "Print" at bounding box center [300, 230] width 53 height 16
click at [247, 231] on link "Dismiss" at bounding box center [250, 230] width 19 height 8
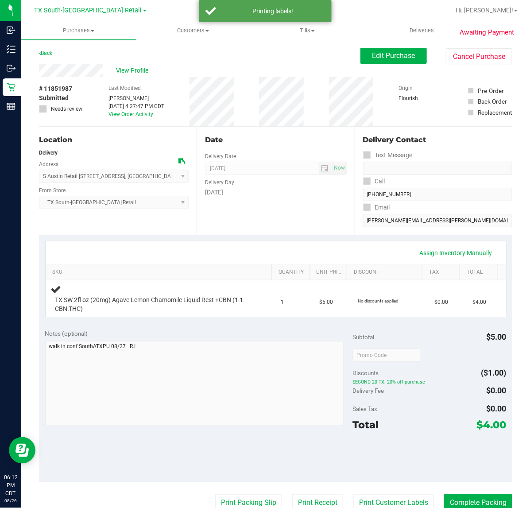
scroll to position [3, 0]
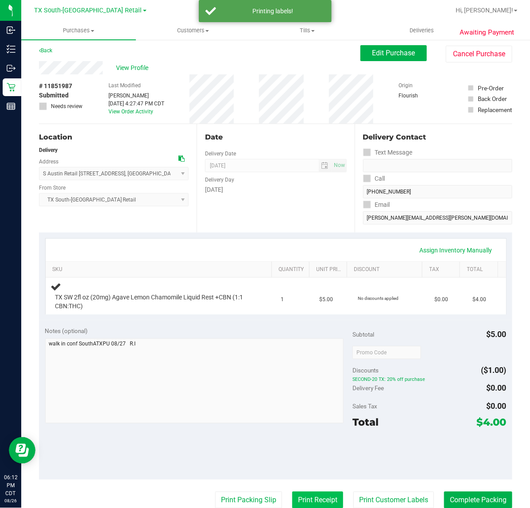
click at [308, 494] on button "Print Receipt" at bounding box center [317, 499] width 51 height 17
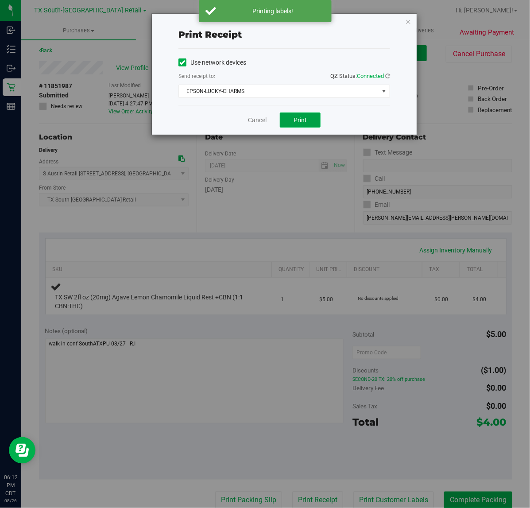
click at [305, 118] on span "Print" at bounding box center [299, 119] width 13 height 7
click at [249, 120] on link "Cancel" at bounding box center [253, 120] width 19 height 9
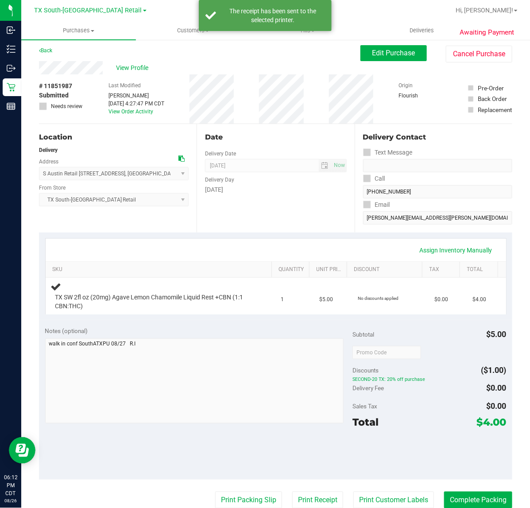
click at [292, 491] on button "Print Receipt" at bounding box center [317, 499] width 51 height 17
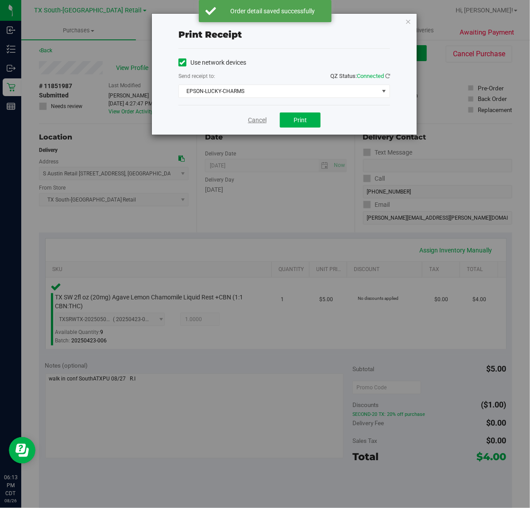
click at [259, 122] on link "Cancel" at bounding box center [257, 120] width 19 height 9
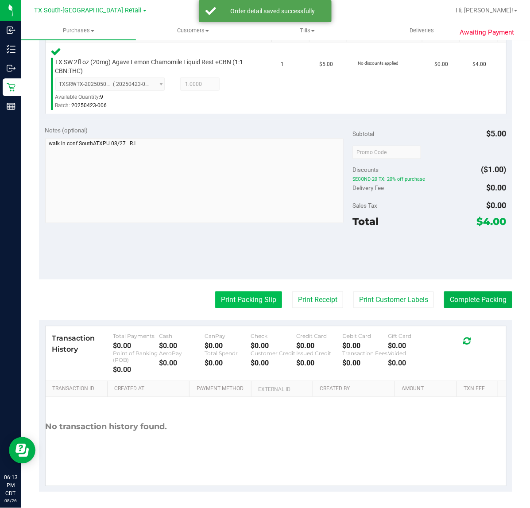
click at [247, 299] on button "Print Packing Slip" at bounding box center [248, 299] width 67 height 17
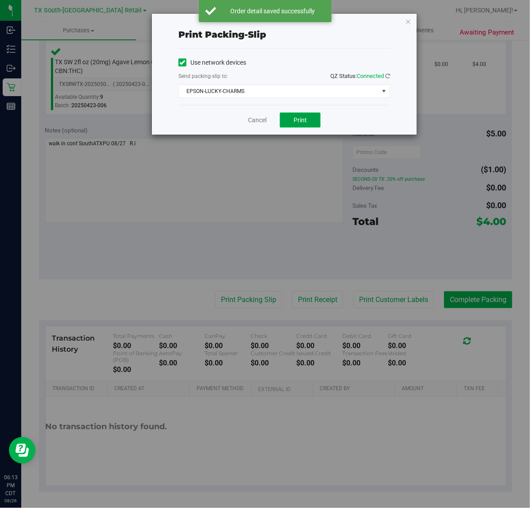
click at [305, 119] on span "Print" at bounding box center [299, 119] width 13 height 7
click at [254, 123] on link "Cancel" at bounding box center [257, 120] width 19 height 9
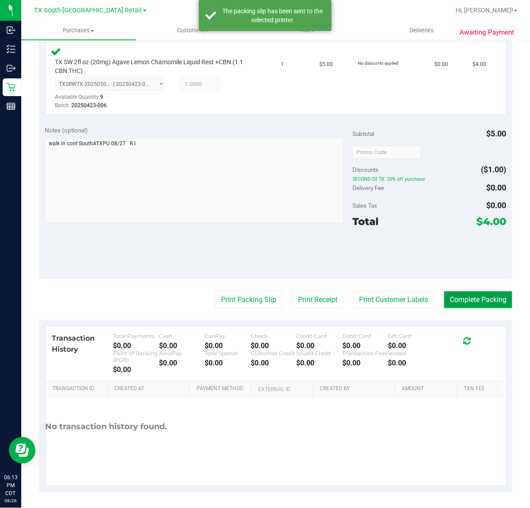
click at [476, 300] on button "Complete Packing" at bounding box center [478, 299] width 68 height 17
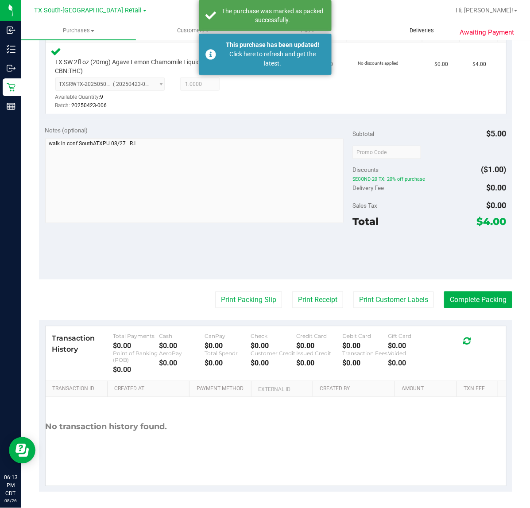
click at [416, 31] on span "Deliveries" at bounding box center [421, 31] width 48 height 8
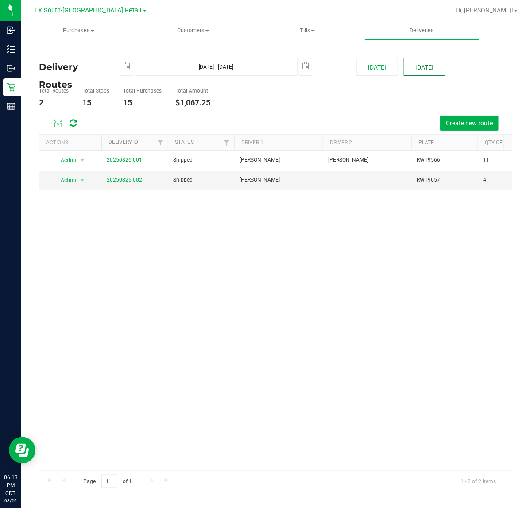
click at [428, 68] on button "Tomorrow" at bounding box center [425, 67] width 42 height 18
type input "Aug 27, 2025 - Aug 27, 2025"
type input "2025-08-27"
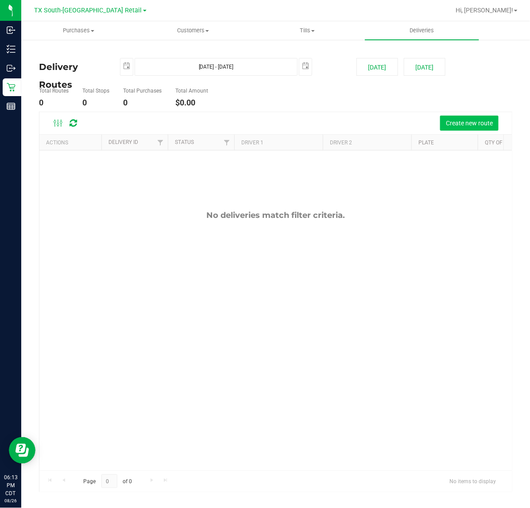
drag, startPoint x: 445, startPoint y: 107, endPoint x: 444, endPoint y: 116, distance: 9.0
click at [445, 107] on div "Total Routes 0 Total Stops 0 Total Purchases 0 Total Amount $0.00" at bounding box center [275, 98] width 486 height 28
click at [444, 116] on button "Create new route" at bounding box center [469, 123] width 58 height 15
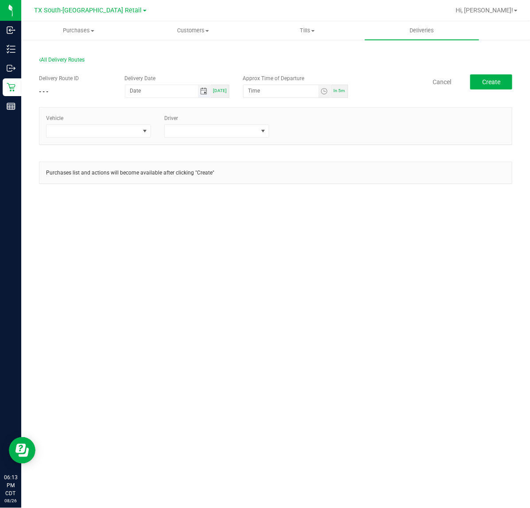
click at [204, 91] on span "Toggle calendar" at bounding box center [203, 91] width 7 height 7
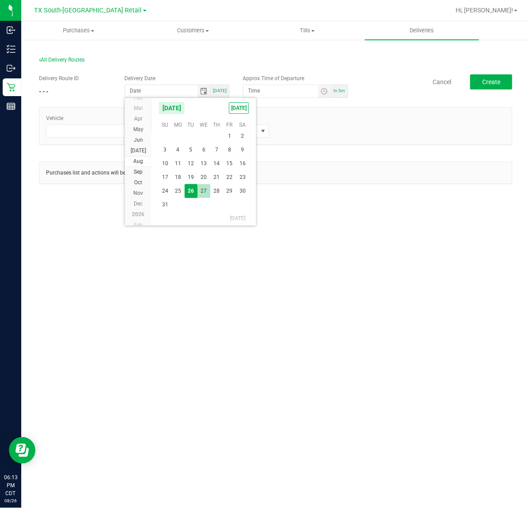
click at [200, 193] on span "27" at bounding box center [203, 191] width 13 height 14
type input "08/27/2025"
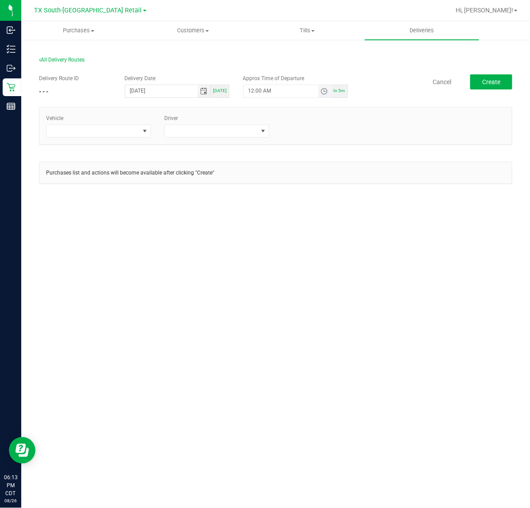
click at [324, 88] on span "Toggle time list" at bounding box center [323, 91] width 7 height 7
click at [300, 266] on button "Set" at bounding box center [307, 263] width 33 height 19
type input "5:00 AM"
click at [142, 125] on span at bounding box center [144, 131] width 11 height 12
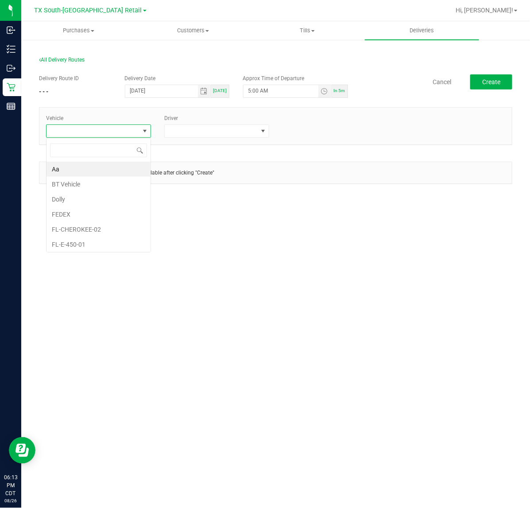
scroll to position [14, 105]
type input "tx"
click at [123, 223] on li "TX-TRANSIT-19" at bounding box center [98, 223] width 104 height 15
click at [240, 131] on span at bounding box center [211, 131] width 93 height 12
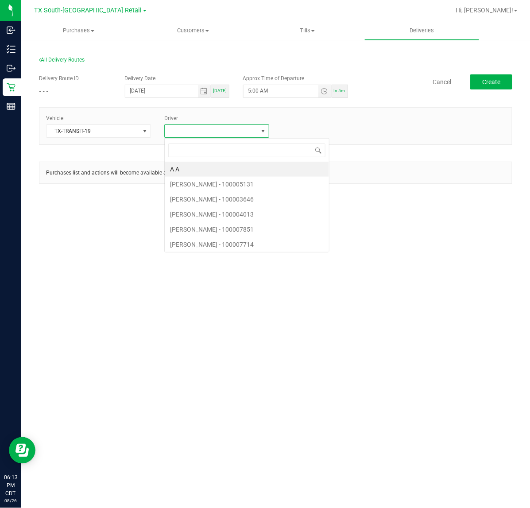
scroll to position [14, 105]
type input "rei"
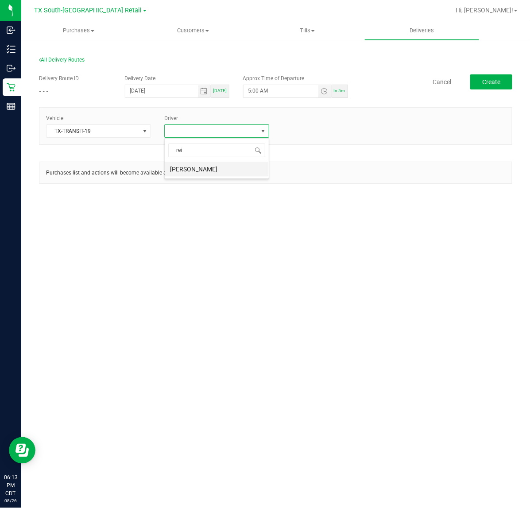
click at [247, 173] on li "Reiji Iwaku" at bounding box center [217, 169] width 104 height 15
click at [511, 87] on button "Create" at bounding box center [491, 81] width 42 height 15
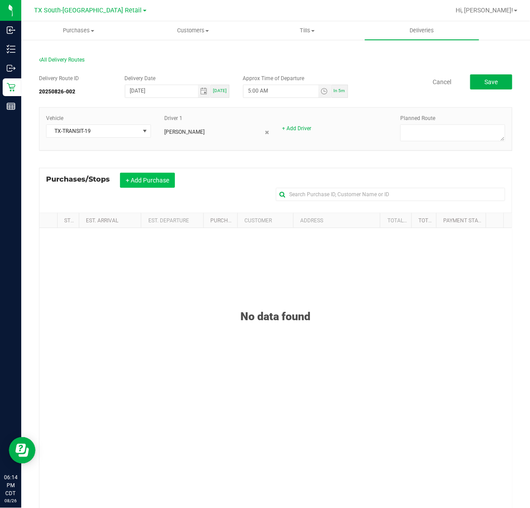
click at [132, 182] on button "+ Add Purchase" at bounding box center [147, 180] width 55 height 15
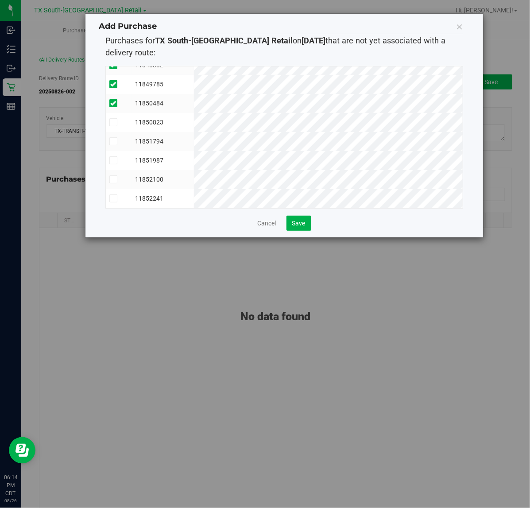
scroll to position [92, 0]
click at [306, 220] on button "Save" at bounding box center [298, 223] width 25 height 15
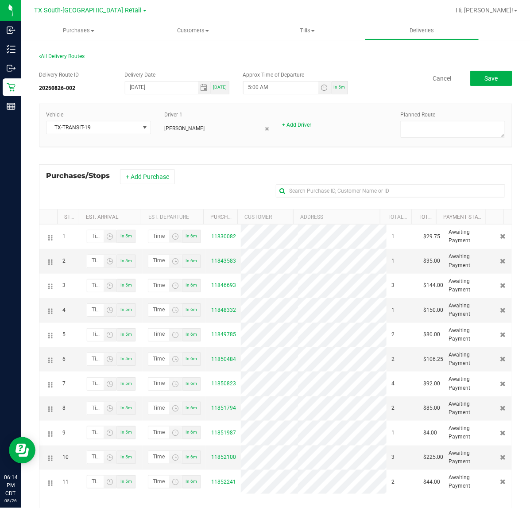
scroll to position [0, 0]
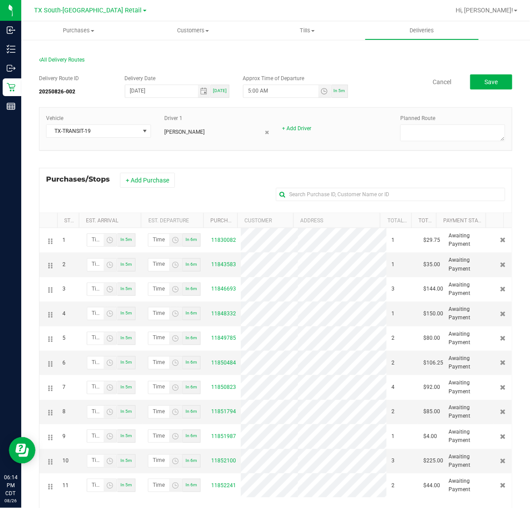
click at [488, 89] on div "Delivery Route ID 20250826-002 Delivery Date 08/27/2025 Today Approx Time of De…" at bounding box center [275, 86] width 473 height 25
click at [459, 139] on textarea at bounding box center [452, 132] width 105 height 17
type textarea "S. ATX Retail"
click at [493, 80] on button "Save" at bounding box center [491, 81] width 42 height 15
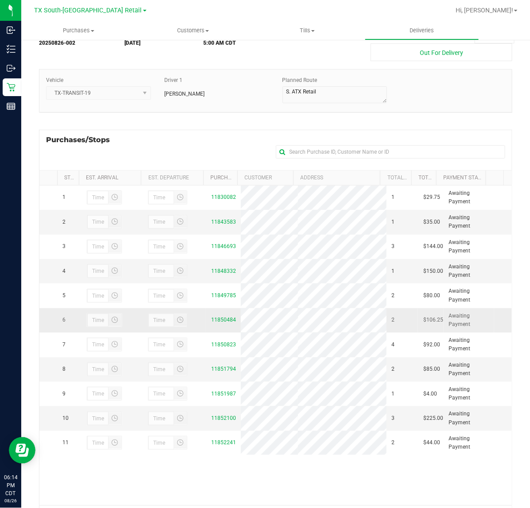
scroll to position [92, 0]
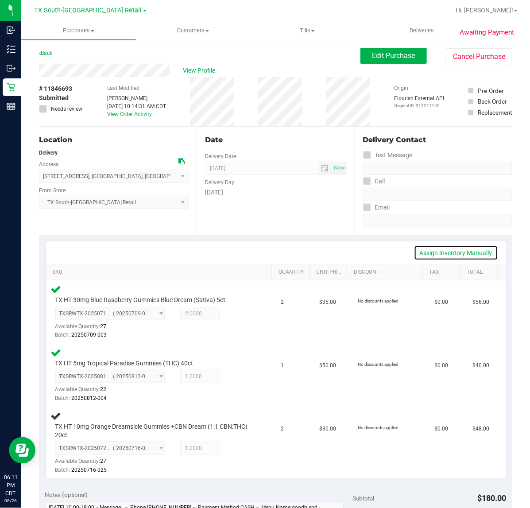
click at [451, 255] on link "Assign Inventory Manually" at bounding box center [456, 252] width 84 height 15
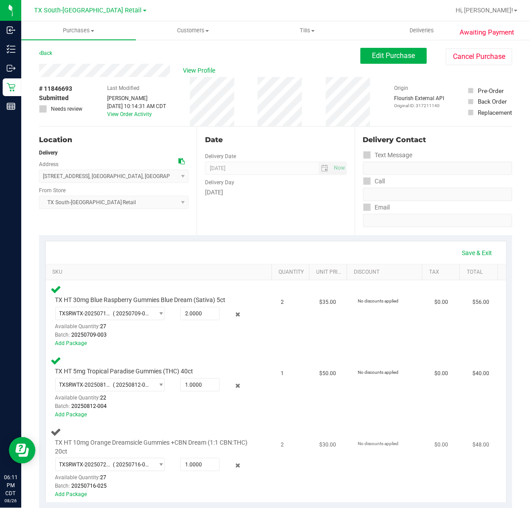
click at [284, 438] on td "2" at bounding box center [295, 462] width 39 height 79
click at [235, 463] on icon at bounding box center [237, 465] width 9 height 10
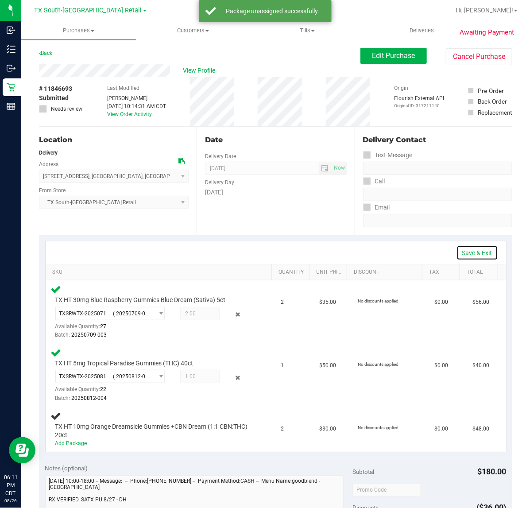
click at [468, 252] on link "Save & Exit" at bounding box center [477, 252] width 42 height 15
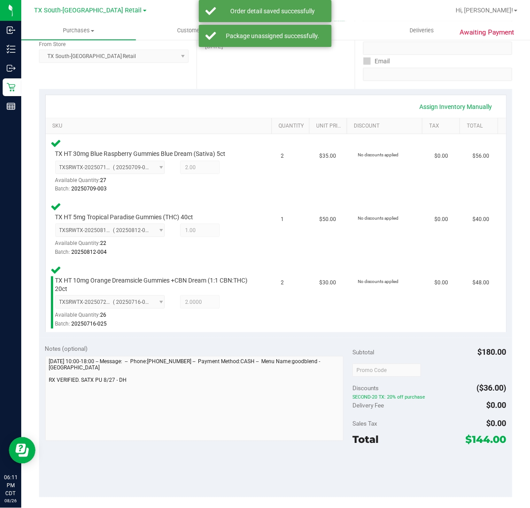
scroll to position [210, 0]
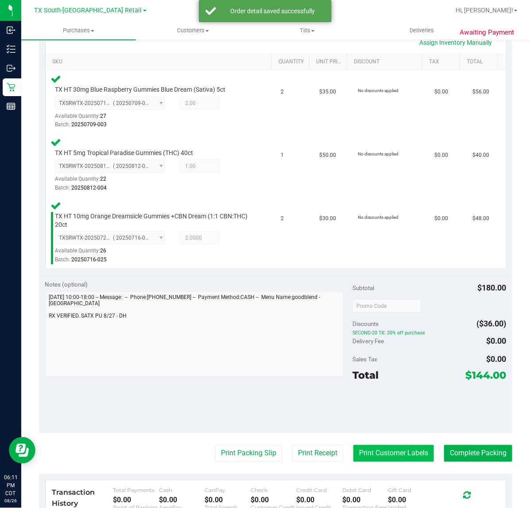
click at [393, 455] on button "Print Customer Labels" at bounding box center [393, 453] width 81 height 17
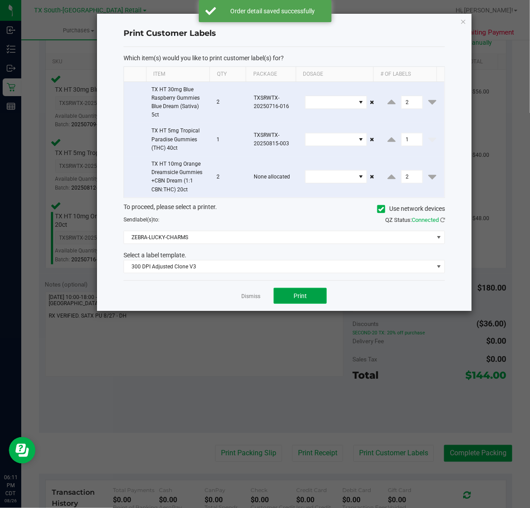
click at [305, 304] on button "Print" at bounding box center [300, 296] width 53 height 16
click at [248, 299] on link "Dismiss" at bounding box center [250, 297] width 19 height 8
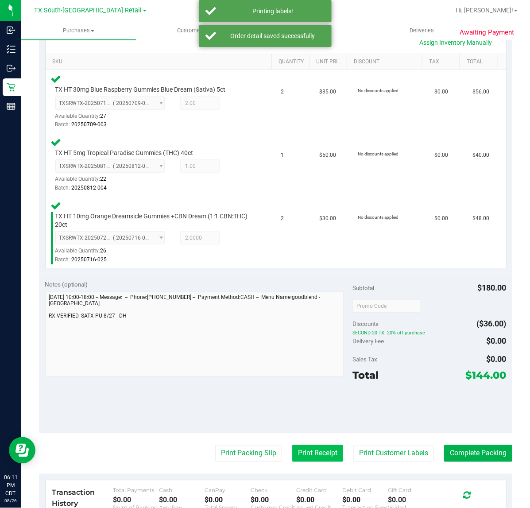
click at [306, 458] on button "Print Receipt" at bounding box center [317, 453] width 51 height 17
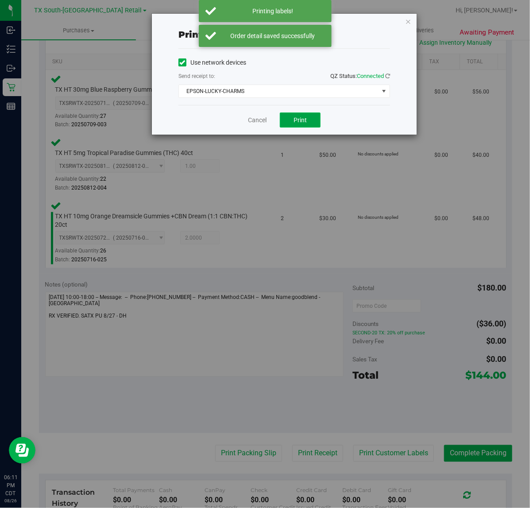
click at [301, 121] on span "Print" at bounding box center [299, 119] width 13 height 7
click at [252, 123] on link "Cancel" at bounding box center [253, 120] width 19 height 9
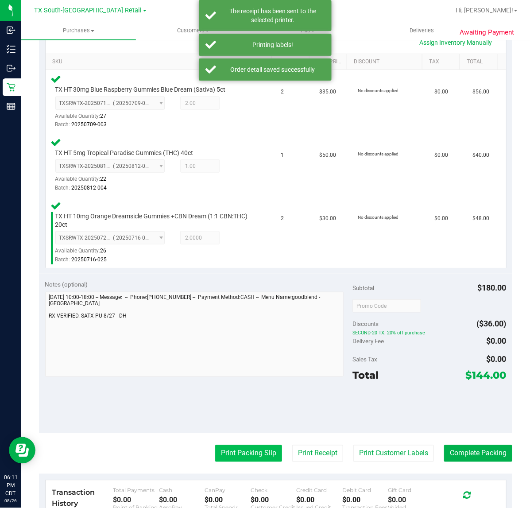
click at [238, 445] on button "Print Packing Slip" at bounding box center [248, 453] width 67 height 17
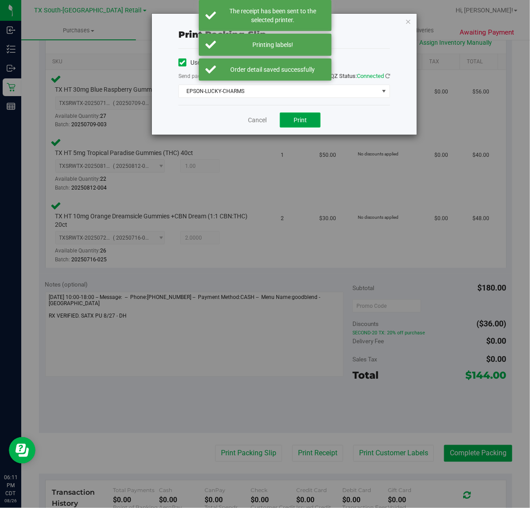
click at [305, 120] on span "Print" at bounding box center [299, 119] width 13 height 7
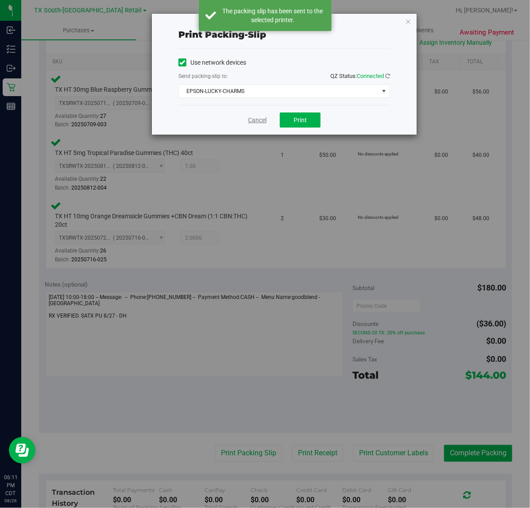
click at [253, 120] on link "Cancel" at bounding box center [257, 120] width 19 height 9
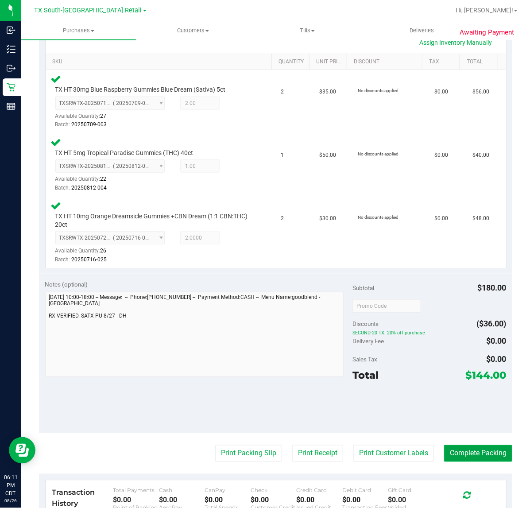
click at [471, 451] on button "Complete Packing" at bounding box center [478, 453] width 68 height 17
click at [477, 457] on button "Complete Packing" at bounding box center [474, 453] width 75 height 17
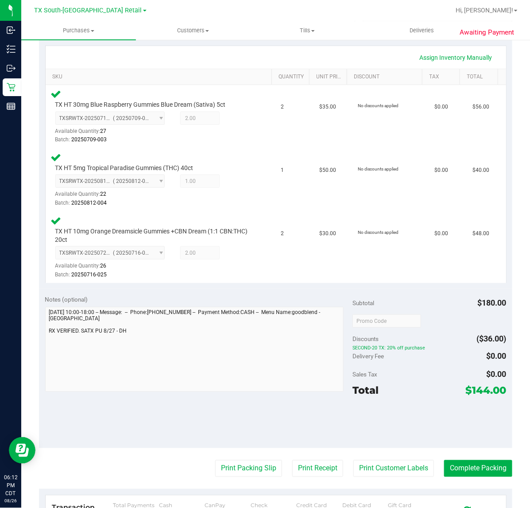
scroll to position [194, 0]
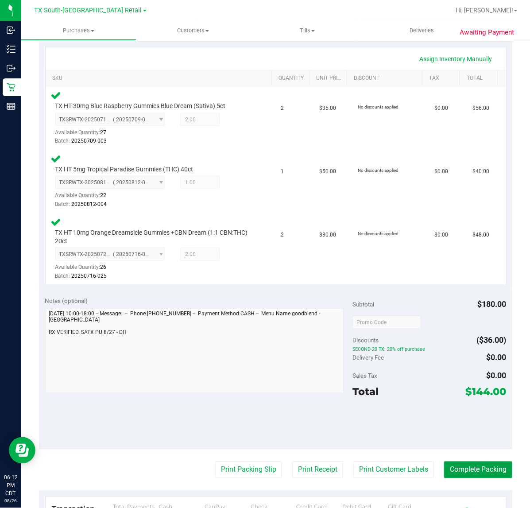
click at [468, 476] on button "Complete Packing" at bounding box center [478, 469] width 68 height 17
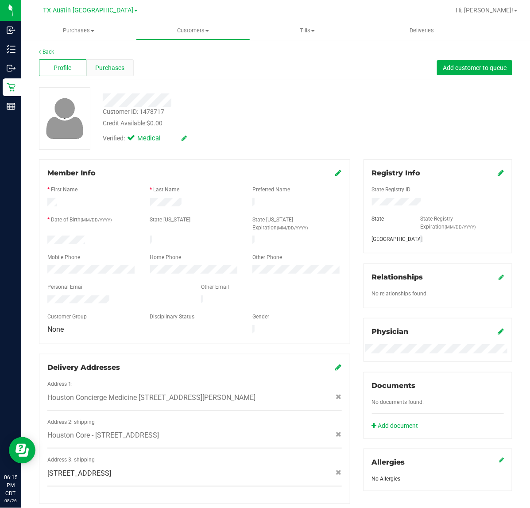
click at [125, 64] on div "Purchases" at bounding box center [109, 67] width 47 height 17
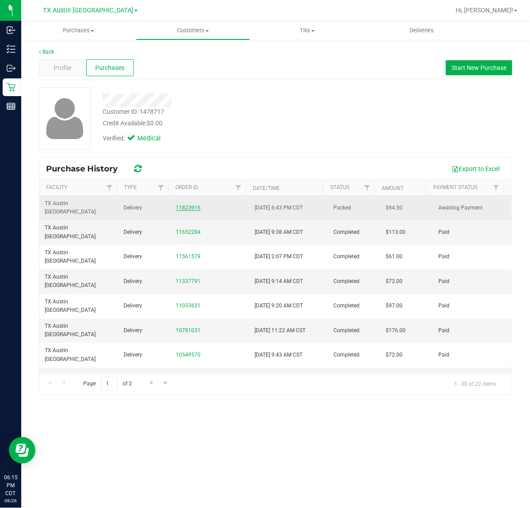
click at [181, 204] on link "11823916" at bounding box center [188, 207] width 25 height 6
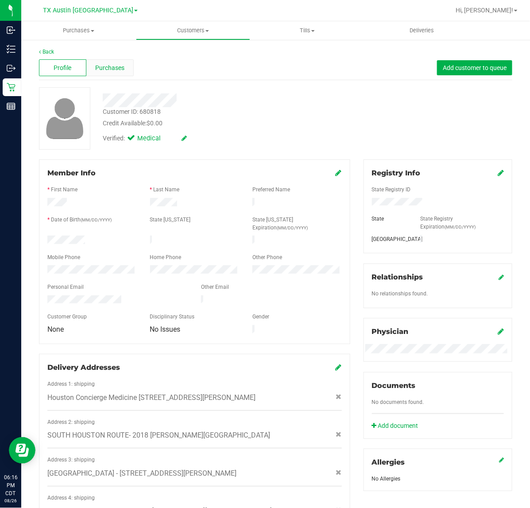
click at [124, 71] on div "Purchases" at bounding box center [109, 67] width 47 height 17
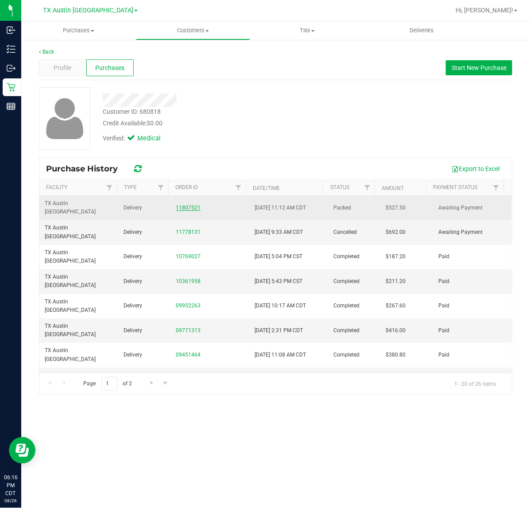
click at [183, 204] on link "11807521" at bounding box center [188, 207] width 25 height 6
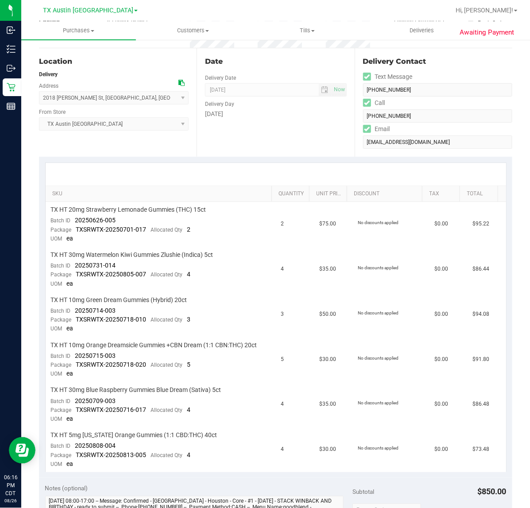
scroll to position [221, 0]
